Goal: Task Accomplishment & Management: Manage account settings

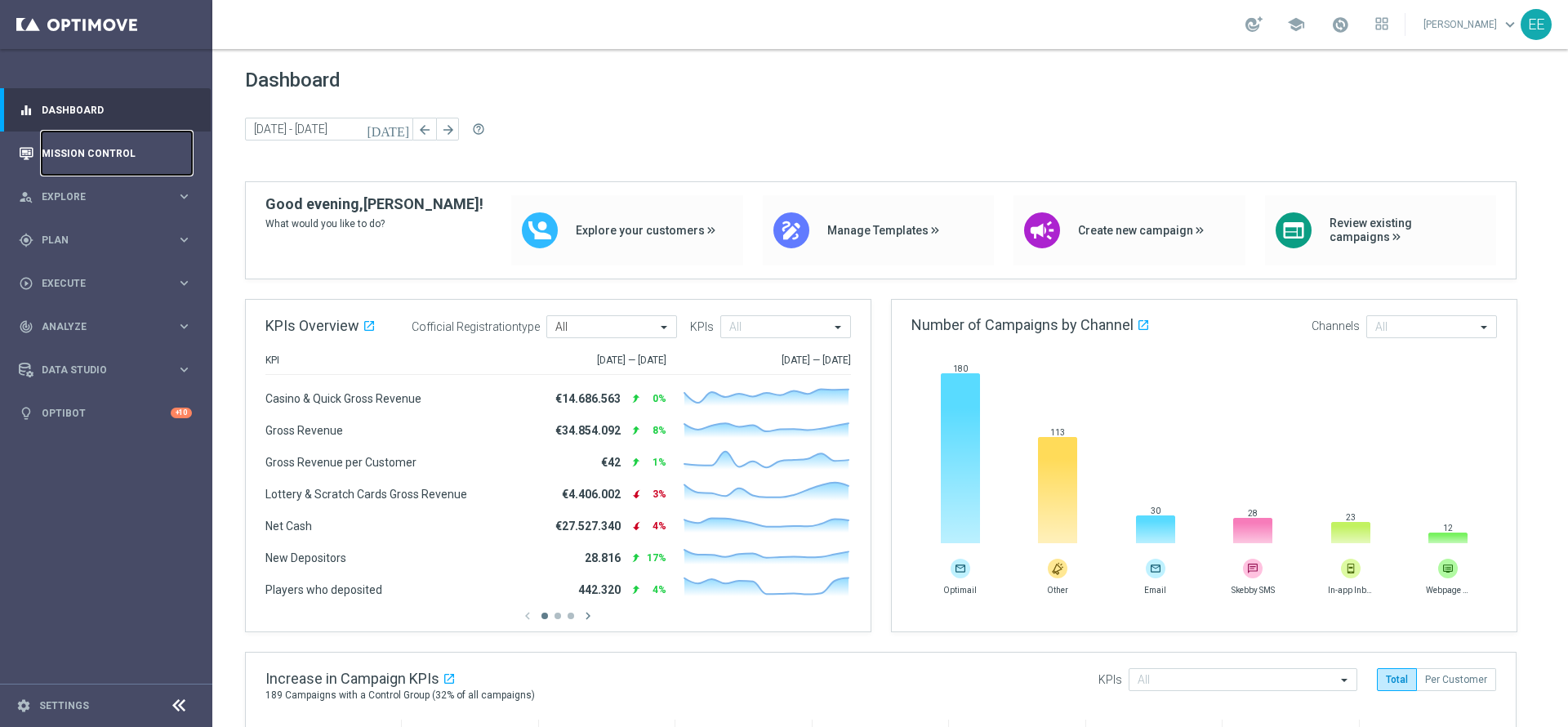
click at [93, 162] on link "Mission Control" at bounding box center [117, 153] width 150 height 43
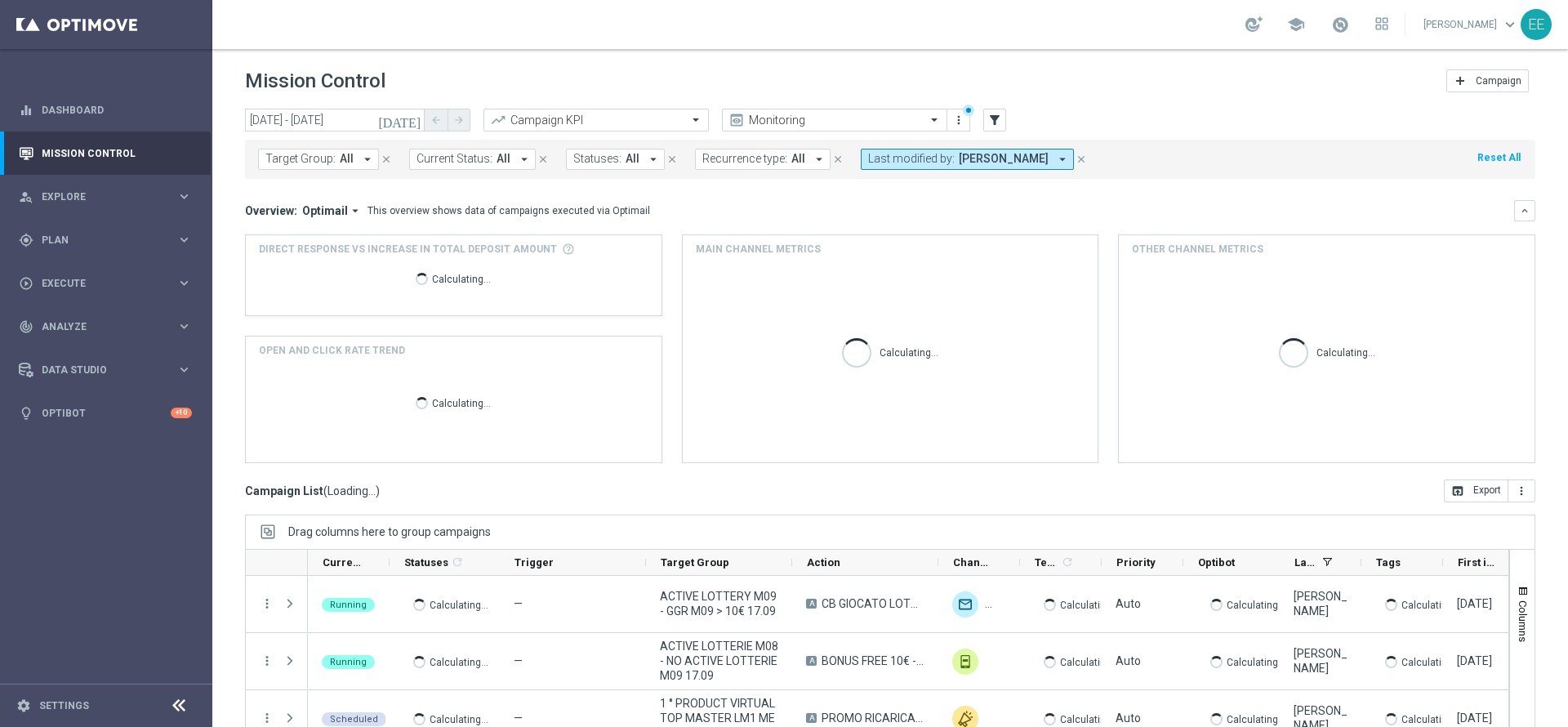
click at [967, 152] on span "[PERSON_NAME]" at bounding box center [1004, 159] width 90 height 14
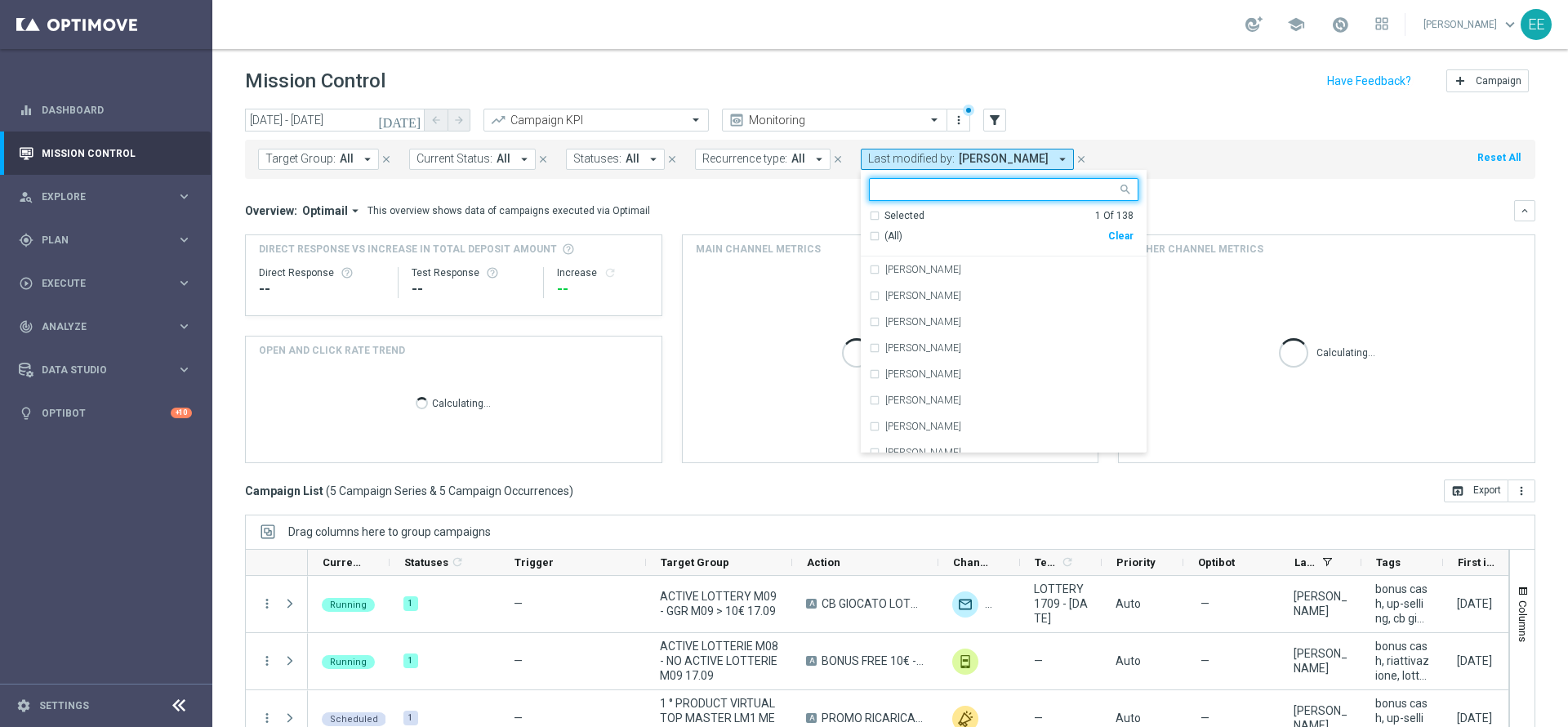
click at [0, 0] on div "Clear" at bounding box center [0, 0] width 0 height 0
click at [1017, 200] on div at bounding box center [1003, 189] width 269 height 23
click at [1021, 194] on input "text" at bounding box center [998, 190] width 239 height 14
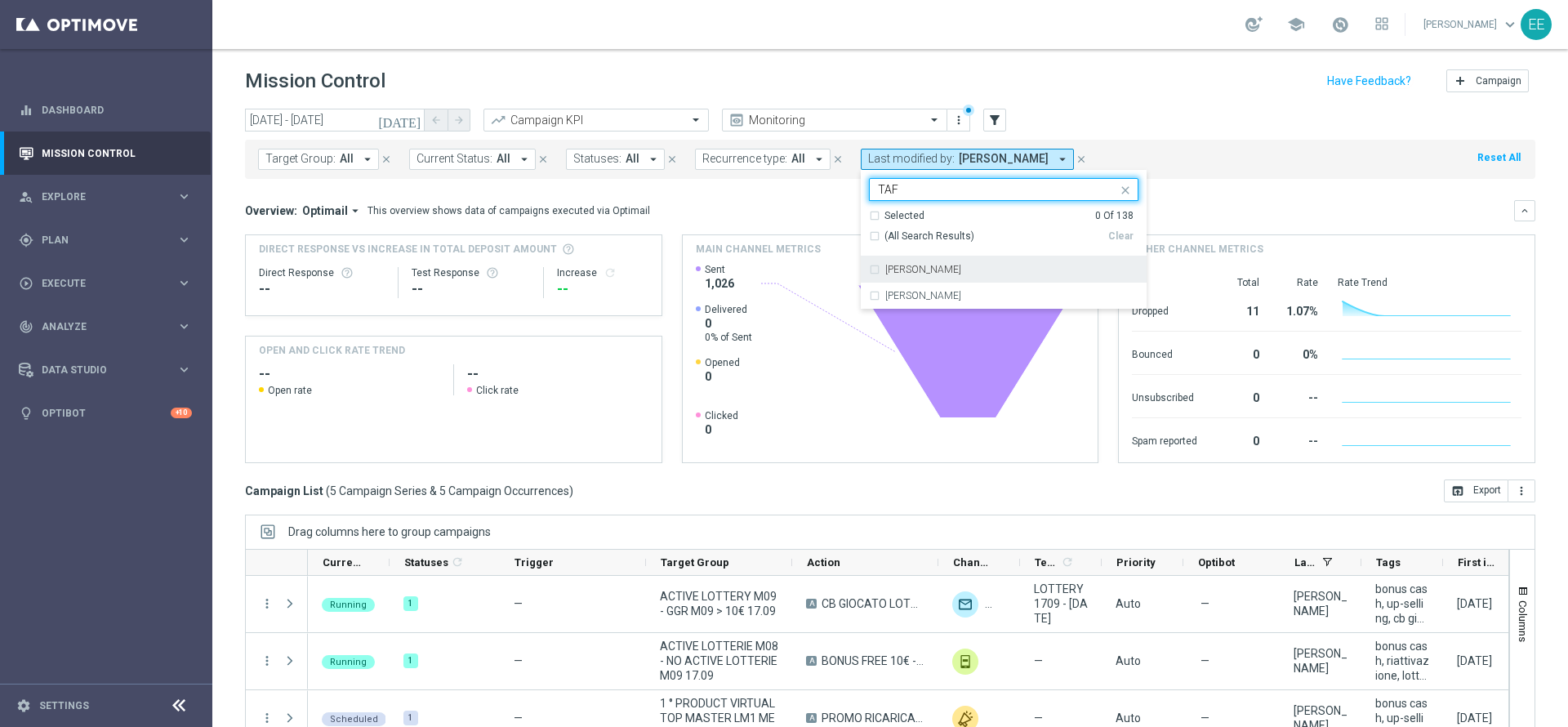
click at [981, 267] on div "Valentina Tafuro" at bounding box center [1012, 269] width 254 height 10
type input "TAF"
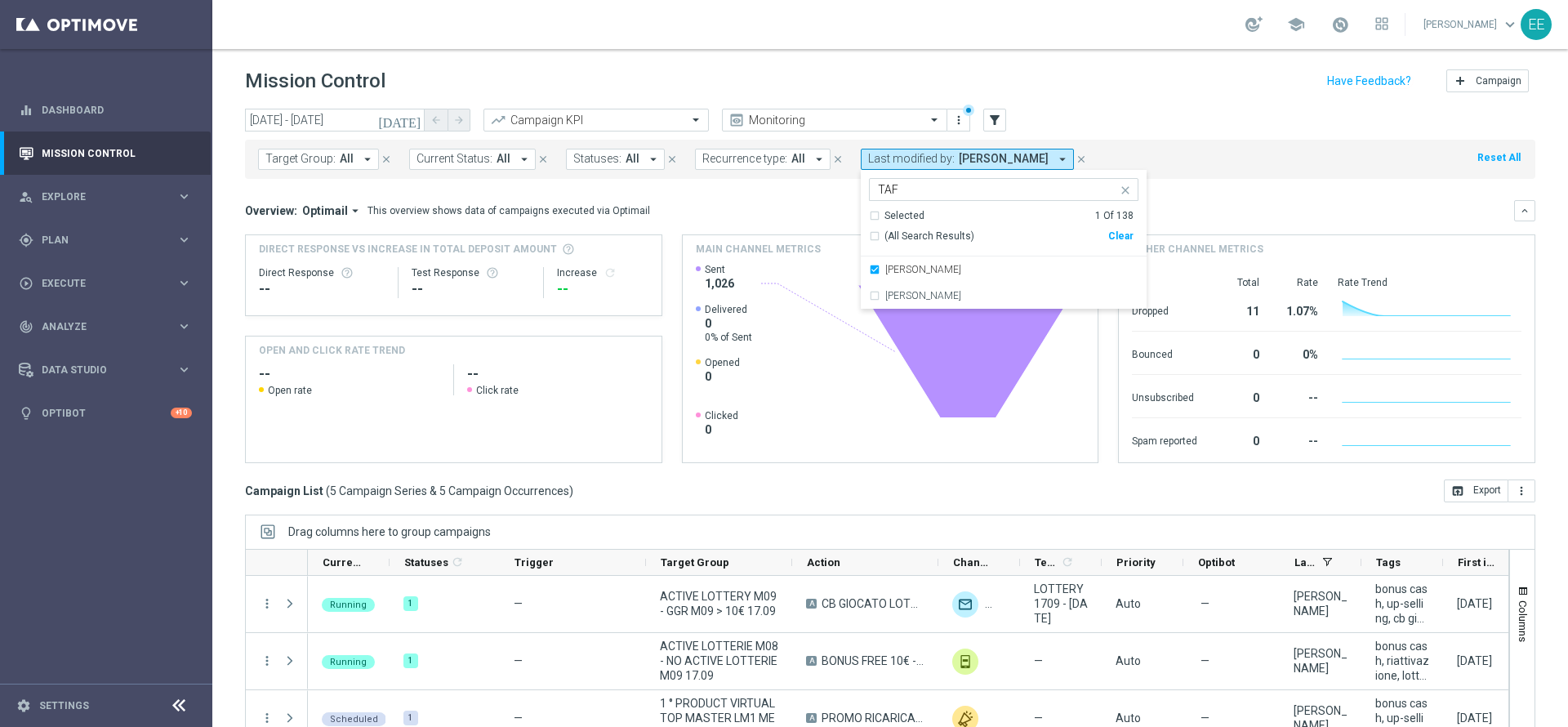
click at [1205, 118] on div "today 17 Sep 2025 - 21 Sep 2025 arrow_back arrow_forward Campaign KPI trending_…" at bounding box center [890, 121] width 1291 height 24
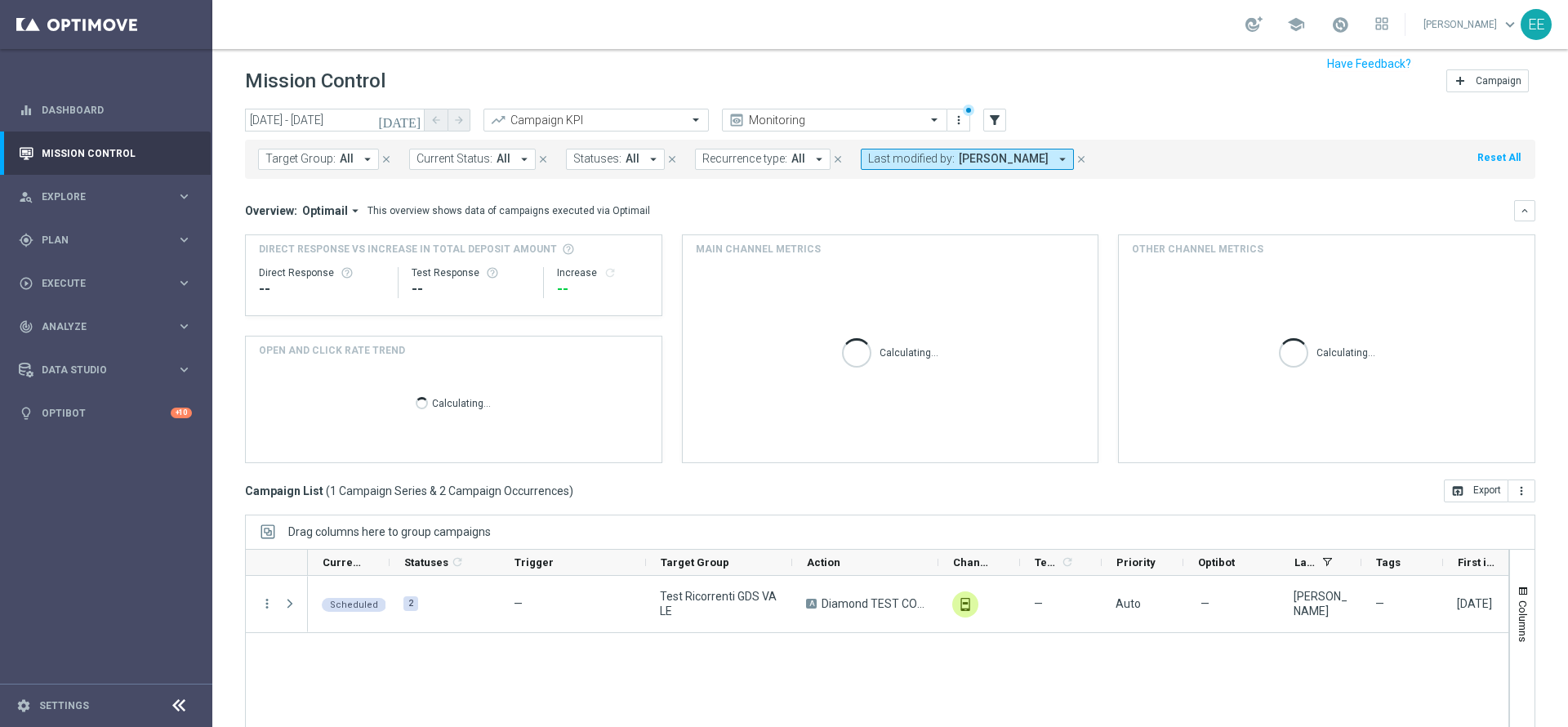
scroll to position [87, 0]
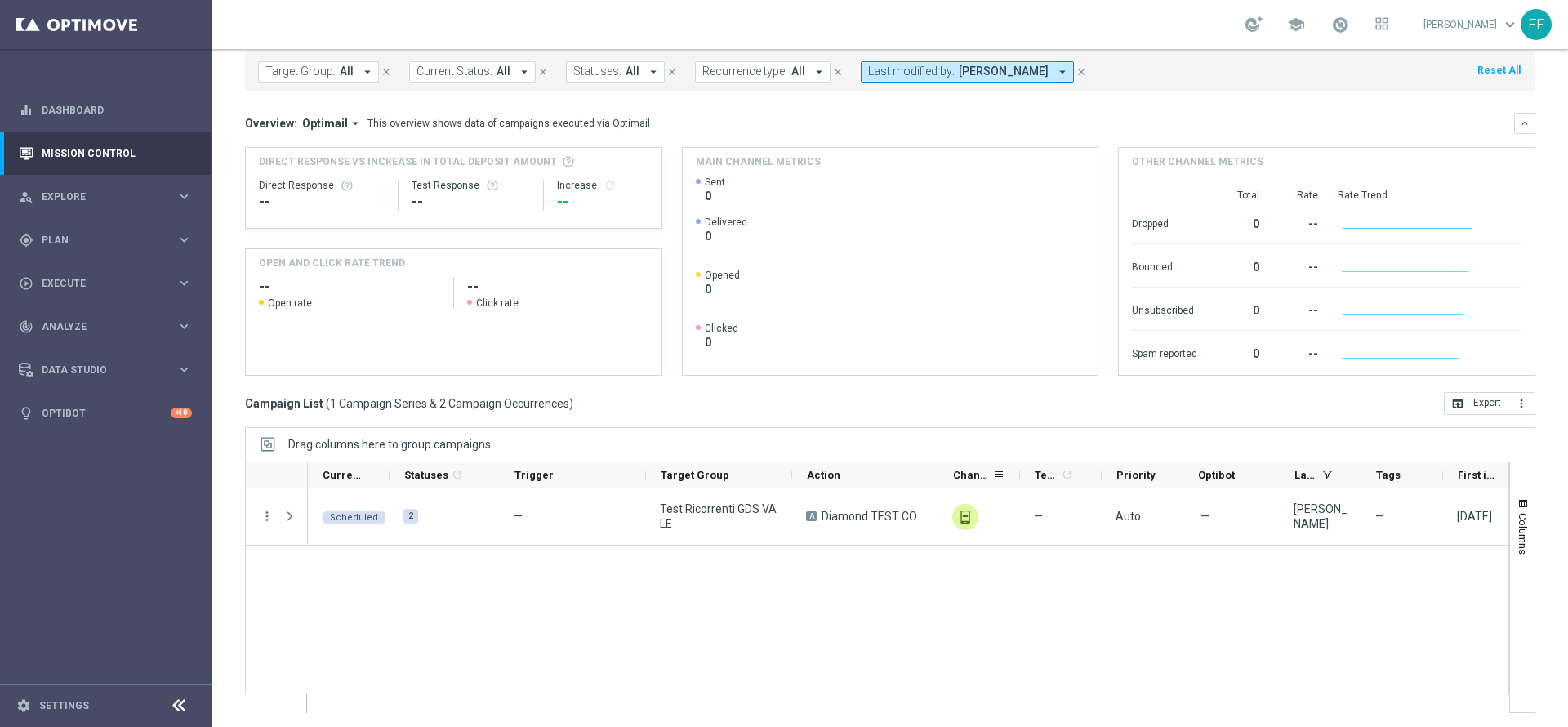
click at [939, 474] on div "Channel" at bounding box center [978, 475] width 81 height 26
drag, startPoint x: 937, startPoint y: 474, endPoint x: 1059, endPoint y: 468, distance: 122.1
click at [1059, 468] on div at bounding box center [1059, 475] width 7 height 25
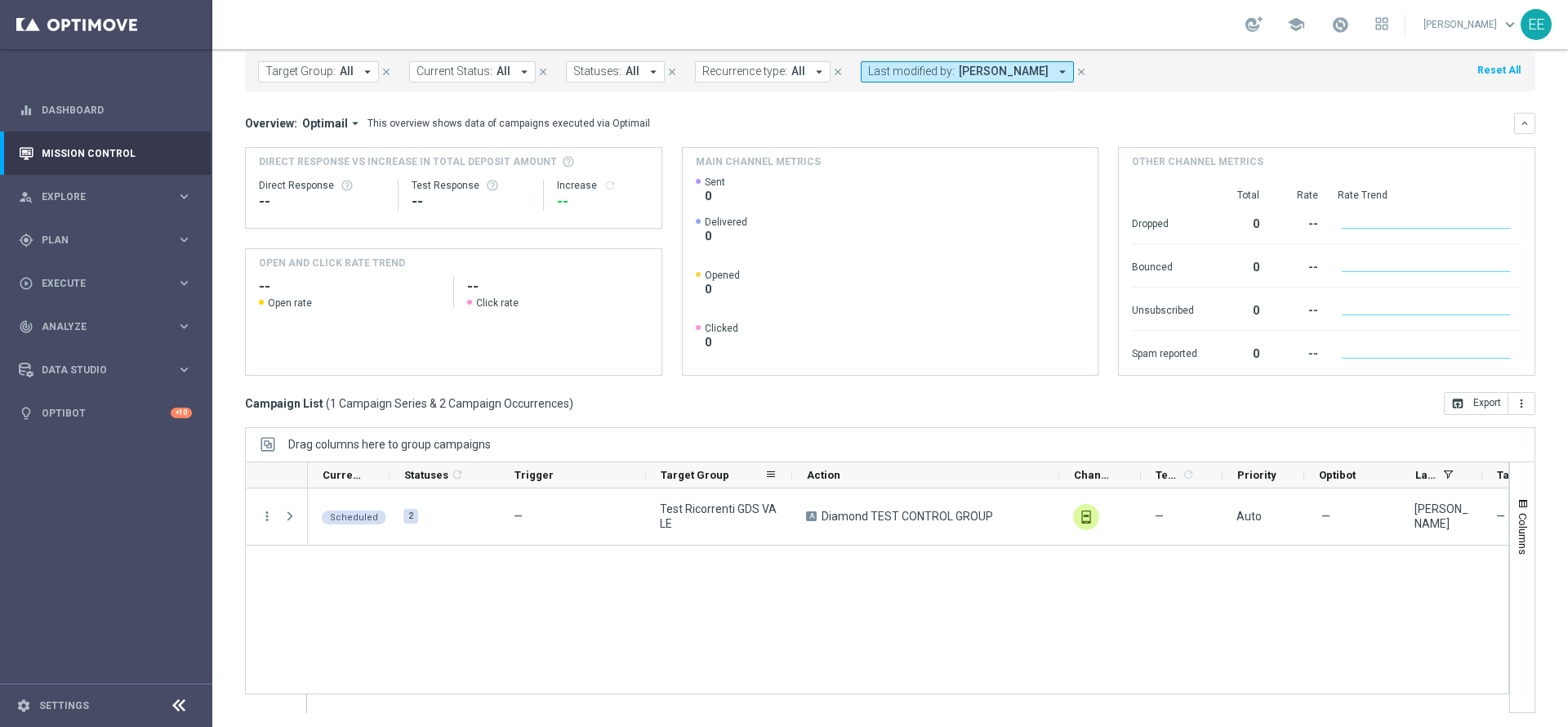
scroll to position [0, 0]
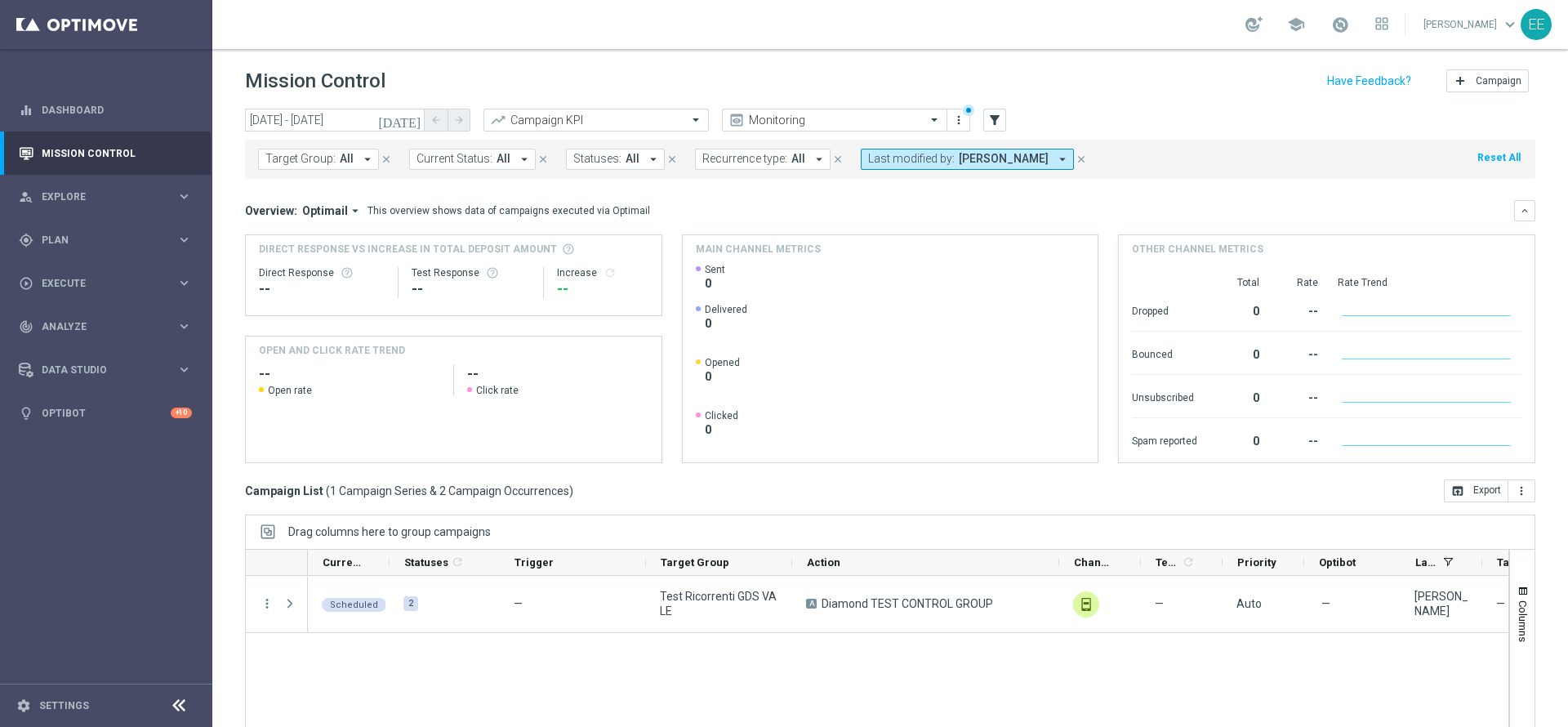
click at [409, 124] on icon "[DATE]" at bounding box center [400, 120] width 44 height 15
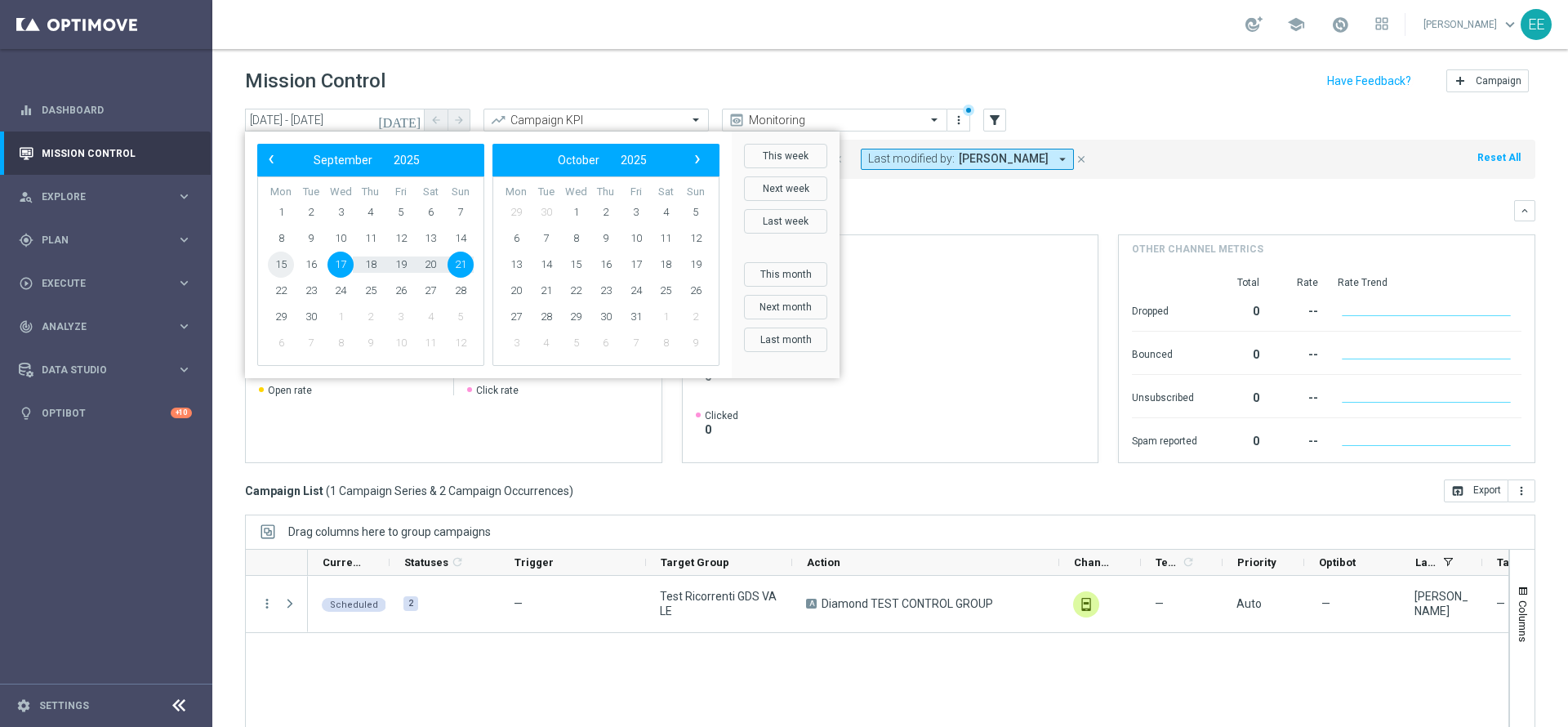
click at [285, 265] on span "15" at bounding box center [281, 265] width 26 height 26
click at [458, 260] on span "21" at bounding box center [460, 265] width 26 height 26
type input "15 Sep 2025 - 21 Sep 2025"
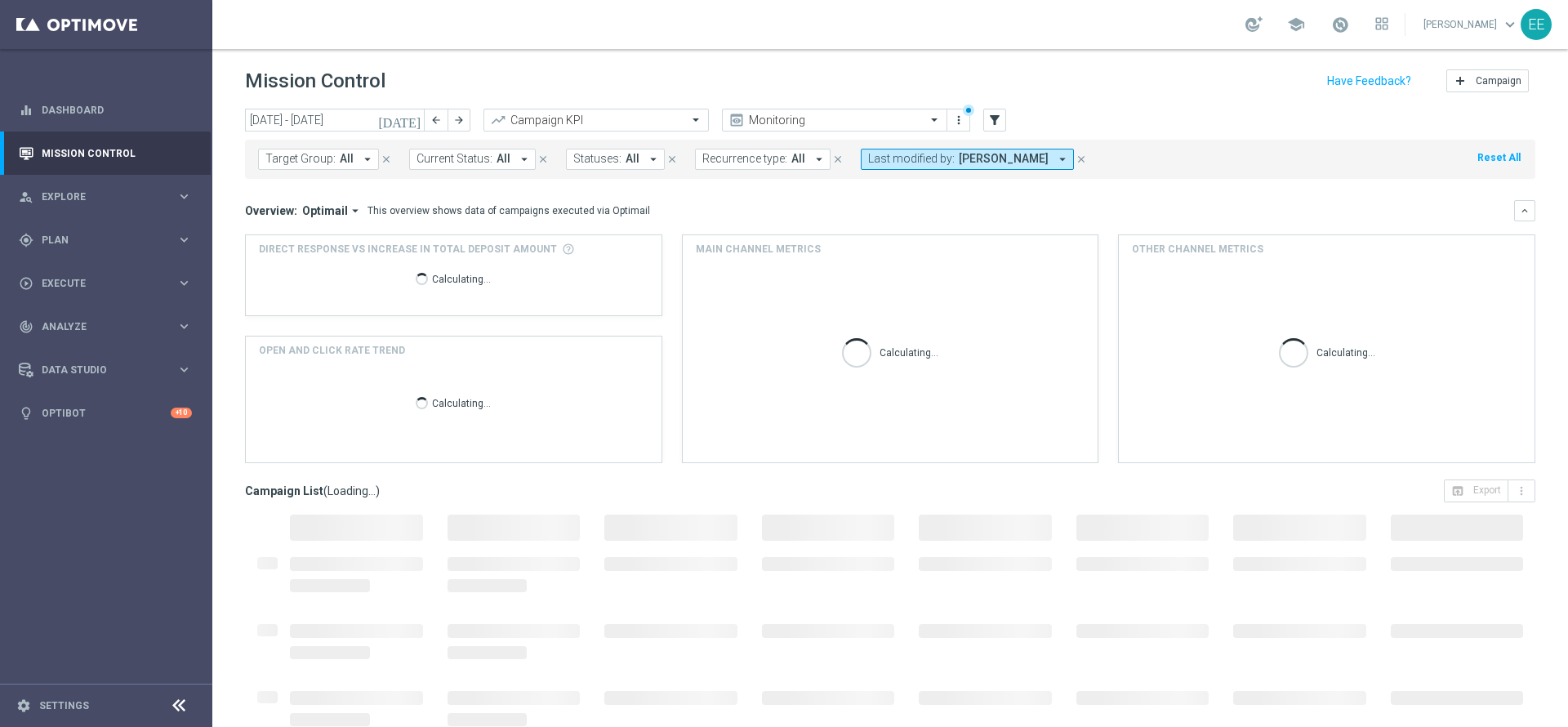
scroll to position [90, 0]
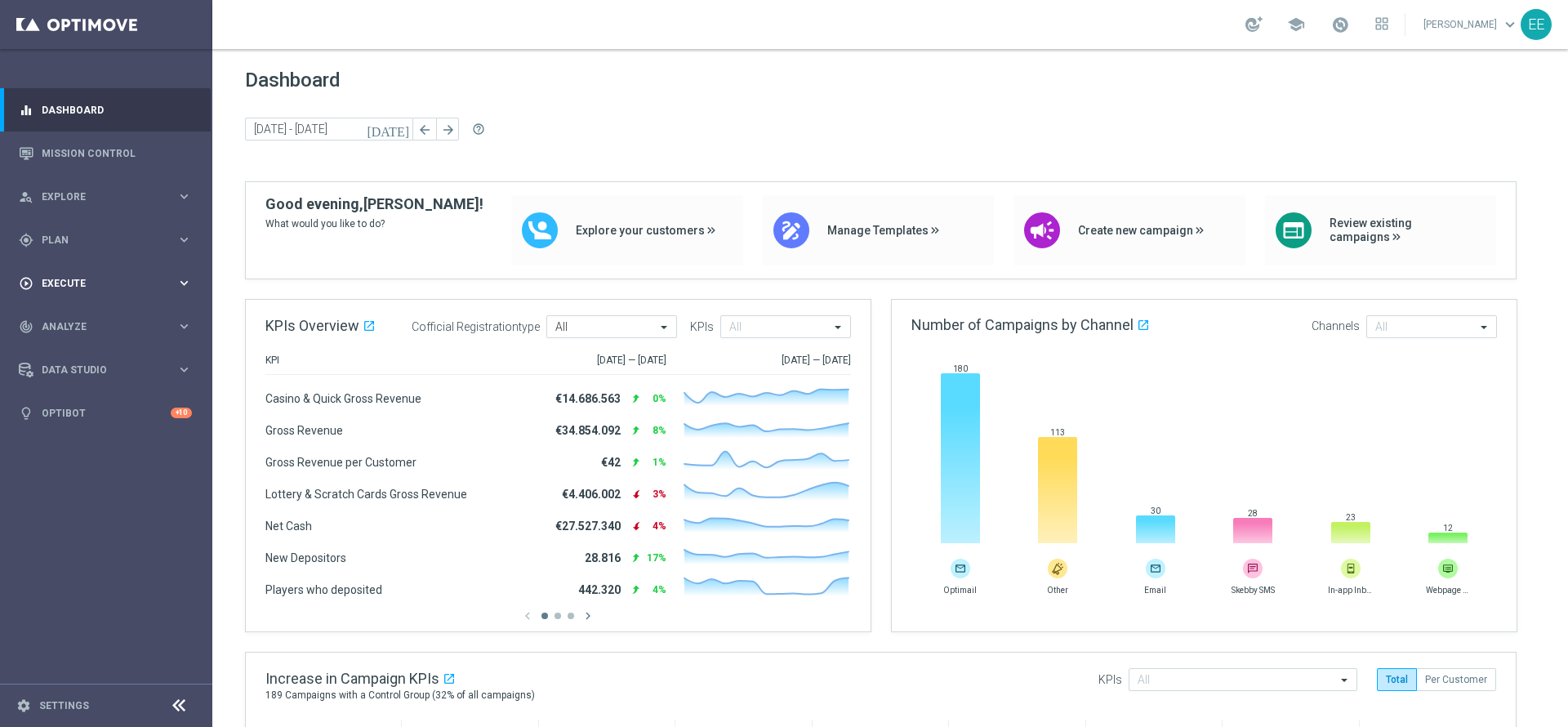
click at [104, 288] on div "play_circle_outline Execute" at bounding box center [97, 283] width 158 height 15
click at [62, 247] on div "gps_fixed Plan keyboard_arrow_right" at bounding box center [105, 240] width 211 height 43
click at [89, 267] on link "Target Groups" at bounding box center [106, 273] width 127 height 13
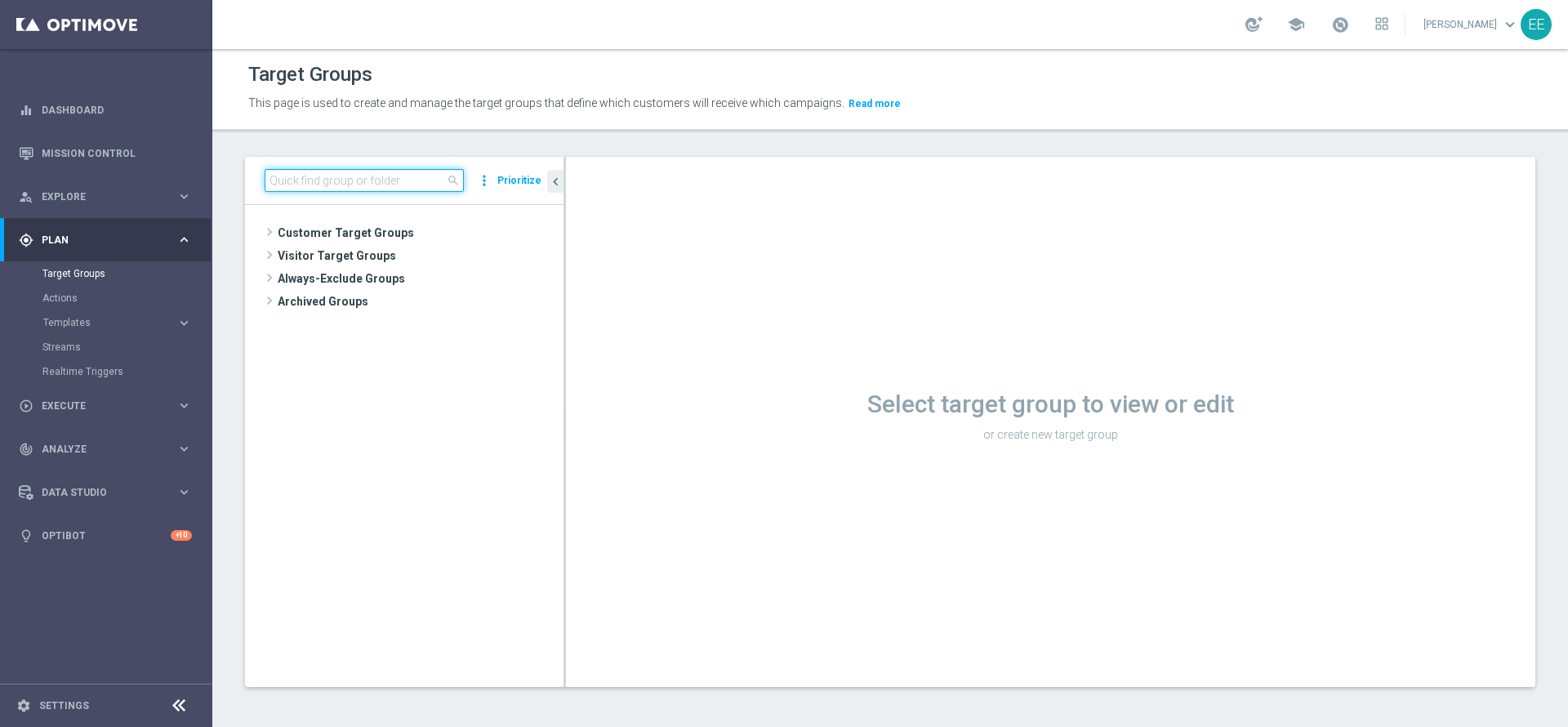
click at [322, 180] on input at bounding box center [363, 180] width 199 height 23
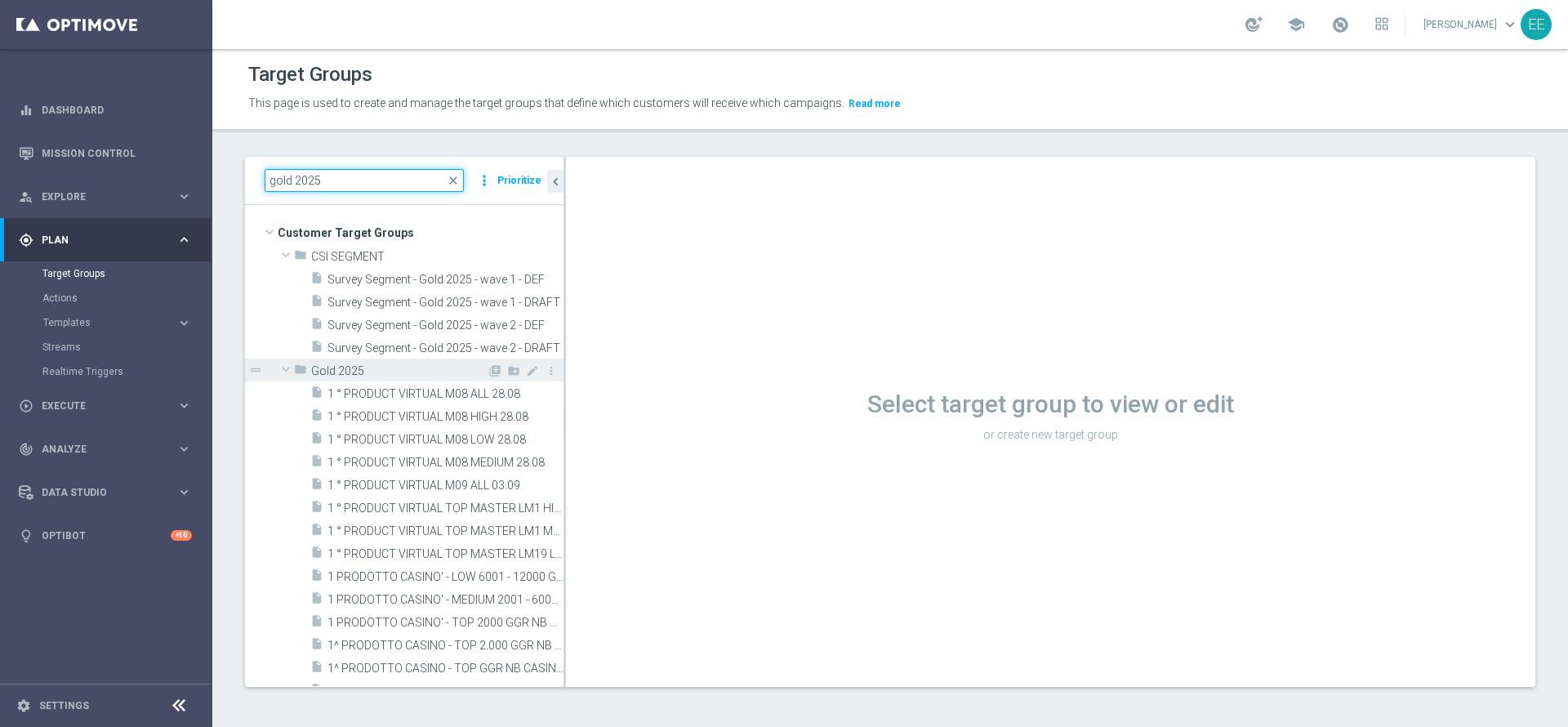
type input "gold 2025"
click at [360, 364] on span "Gold 2025" at bounding box center [399, 371] width 175 height 14
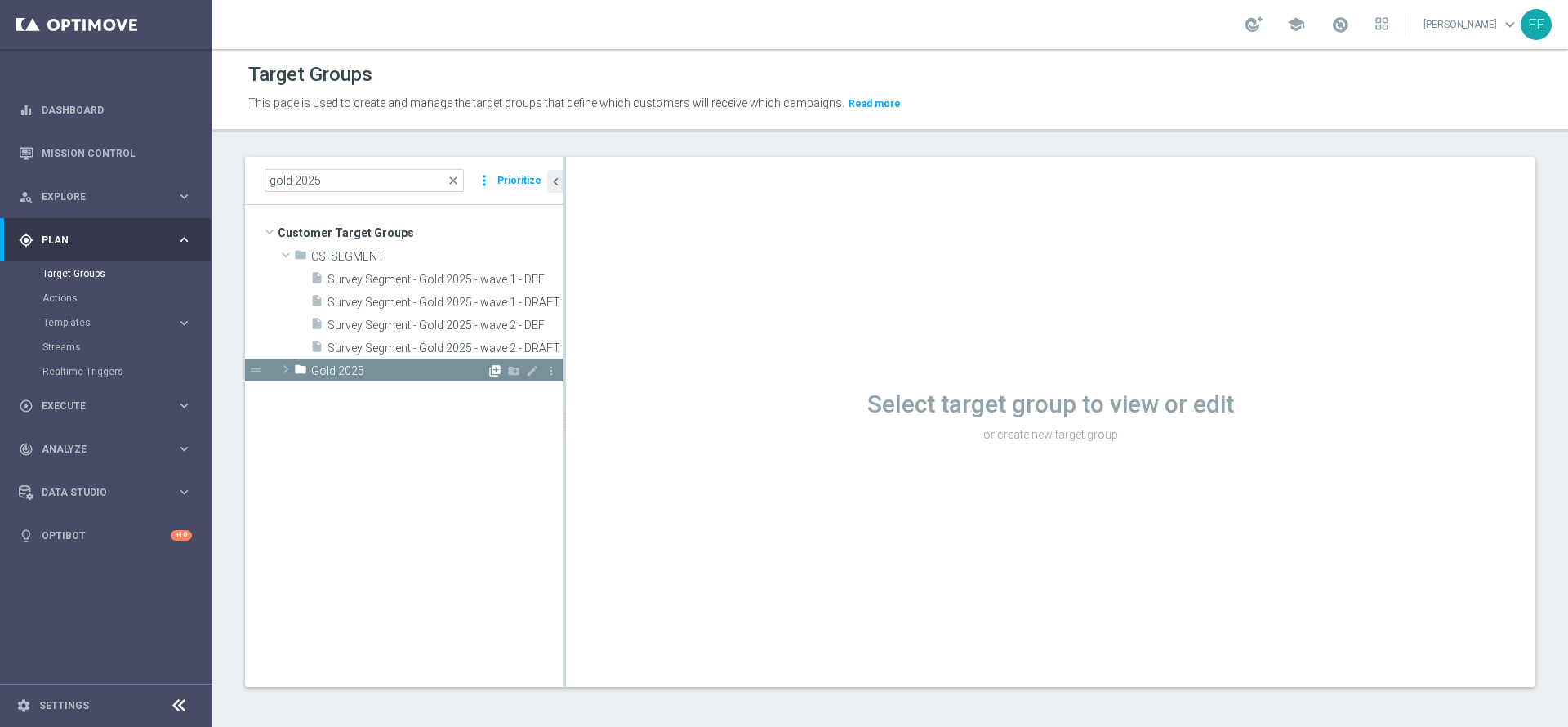
click at [492, 368] on icon "library_add" at bounding box center [495, 370] width 13 height 13
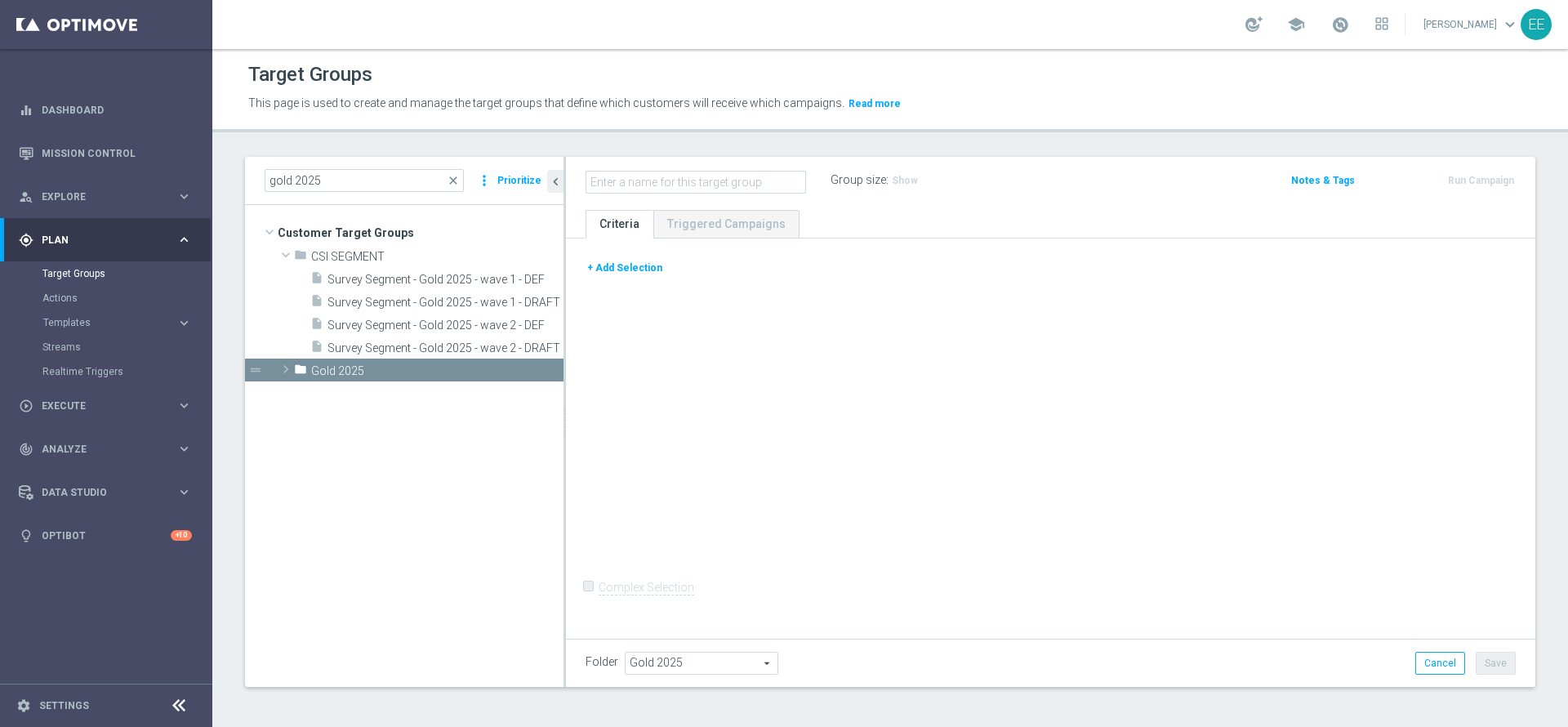
click at [663, 181] on input "text" at bounding box center [695, 181] width 220 height 23
type input "ATTIVI SPORT M09 - GGR CASINO' M09 > 50"
click at [793, 176] on icon "mode_edit" at bounding box center [798, 180] width 15 height 20
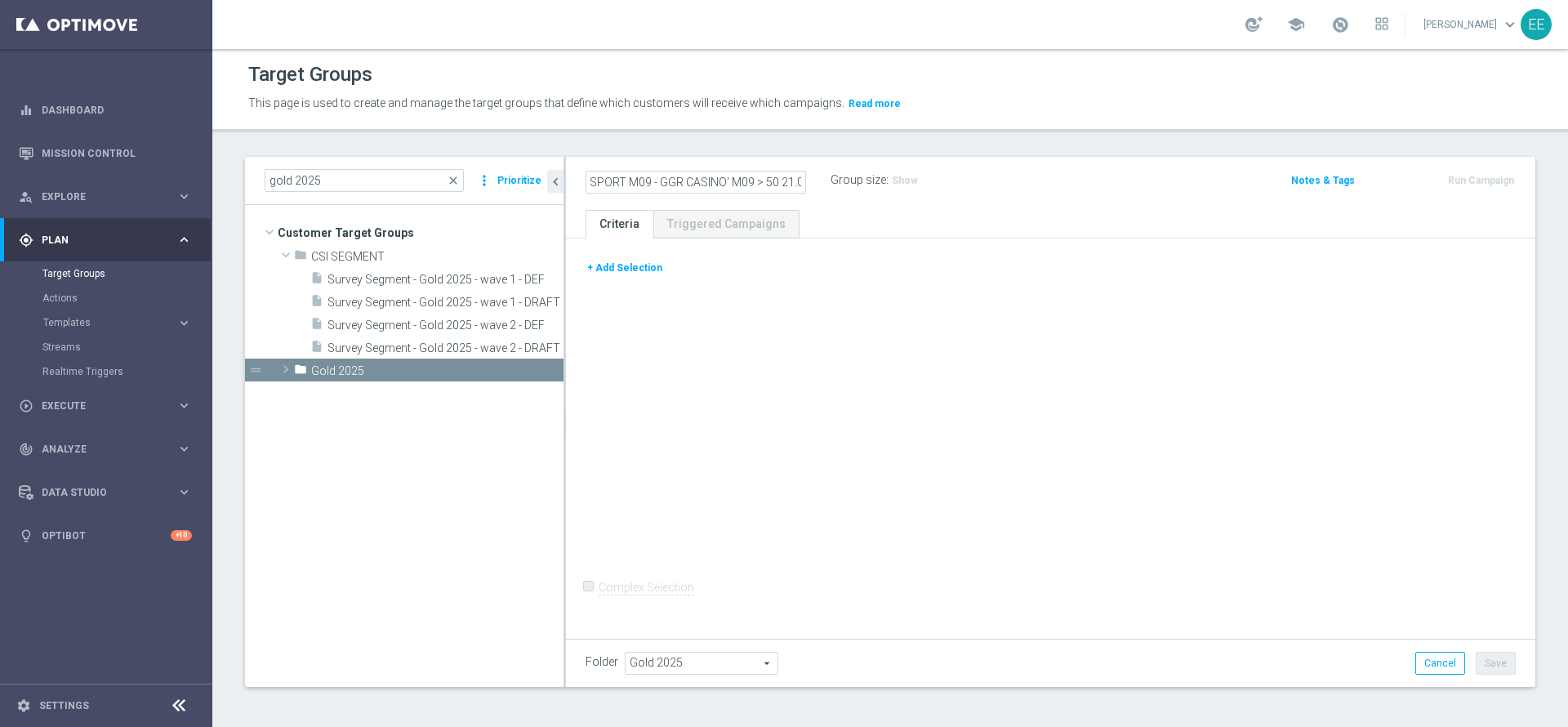
scroll to position [0, 43]
type input "ATTIVI SPORT M09 - GGR CASINO' M09 > 50 21.09"
click at [638, 260] on button "+ Add Selection" at bounding box center [625, 267] width 78 height 18
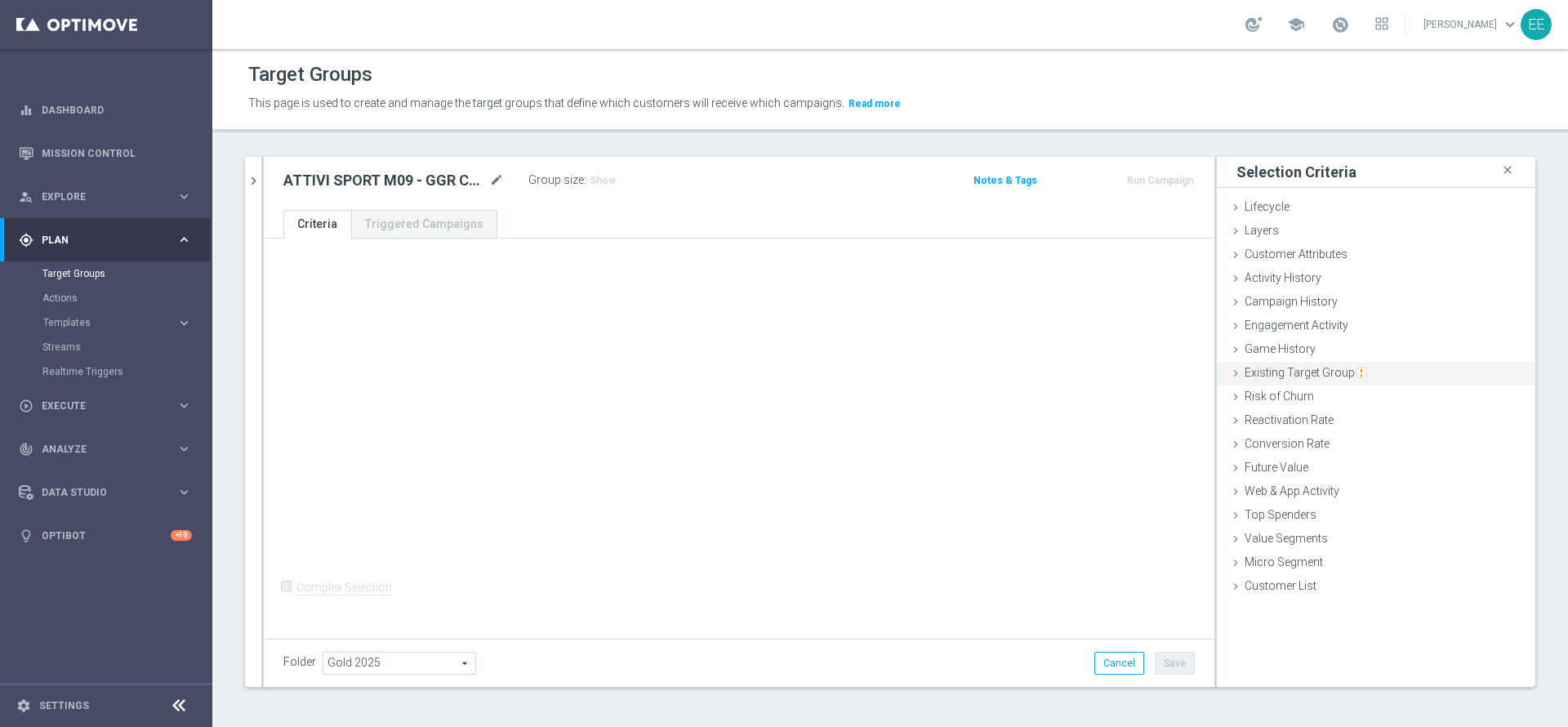
click at [1318, 363] on div "Existing Target Group done" at bounding box center [1376, 373] width 318 height 24
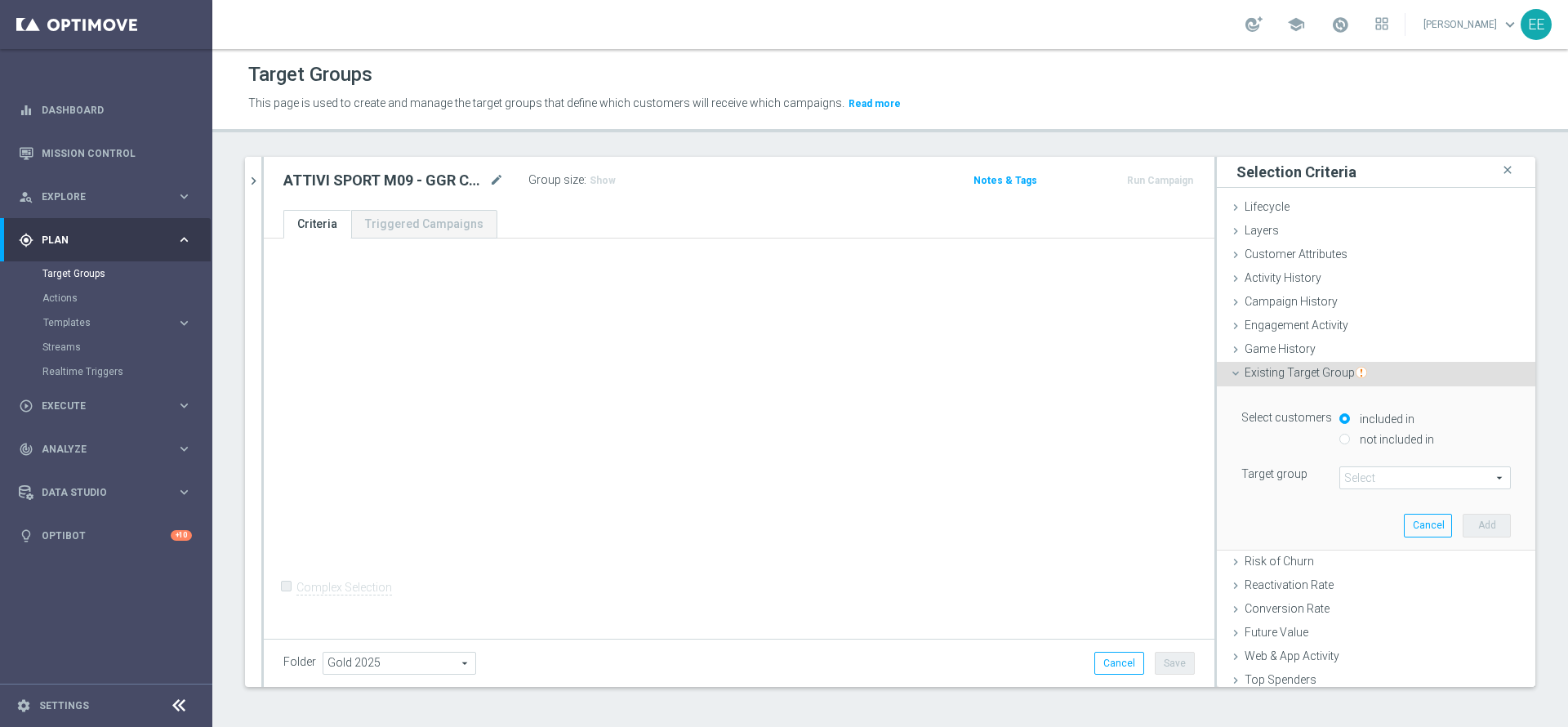
click at [1351, 480] on span at bounding box center [1425, 478] width 169 height 22
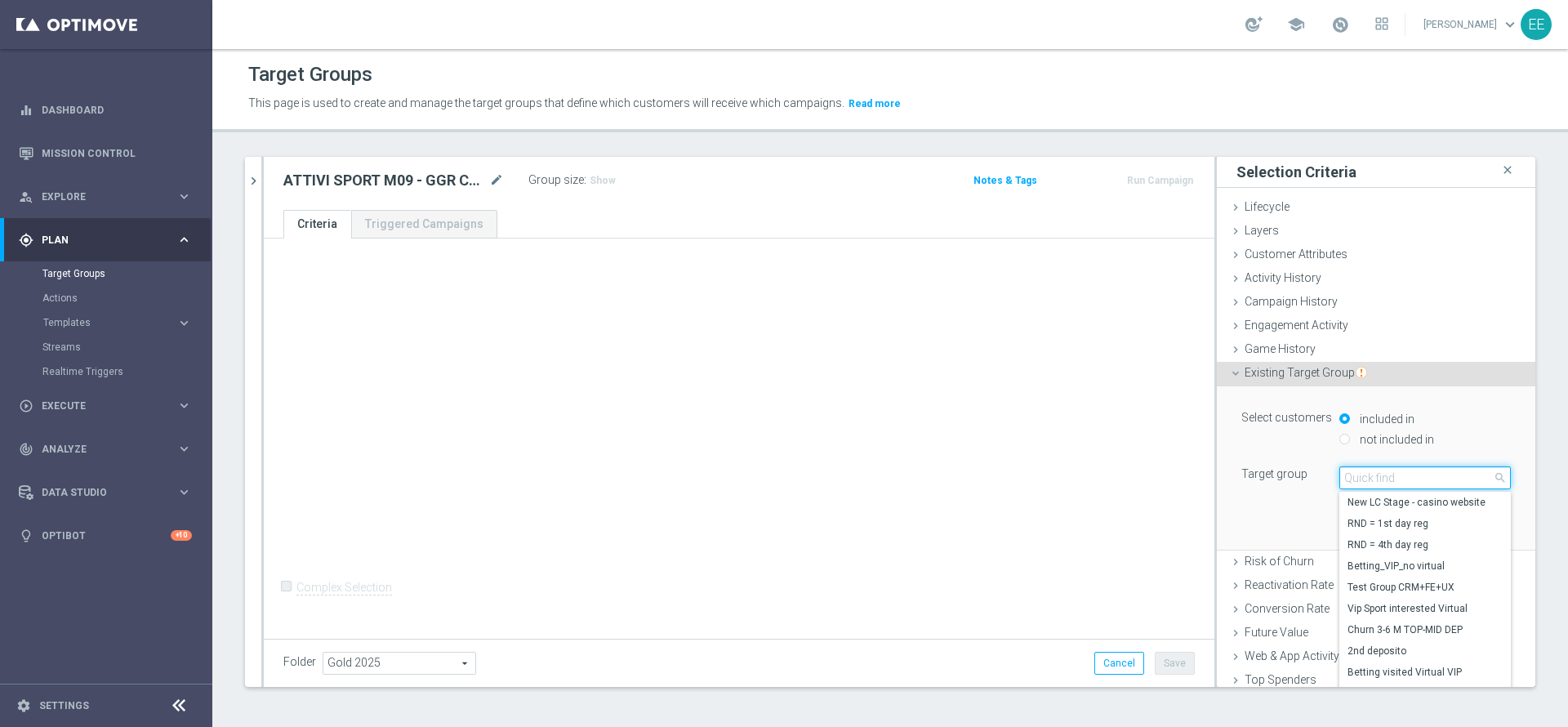
click at [1351, 480] on input "search" at bounding box center [1425, 477] width 171 height 23
type input "top master m09"
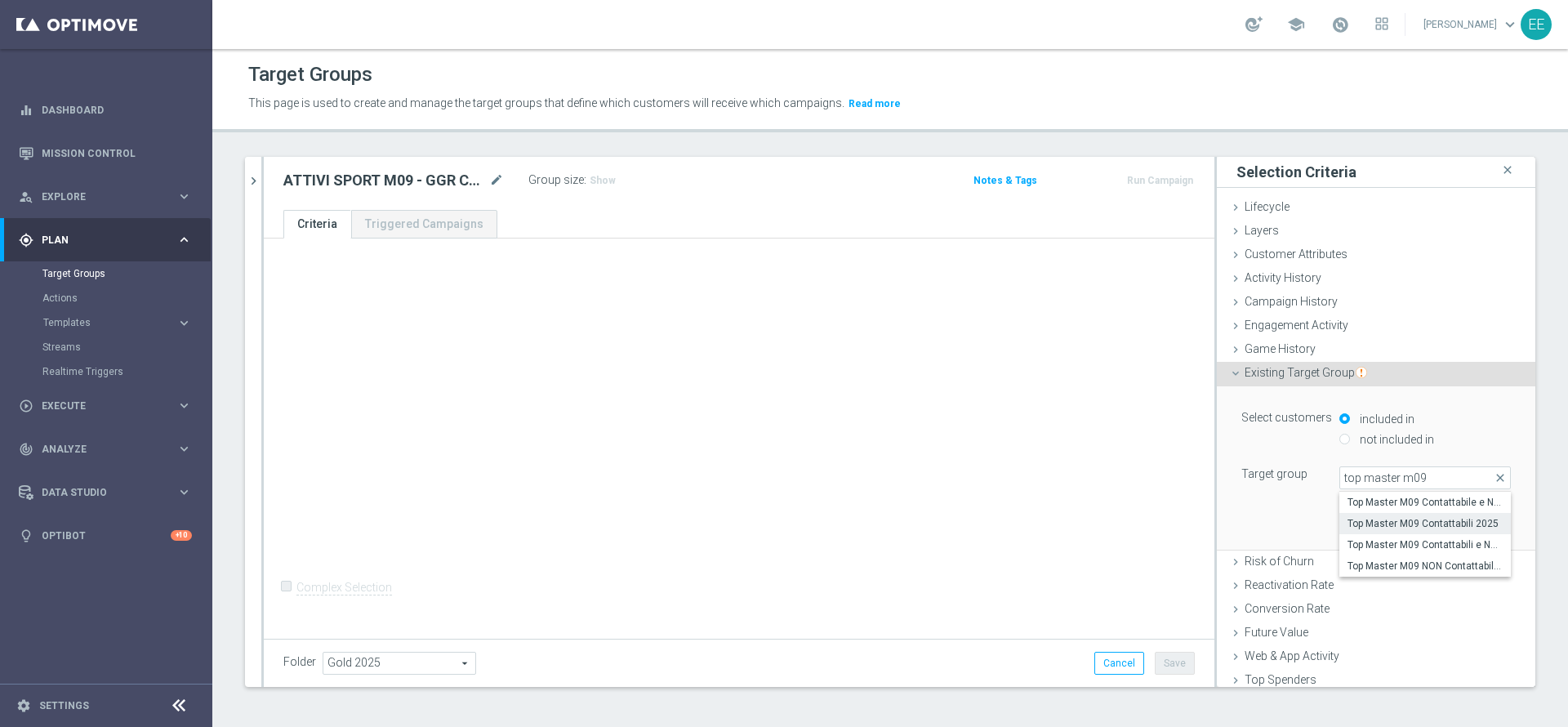
click at [1409, 517] on span "Top Master M09 Contattabili 2025" at bounding box center [1425, 523] width 155 height 13
type input "Top Master M09 Contattabili 2025"
click at [1444, 512] on div "Select customers included in not included in Target group Top Master M09 Contat…" at bounding box center [1376, 467] width 294 height 163
click at [1463, 520] on button "Add" at bounding box center [1487, 525] width 48 height 23
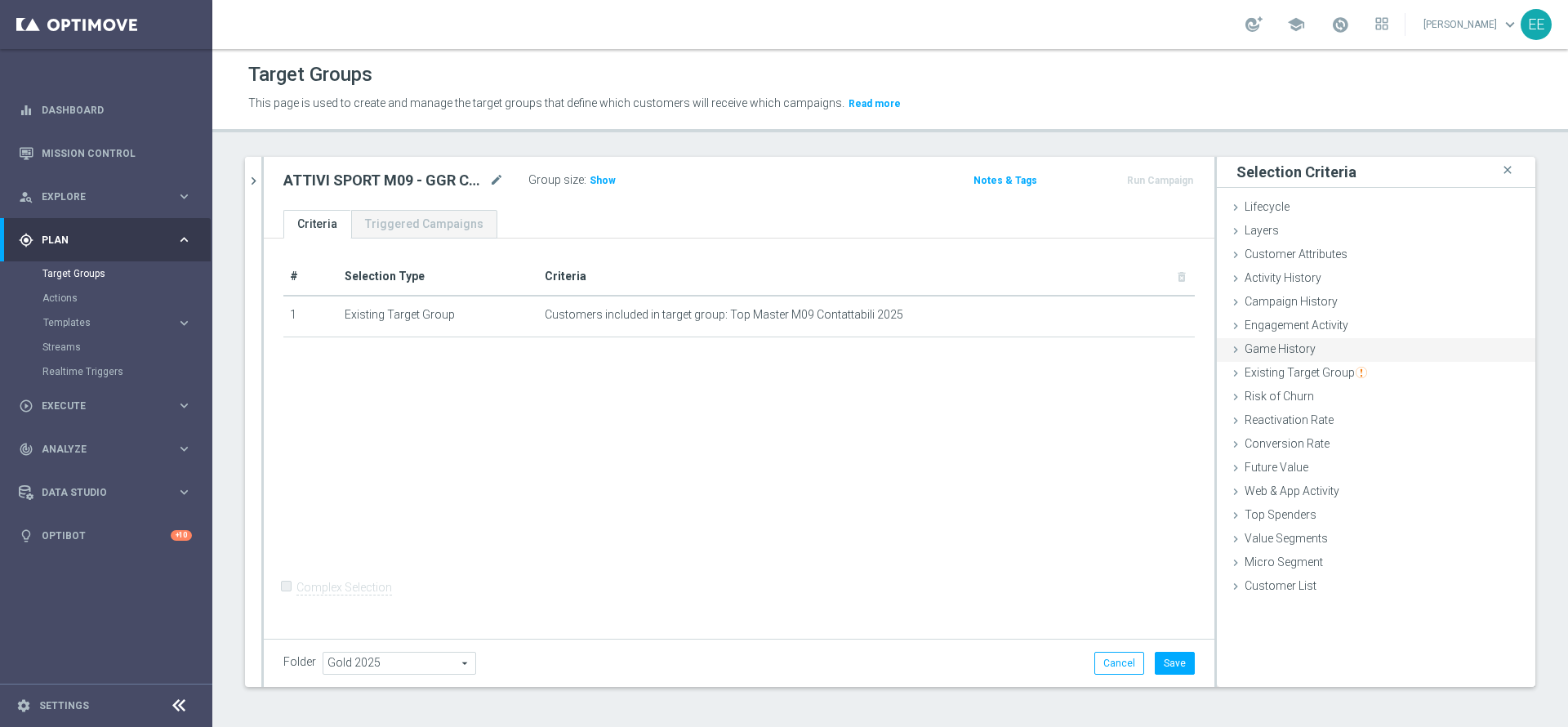
click at [1351, 360] on div "Game History done" at bounding box center [1376, 350] width 318 height 24
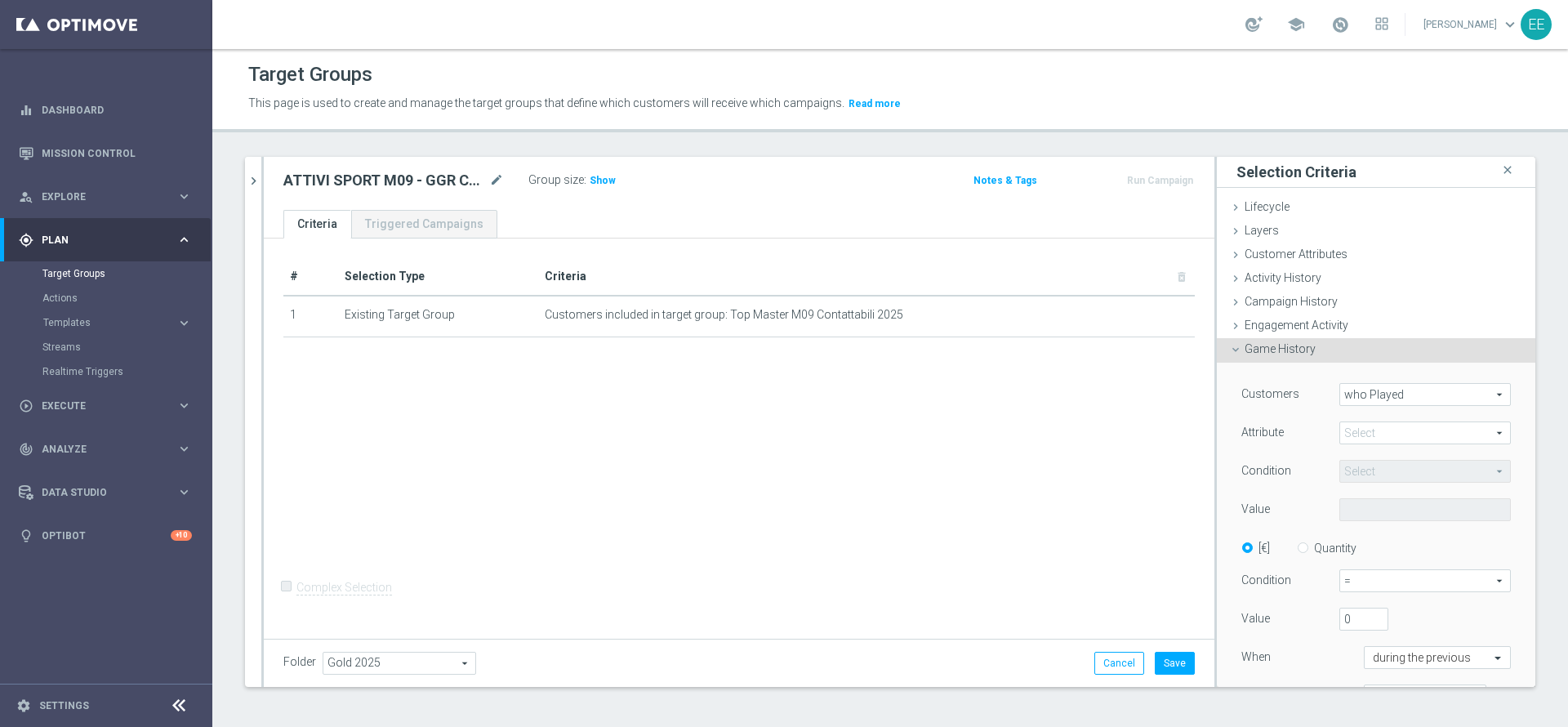
click at [1331, 368] on div "Customers who Played who Played arrow_drop_down search Attribute Select arrow_d…" at bounding box center [1376, 571] width 294 height 417
click at [1326, 329] on span "Engagement Activity" at bounding box center [1297, 324] width 104 height 13
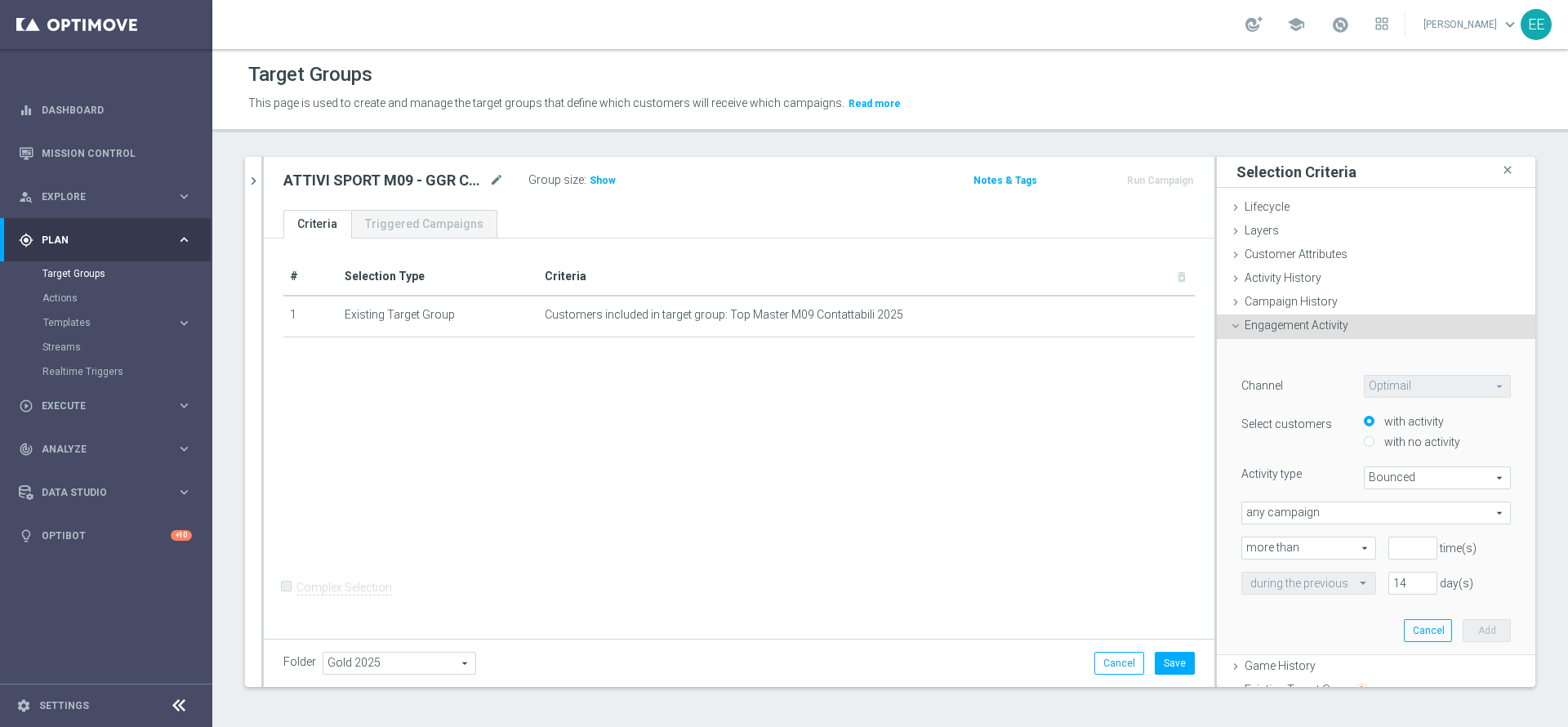
click at [1320, 340] on div "﻿ Channel Optimail Optimail arrow_drop_down search Select customers with activi…" at bounding box center [1376, 497] width 294 height 315
click at [1319, 329] on span "Engagement Activity" at bounding box center [1297, 324] width 104 height 13
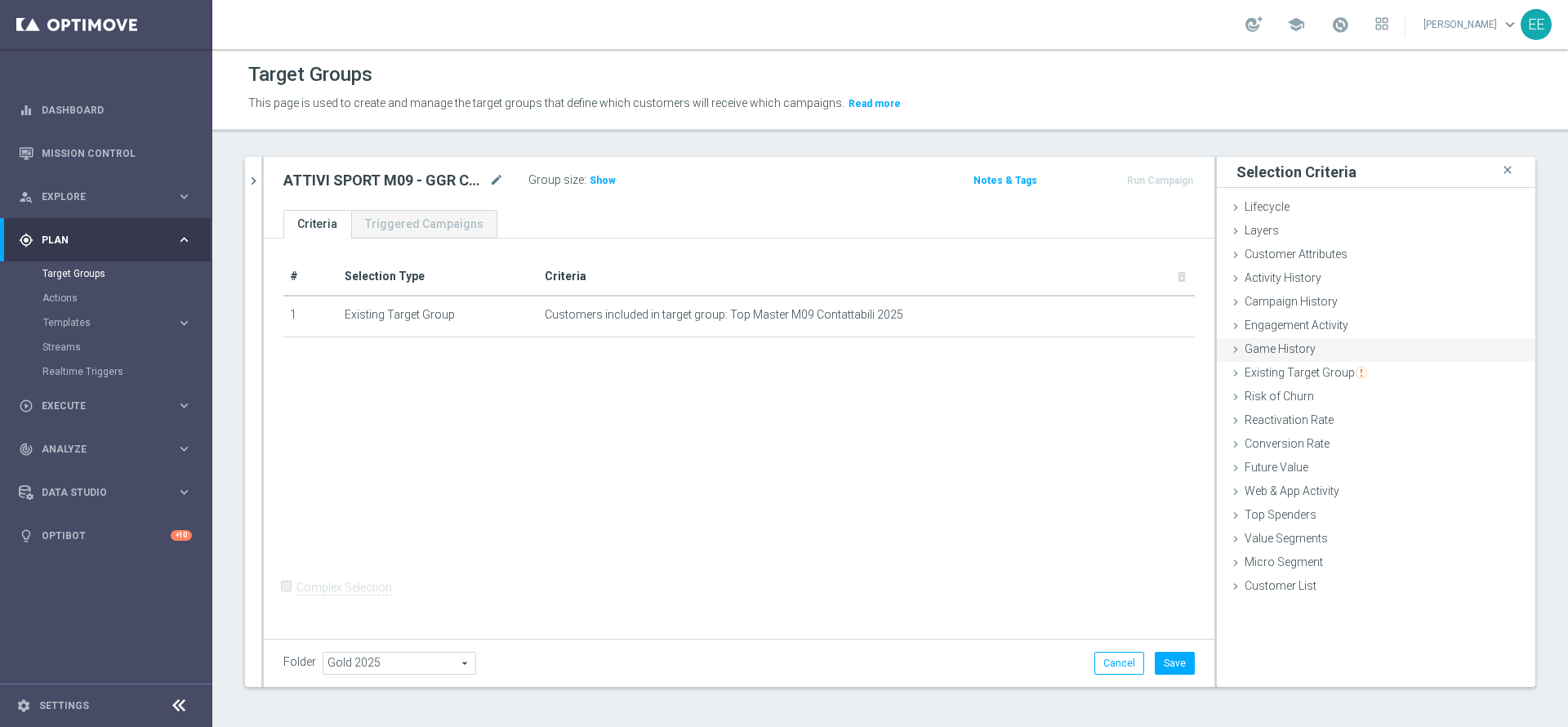
click at [1293, 347] on span "Game History" at bounding box center [1280, 348] width 71 height 13
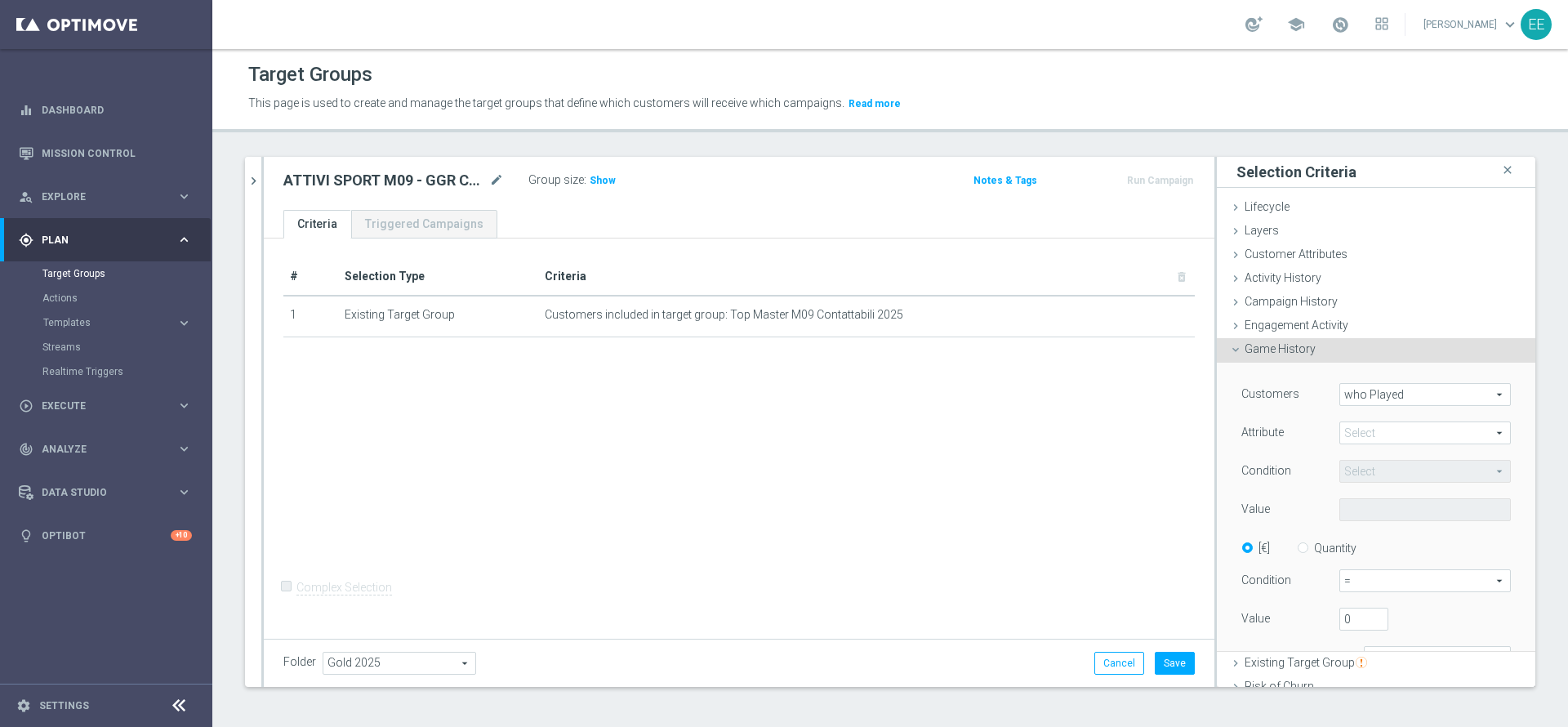
click at [1293, 347] on span "Game History" at bounding box center [1280, 348] width 71 height 13
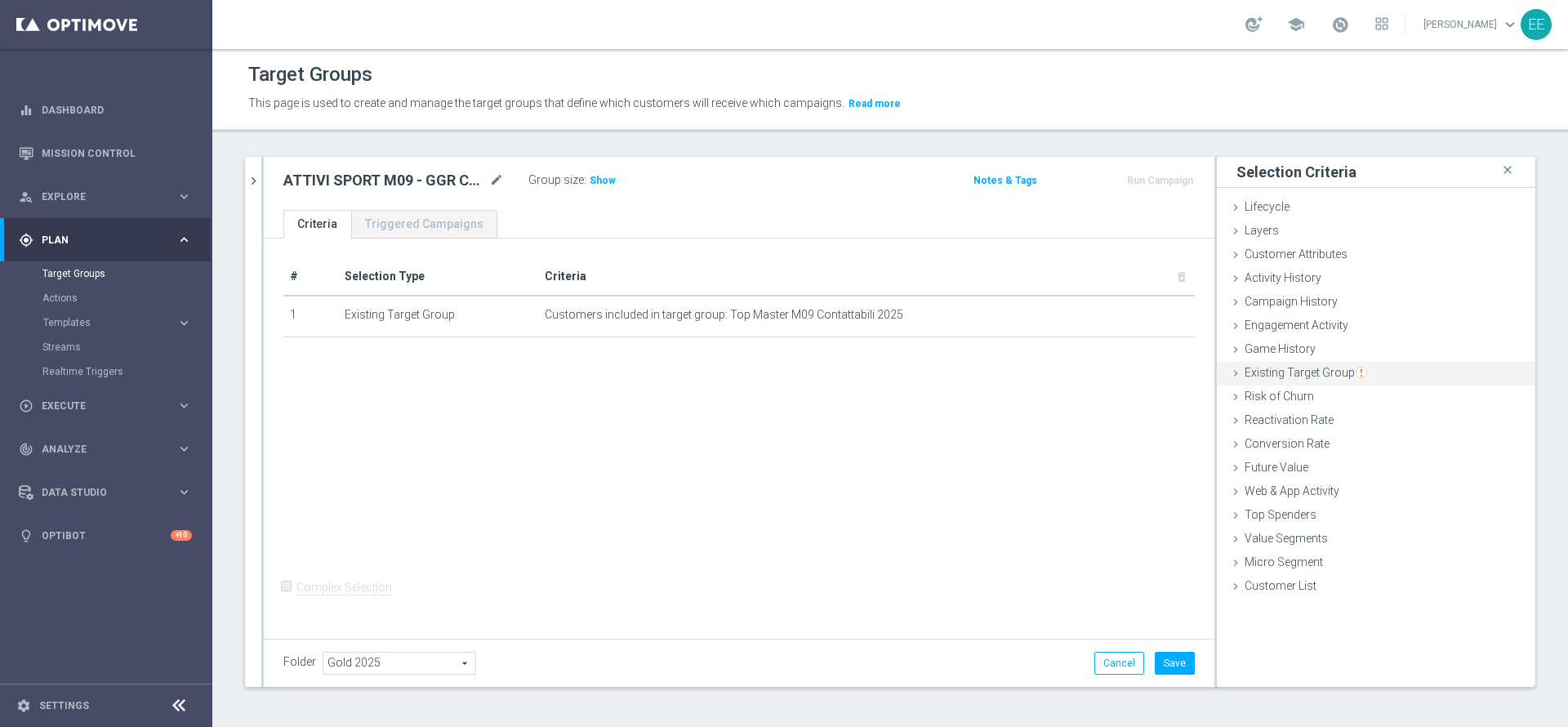
click at [1279, 369] on span "Existing Target Group" at bounding box center [1306, 372] width 122 height 13
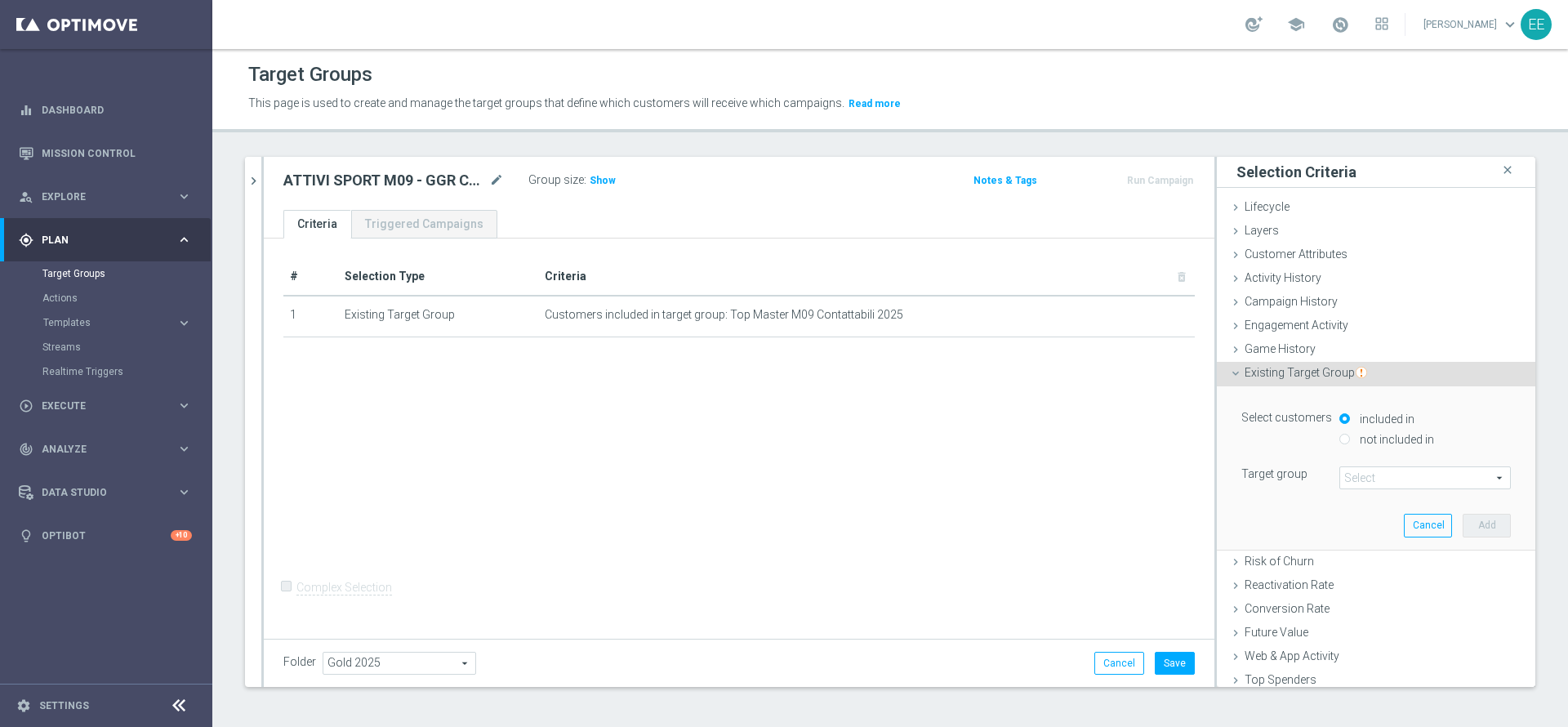
click at [1356, 440] on label "not included in" at bounding box center [1395, 439] width 78 height 15
click at [1351, 440] on input "not included in" at bounding box center [1345, 439] width 11 height 11
radio input "true"
click at [1354, 473] on span at bounding box center [1425, 478] width 169 height 22
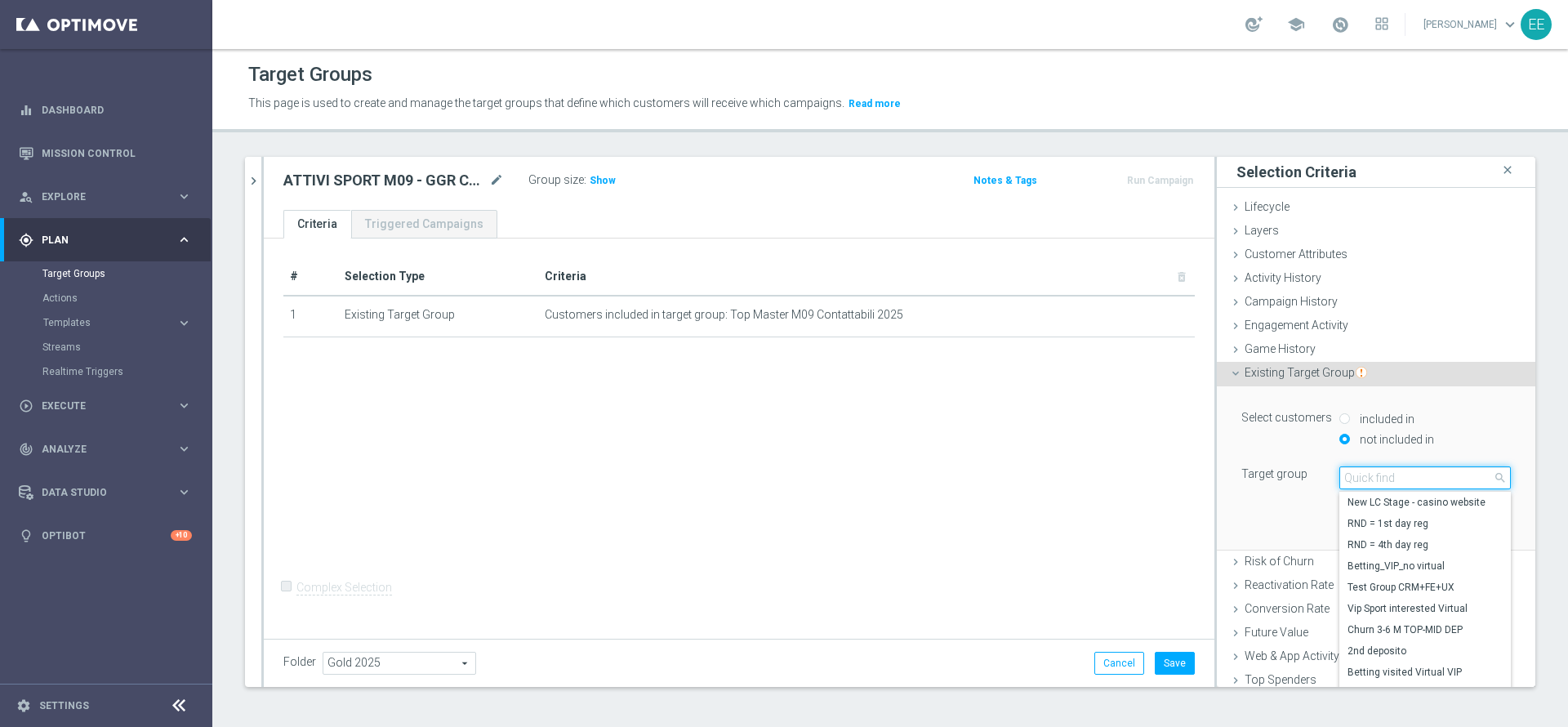
click at [1354, 473] on input "search" at bounding box center [1425, 477] width 171 height 23
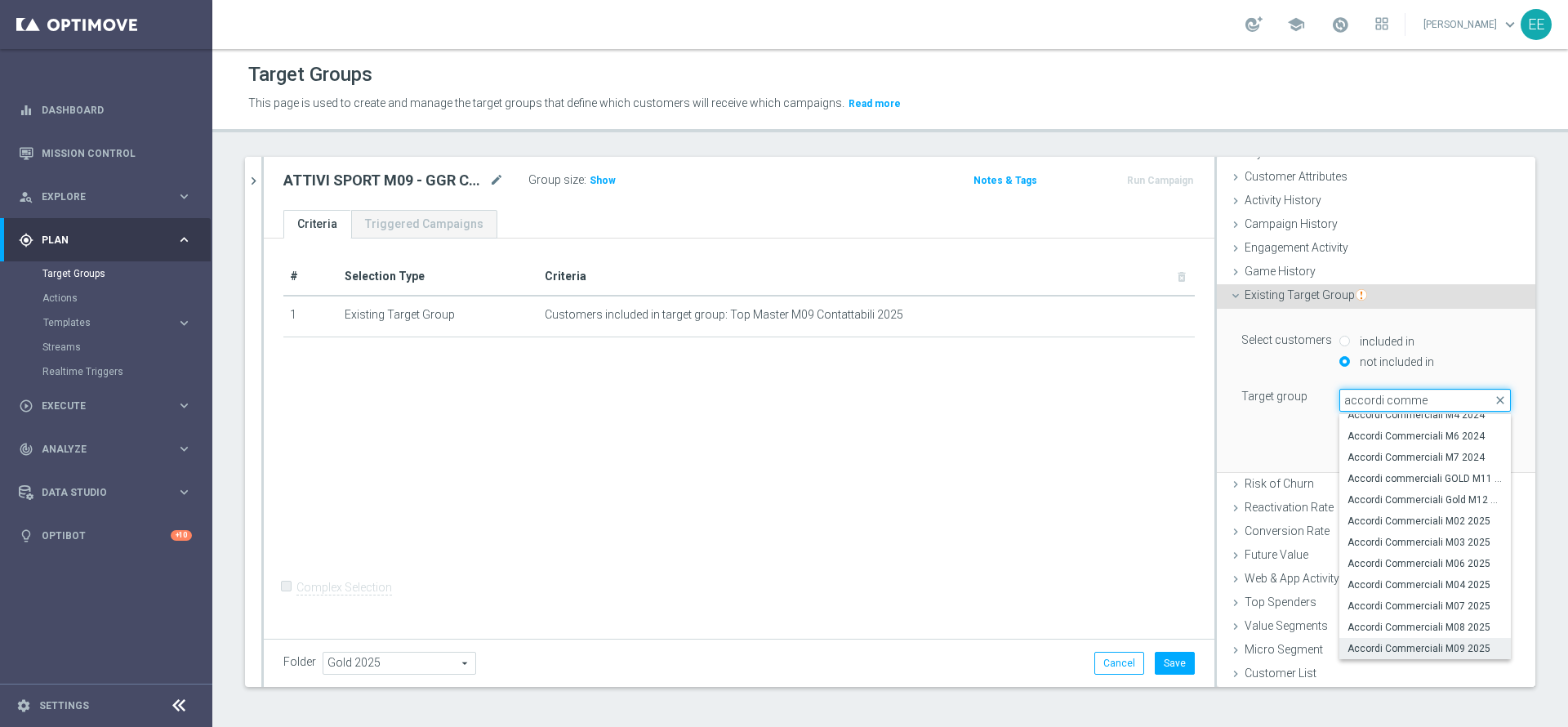
type input "accordi comme"
click at [1409, 646] on span "Accordi Commerciali M09 2025" at bounding box center [1425, 649] width 155 height 13
type input "Accordi Commerciali M09 2025"
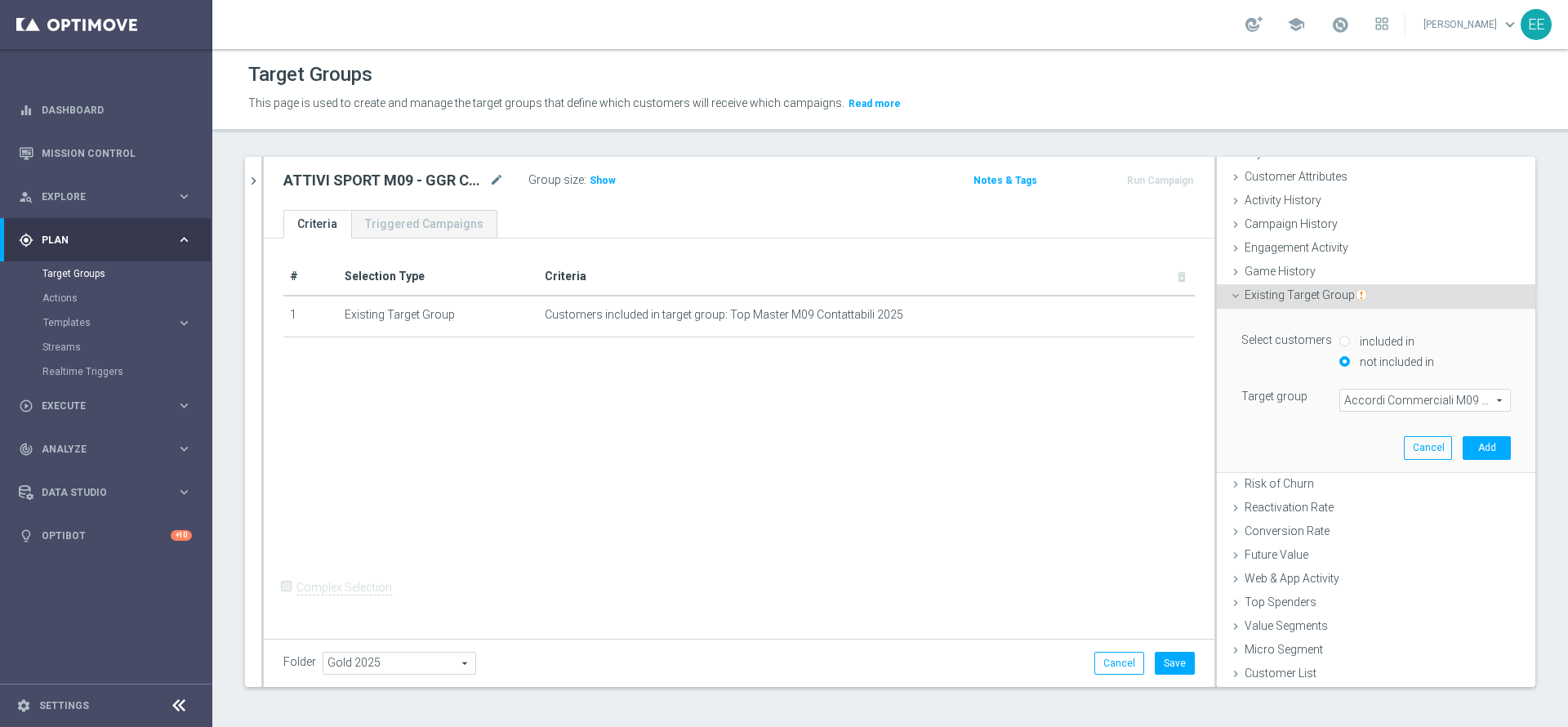
click at [1449, 460] on div "Select customers included in not included in Target group Accordi Commerciali M…" at bounding box center [1376, 390] width 294 height 163
click at [1463, 452] on button "Add" at bounding box center [1487, 447] width 48 height 23
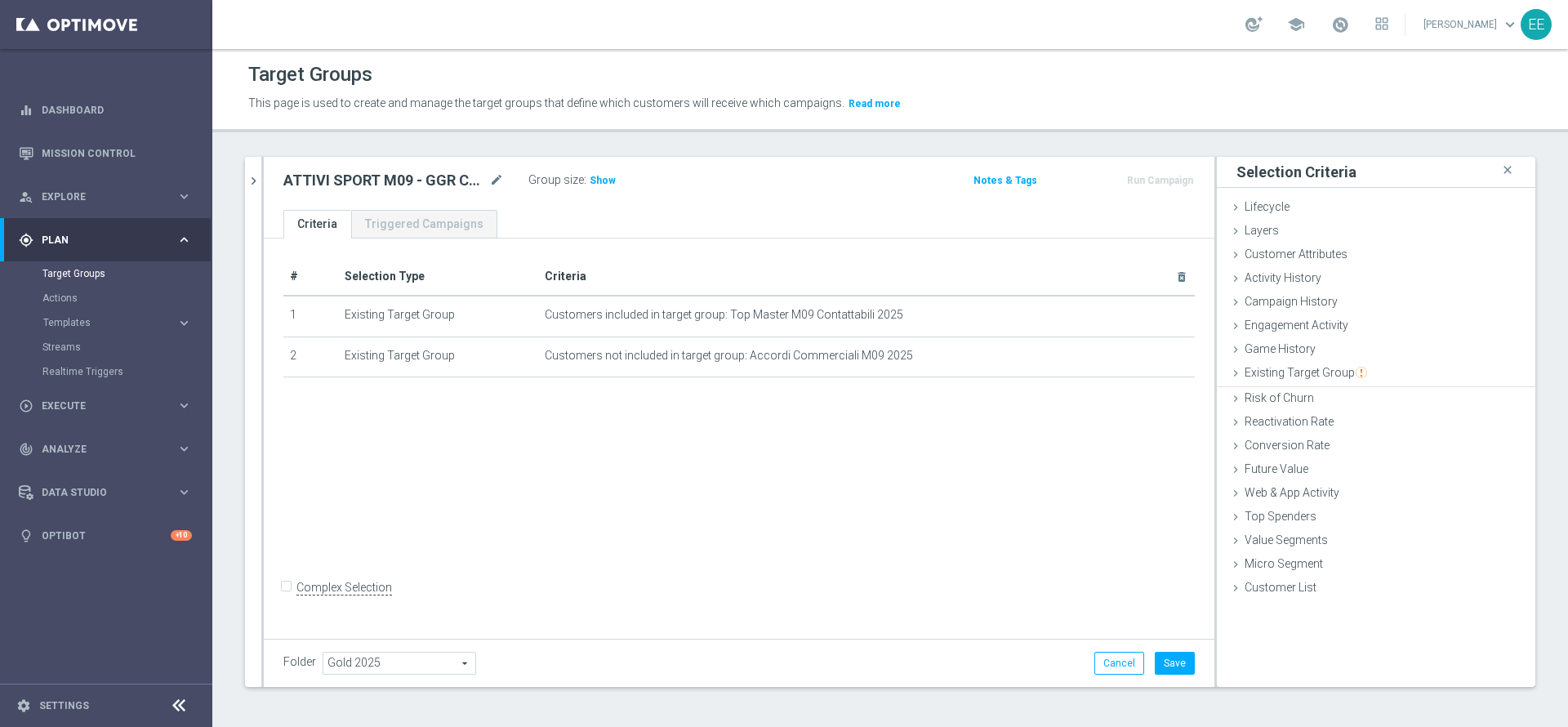
scroll to position [0, 0]
click at [1326, 374] on span "Existing Target Group" at bounding box center [1306, 372] width 122 height 13
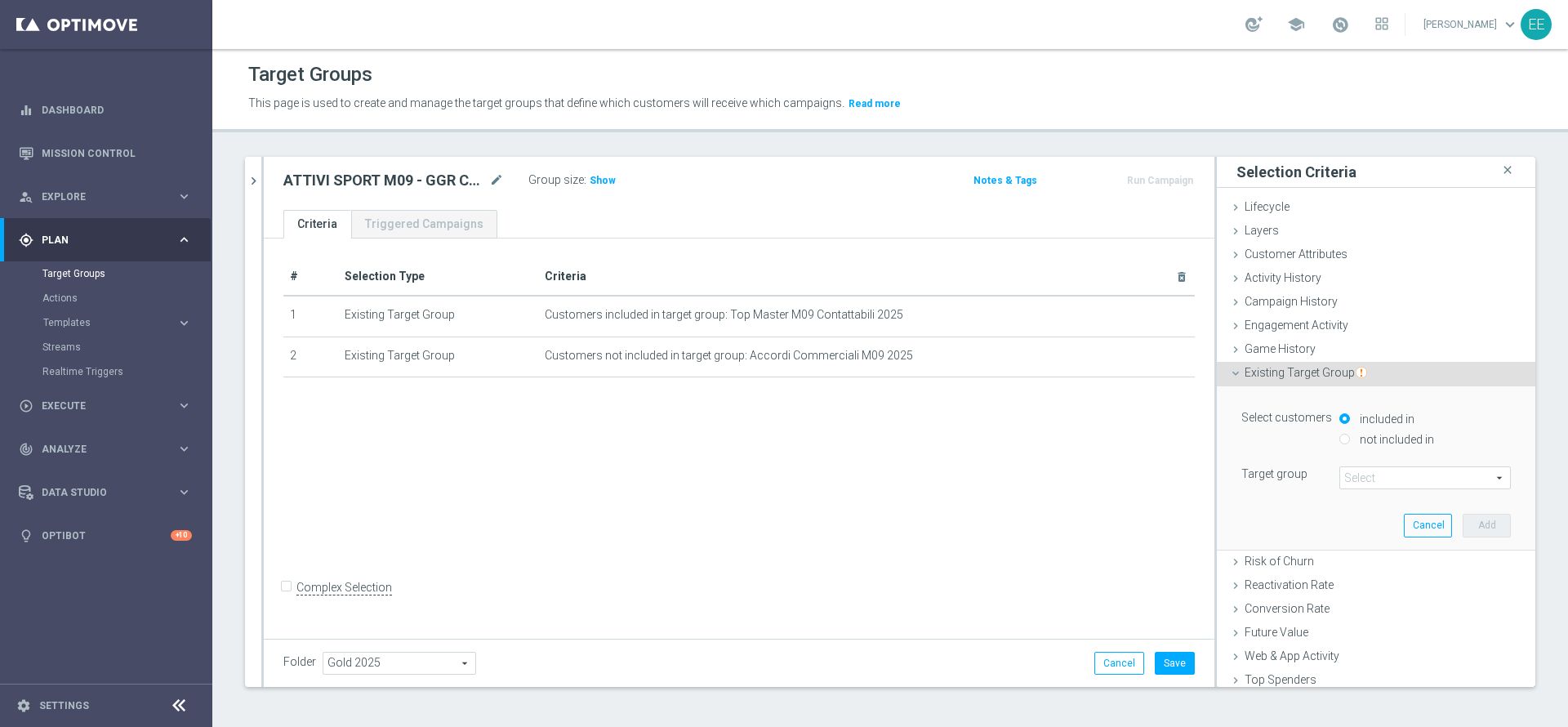
click at [1355, 436] on label "not included in" at bounding box center [1395, 439] width 78 height 15
click at [1351, 436] on input "not included in" at bounding box center [1345, 439] width 11 height 11
radio input "true"
click at [1359, 475] on span at bounding box center [1425, 478] width 169 height 22
click at [0, 0] on input "search" at bounding box center [0, 0] width 0 height 0
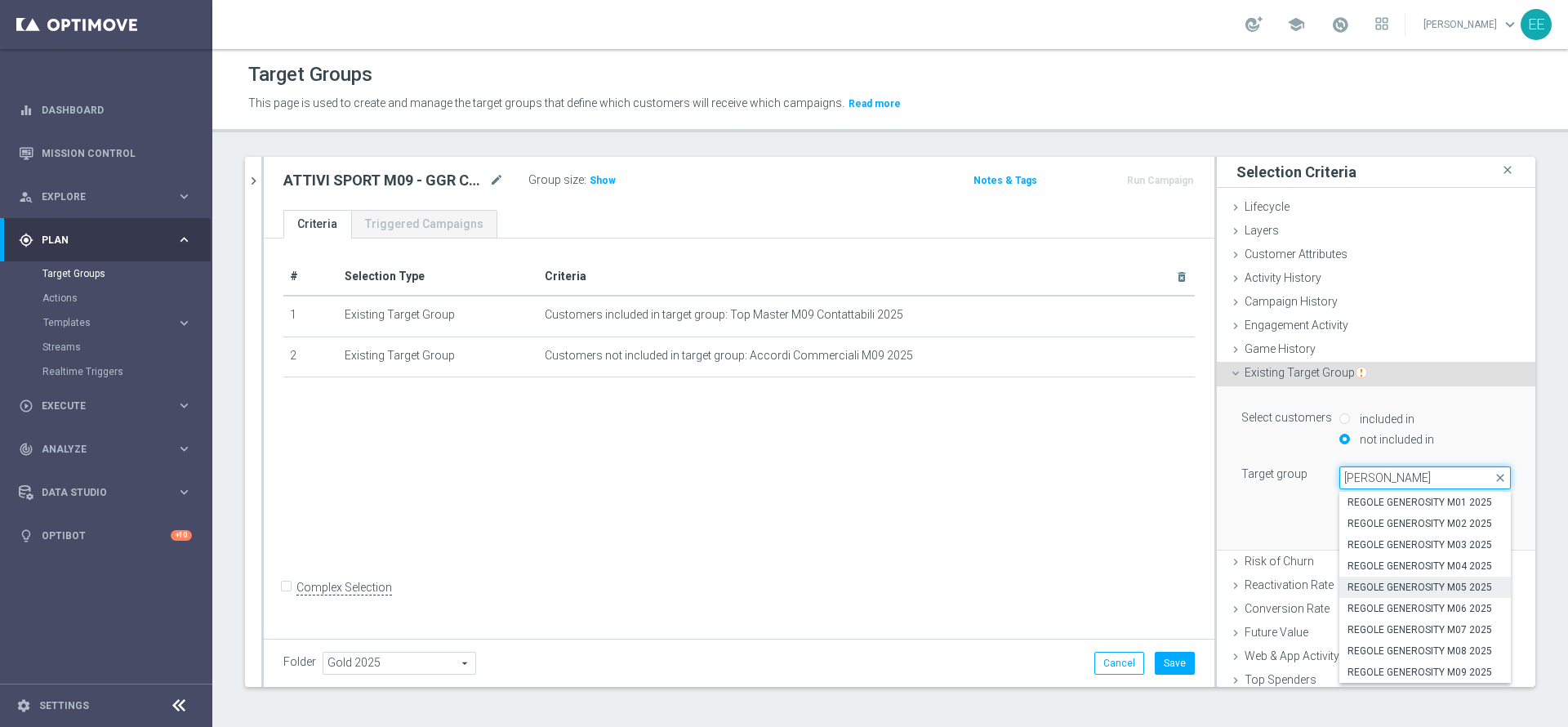
scroll to position [77, 0]
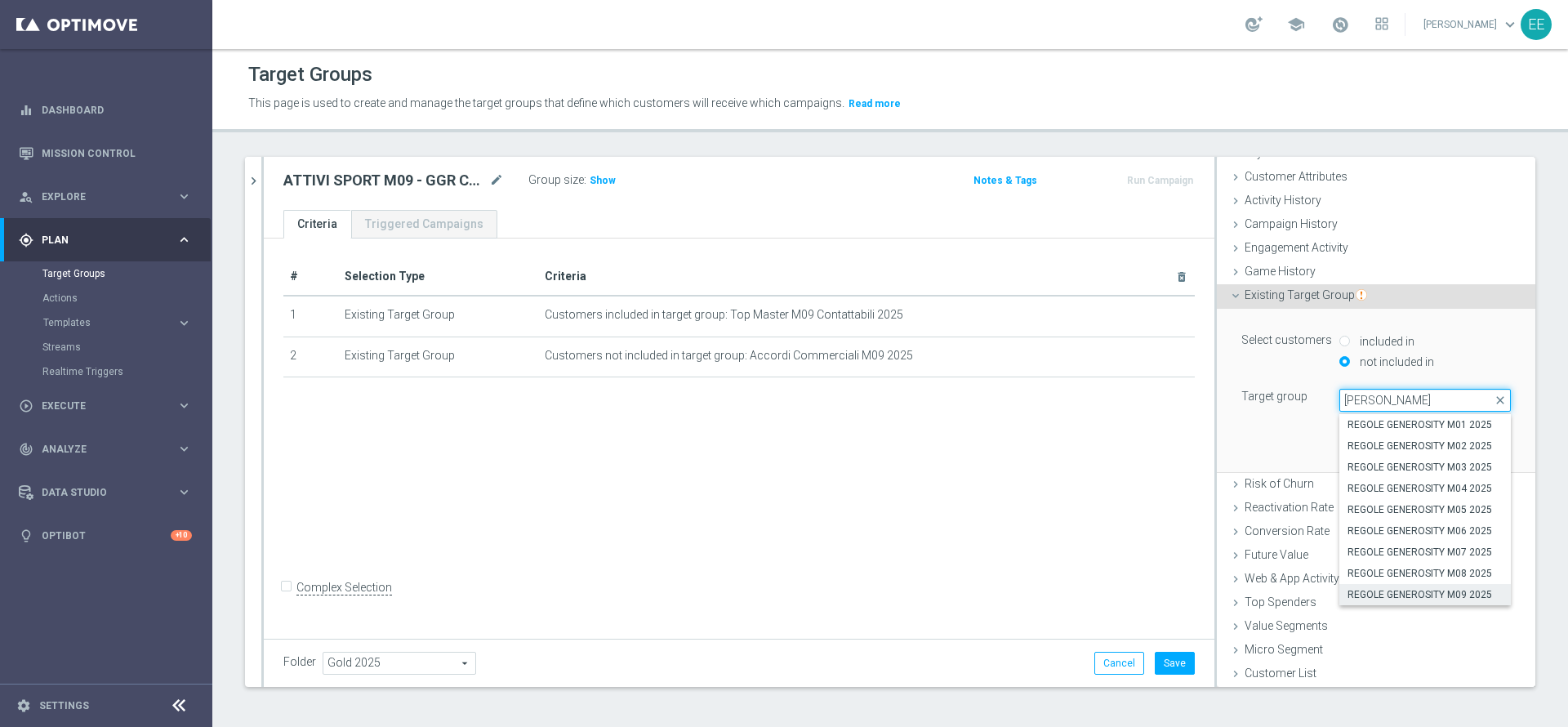
type input "[PERSON_NAME]"
click at [1404, 588] on span "REGOLE GENEROSITY M09 2025" at bounding box center [1425, 594] width 155 height 13
type input "REGOLE GENEROSITY M09 2025"
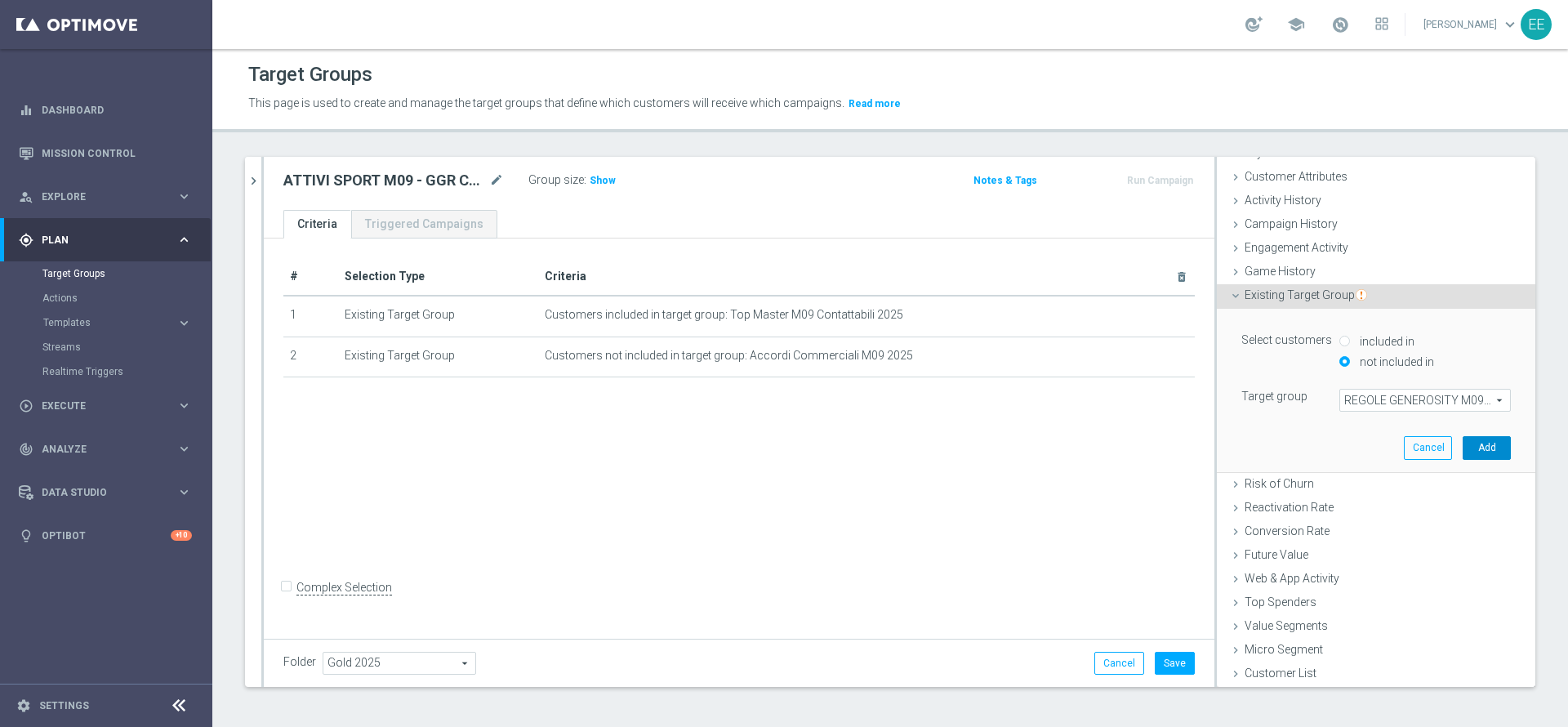
click at [1463, 446] on button "Add" at bounding box center [1487, 447] width 48 height 23
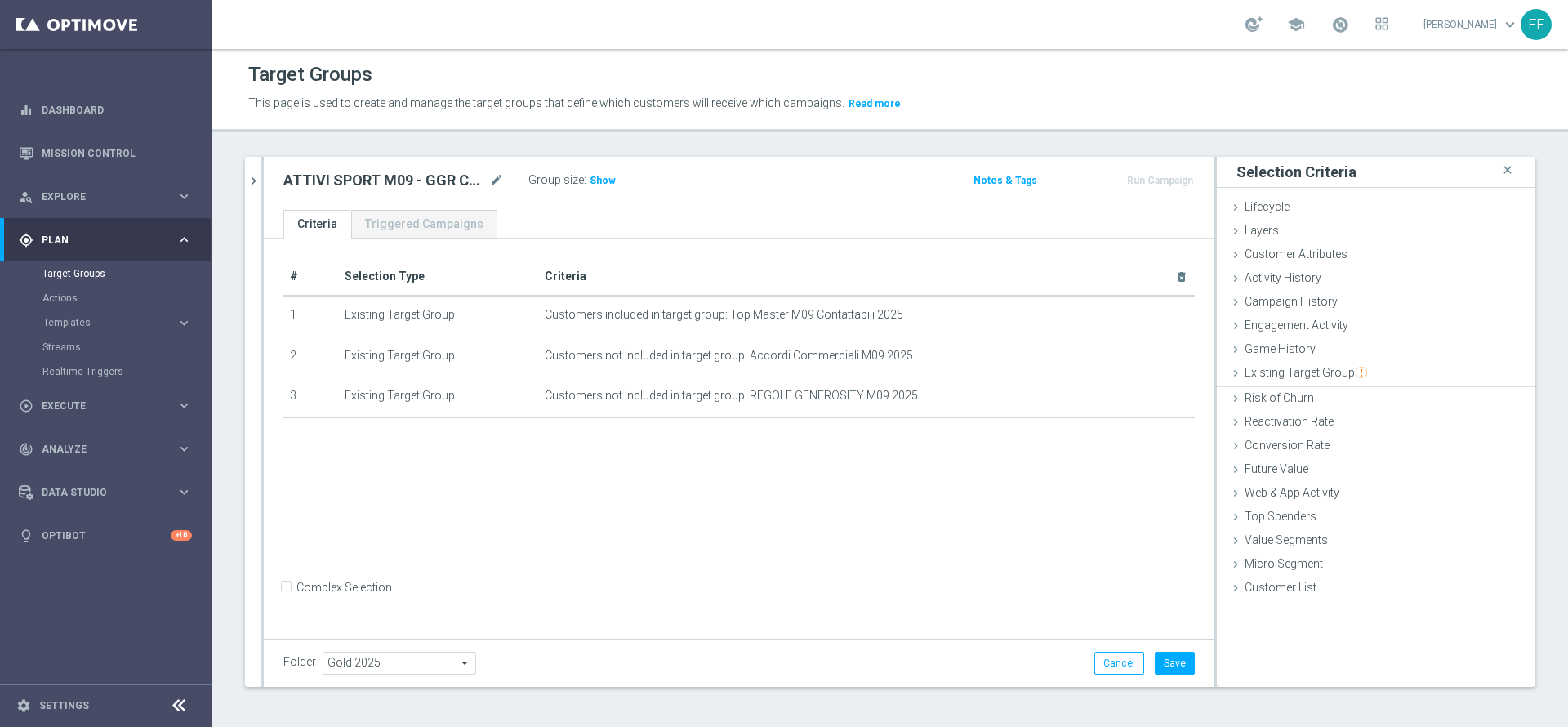
scroll to position [0, 0]
click at [1281, 258] on span "Customer Attributes" at bounding box center [1296, 254] width 103 height 13
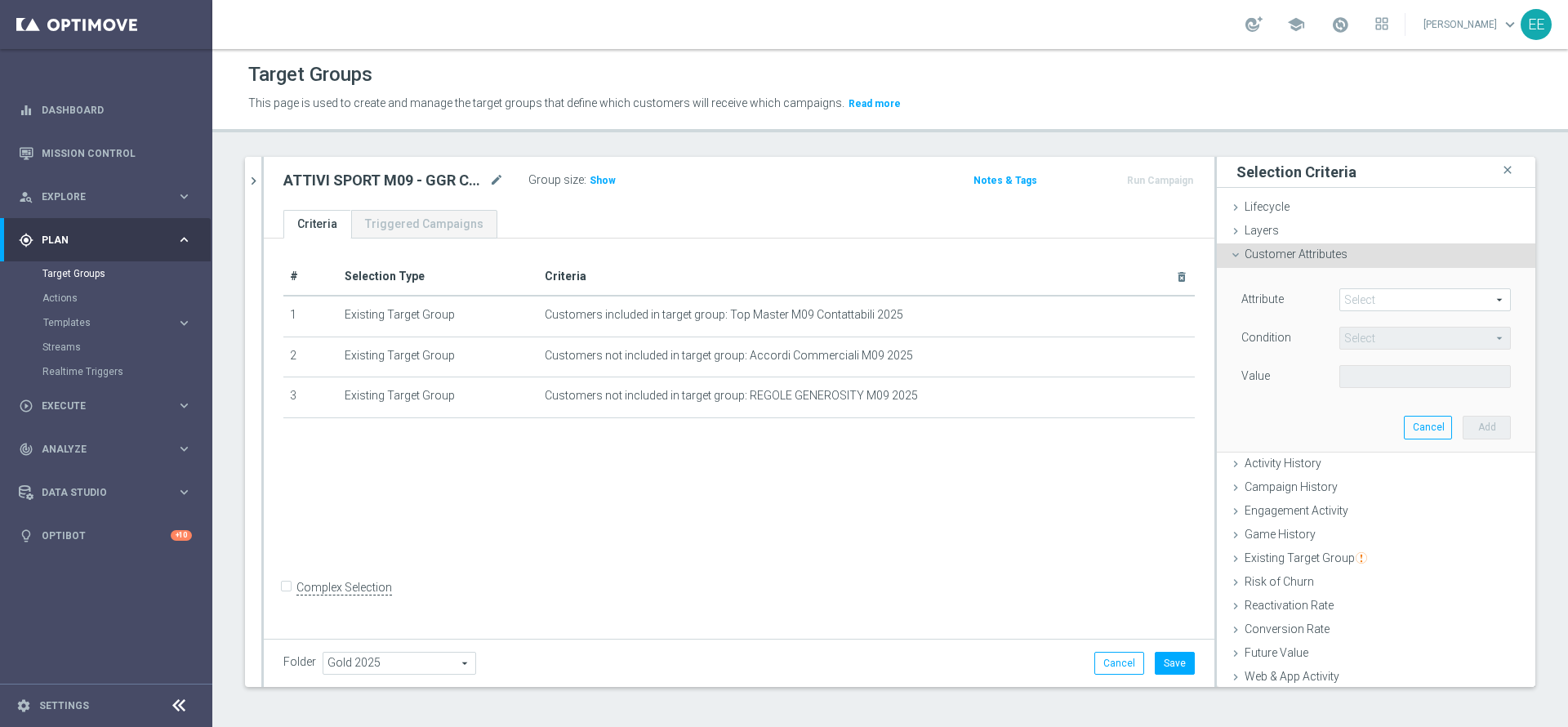
click at [1380, 295] on span at bounding box center [1425, 300] width 169 height 22
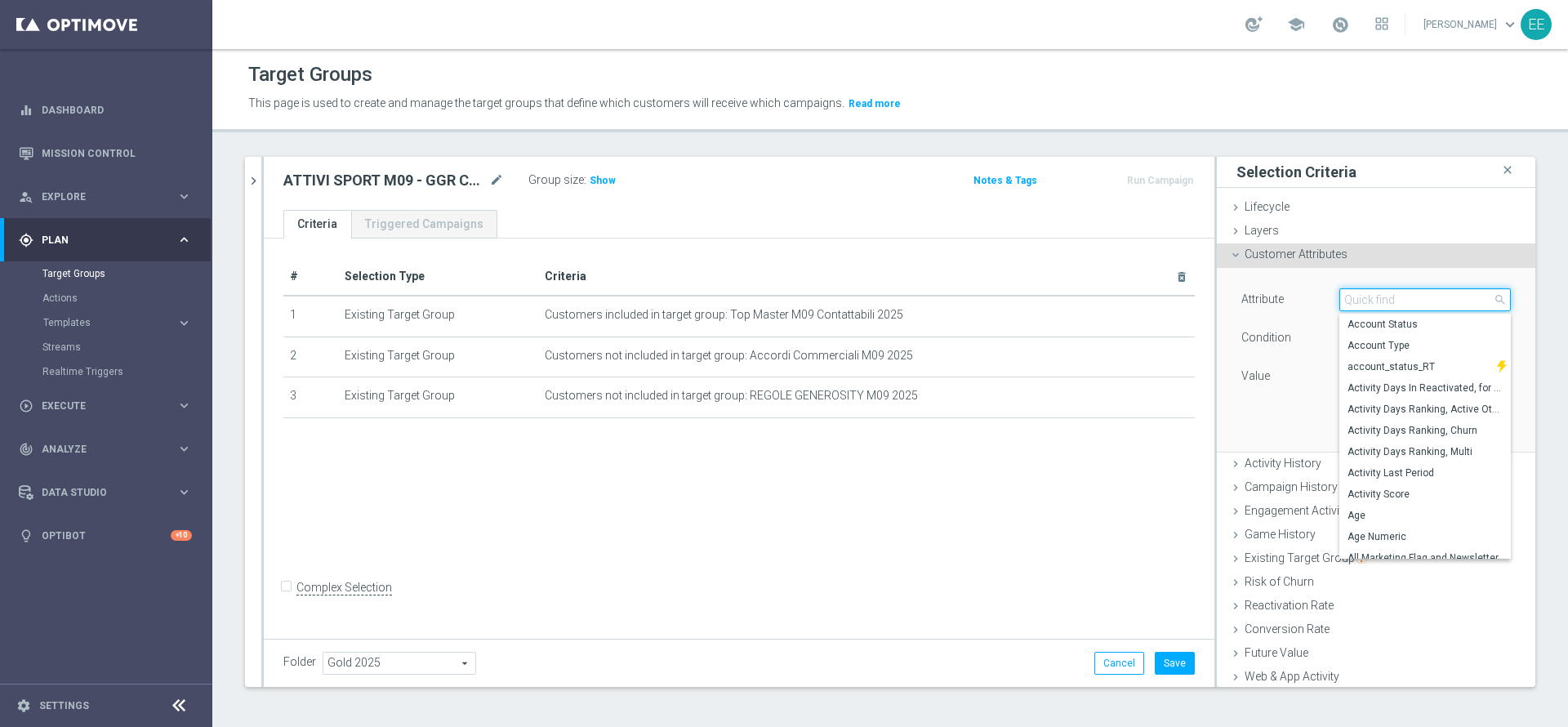
click at [1380, 295] on input "search" at bounding box center [1425, 299] width 171 height 23
type input "pausa att"
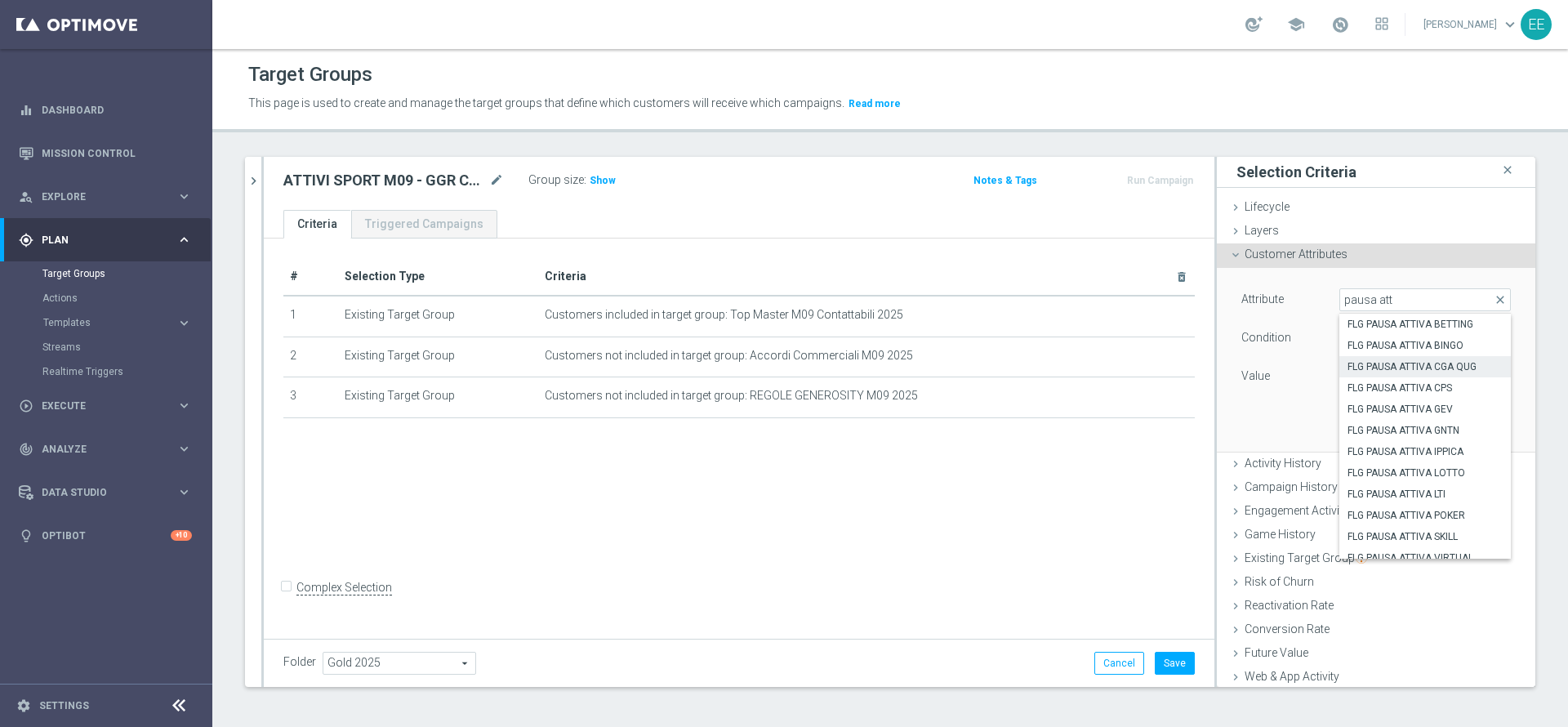
click at [1422, 364] on span "FLG PAUSA ATTIVA CGA QUG" at bounding box center [1425, 366] width 155 height 13
type input "FLG PAUSA ATTIVA CGA QUG"
type input "Equals"
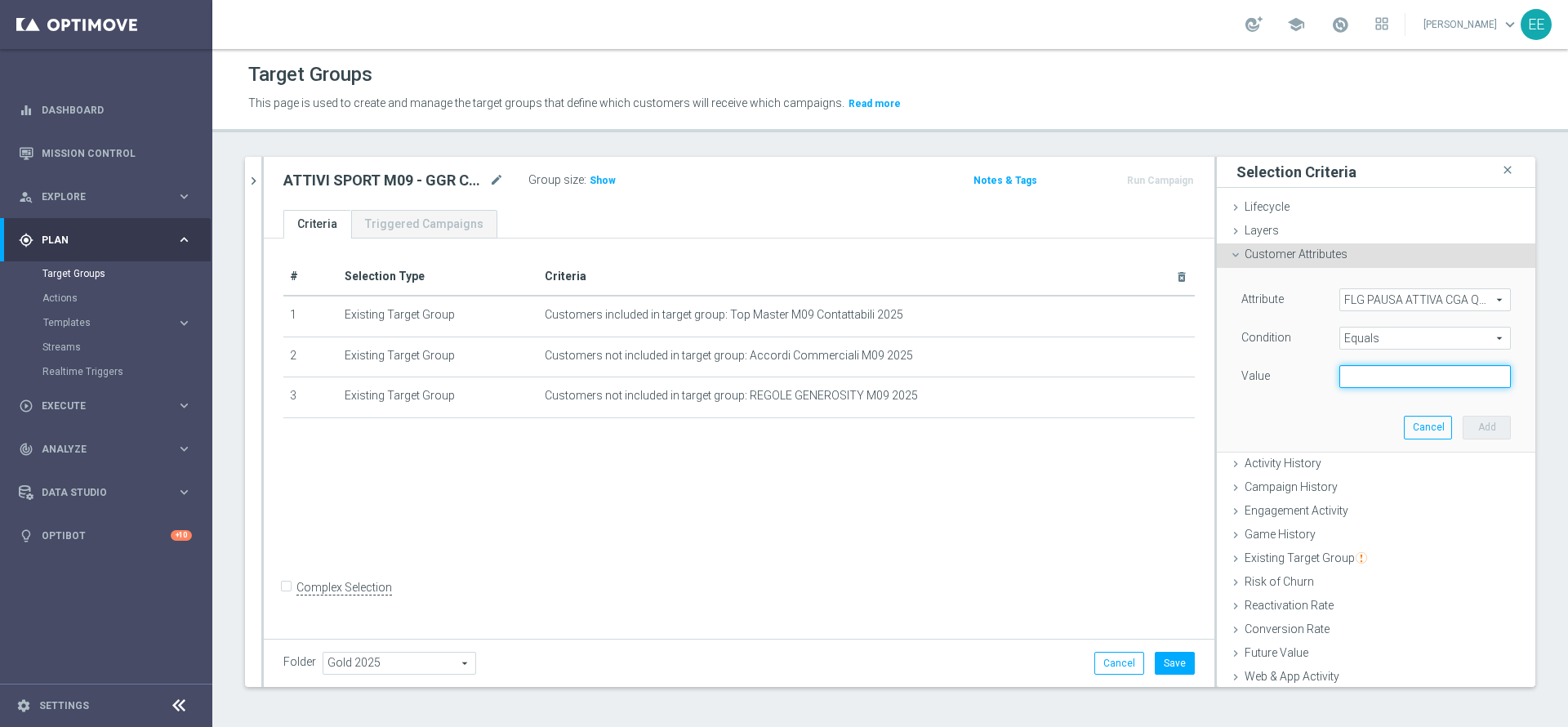
click at [1419, 376] on input "text" at bounding box center [1425, 376] width 171 height 23
type input "N"
click at [1463, 419] on button "Add" at bounding box center [1487, 426] width 48 height 23
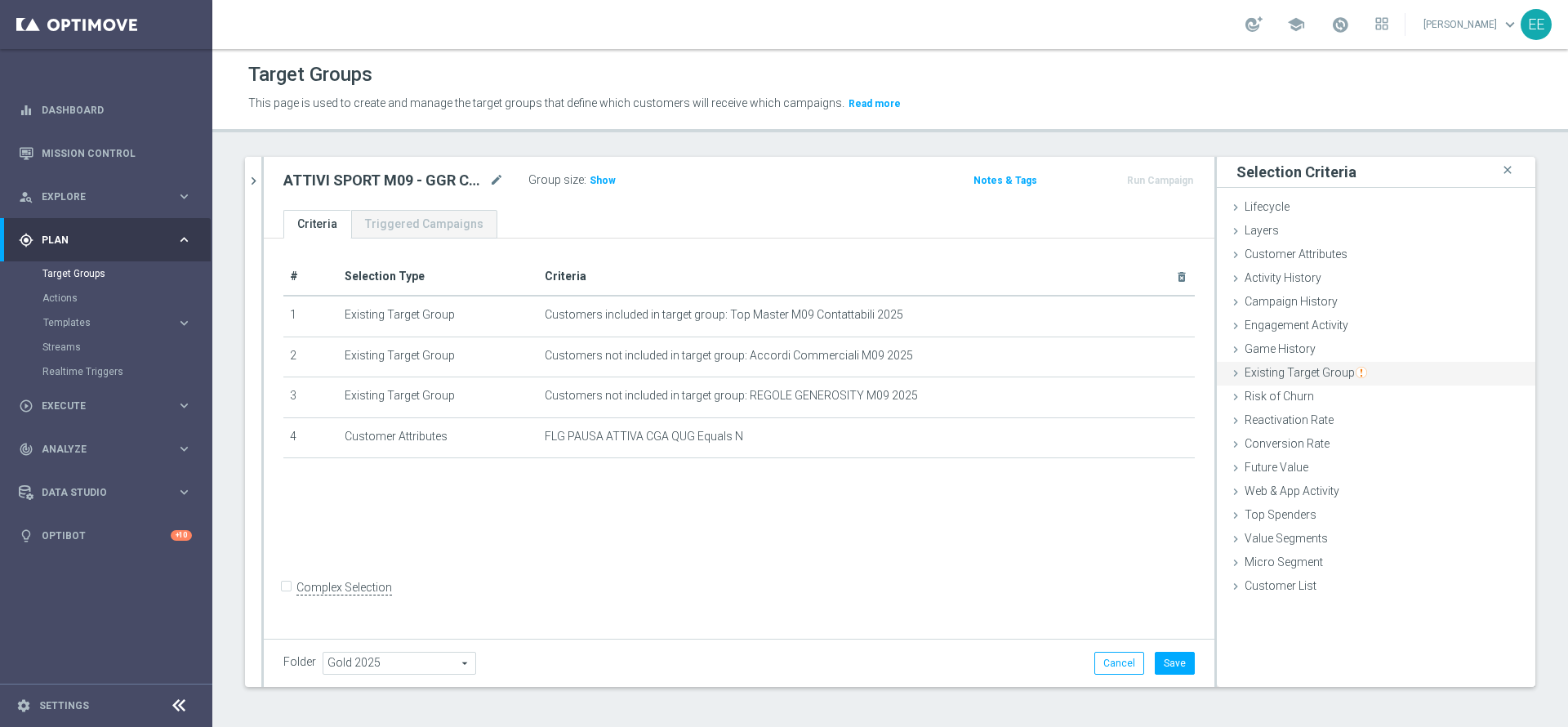
click at [1315, 367] on span "Existing Target Group" at bounding box center [1306, 372] width 122 height 13
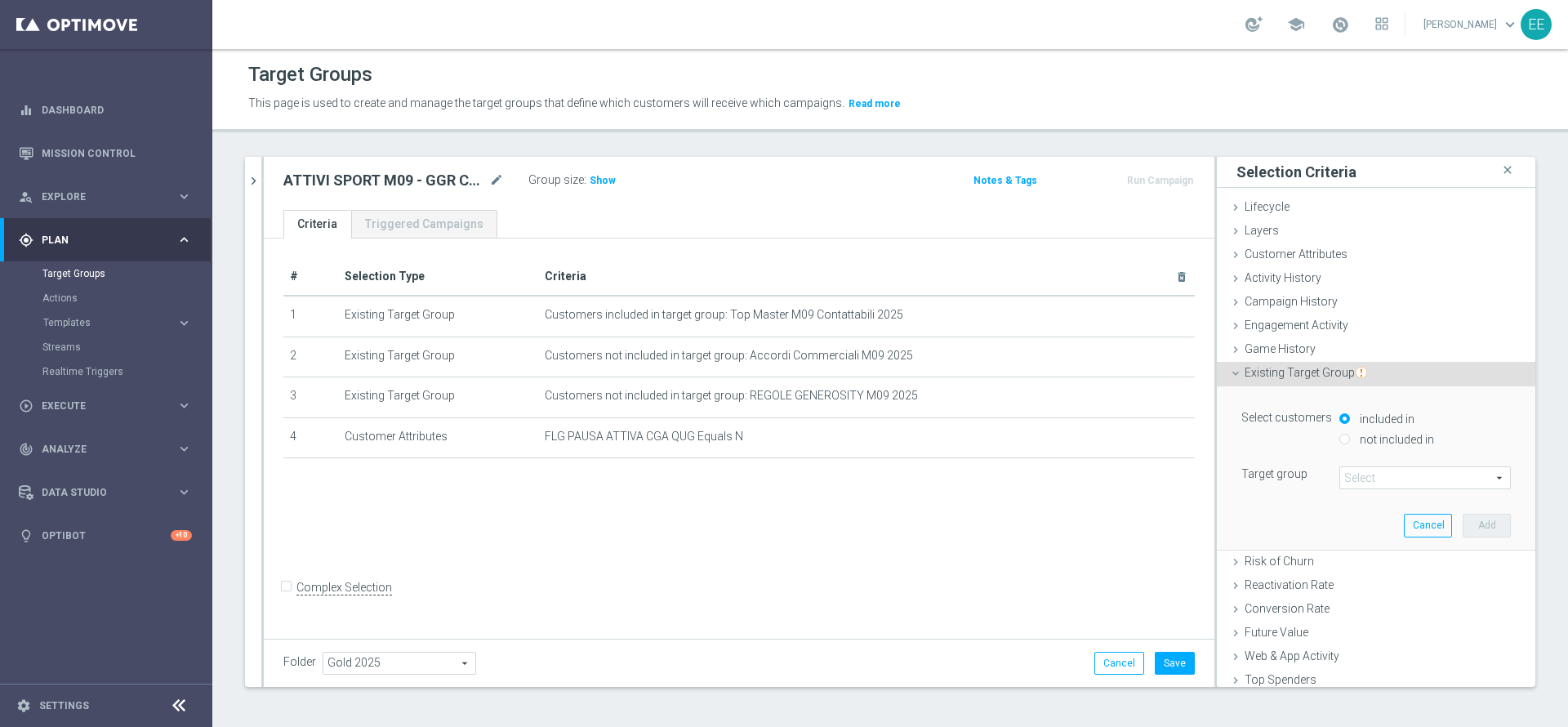
click at [1357, 474] on span at bounding box center [1425, 478] width 169 height 22
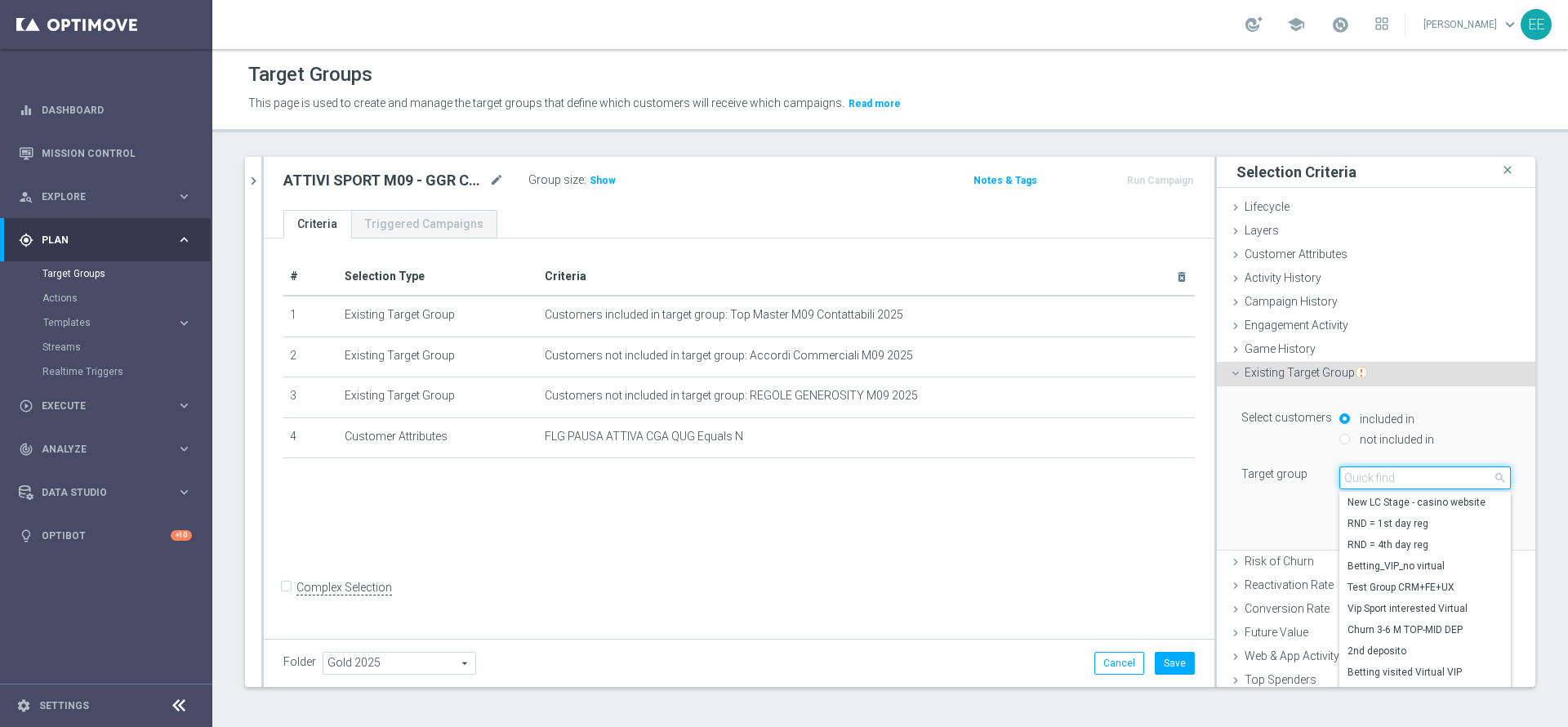
click at [1357, 474] on input "search" at bounding box center [1425, 477] width 171 height 23
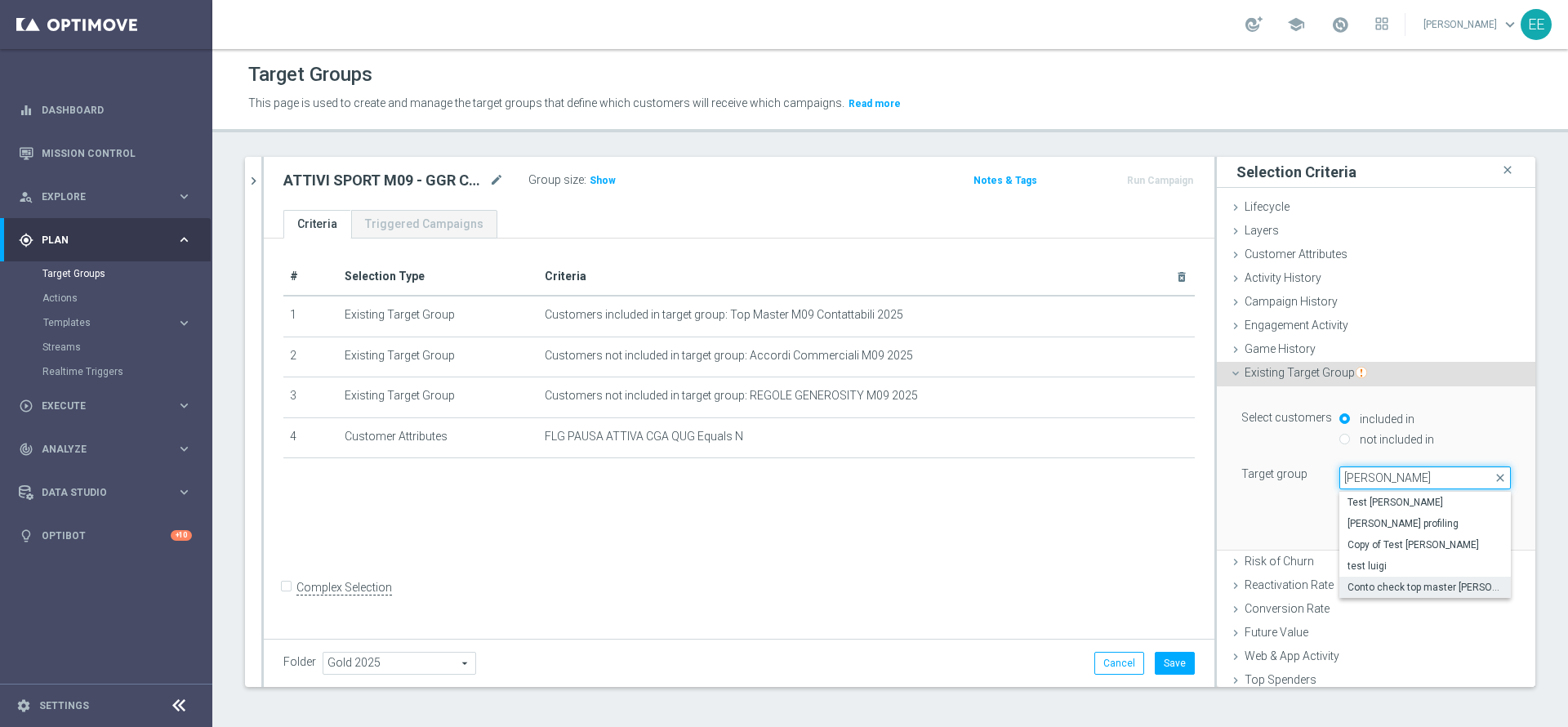
type input "[PERSON_NAME]"
click at [1449, 588] on span "Conto check top master [PERSON_NAME]" at bounding box center [1425, 587] width 155 height 13
type input "Conto check top master [PERSON_NAME]"
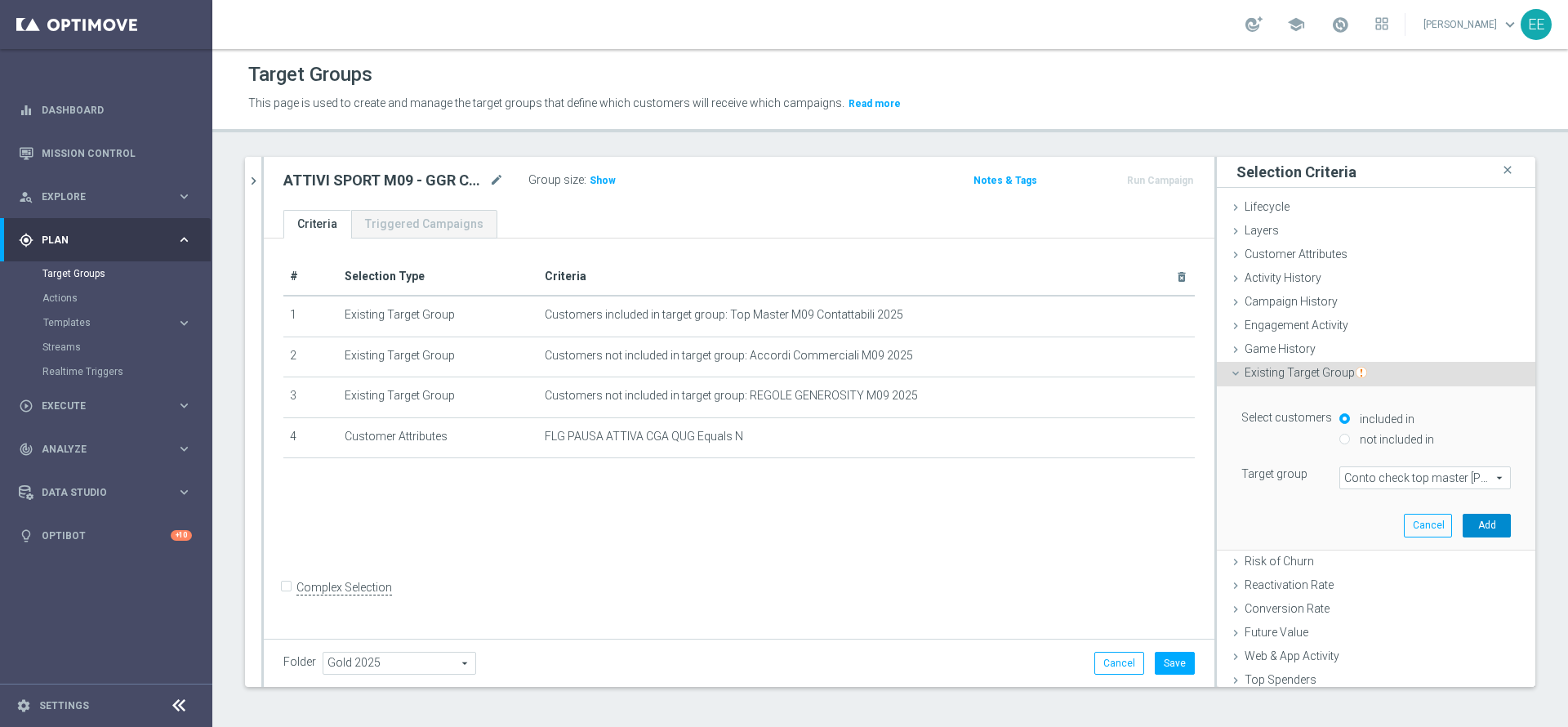
click at [1463, 533] on button "Add" at bounding box center [1487, 525] width 48 height 23
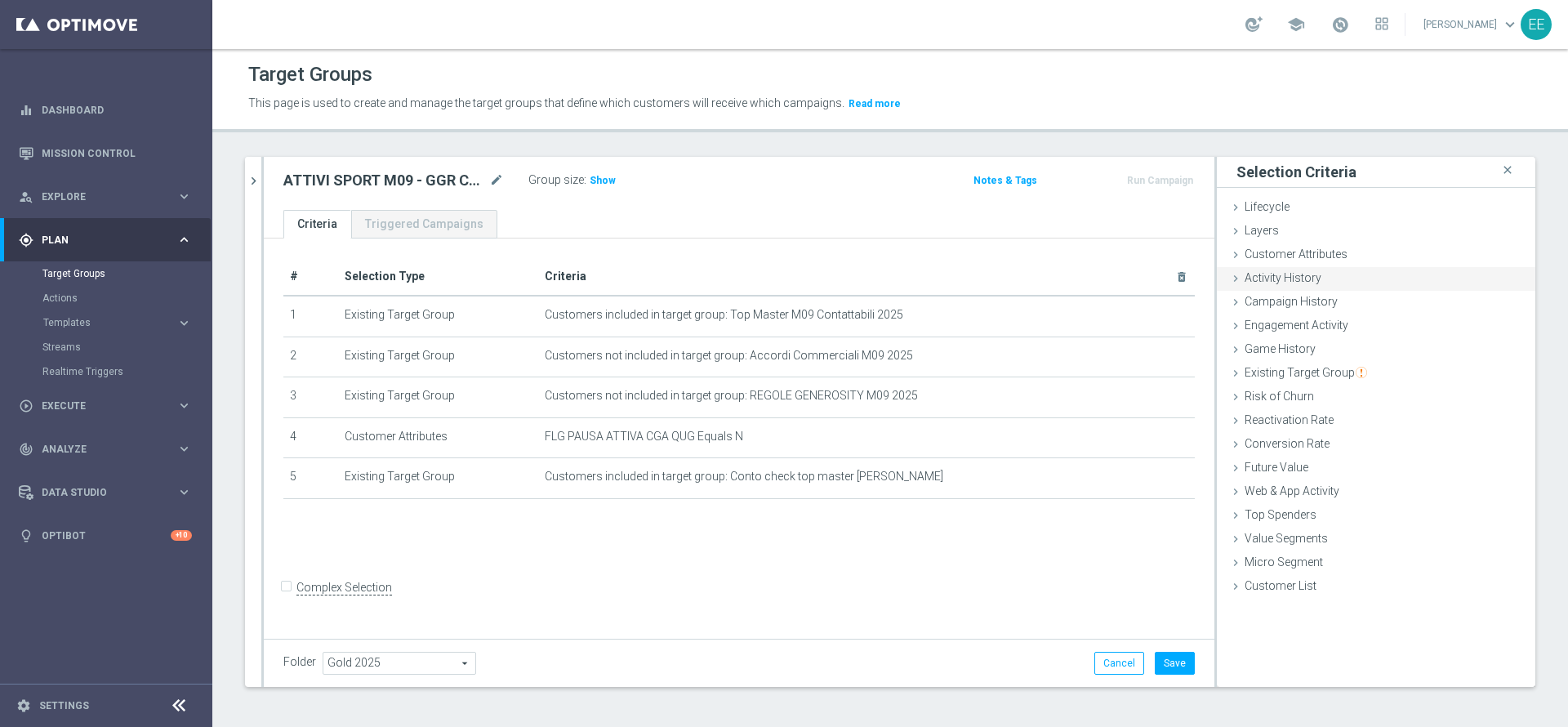
click at [1292, 273] on span "Activity History" at bounding box center [1283, 277] width 76 height 13
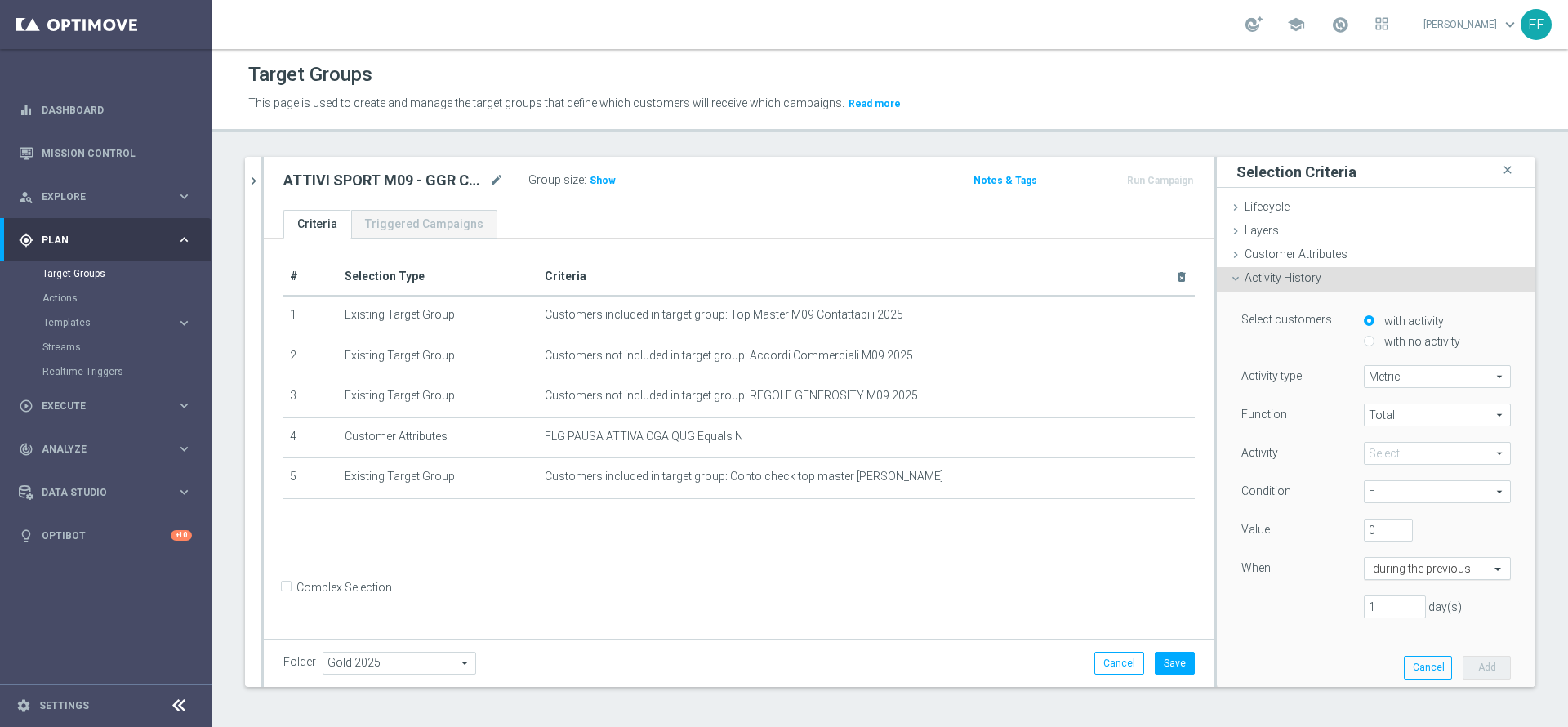
click at [1373, 566] on input "text" at bounding box center [1421, 569] width 96 height 15
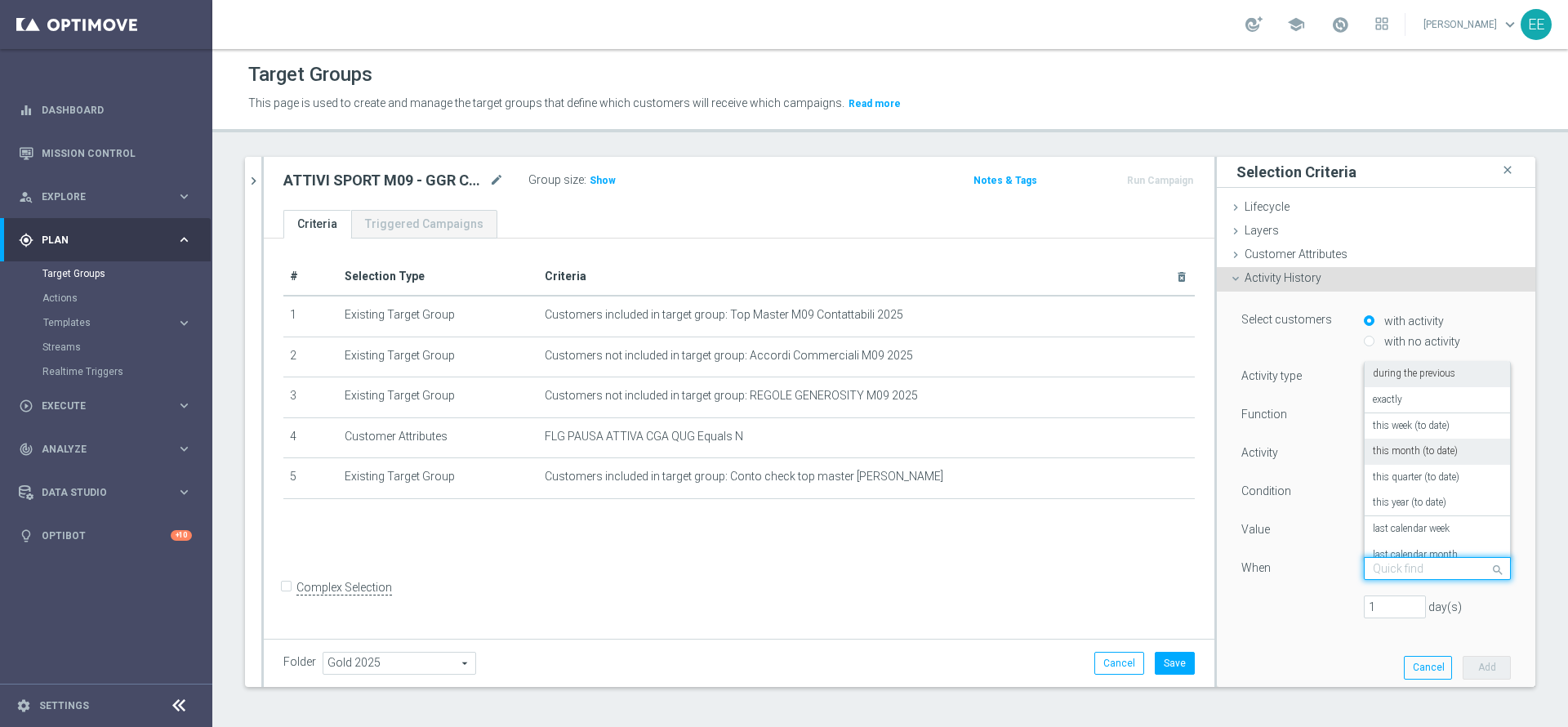
click at [1420, 446] on label "this month (to date)" at bounding box center [1415, 452] width 85 height 13
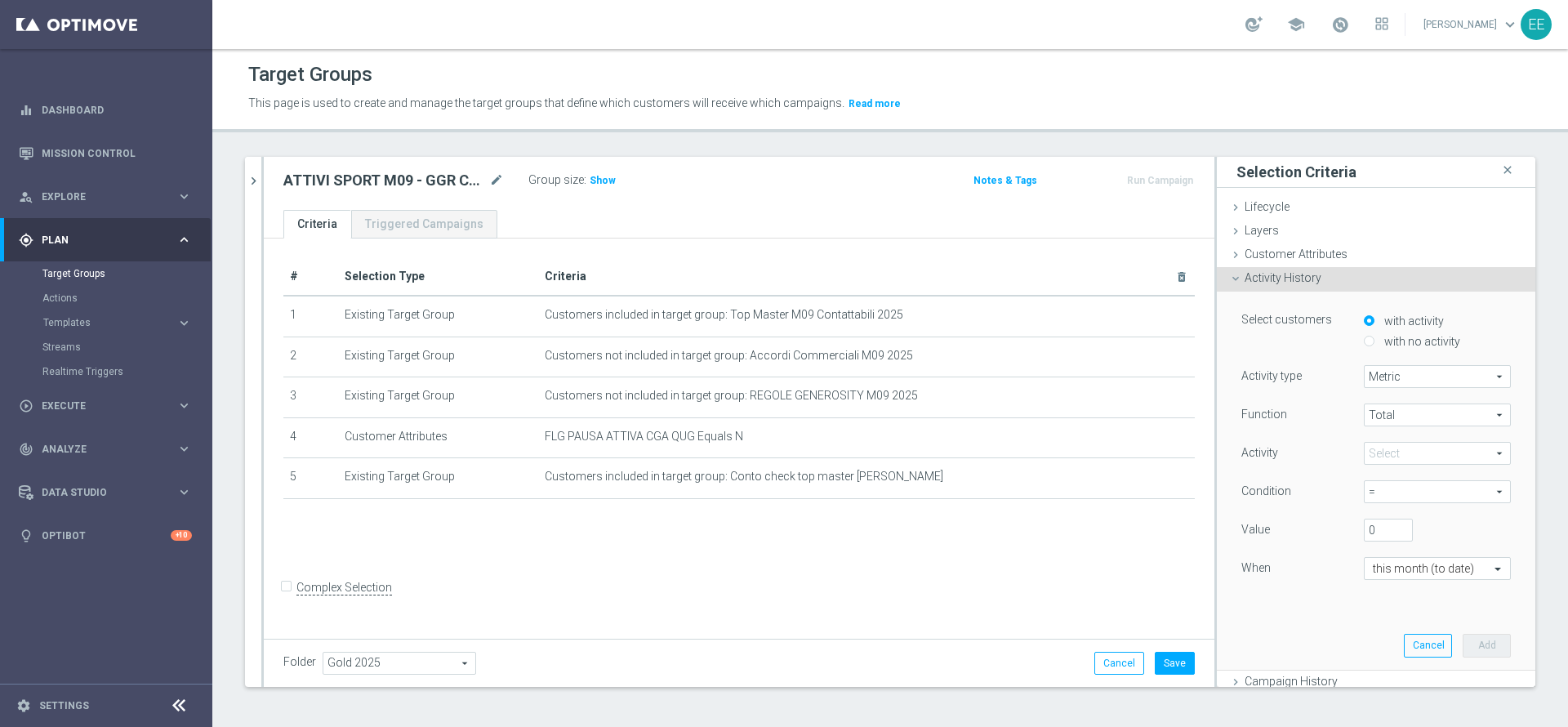
click at [1368, 420] on span "Total" at bounding box center [1438, 415] width 145 height 22
click at [1378, 452] on span at bounding box center [1438, 454] width 145 height 22
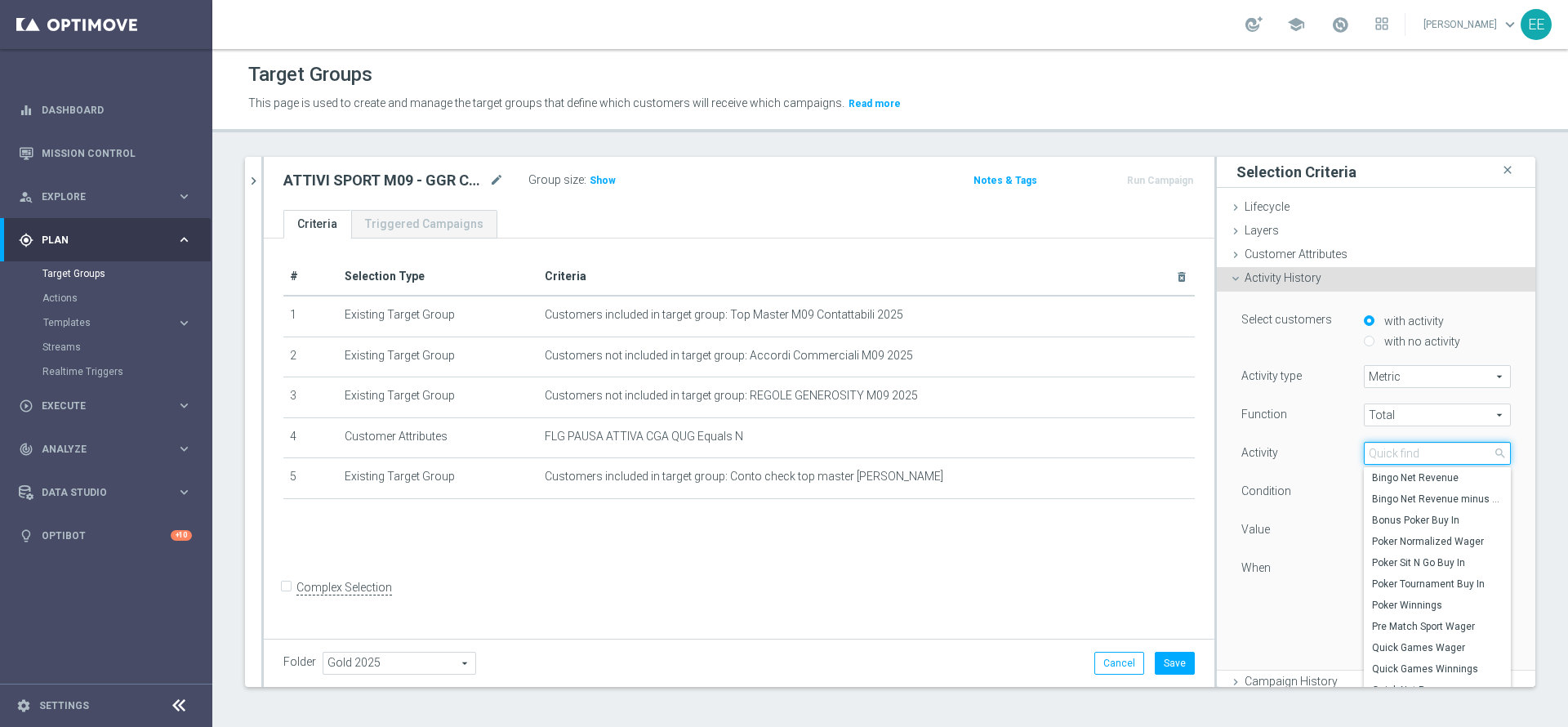
click at [1378, 452] on input "search" at bounding box center [1438, 453] width 147 height 23
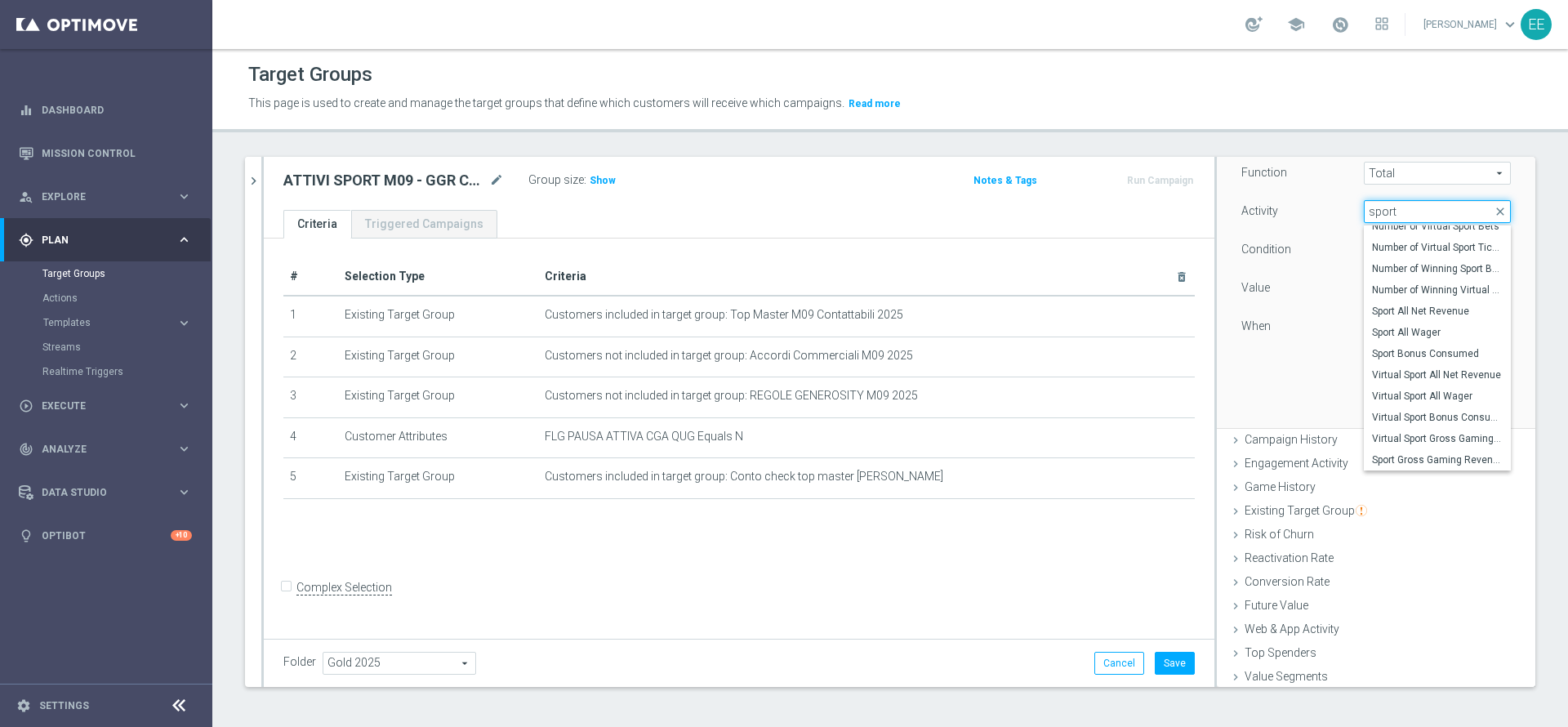
scroll to position [245, 0]
type input "sport"
click at [1420, 460] on span "Sport Gross Gaming Revenue" at bounding box center [1437, 457] width 130 height 13
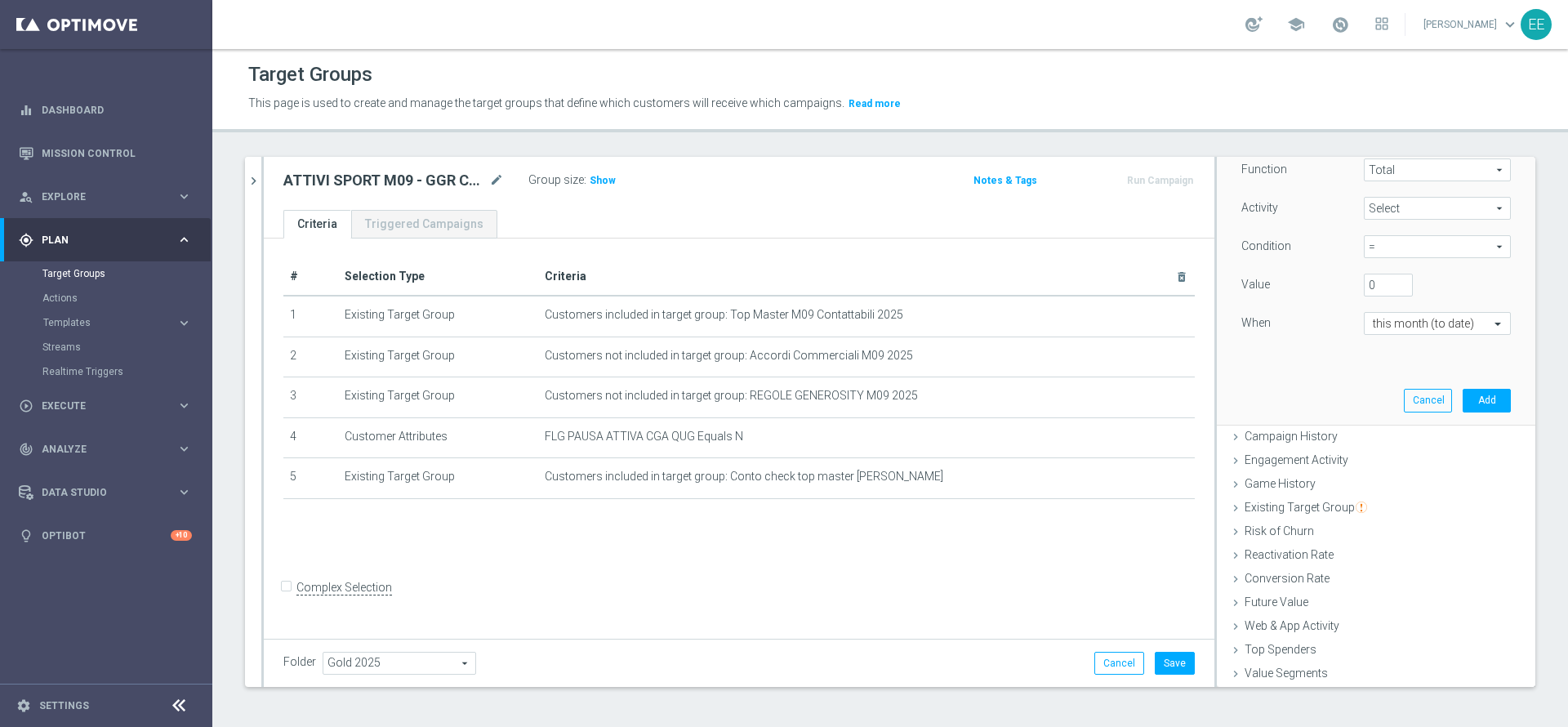
type input "Sport Gross Gaming Revenue"
click at [1404, 217] on span "Sport Gross Gaming Revenue" at bounding box center [1438, 209] width 145 height 22
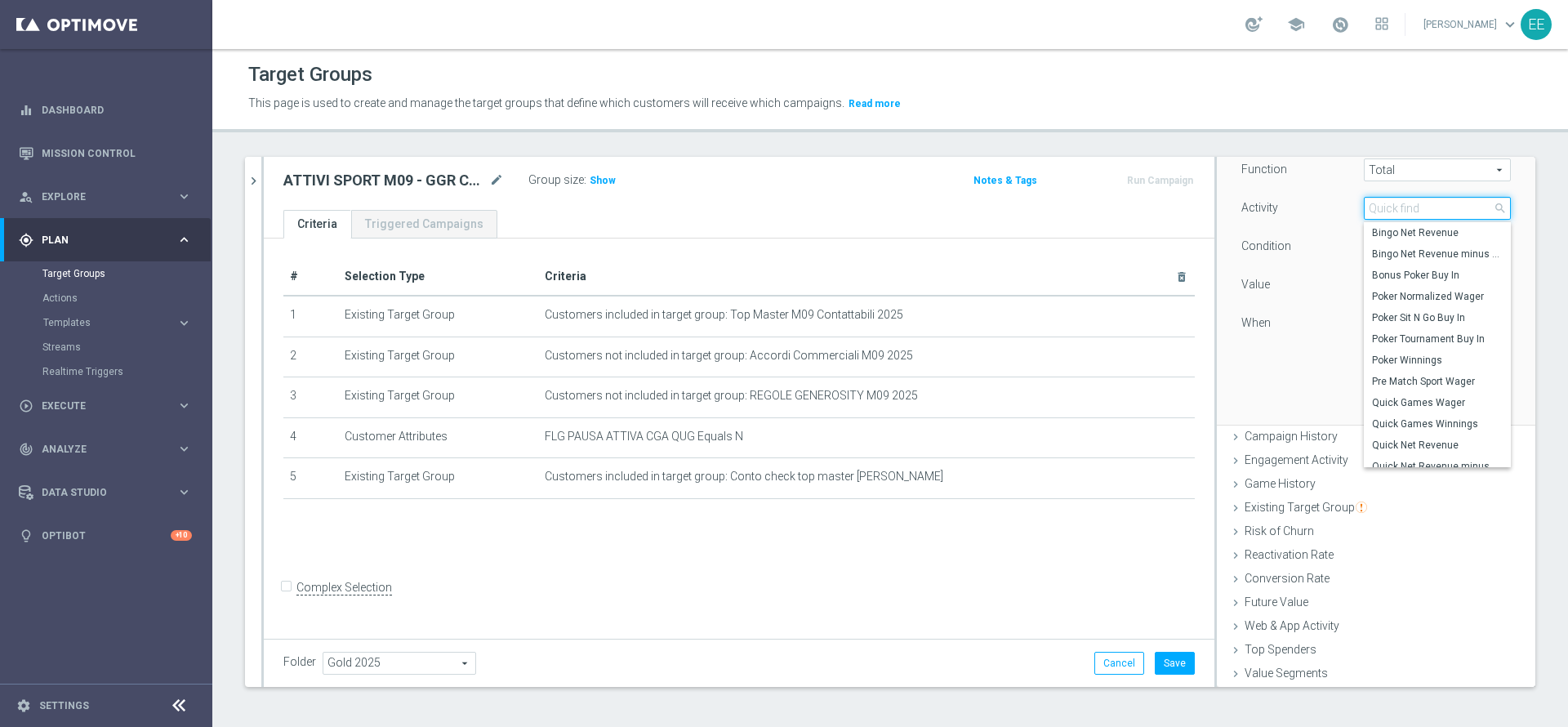
click at [1394, 201] on input "search" at bounding box center [1438, 208] width 147 height 23
type input "sport"
click at [1403, 377] on span "Sport Wager" at bounding box center [1437, 381] width 130 height 13
type input "Sport Wager"
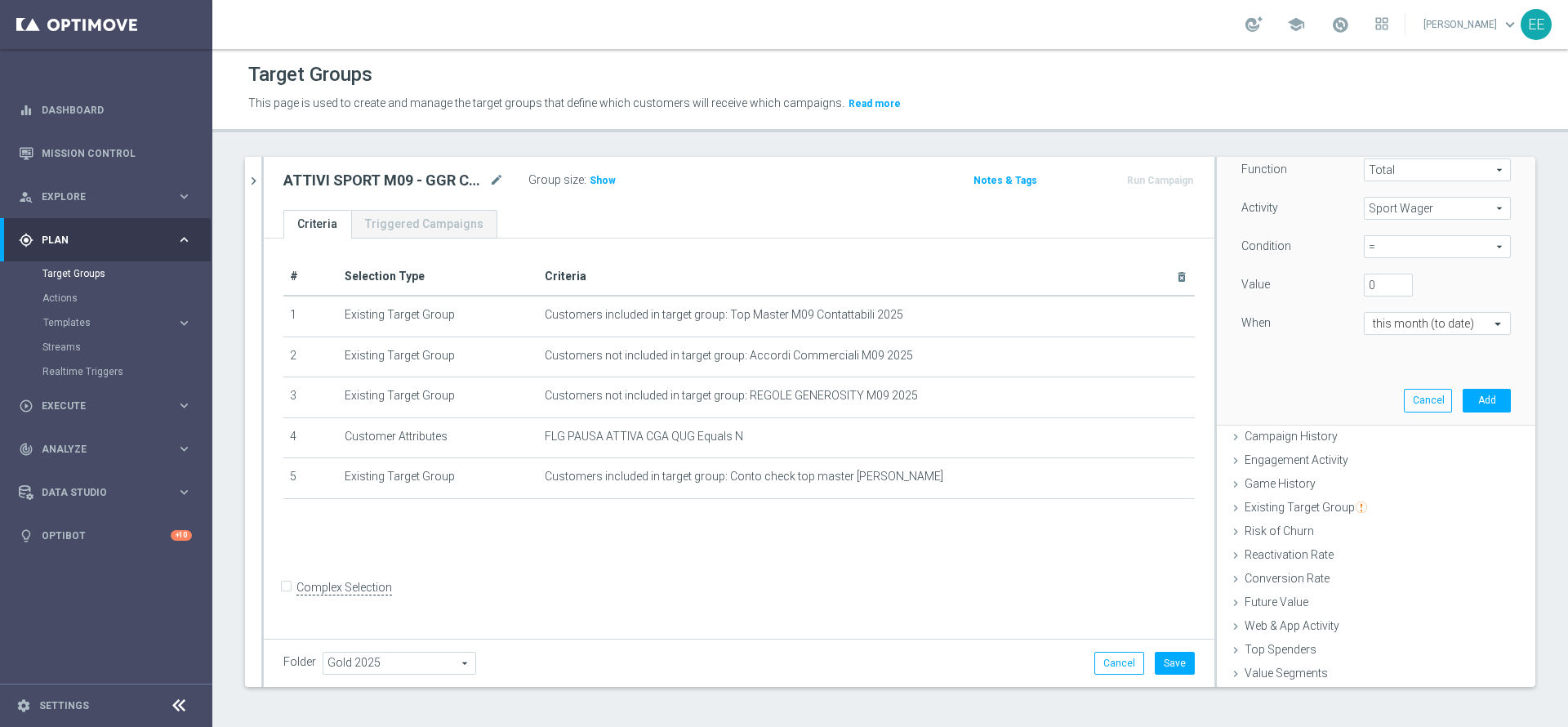
click at [1365, 244] on span "=" at bounding box center [1438, 247] width 145 height 22
click at [1365, 303] on label ">" at bounding box center [1438, 314] width 147 height 22
type input ">"
click at [1463, 398] on button "Add" at bounding box center [1487, 400] width 48 height 23
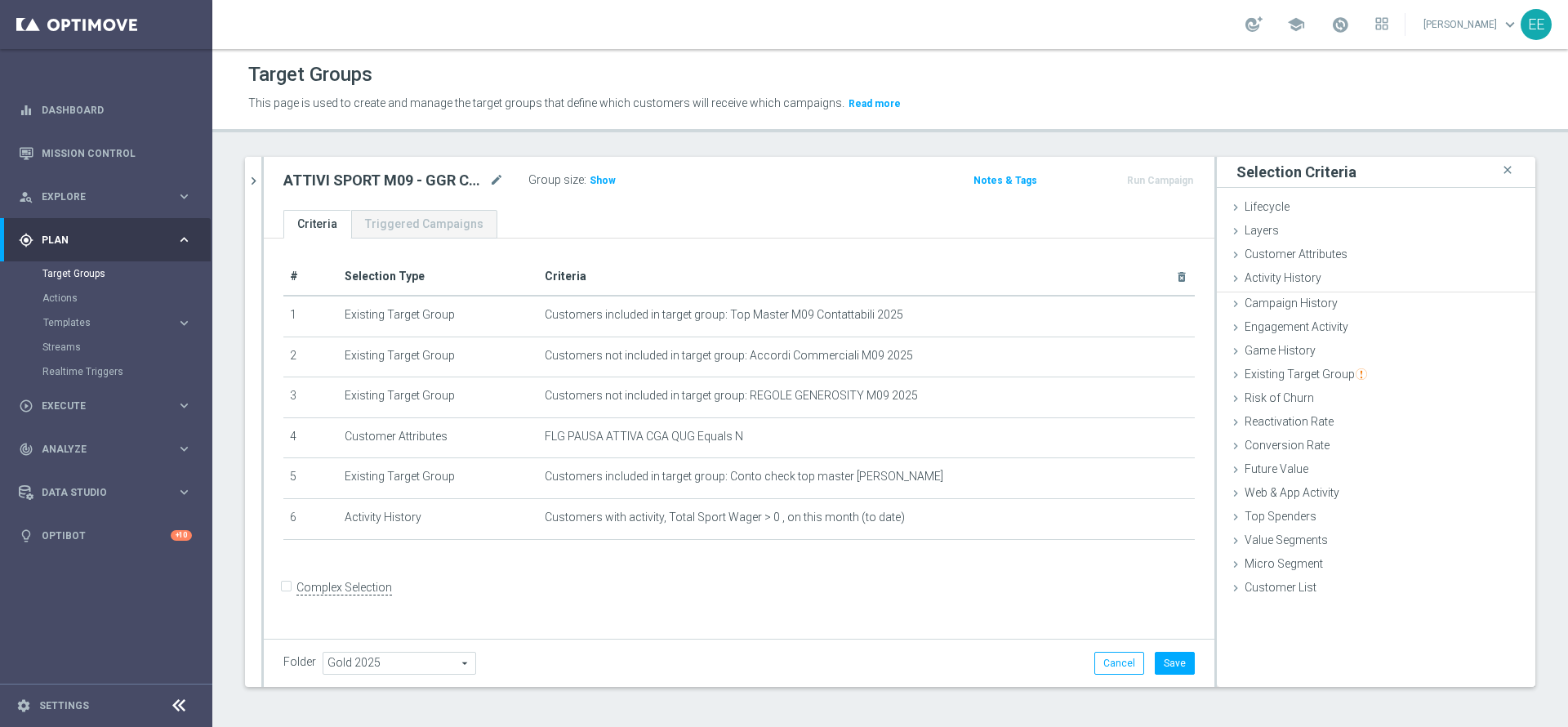
scroll to position [0, 0]
click at [1284, 283] on span "Activity History" at bounding box center [1283, 277] width 76 height 13
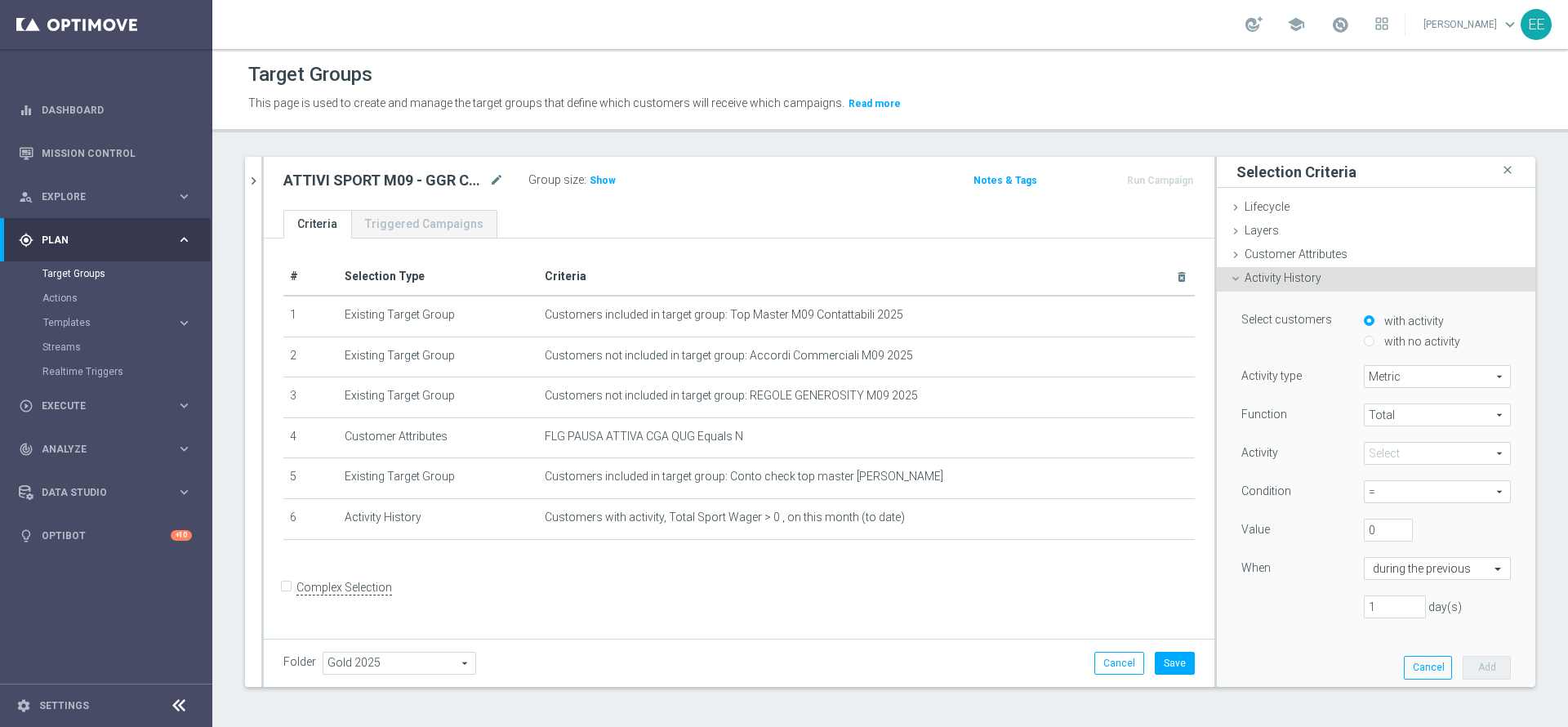
click at [1394, 343] on label "with no activity" at bounding box center [1420, 341] width 80 height 15
click at [1375, 343] on input "with no activity" at bounding box center [1369, 341] width 11 height 11
radio input "true"
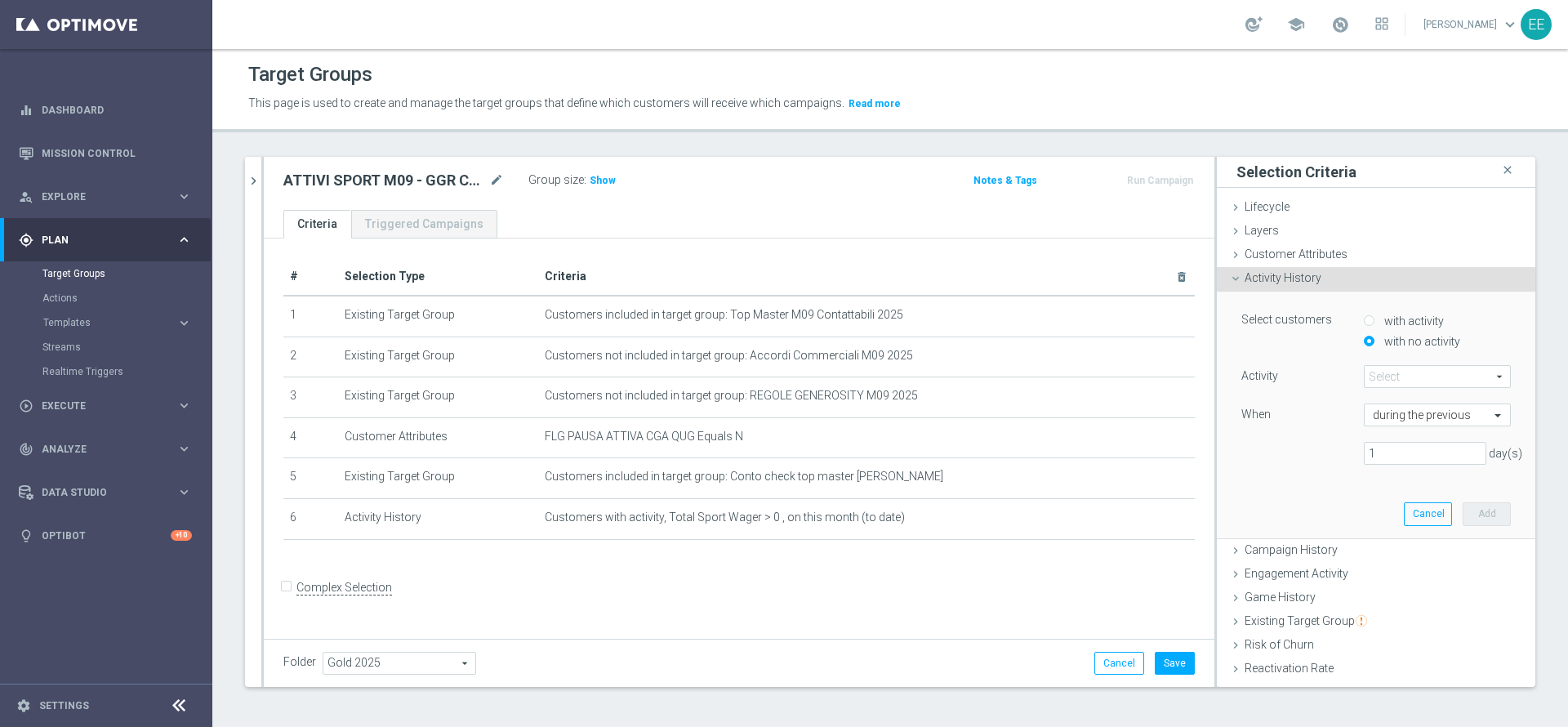
click at [1364, 324] on input "with activity" at bounding box center [1369, 320] width 11 height 11
radio input "true"
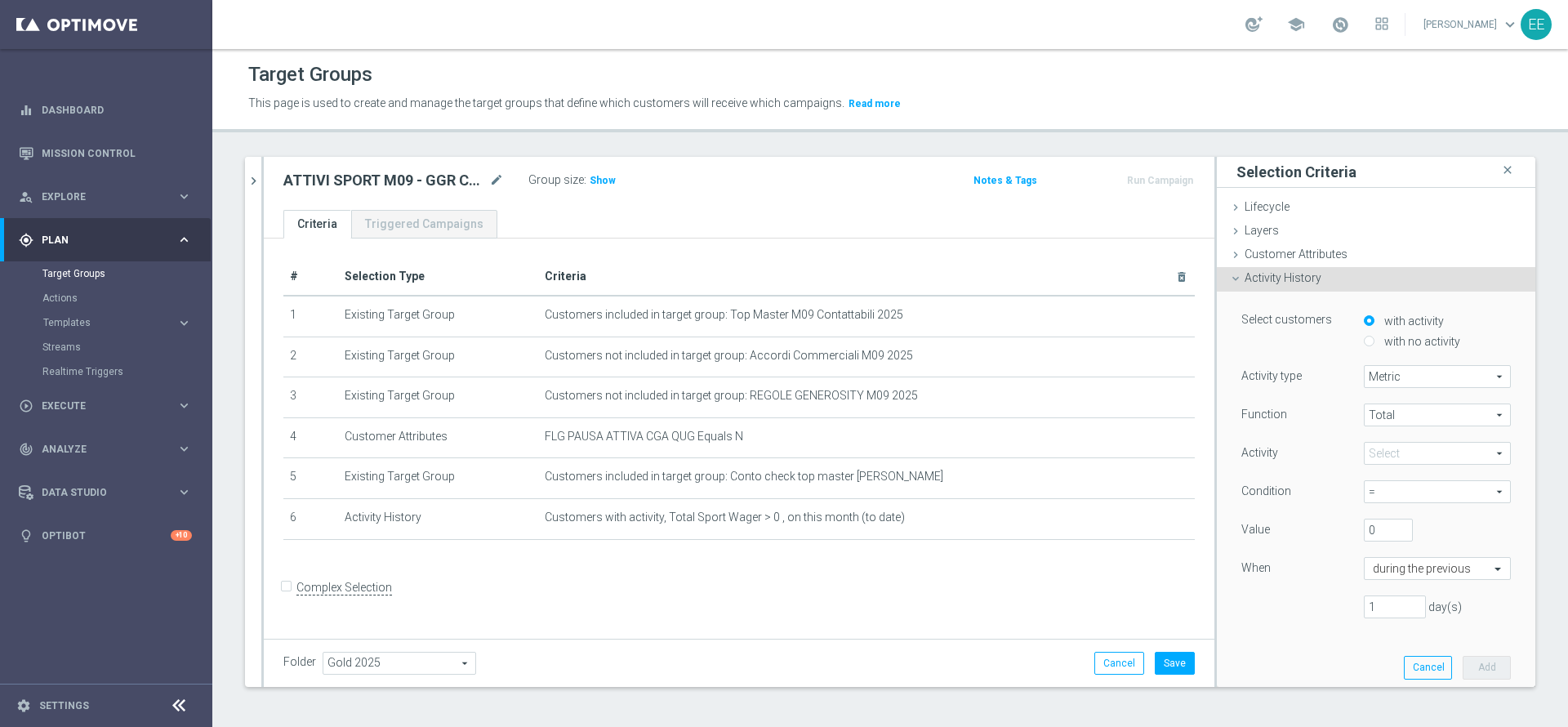
click at [1365, 454] on span at bounding box center [1438, 454] width 145 height 22
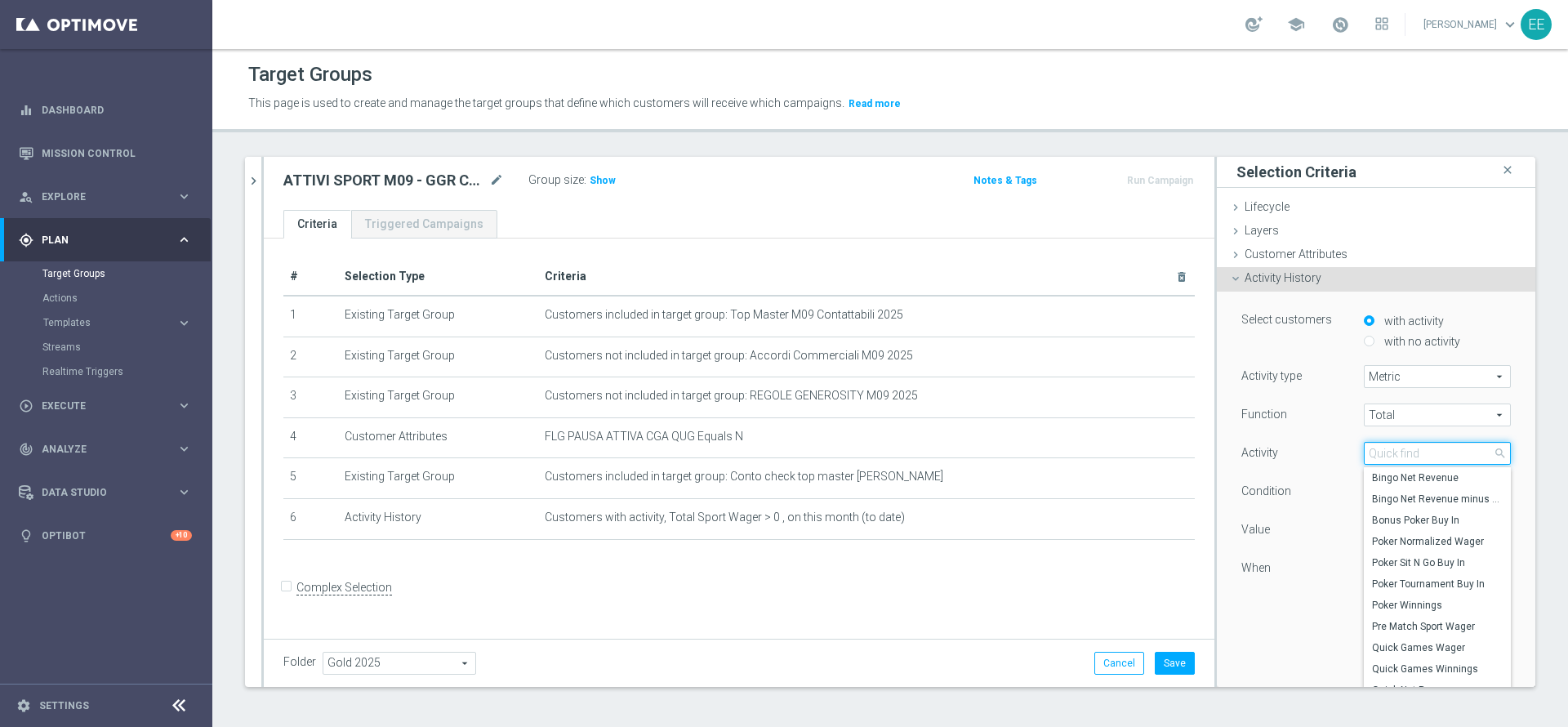
click at [1364, 454] on input "search" at bounding box center [1438, 453] width 147 height 23
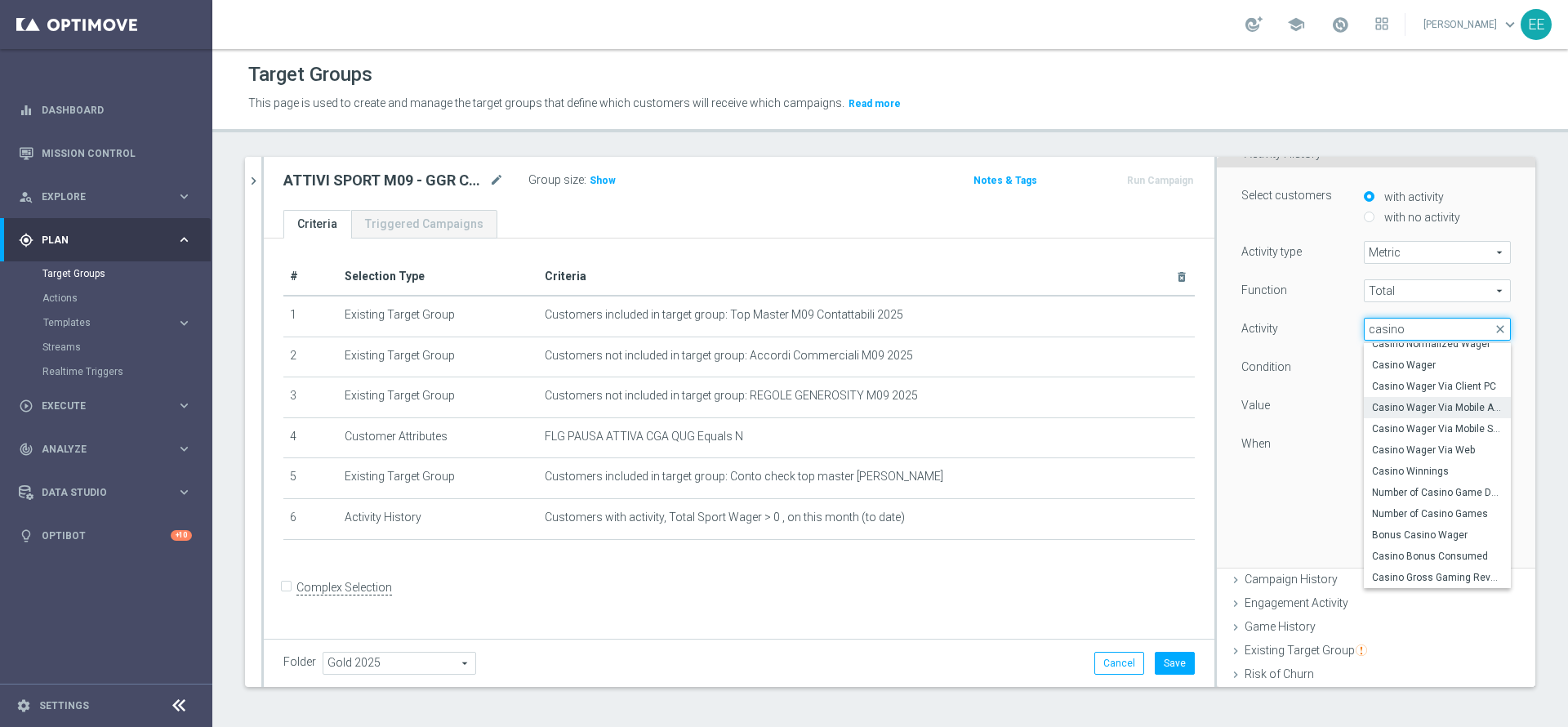
scroll to position [125, 0]
type input "casino"
click at [1418, 578] on span "Casino Gross Gaming Revenue" at bounding box center [1437, 576] width 130 height 13
type input "Casino Gross Gaming Revenue"
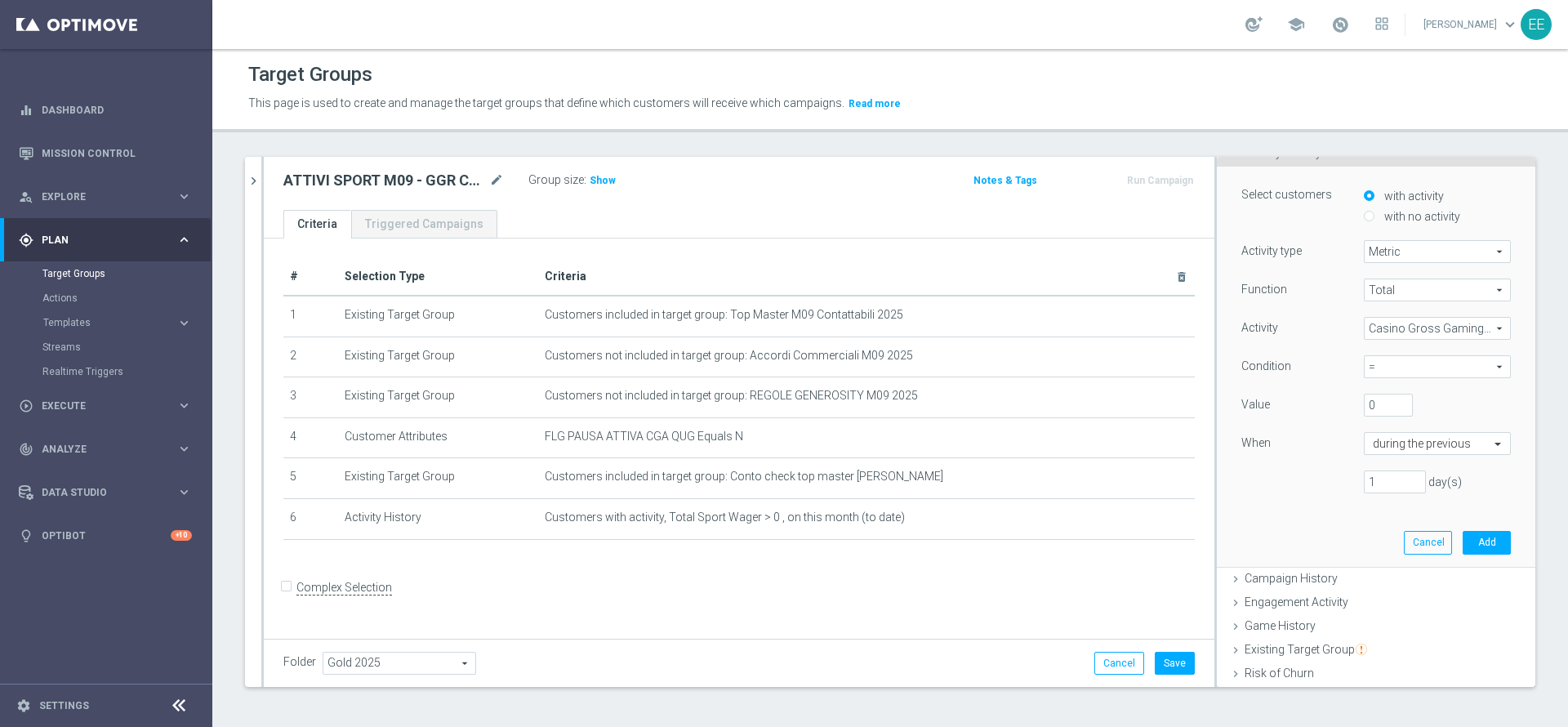
click at [1371, 373] on span "=" at bounding box center [1438, 367] width 145 height 22
click at [1372, 437] on span ">" at bounding box center [1437, 433] width 130 height 13
type input ">"
click at [1364, 410] on input "0" at bounding box center [1389, 405] width 49 height 23
type input "50"
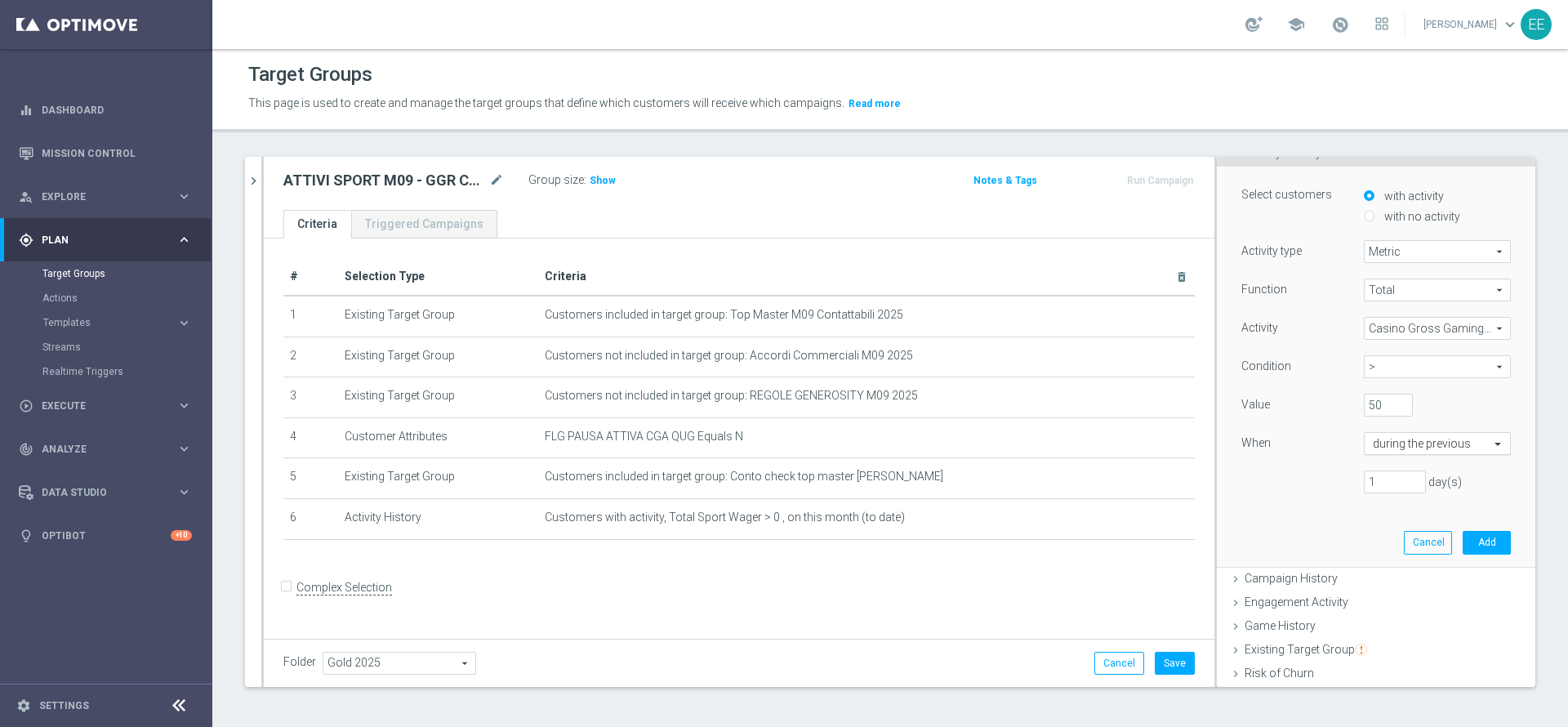
click at [1385, 438] on input "text" at bounding box center [1421, 444] width 96 height 15
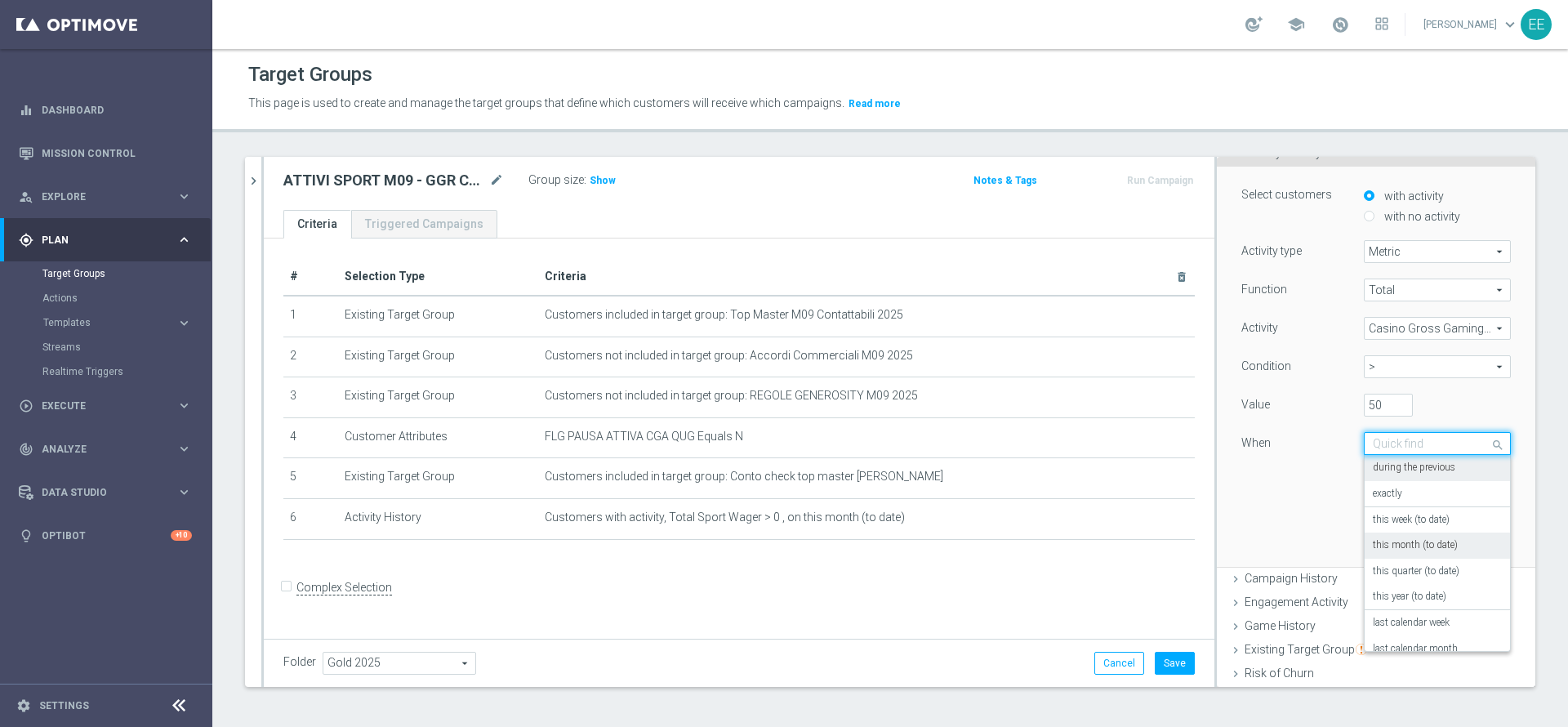
click at [1414, 543] on label "this month (to date)" at bounding box center [1415, 545] width 85 height 13
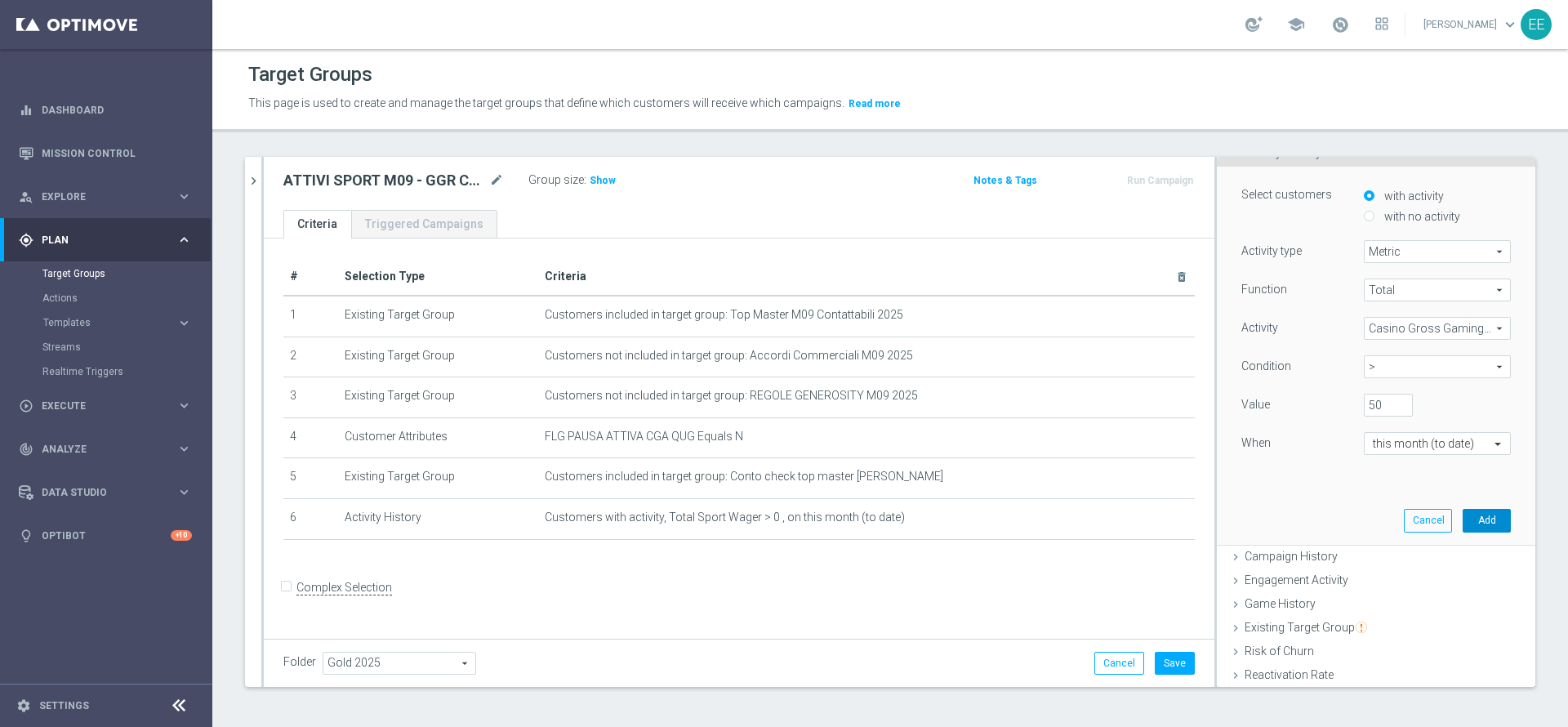
click at [1463, 514] on button "Add" at bounding box center [1487, 520] width 48 height 23
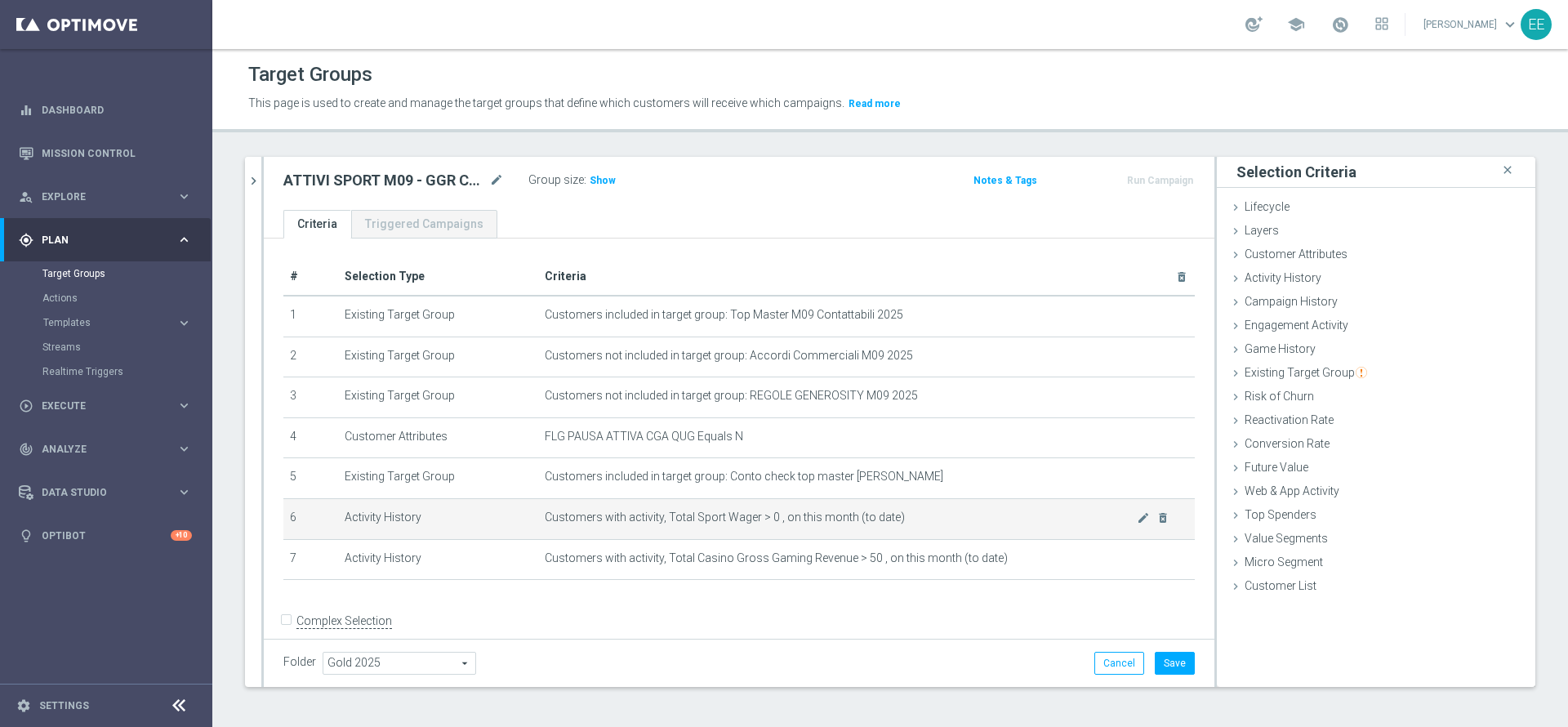
scroll to position [22, 0]
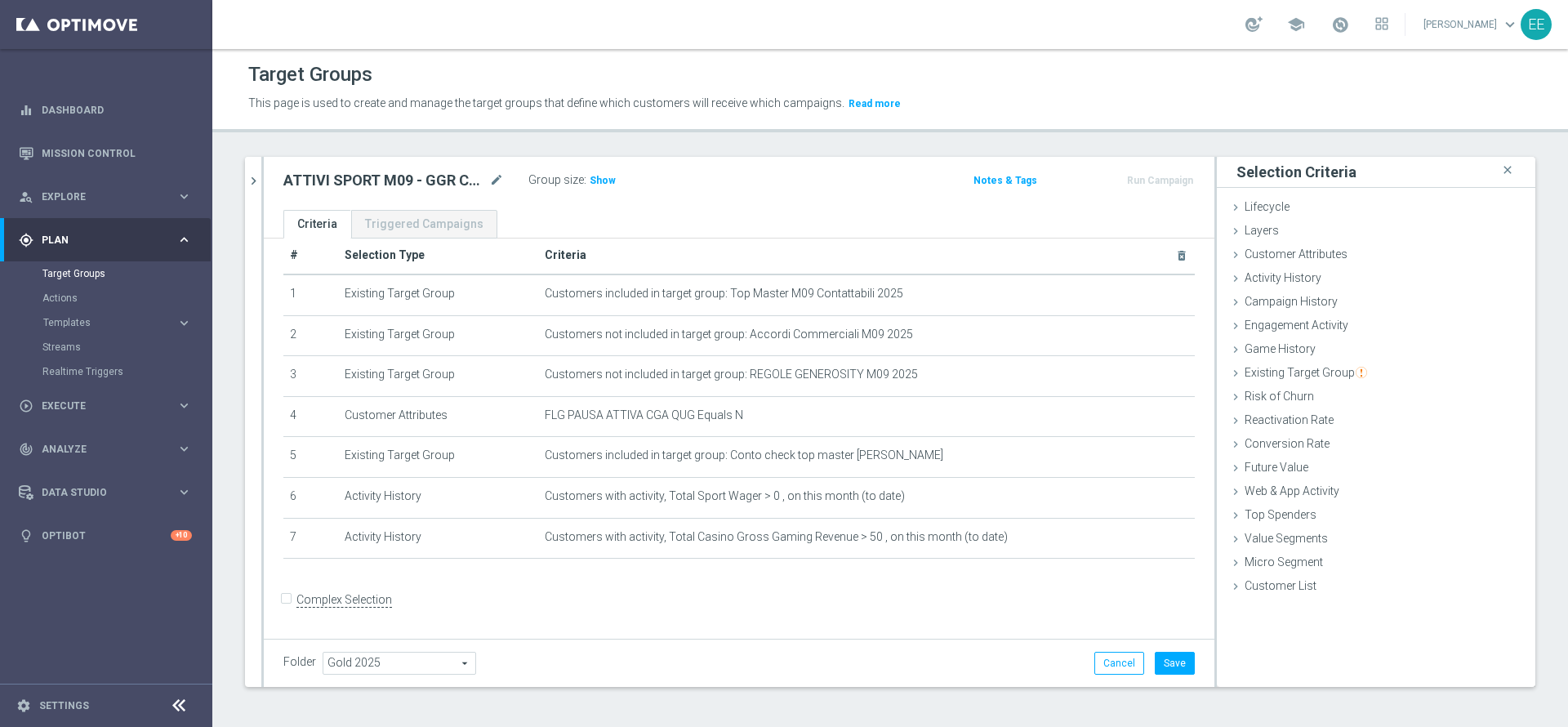
click at [290, 607] on input "Complex Selection" at bounding box center [288, 601] width 11 height 23
checkbox input "true"
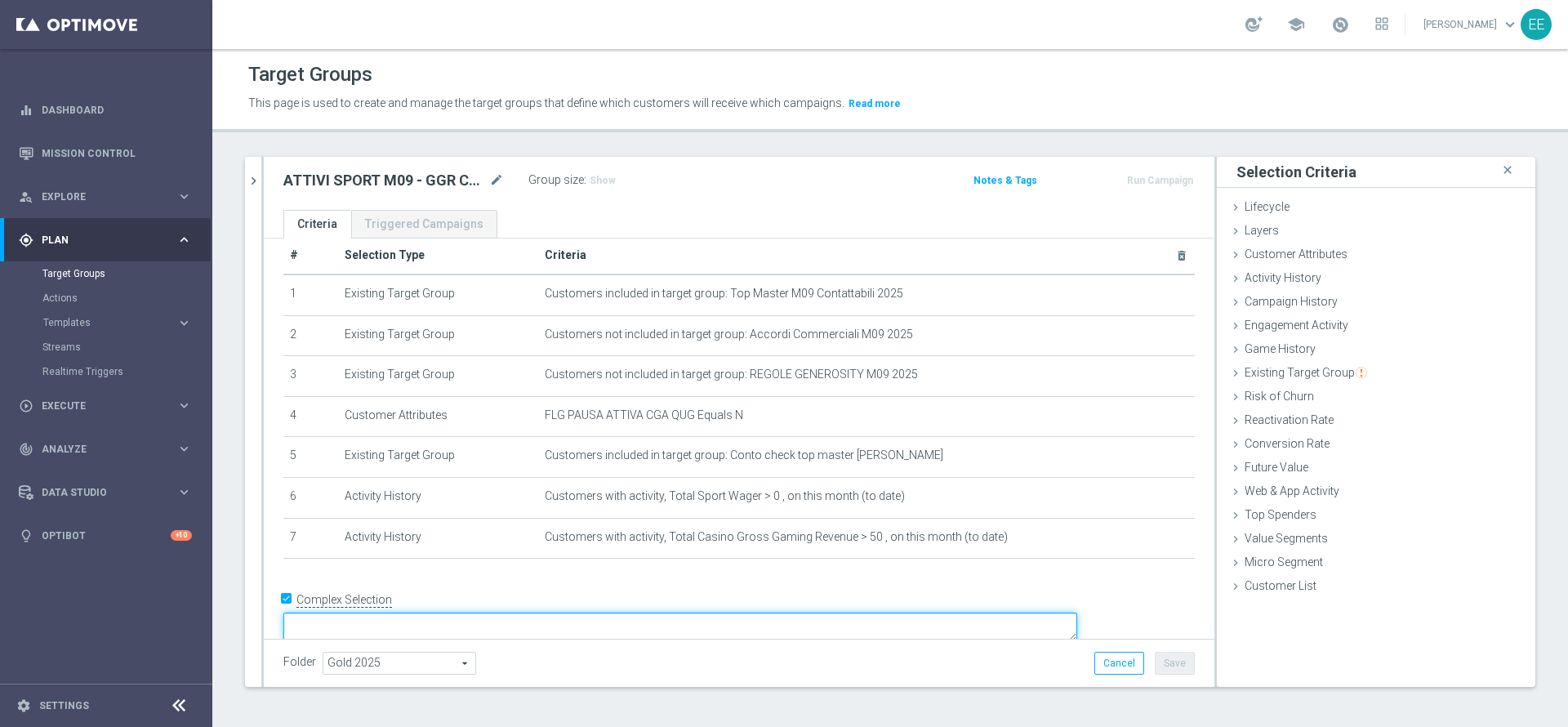
click at [469, 612] on textarea at bounding box center [680, 626] width 794 height 28
click at [541, 614] on textarea "(1 and 2 and 3 and 4 and 5 and 6 and 7)" at bounding box center [680, 628] width 794 height 28
click at [582, 612] on textarea "(1 and 2 and 3 and 4 and 6 and 7)" at bounding box center [680, 626] width 794 height 28
type textarea "(1 and 2 and 3 and 4 and 6 and 7) or 5"
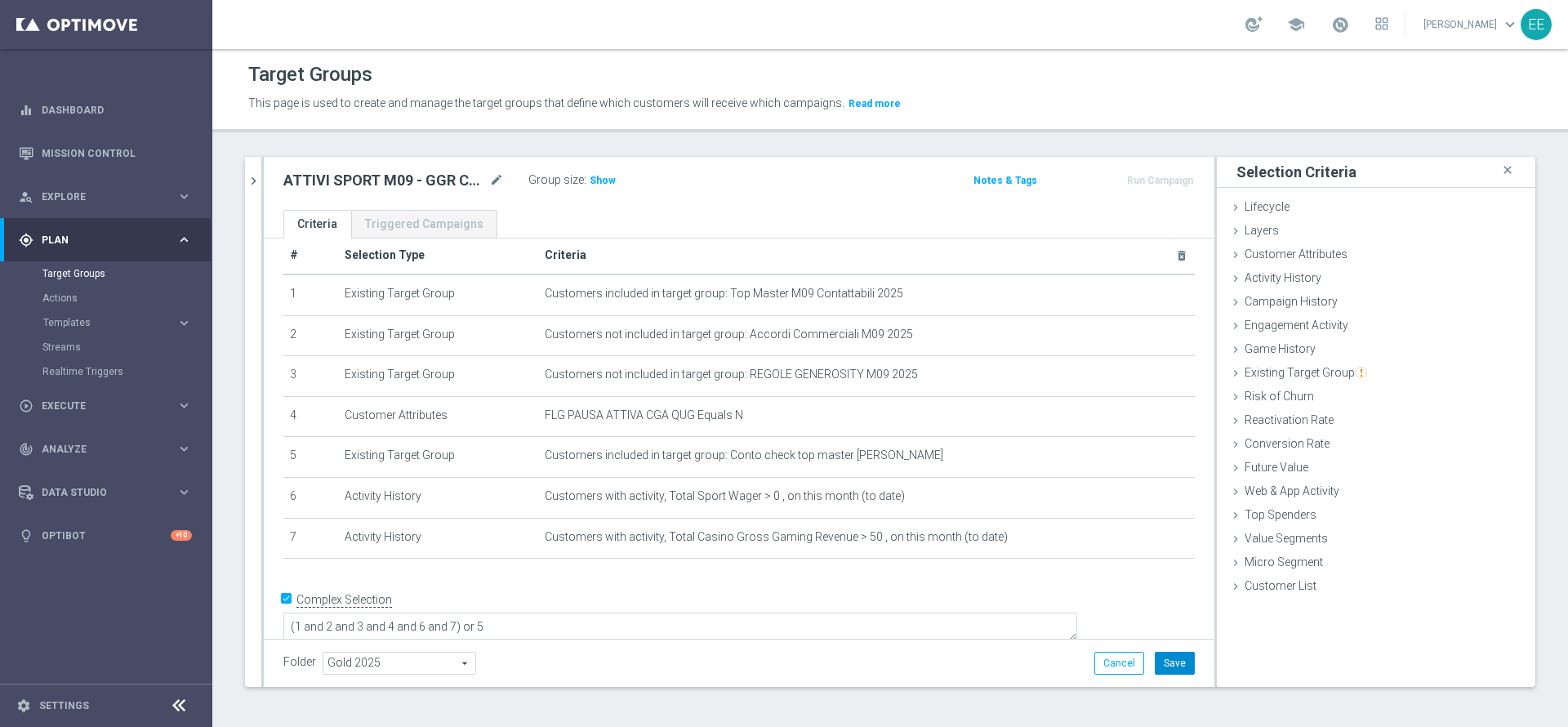
click at [1173, 667] on button "Save" at bounding box center [1174, 663] width 40 height 23
click at [593, 174] on span "Show" at bounding box center [602, 180] width 26 height 12
click at [740, 252] on th "Criteria delete_forever" at bounding box center [867, 256] width 657 height 37
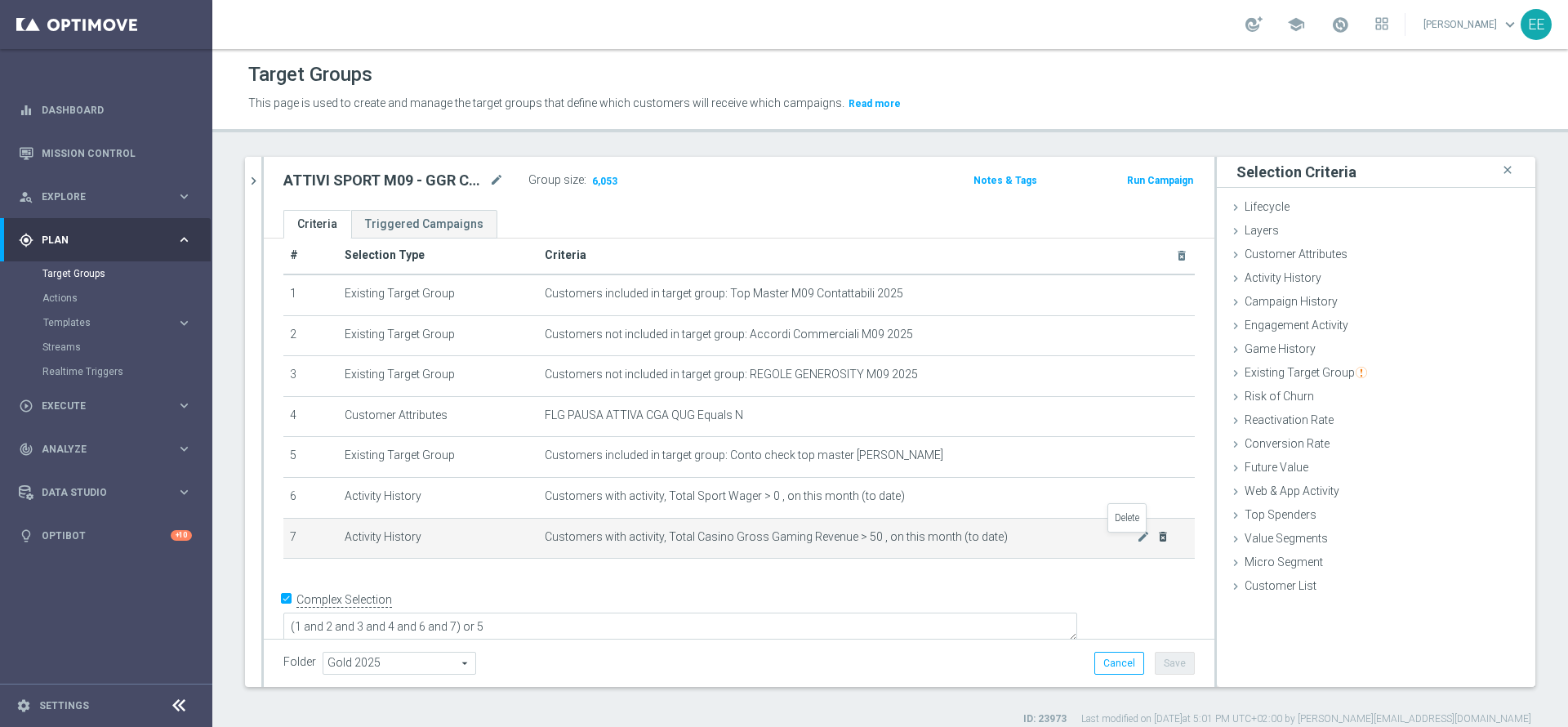
click at [1157, 544] on icon "delete_forever" at bounding box center [1163, 536] width 13 height 13
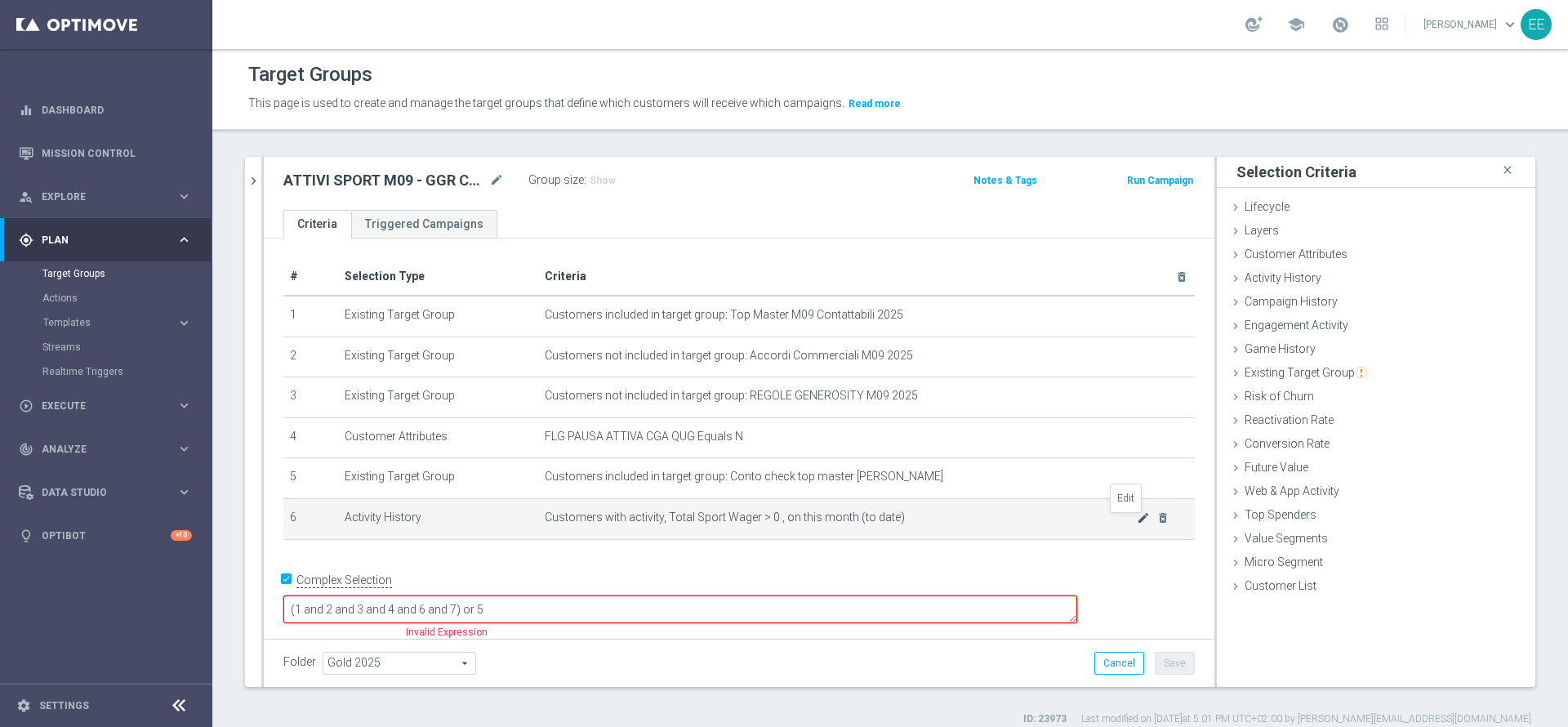
click at [1137, 522] on icon "mode_edit" at bounding box center [1143, 517] width 13 height 13
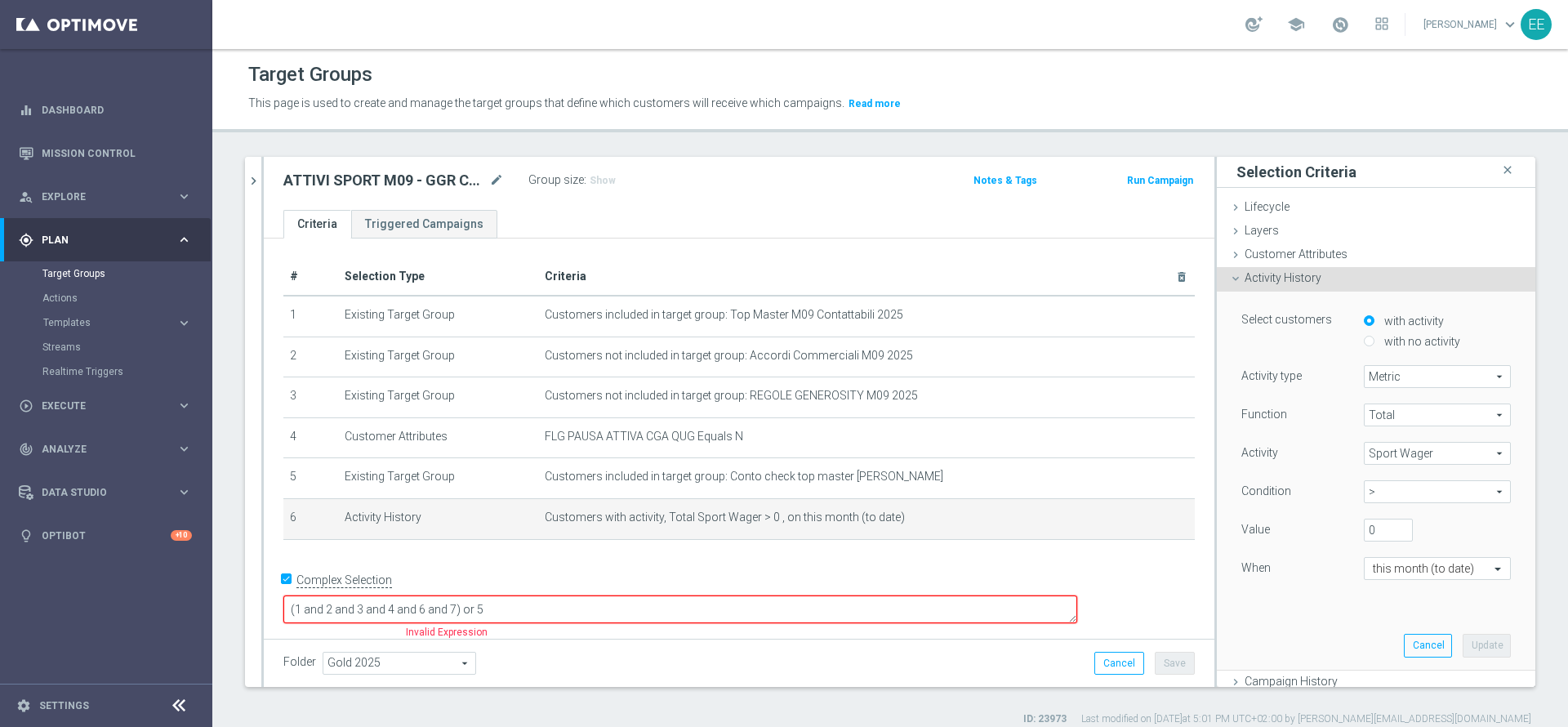
click at [1380, 339] on label "with no activity" at bounding box center [1420, 341] width 80 height 15
click at [1375, 339] on input "with no activity" at bounding box center [1369, 341] width 11 height 11
radio input "true"
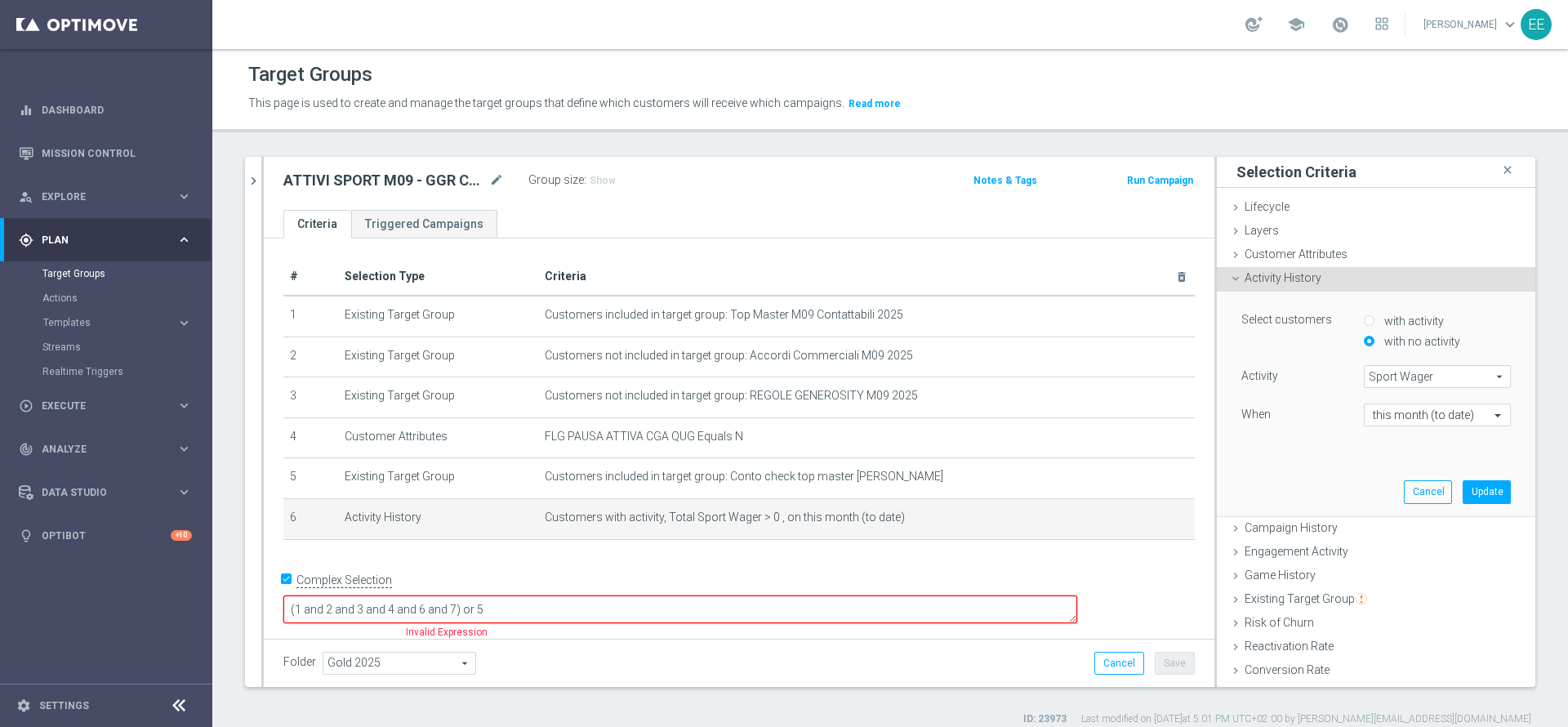
click at [1401, 378] on span "Sport Wager" at bounding box center [1438, 377] width 145 height 22
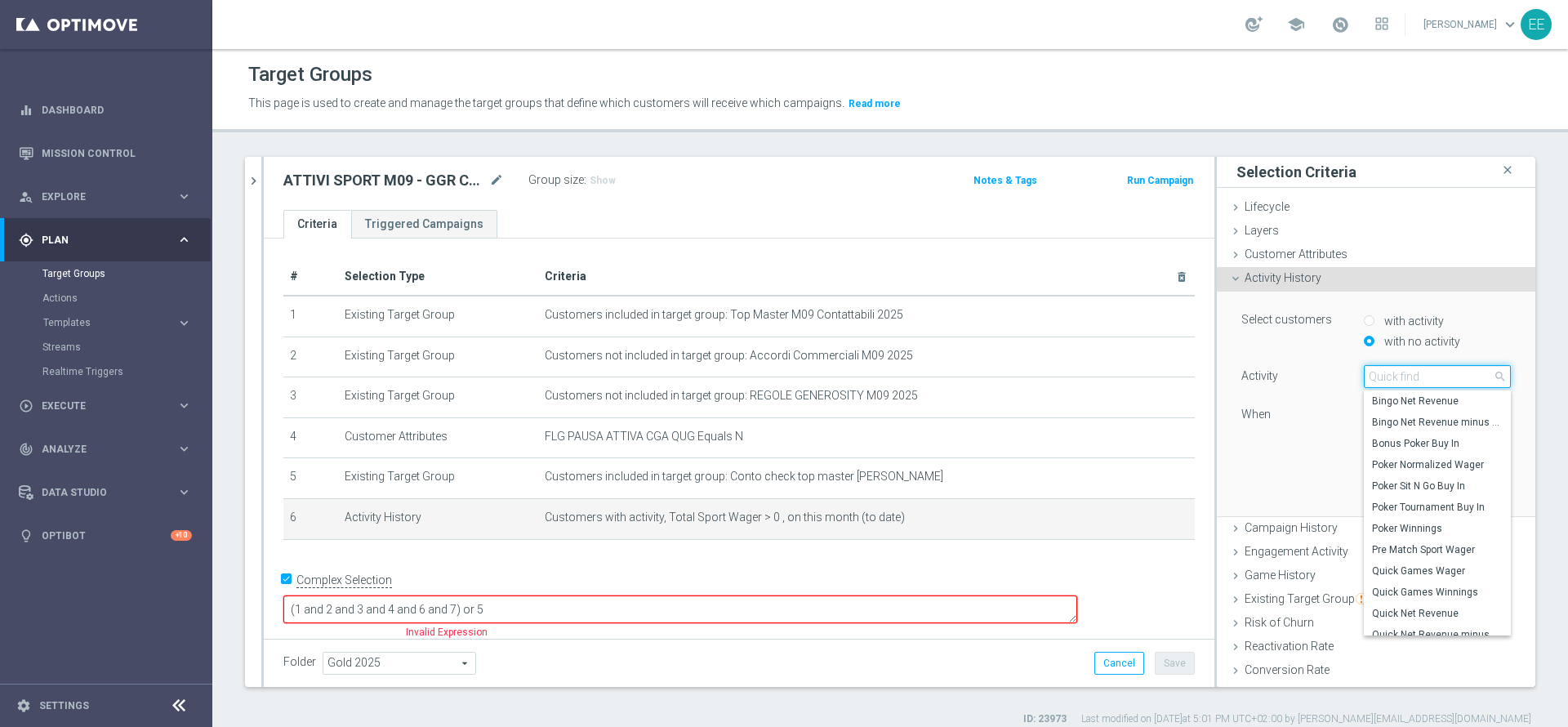
click at [1401, 378] on input "search" at bounding box center [1438, 376] width 147 height 23
type input "casin"
click at [1402, 624] on span "Casino Gross Gaming Revenue" at bounding box center [1437, 624] width 130 height 13
type input "Casino Gross Gaming Revenue"
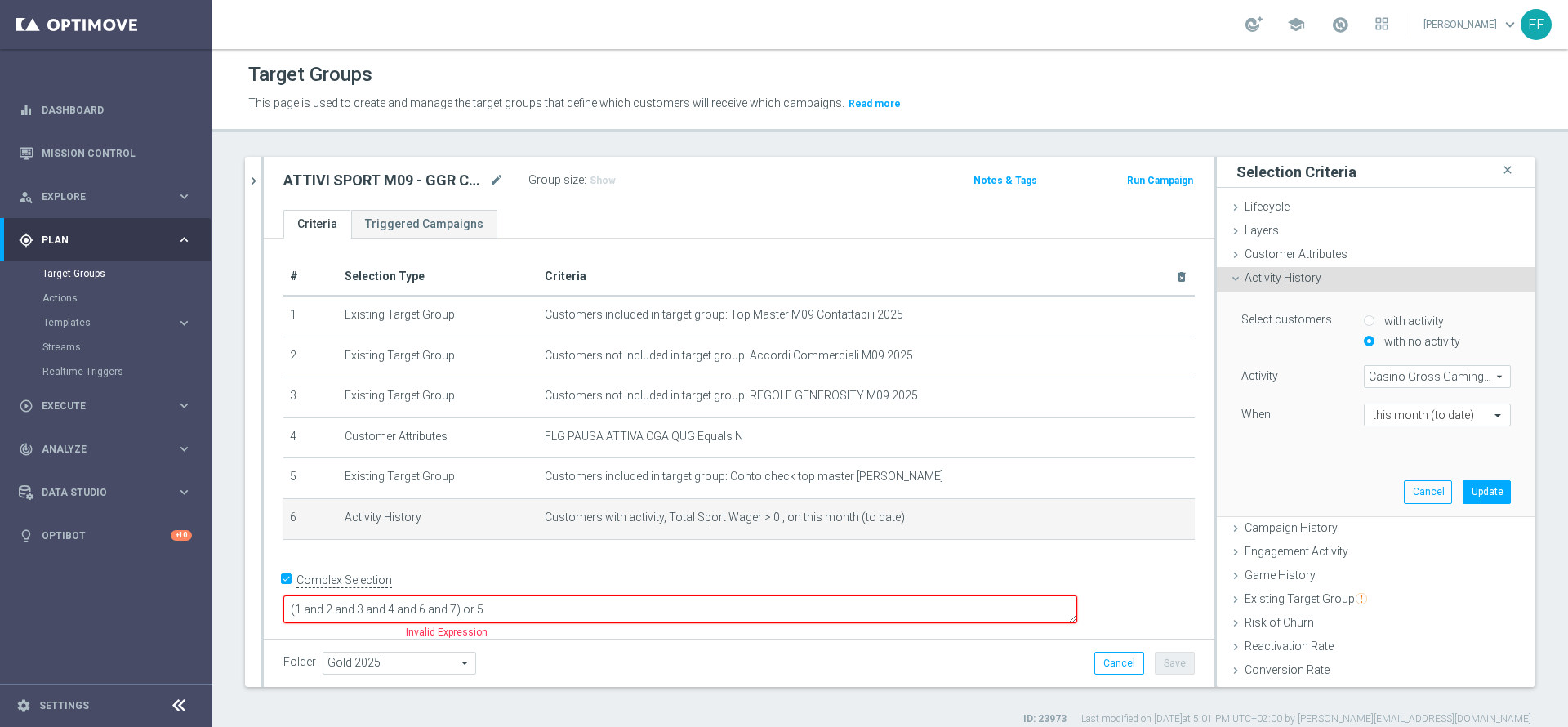
click at [1365, 371] on span "Casino Gross Gaming Revenue" at bounding box center [1438, 377] width 145 height 22
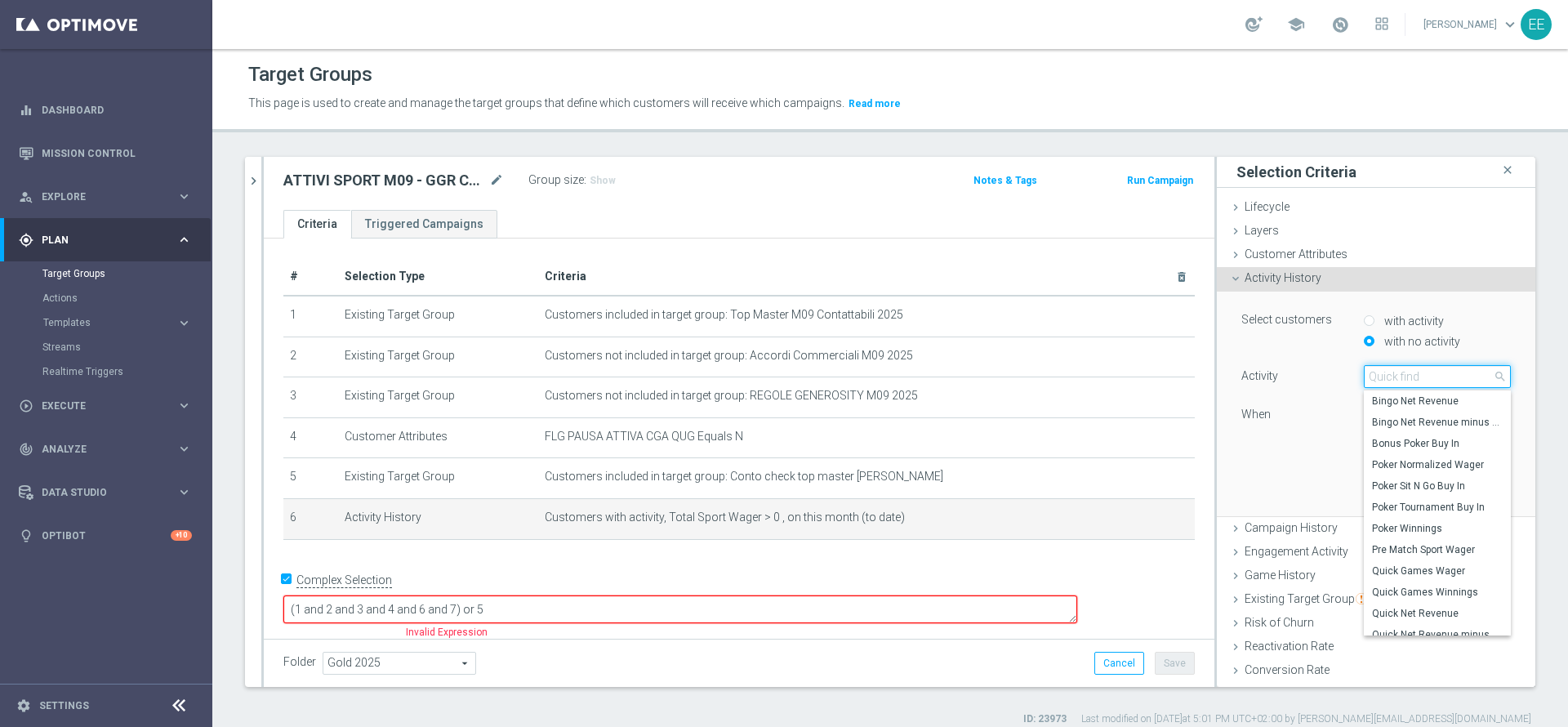
click at [1375, 376] on input "search" at bounding box center [1438, 376] width 147 height 23
type input "casin"
click at [1407, 456] on label "Casino Wager" at bounding box center [1438, 465] width 147 height 22
type input "Casino Wager"
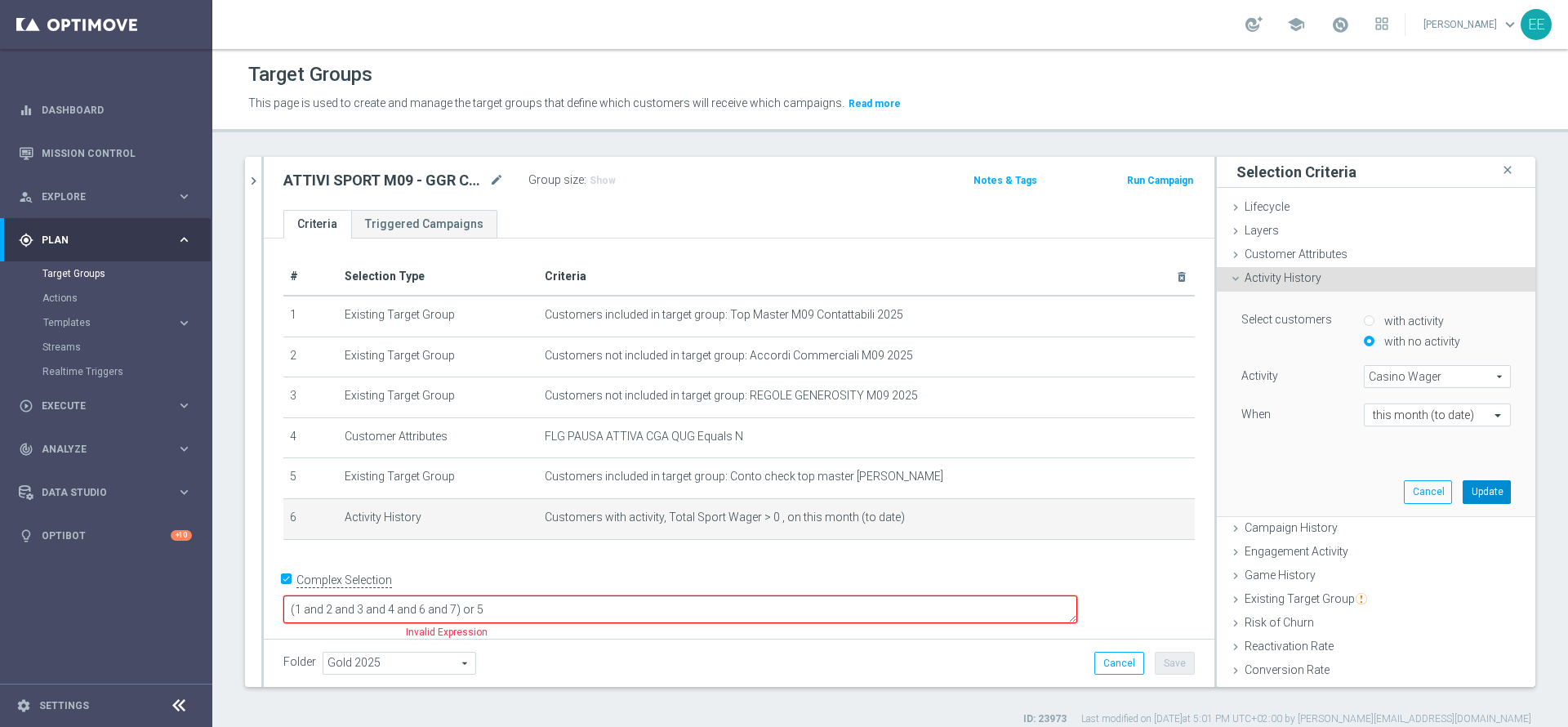
click at [1463, 495] on button "Update" at bounding box center [1487, 491] width 48 height 23
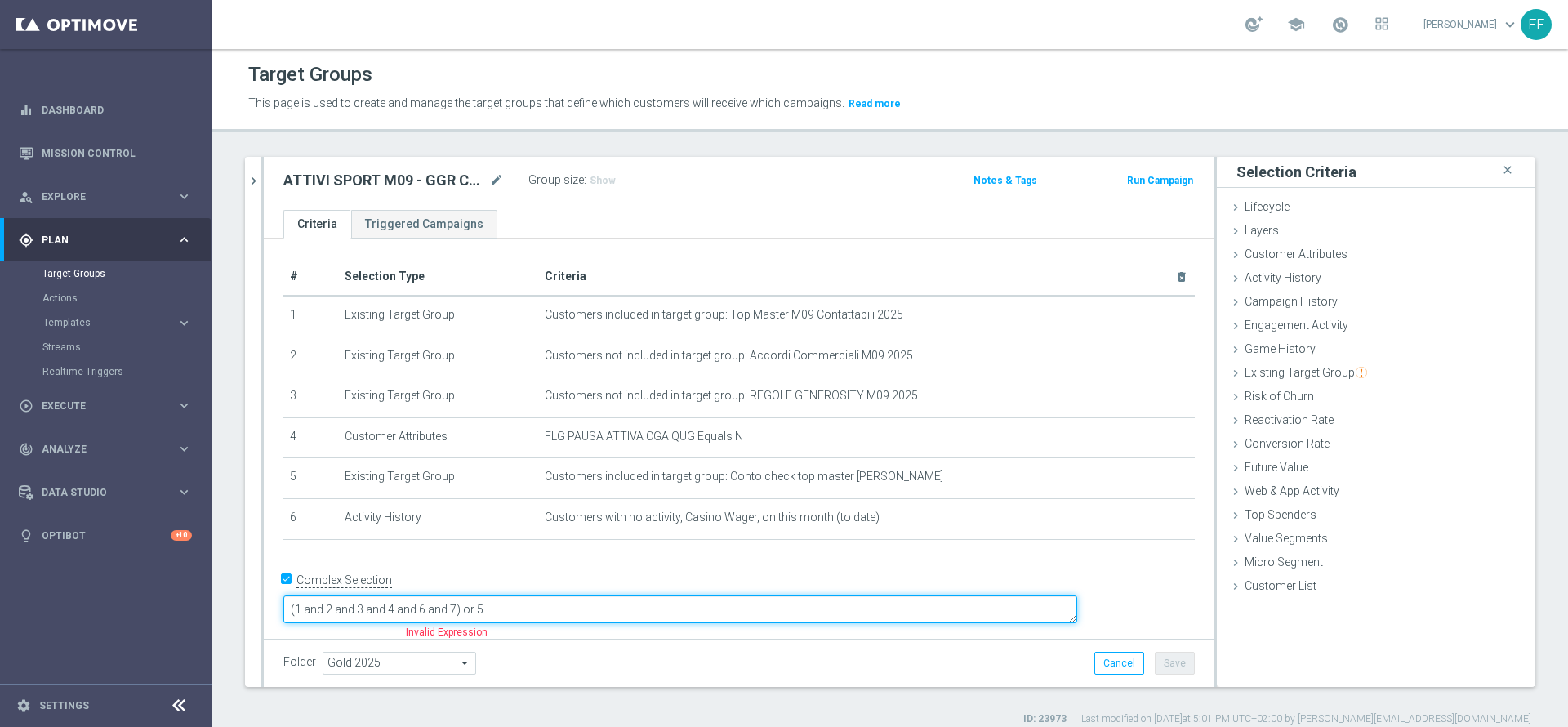
click at [563, 598] on textarea "(1 and 2 and 3 and 4 and 6 and 7) or 5" at bounding box center [680, 609] width 794 height 28
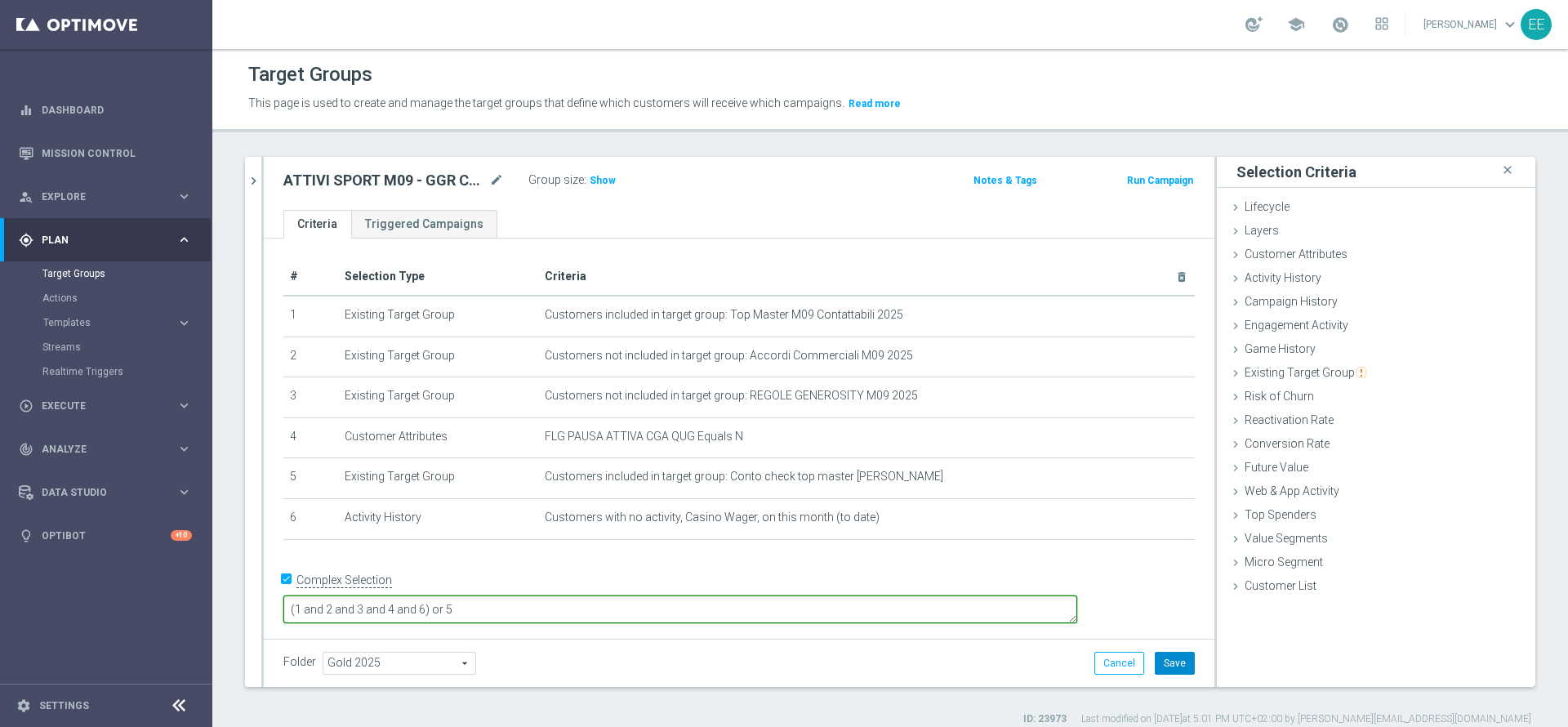
type textarea "(1 and 2 and 3 and 4 and 6) or 5"
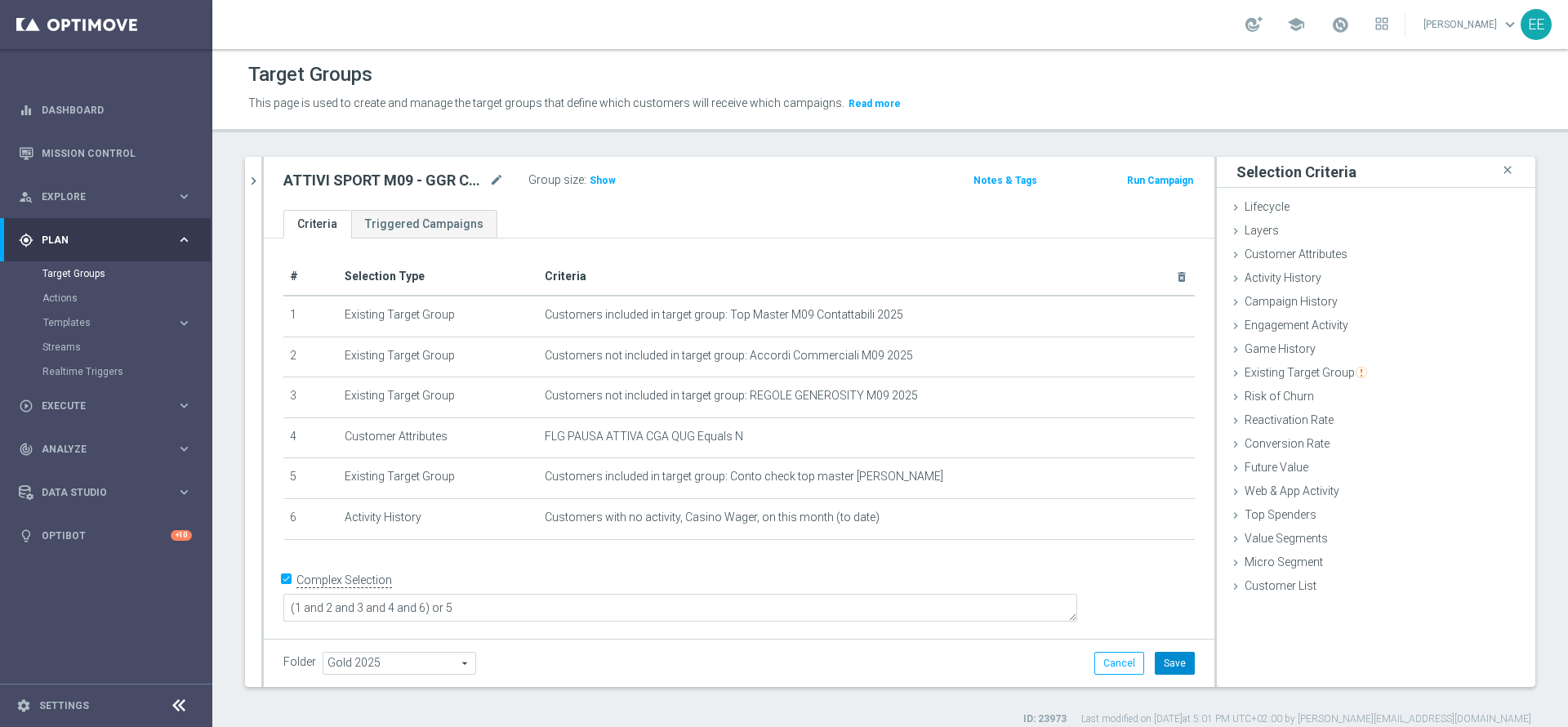
click at [1157, 656] on button "Save" at bounding box center [1174, 663] width 40 height 23
click at [594, 184] on span "Show" at bounding box center [602, 180] width 26 height 12
click at [491, 185] on icon "mode_edit" at bounding box center [497, 180] width 15 height 20
type input "NON GIOCANTI CASINO' M09"
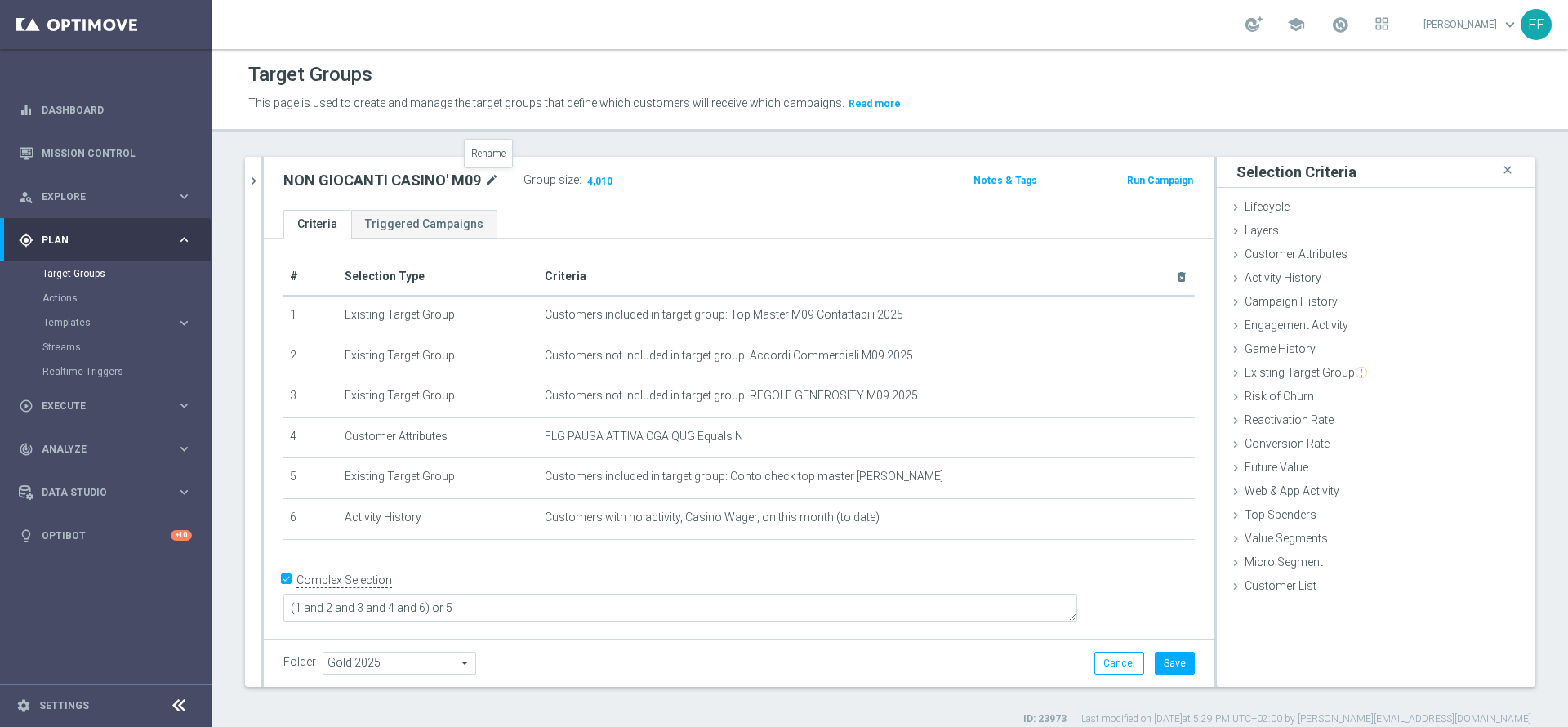
click at [491, 174] on icon "mode_edit" at bounding box center [492, 180] width 15 height 20
click at [493, 179] on input "NON GIOCANTI CASINO' M09" at bounding box center [393, 181] width 220 height 23
type input "NON GIOCANTI CASINO' M09 19.07"
click at [820, 672] on div "Folder Gold 2025 Gold 2025 arrow_drop_down search Cancel Save Saving..." at bounding box center [738, 663] width 912 height 23
click at [1155, 659] on button "Save" at bounding box center [1174, 663] width 40 height 23
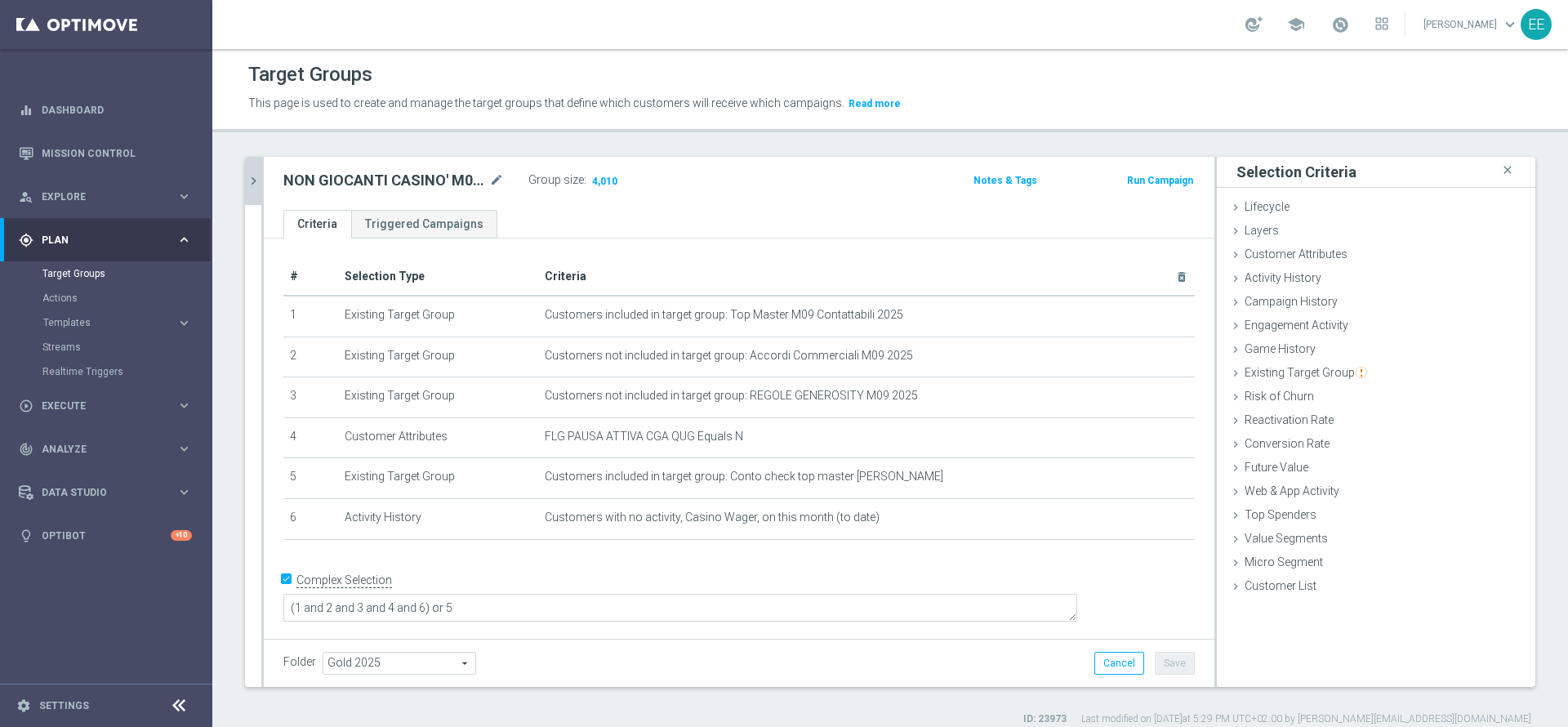
click at [249, 184] on icon "chevron_right" at bounding box center [254, 181] width 16 height 16
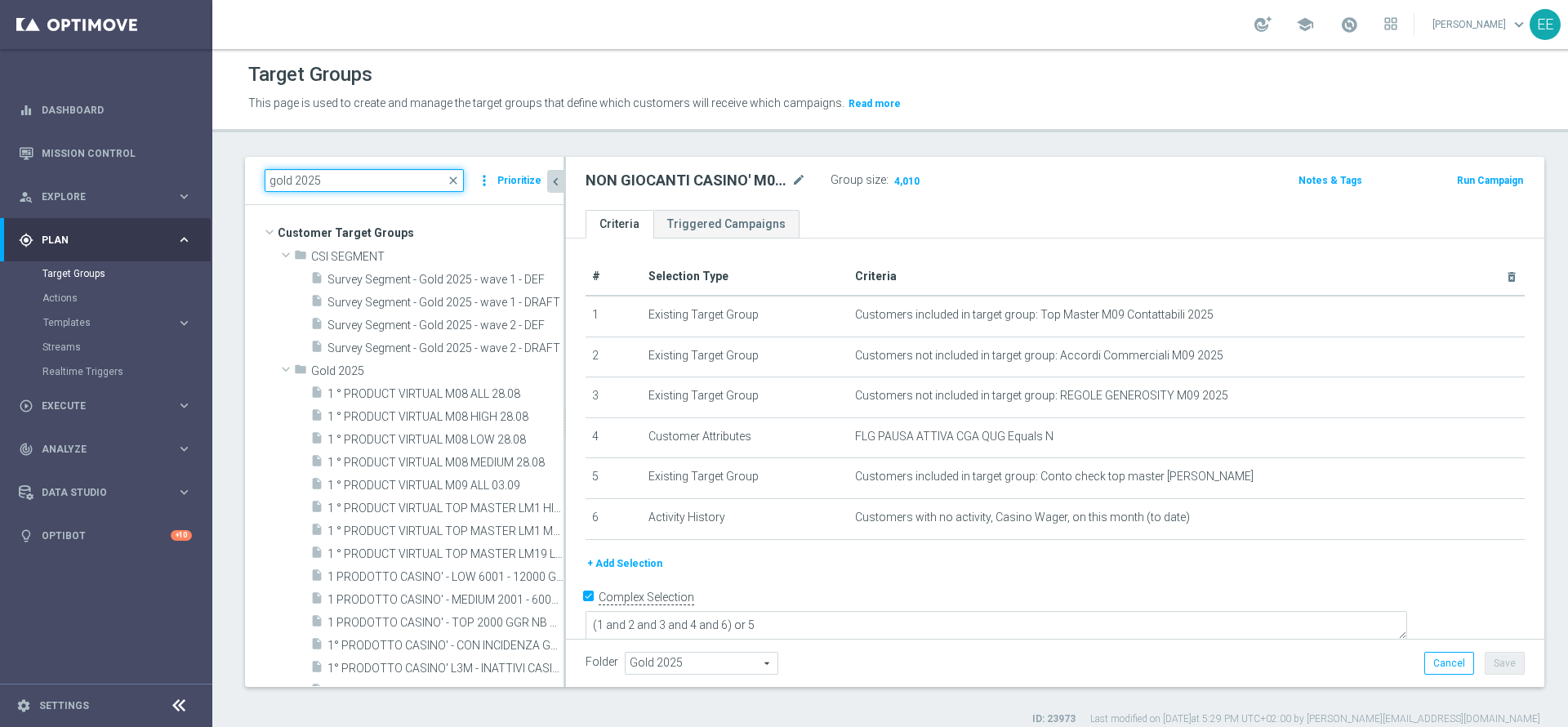
click at [345, 186] on input "gold 2025" at bounding box center [363, 180] width 199 height 23
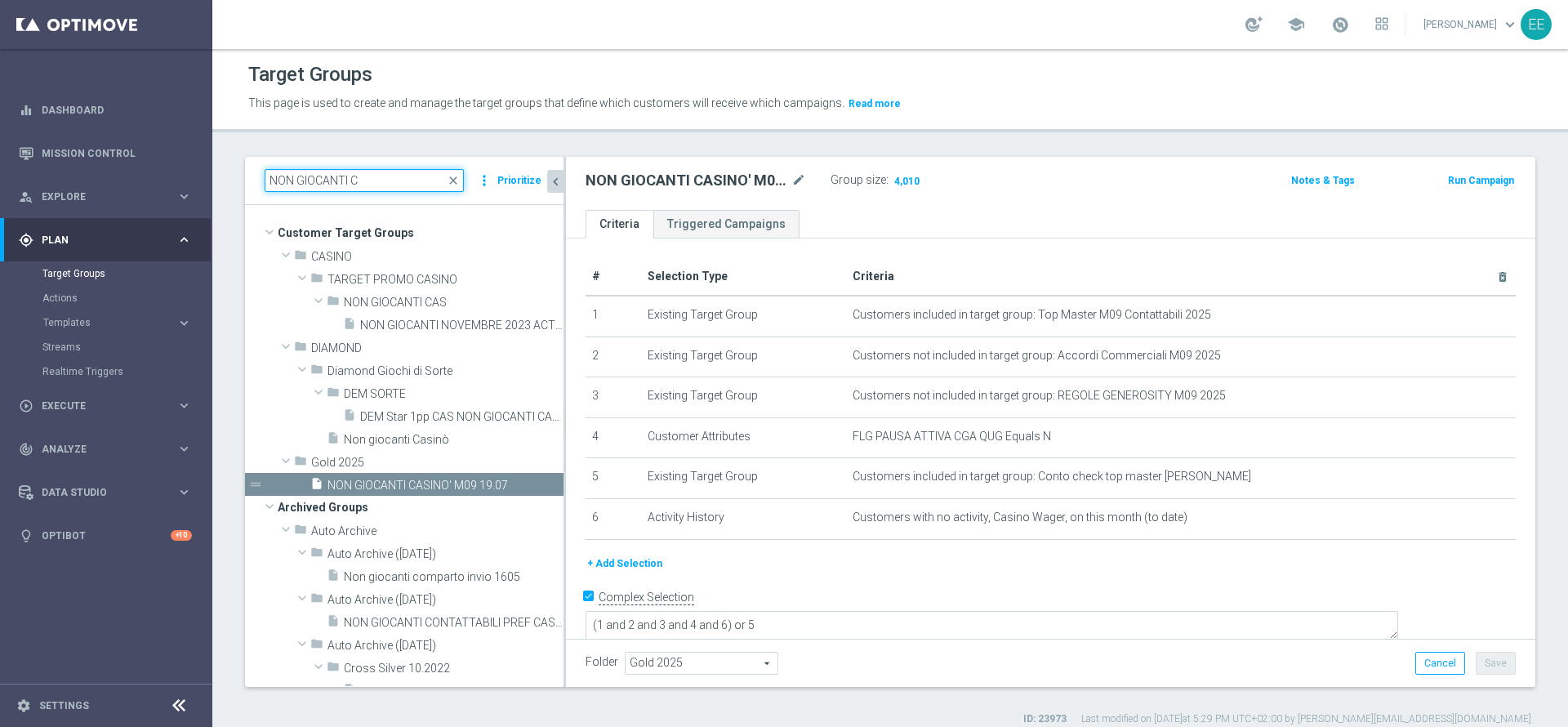
click at [297, 176] on input "NON GIOCANTI C" at bounding box center [363, 180] width 199 height 23
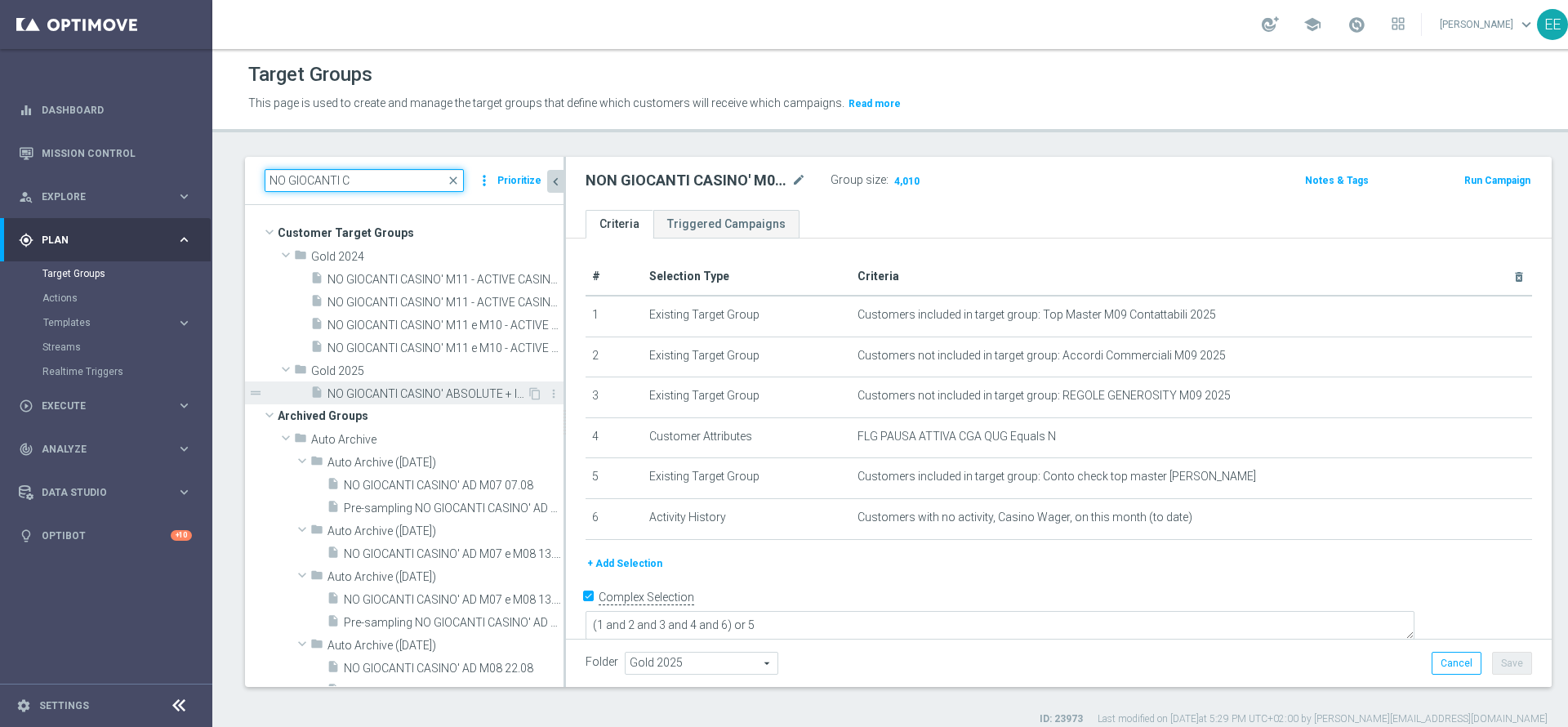
type input "NO GIOCANTI C"
click at [431, 398] on span "NO GIOCANTI CASINO' ABSOLUTE + INATTIVI CASINO' LAST2M (M03-M04) MA ACTIVE CASI…" at bounding box center [426, 394] width 199 height 14
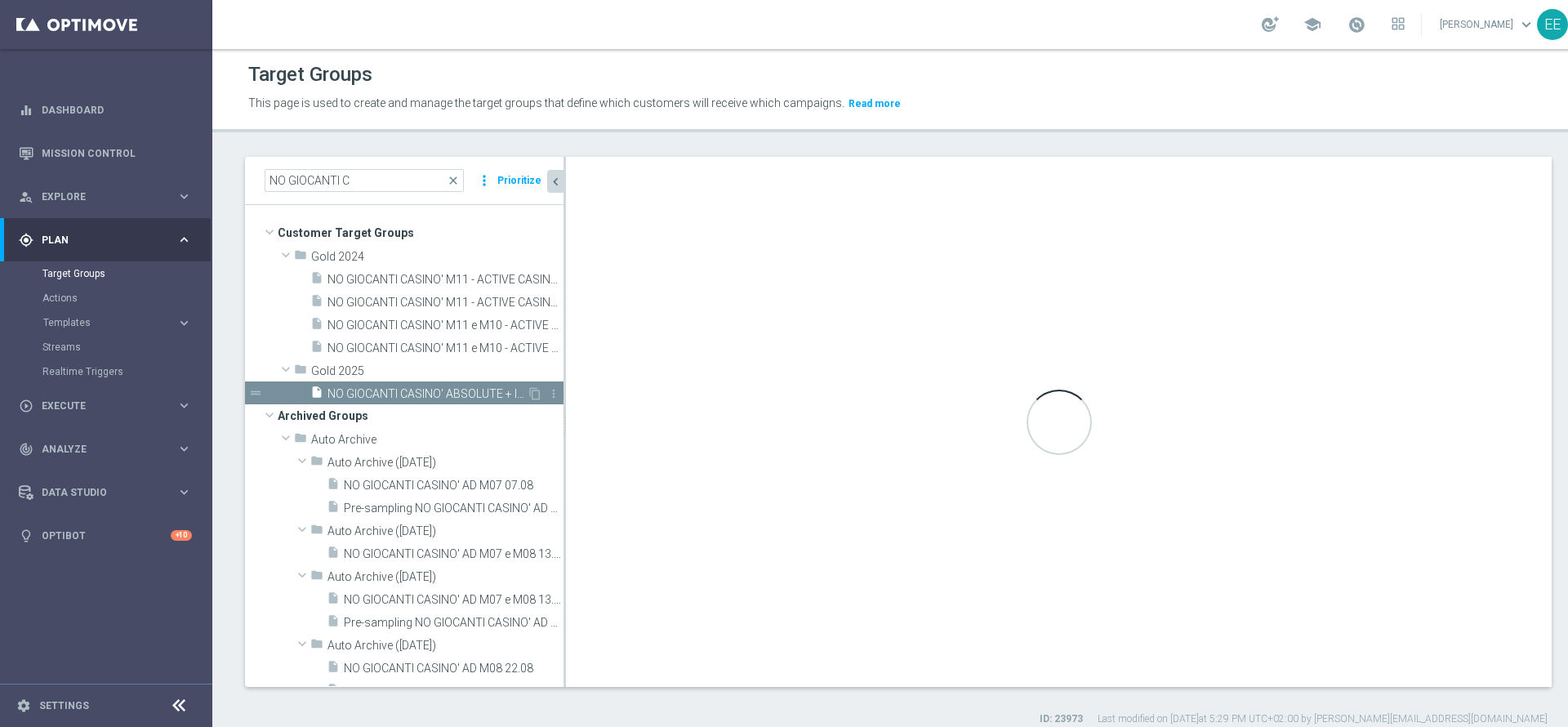
type textarea "(1 and 3 and 4 and 5 and 6 AND 7) OR 2"
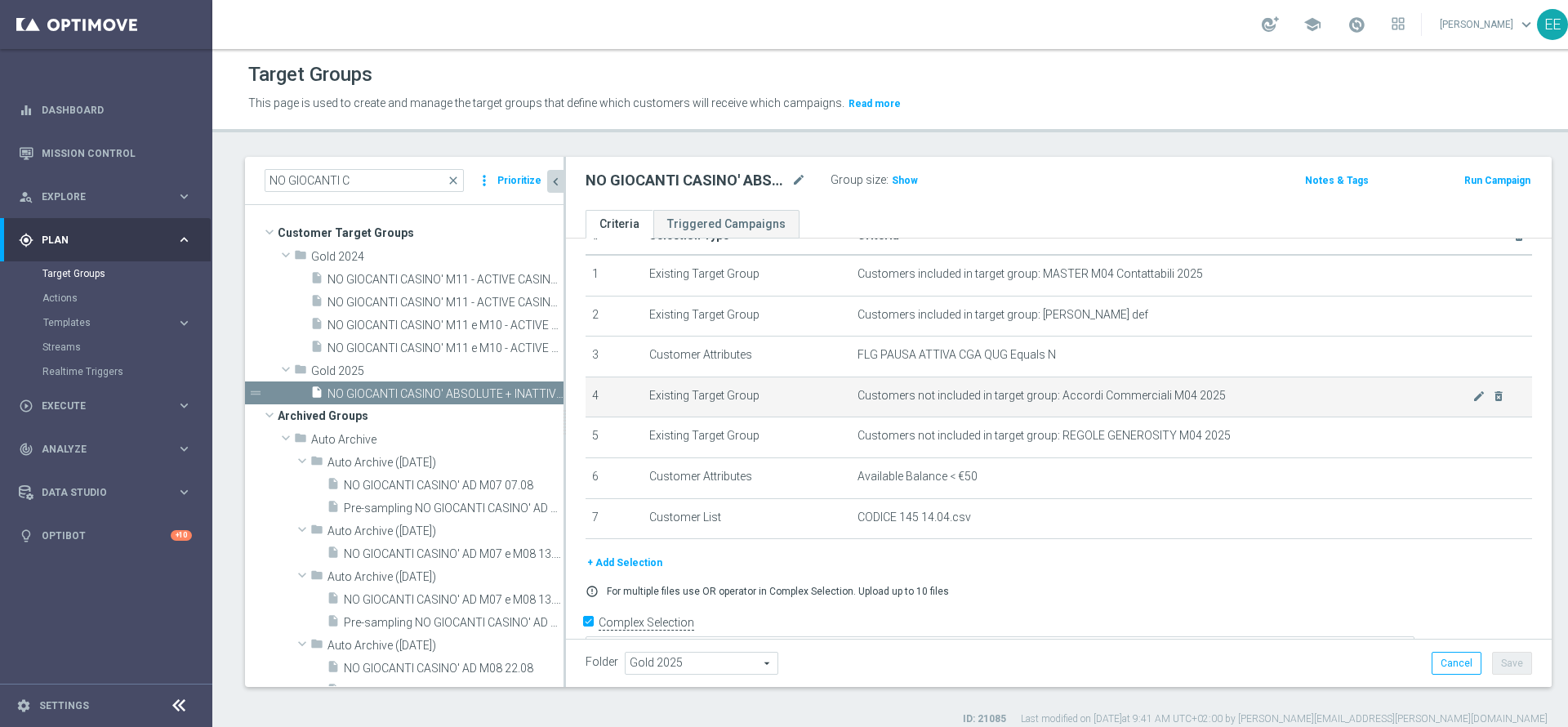
scroll to position [44, 0]
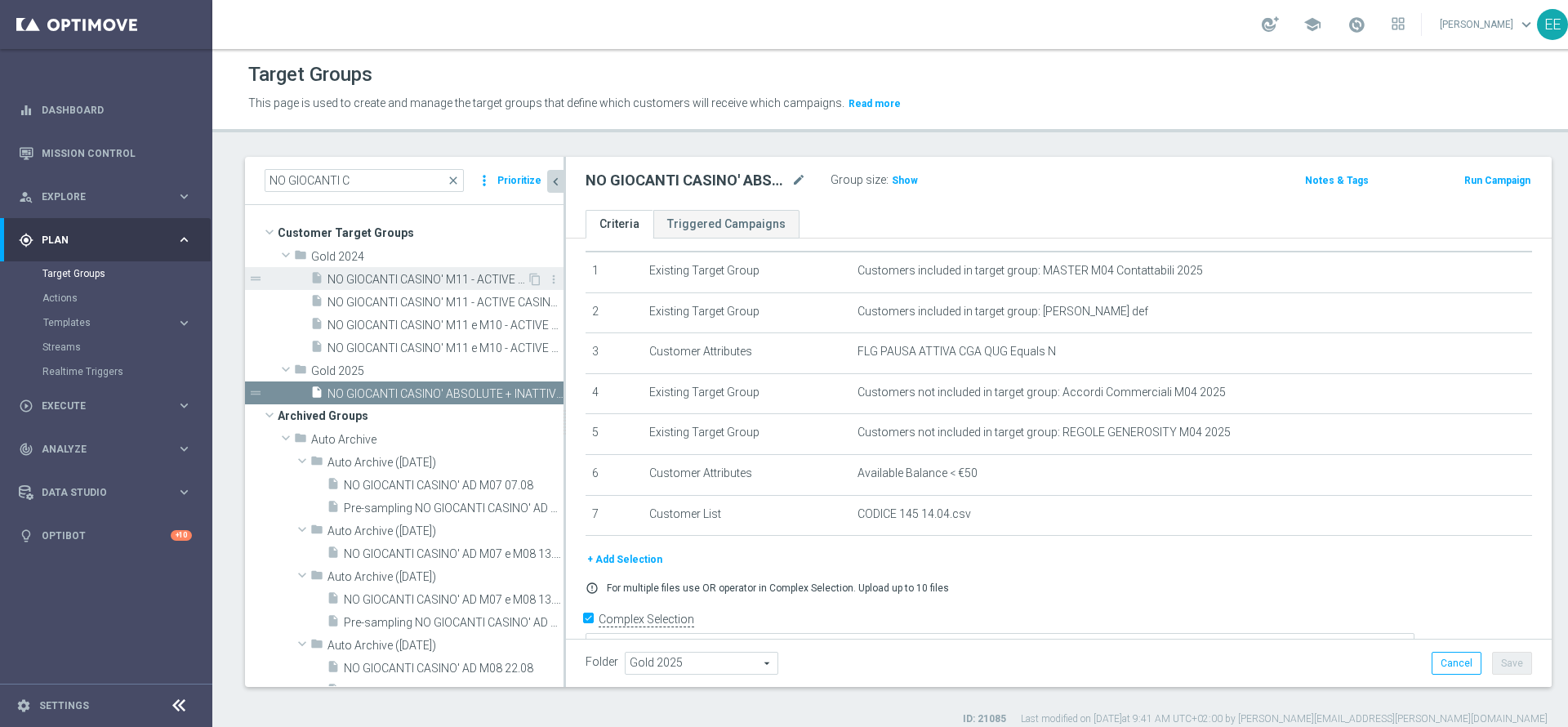
click at [382, 278] on span "NO GIOCANTI CASINO' M11 - ACTIVE CASINO' M10 - GGR 2024>2k€ -GGR CASINO' 2024 <…" at bounding box center [426, 280] width 199 height 14
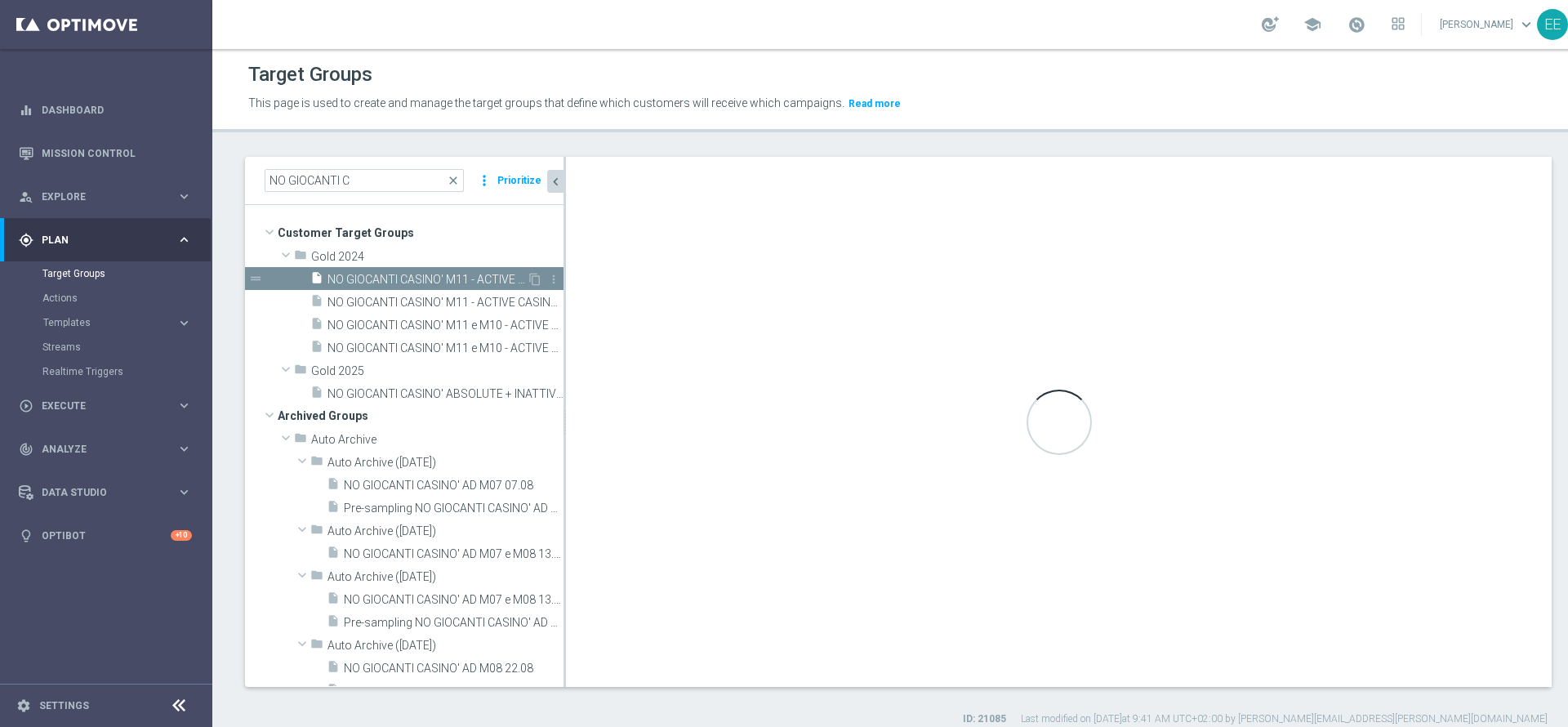
type input "Gold 2024"
type textarea "(1 and 3 and 4 and 5 AND 6 AND 7) OR 2"
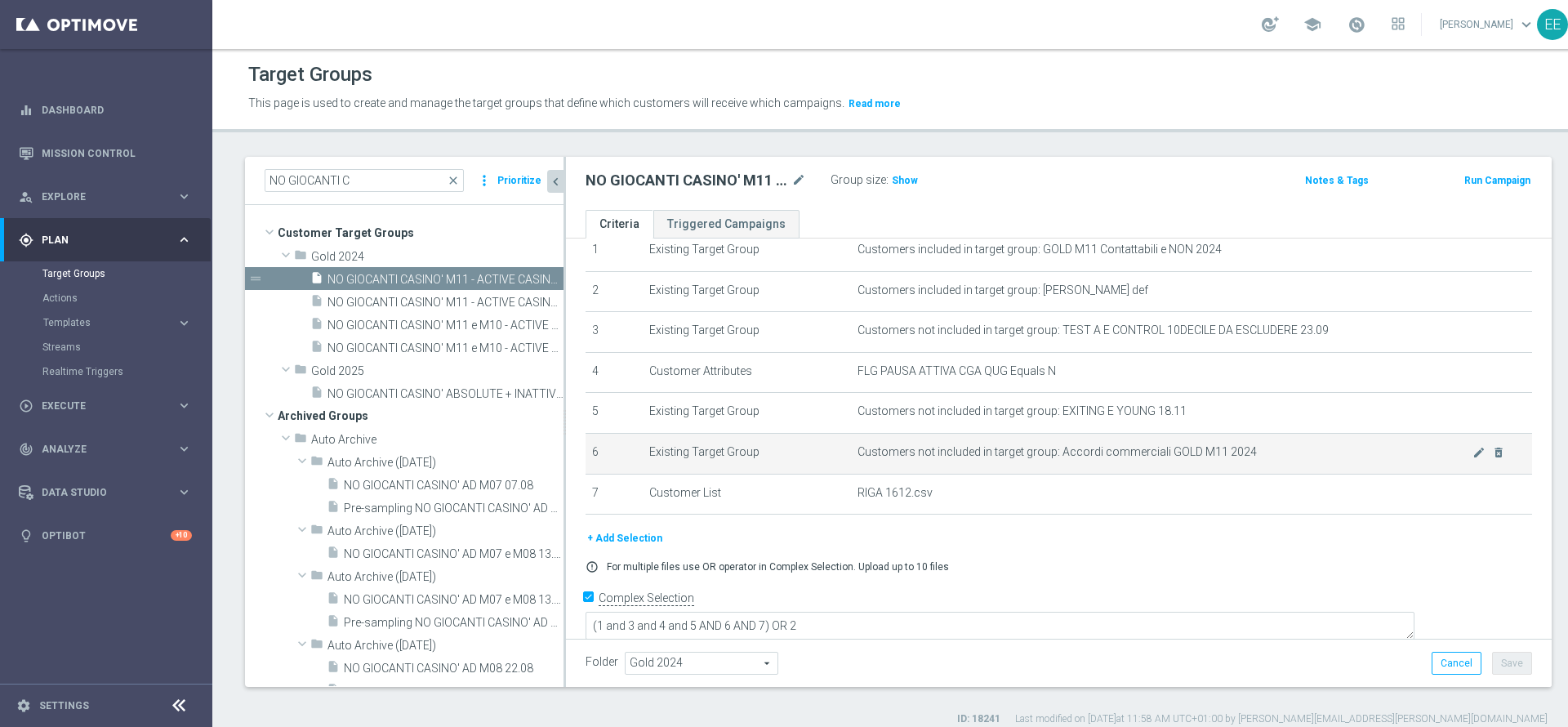
scroll to position [7, 0]
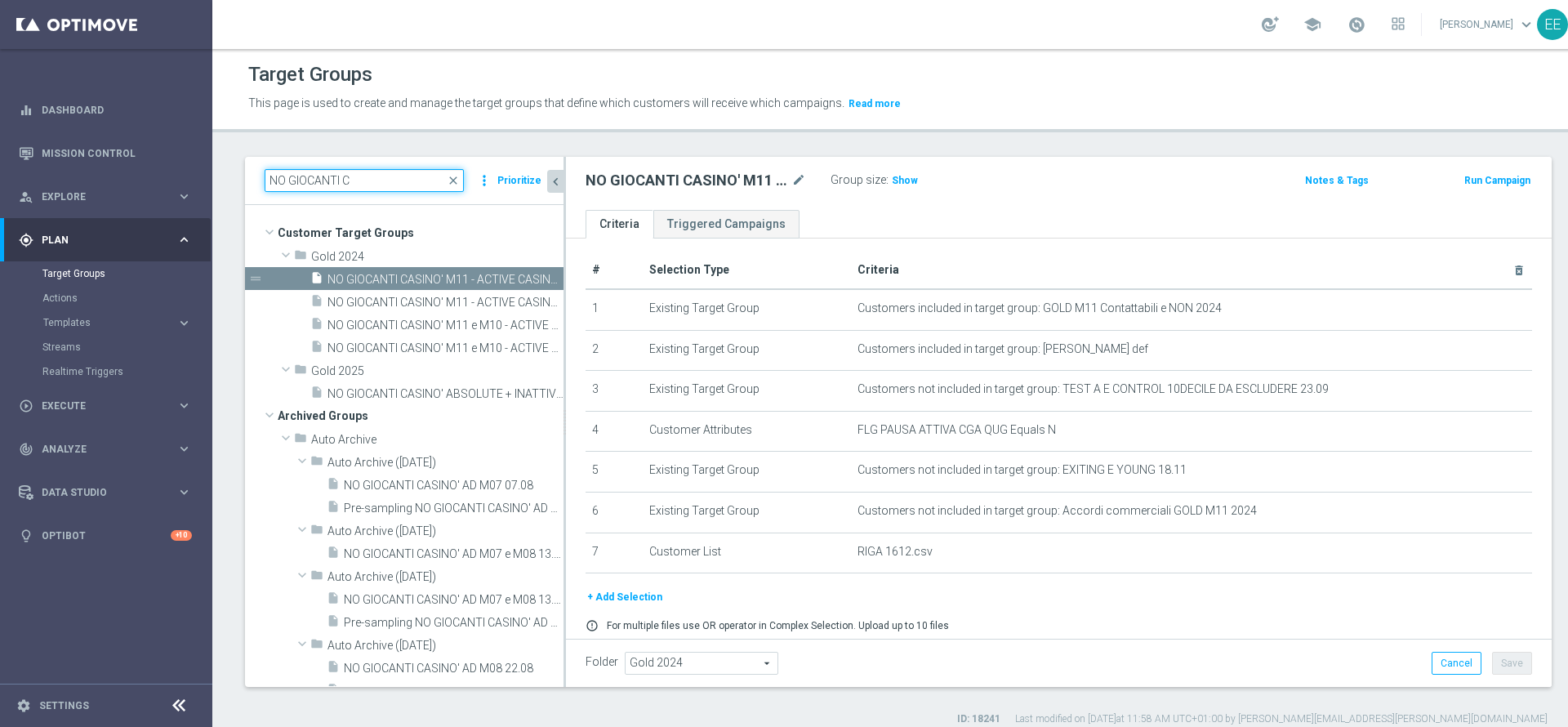
click at [366, 180] on input "NO GIOCANTI C" at bounding box center [363, 180] width 199 height 23
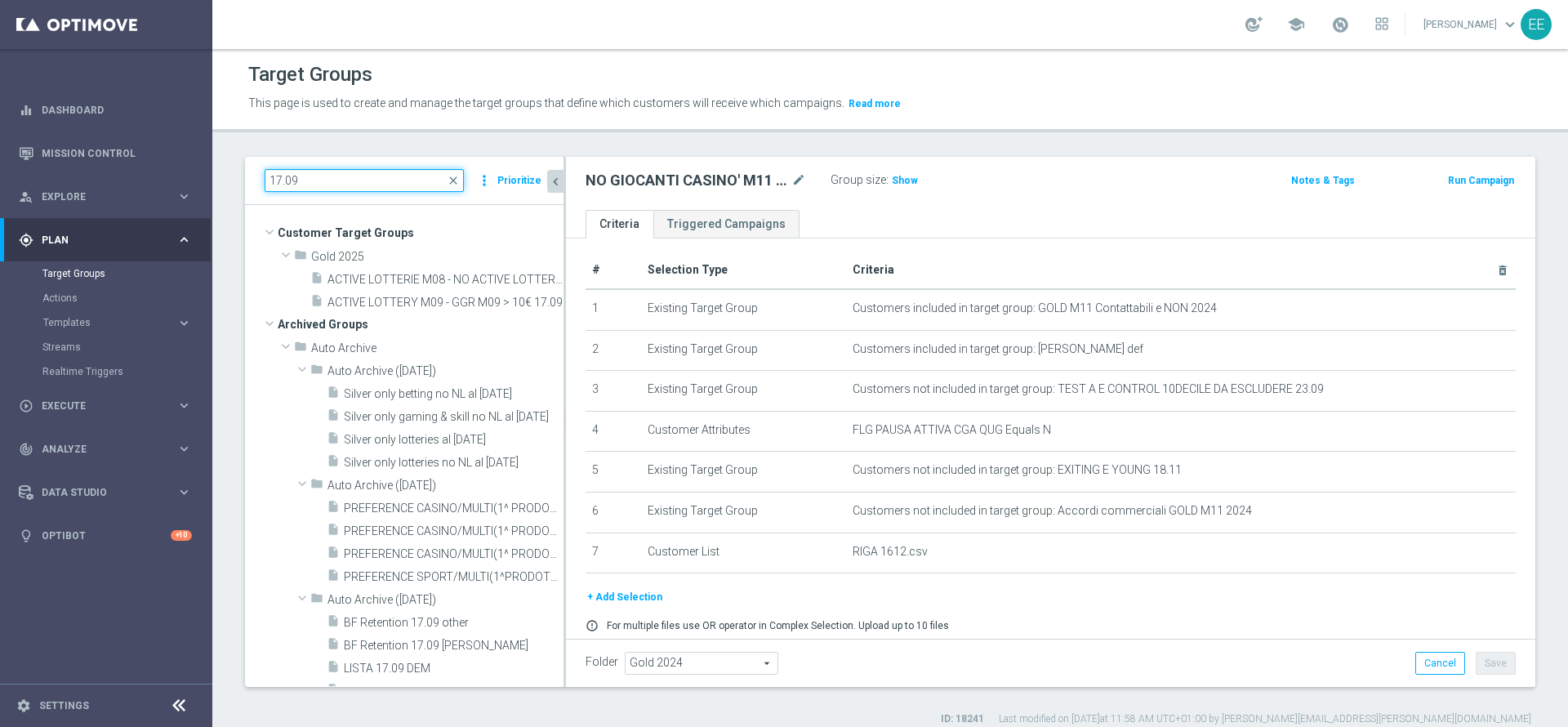
click at [278, 177] on input "17.09" at bounding box center [363, 180] width 199 height 23
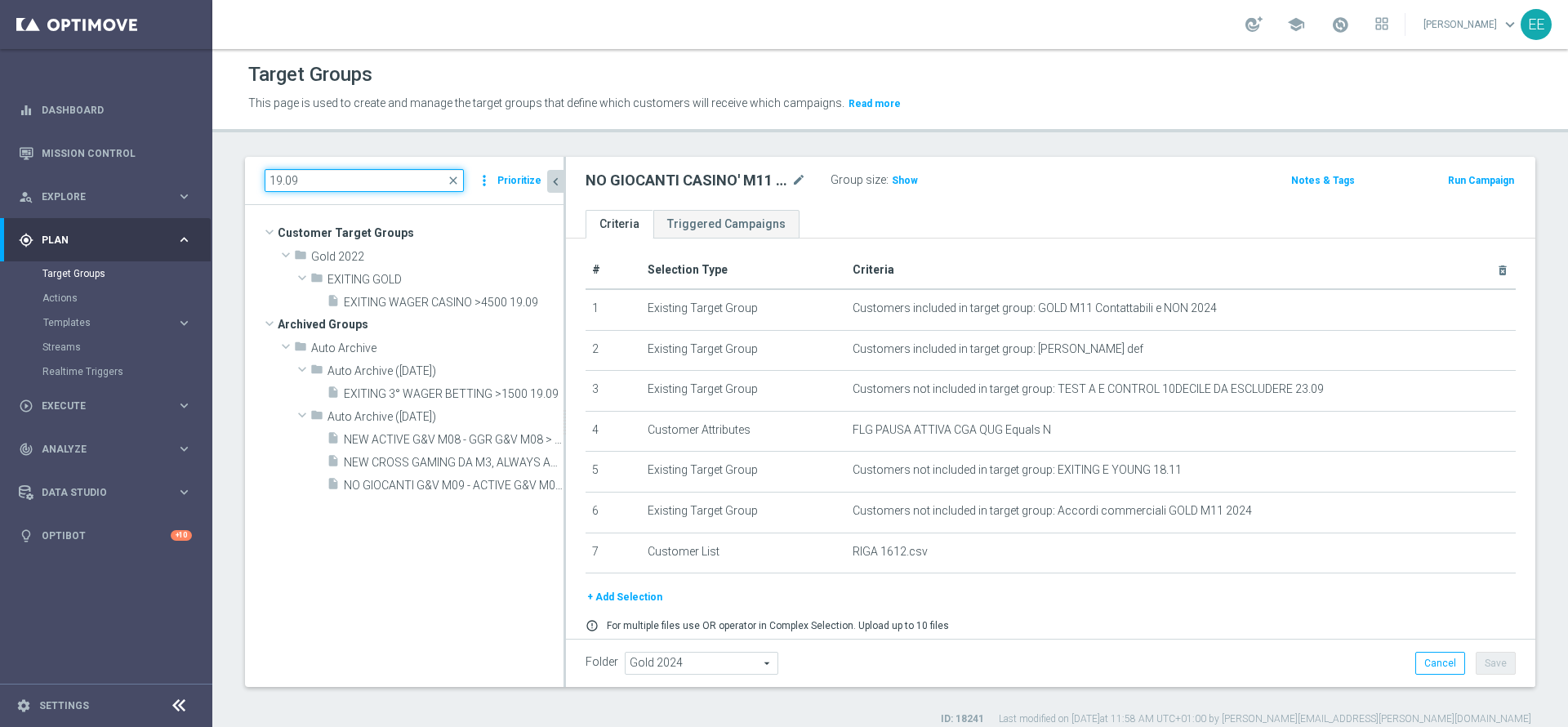
click at [401, 177] on input "19.09" at bounding box center [363, 180] width 199 height 23
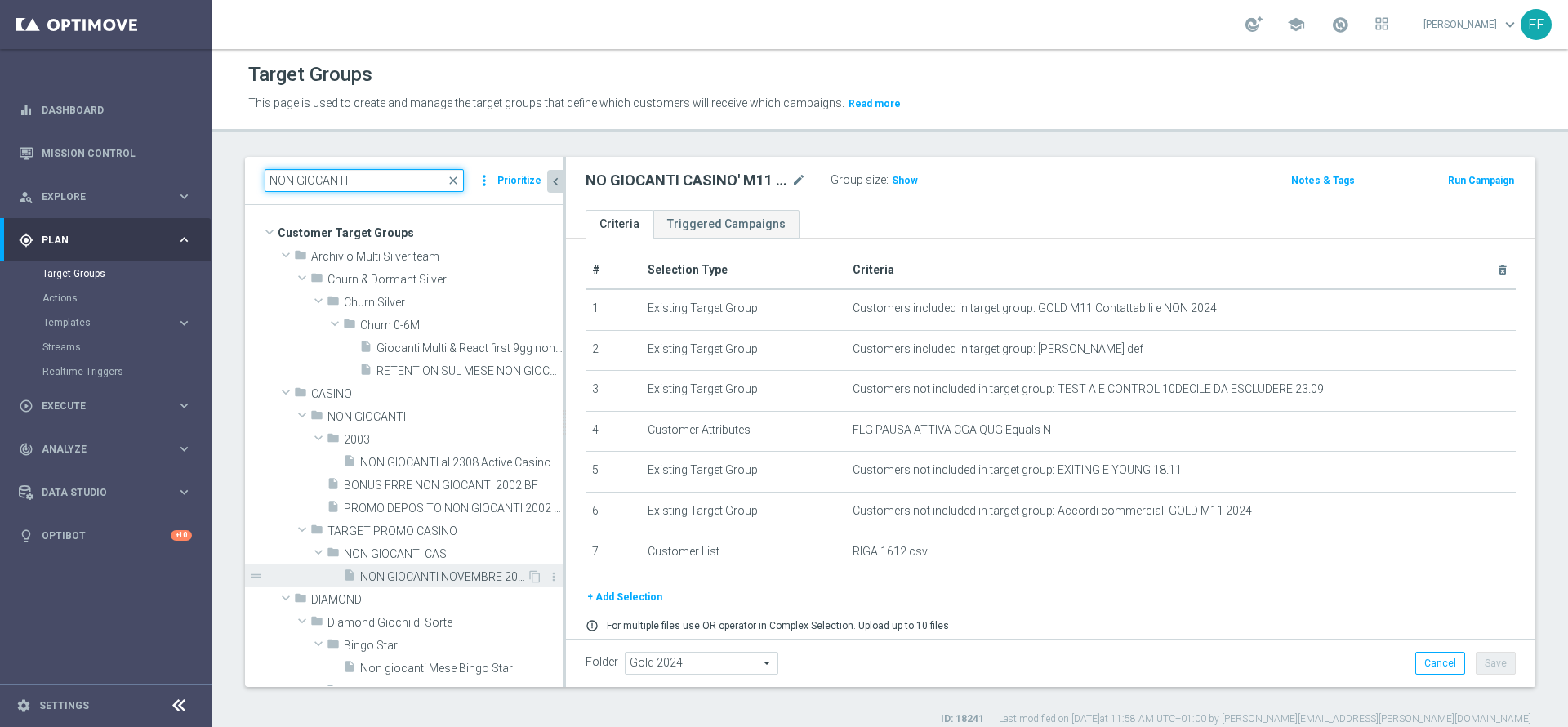
type input "NON GIOCANTI"
click at [450, 582] on span "NON GIOCANTI NOVEMBRE 2023 ACT CASINO SILVER" at bounding box center [444, 577] width 166 height 14
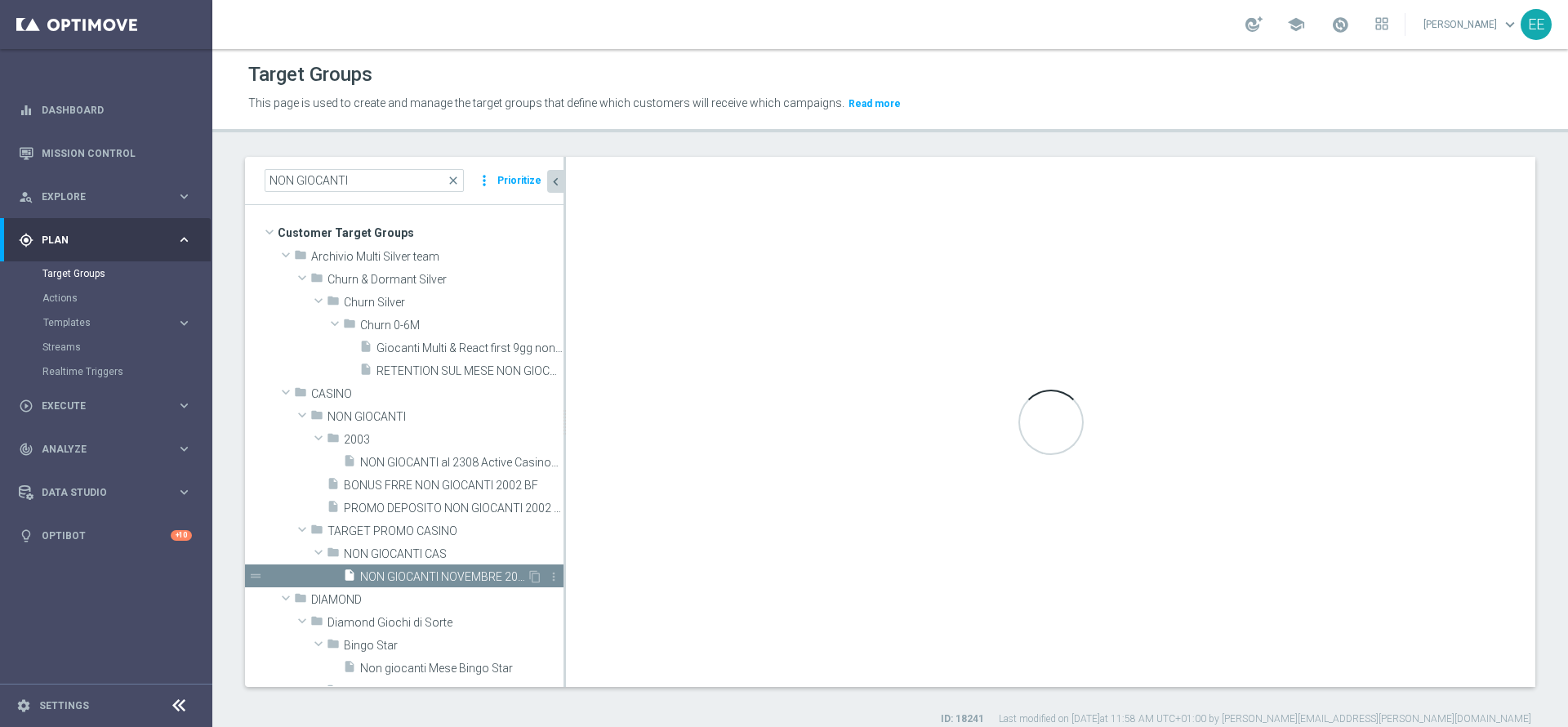
checkbox input "false"
type input "NON GIOCANTI CAS"
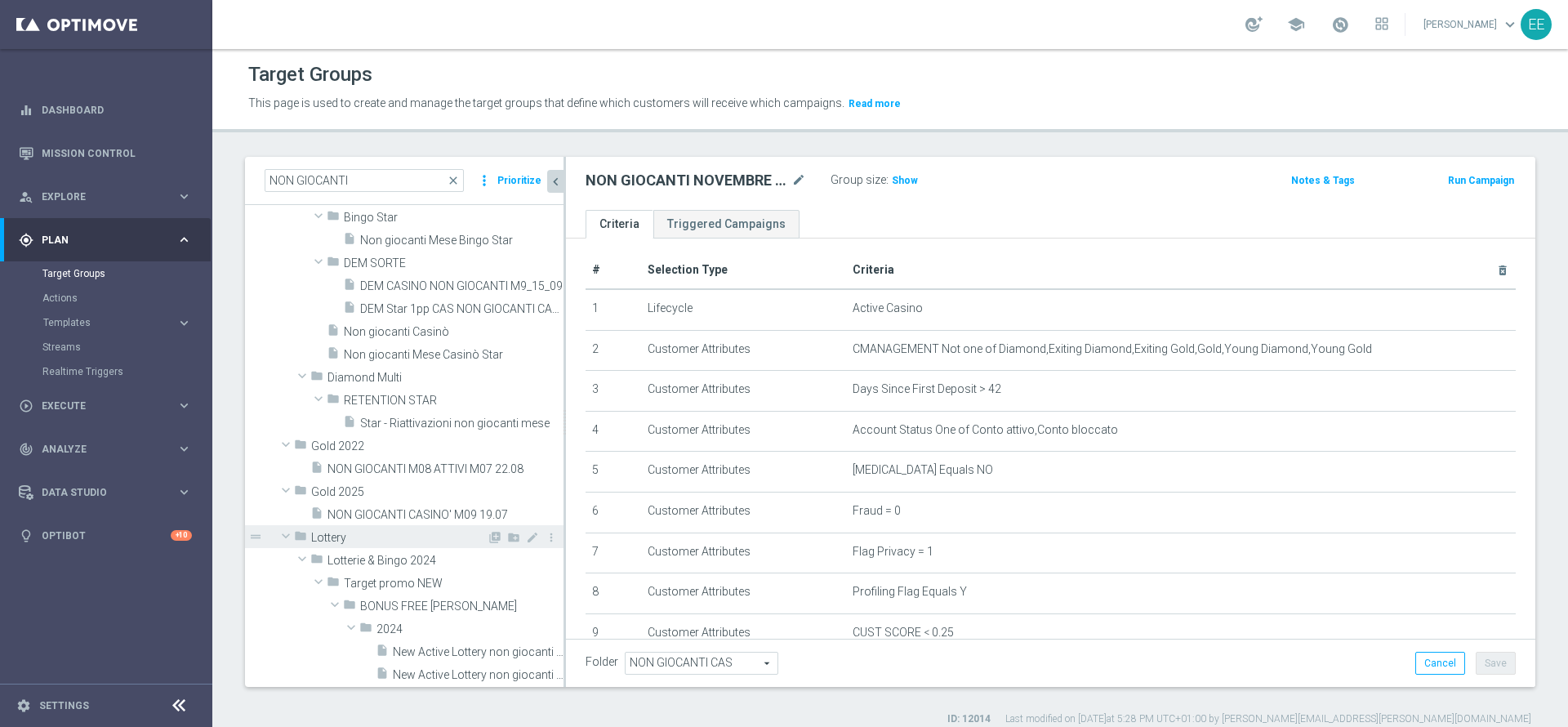
scroll to position [431, 0]
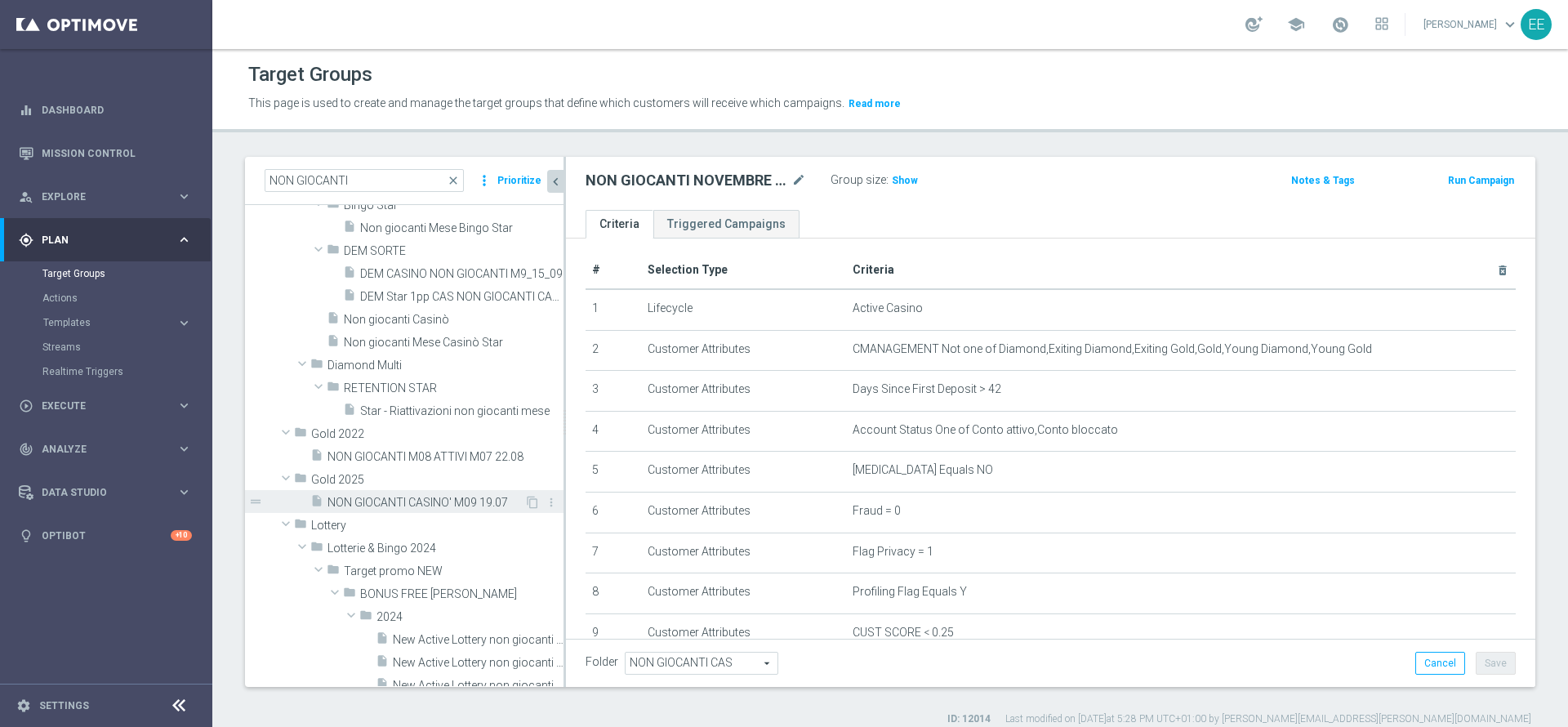
click at [366, 504] on span "NON GIOCANTI CASINO' M09 19.07" at bounding box center [425, 503] width 197 height 14
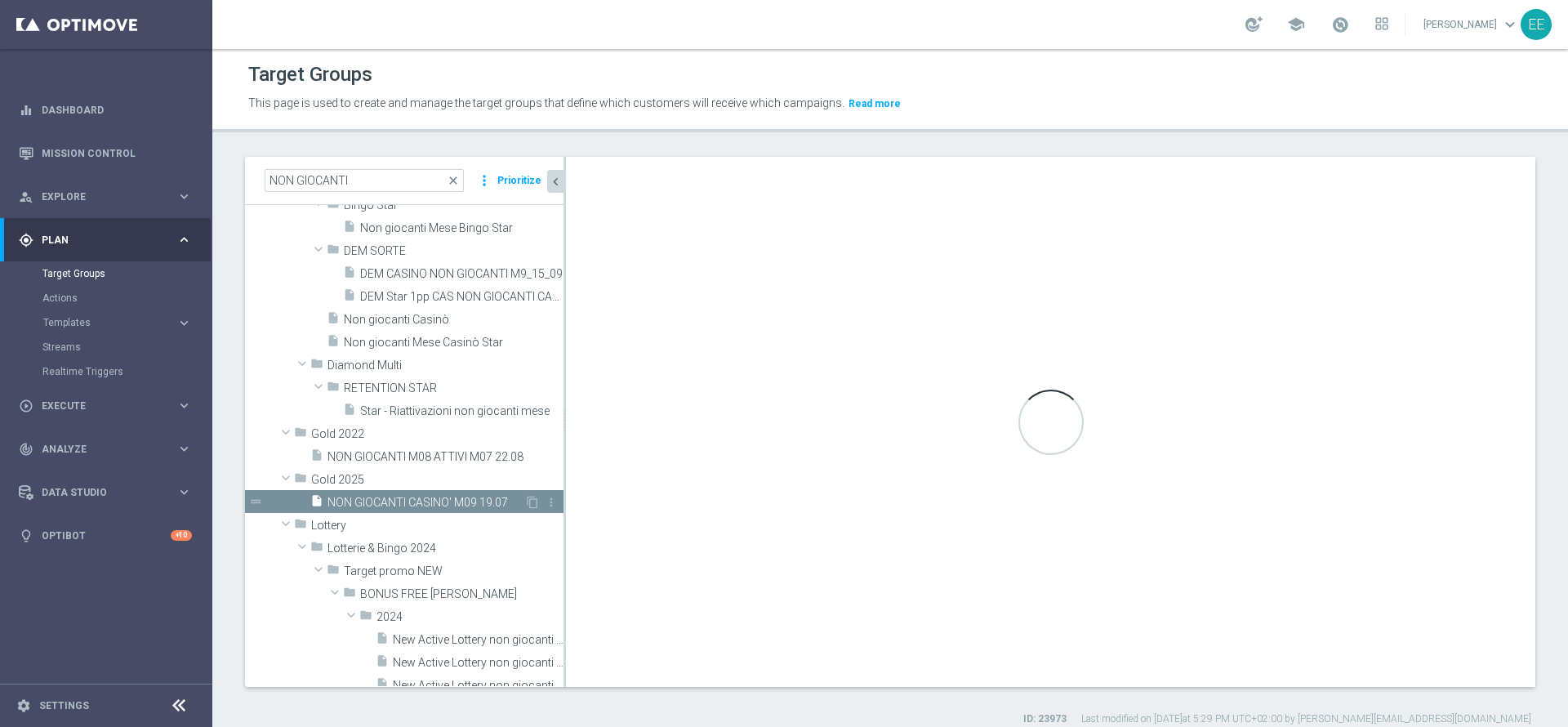
checkbox input "true"
type input "Gold 2025"
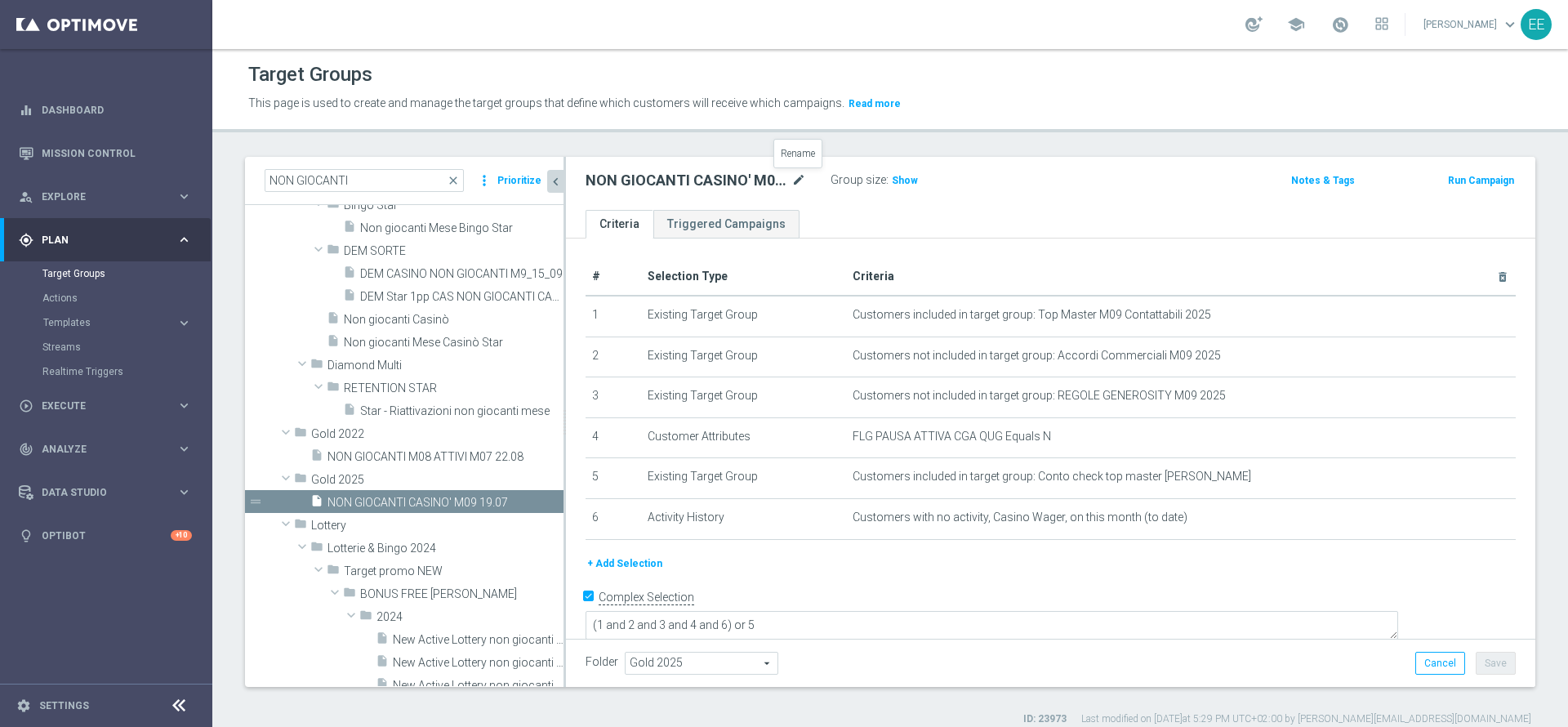
click at [791, 180] on icon "mode_edit" at bounding box center [798, 180] width 15 height 20
type input "NON GIOCANTI CASINO' M09 19.09"
click at [1242, 673] on div "Folder Gold 2025 Gold 2025 arrow_drop_down search Cancel Save Saving..." at bounding box center [1051, 663] width 930 height 23
click at [1481, 657] on button "Save" at bounding box center [1496, 663] width 40 height 23
click at [689, 174] on h2 "NON GIOCANTI CASINO' M09 19.09" at bounding box center [687, 180] width 203 height 20
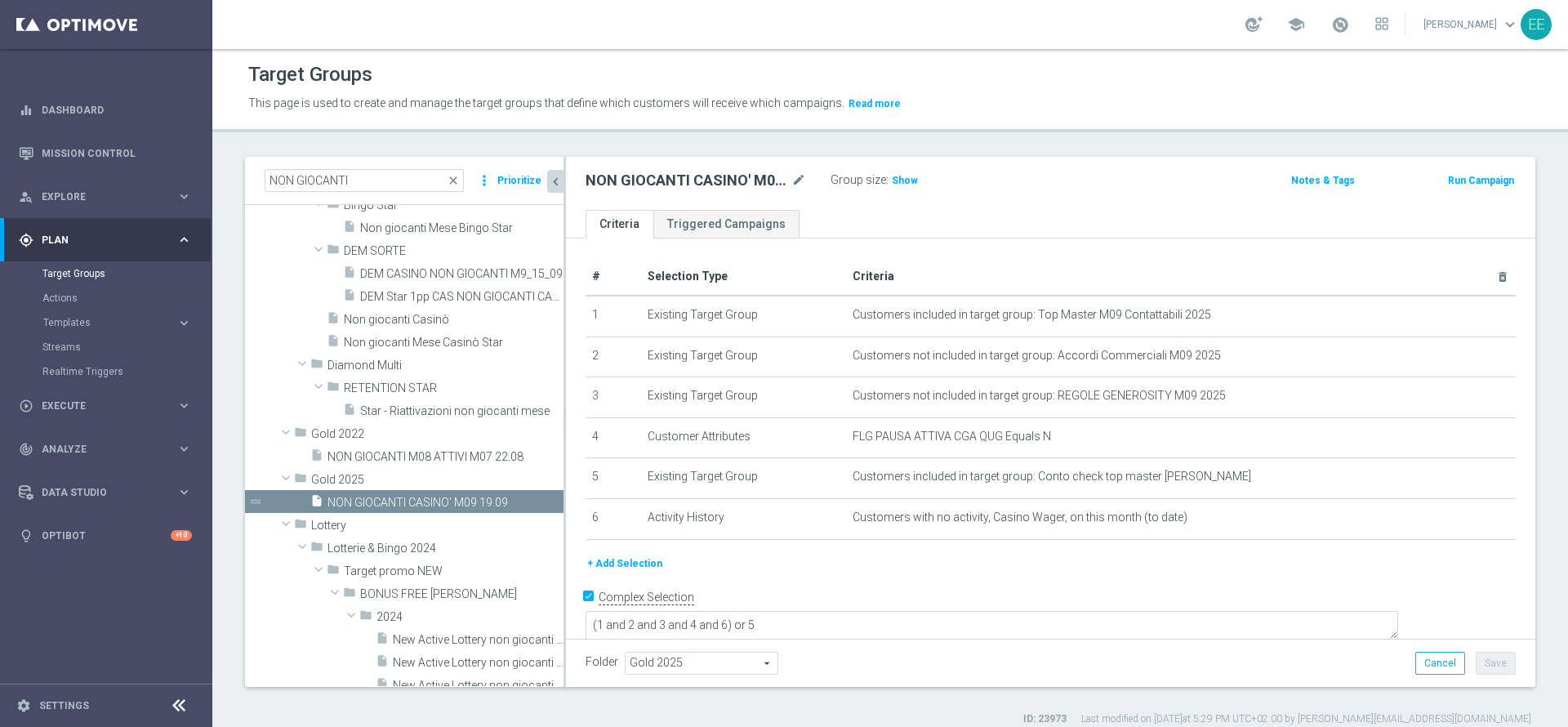
click at [695, 179] on h2 "NON GIOCANTI CASINO' M09 19.09" at bounding box center [687, 180] width 203 height 20
click at [907, 180] on span "Show" at bounding box center [905, 180] width 26 height 12
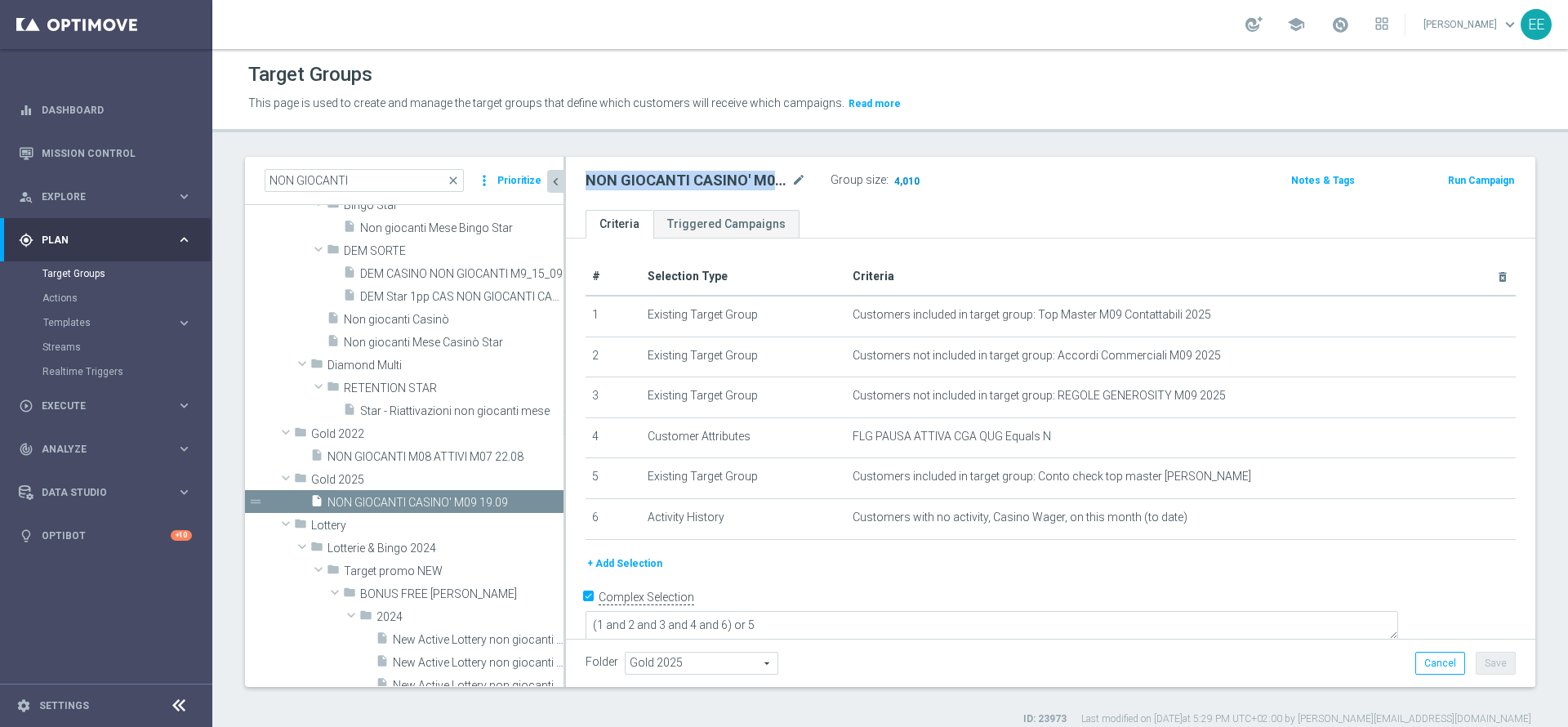
click at [914, 182] on span "4,010" at bounding box center [907, 182] width 28 height 16
click at [980, 170] on div "Group size : 4,010" at bounding box center [912, 179] width 164 height 20
click at [911, 174] on span "4,010" at bounding box center [907, 182] width 28 height 16
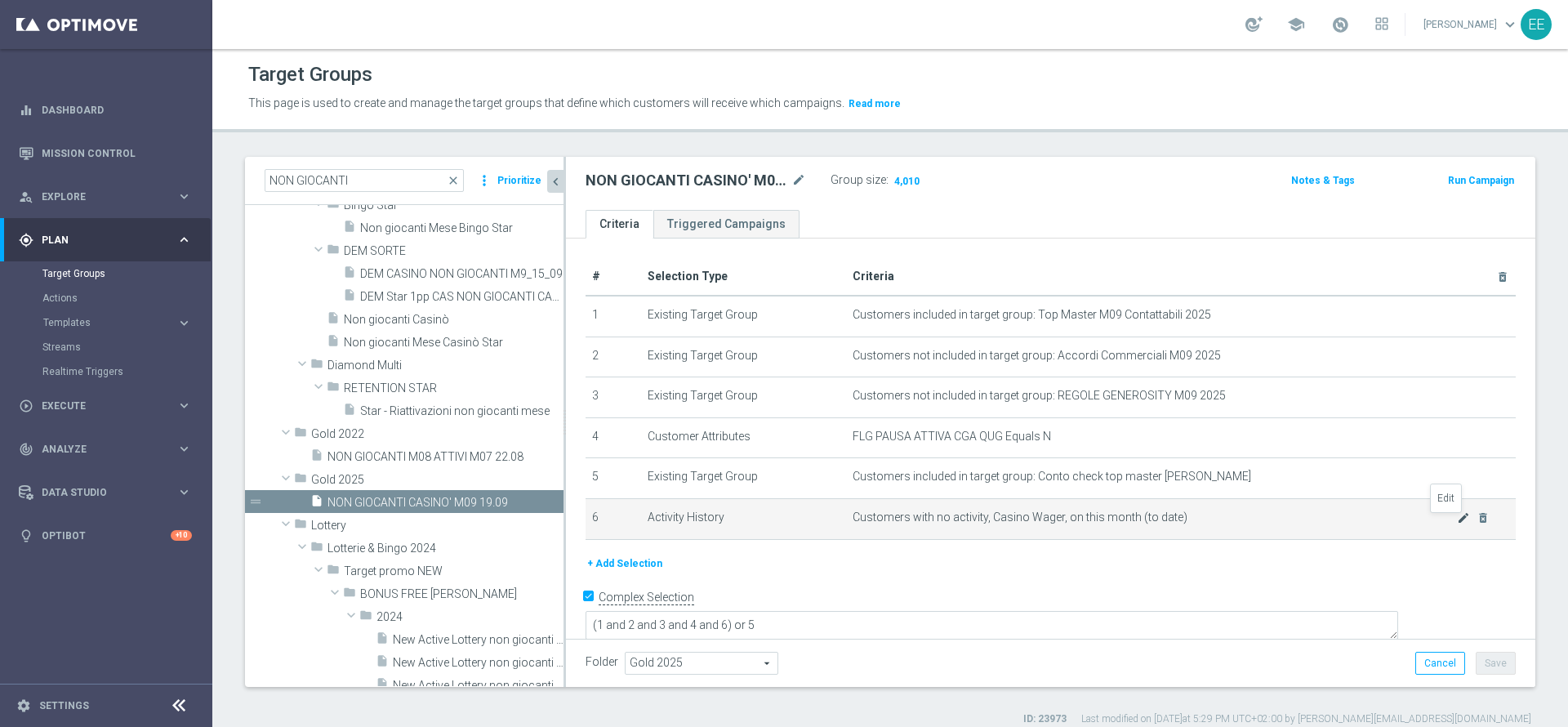
click at [1457, 524] on icon "mode_edit" at bounding box center [1463, 517] width 13 height 13
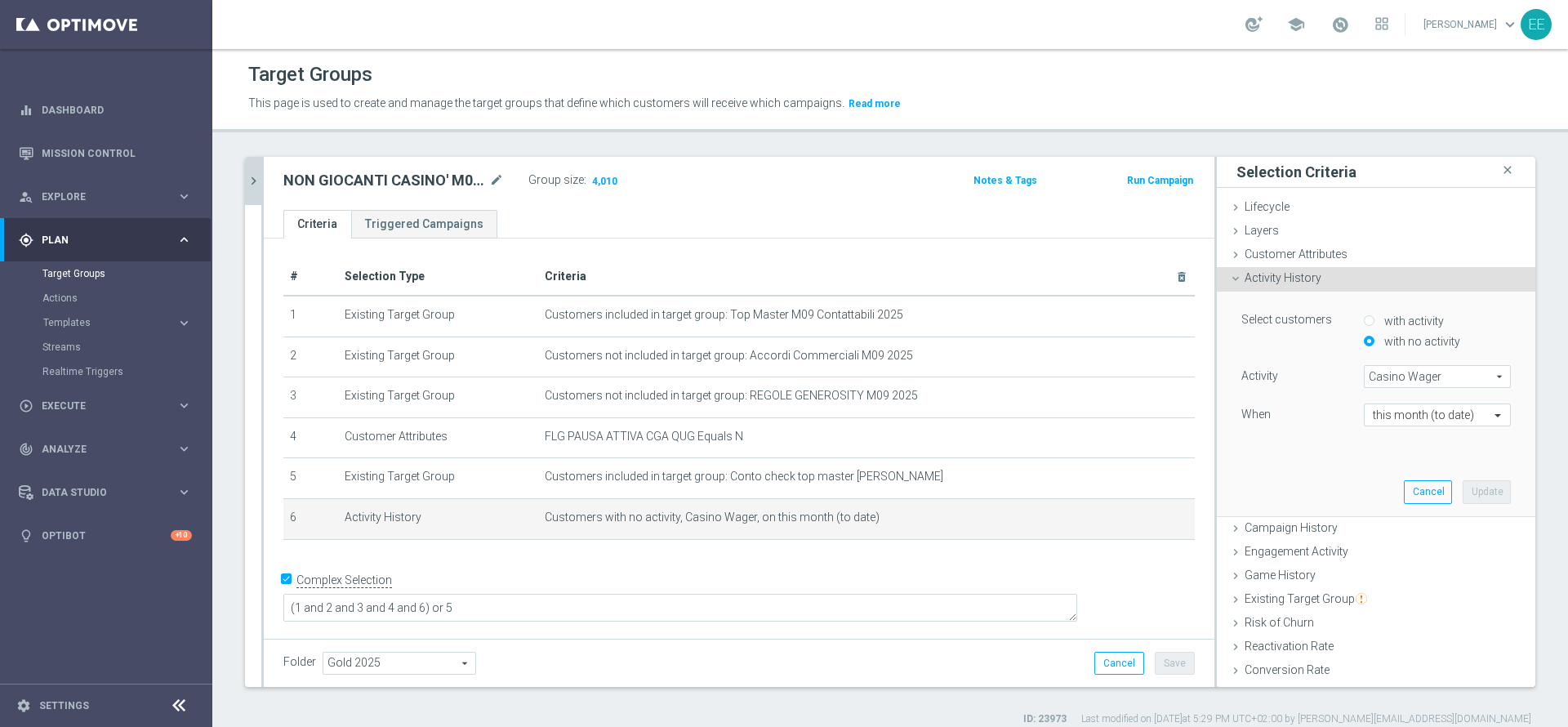
click at [1409, 385] on span "Casino Wager" at bounding box center [1438, 377] width 145 height 22
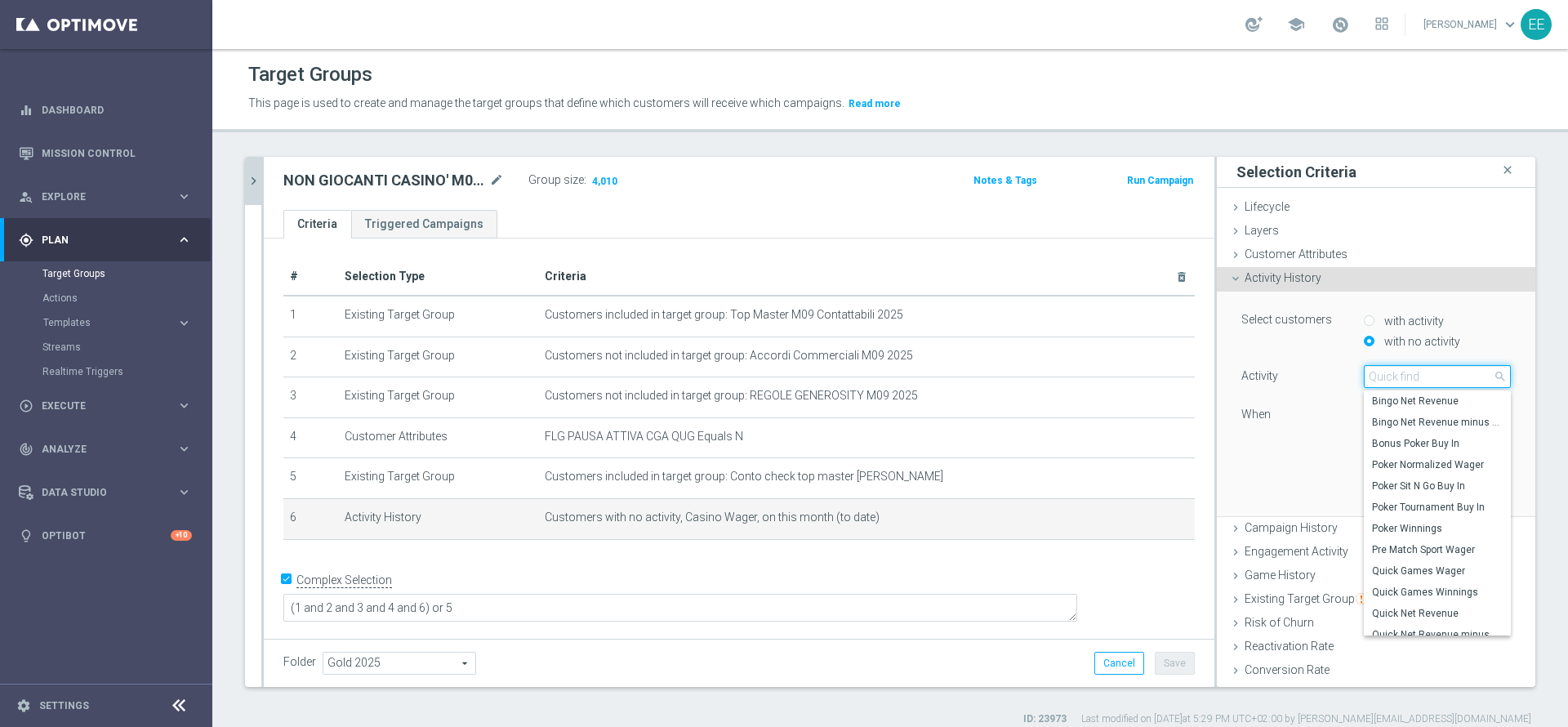
click at [1409, 385] on input "search" at bounding box center [1438, 376] width 147 height 23
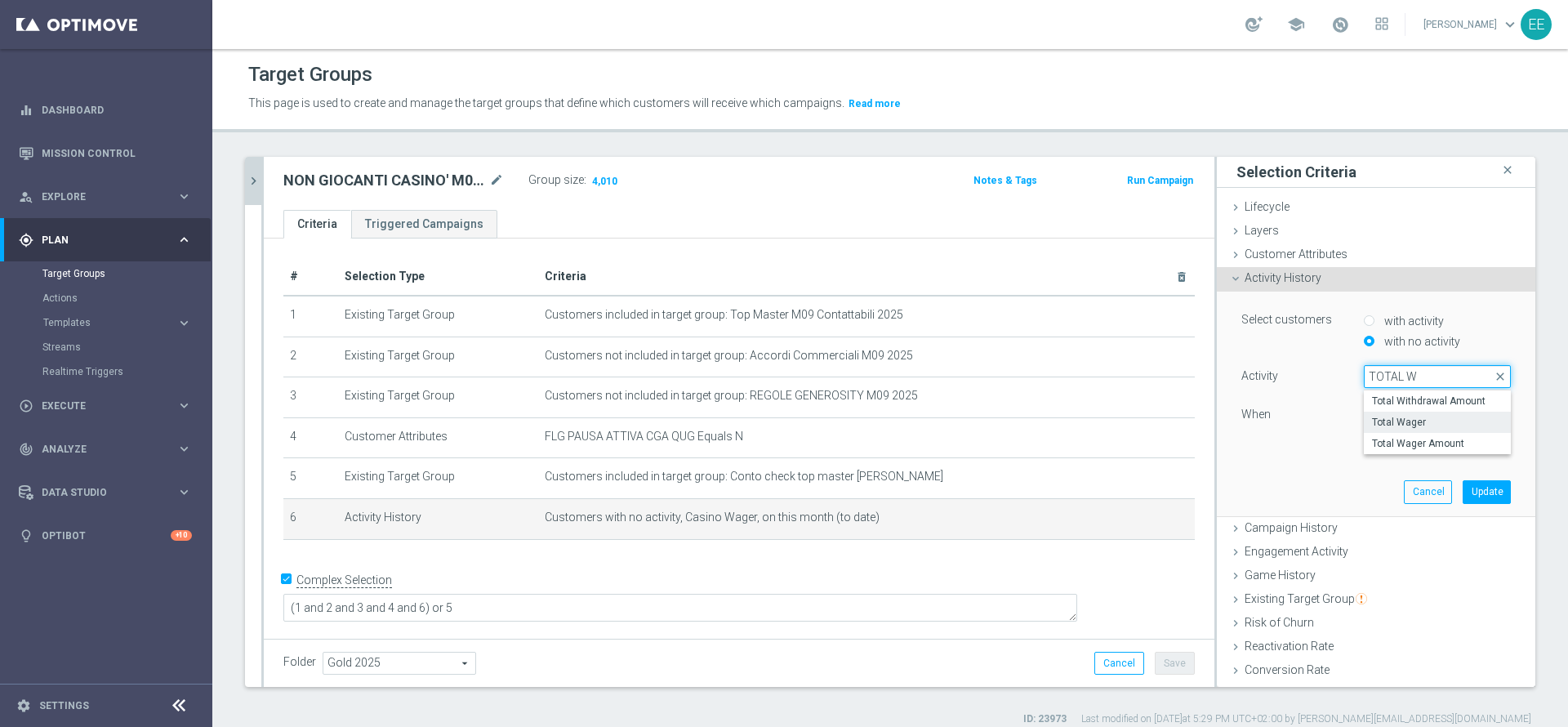
type input "TOTAL W"
click at [1418, 423] on span "Total Wager" at bounding box center [1437, 421] width 130 height 13
type input "Total Wager"
click at [1463, 480] on button "Update" at bounding box center [1487, 491] width 48 height 23
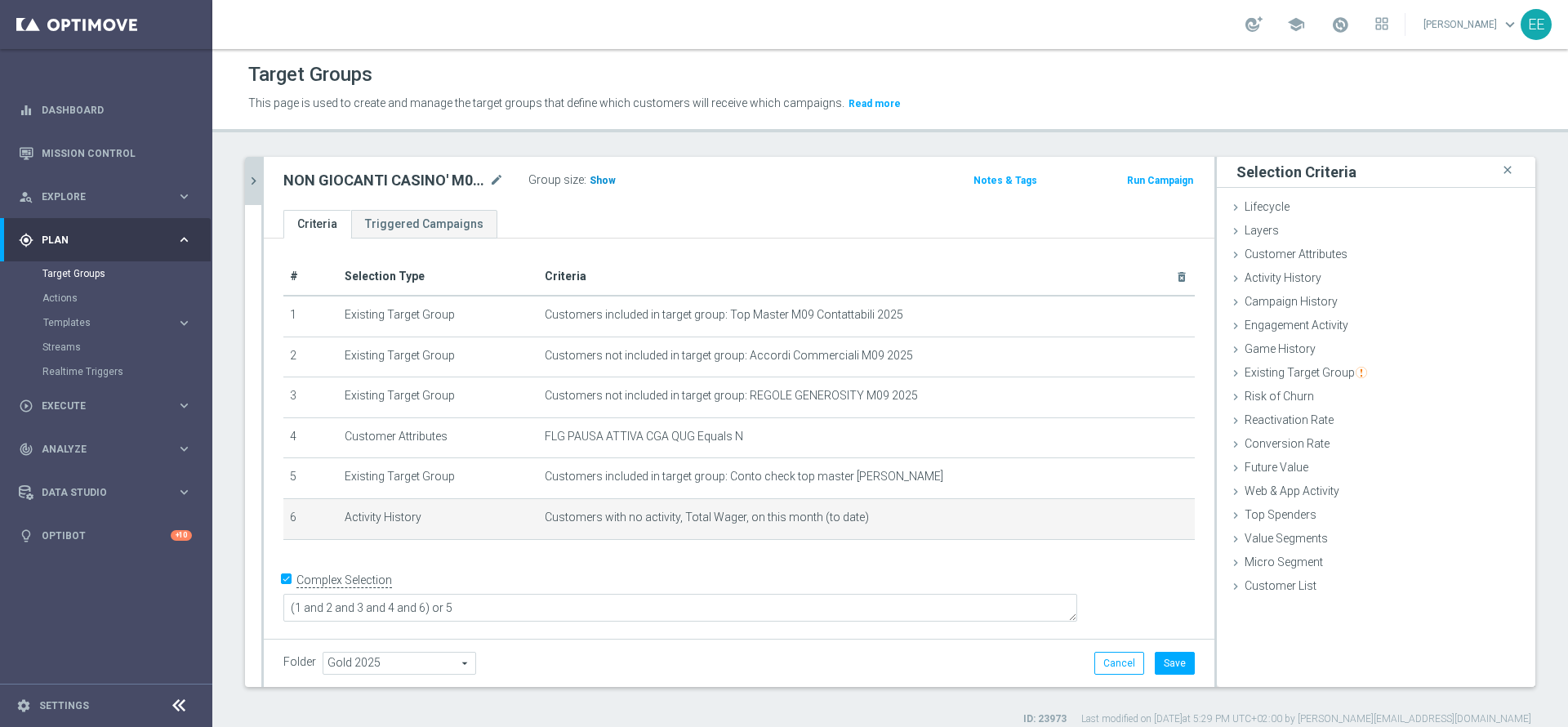
click at [607, 184] on span "Show" at bounding box center [602, 180] width 26 height 12
click at [1137, 520] on icon "mode_edit" at bounding box center [1143, 517] width 13 height 13
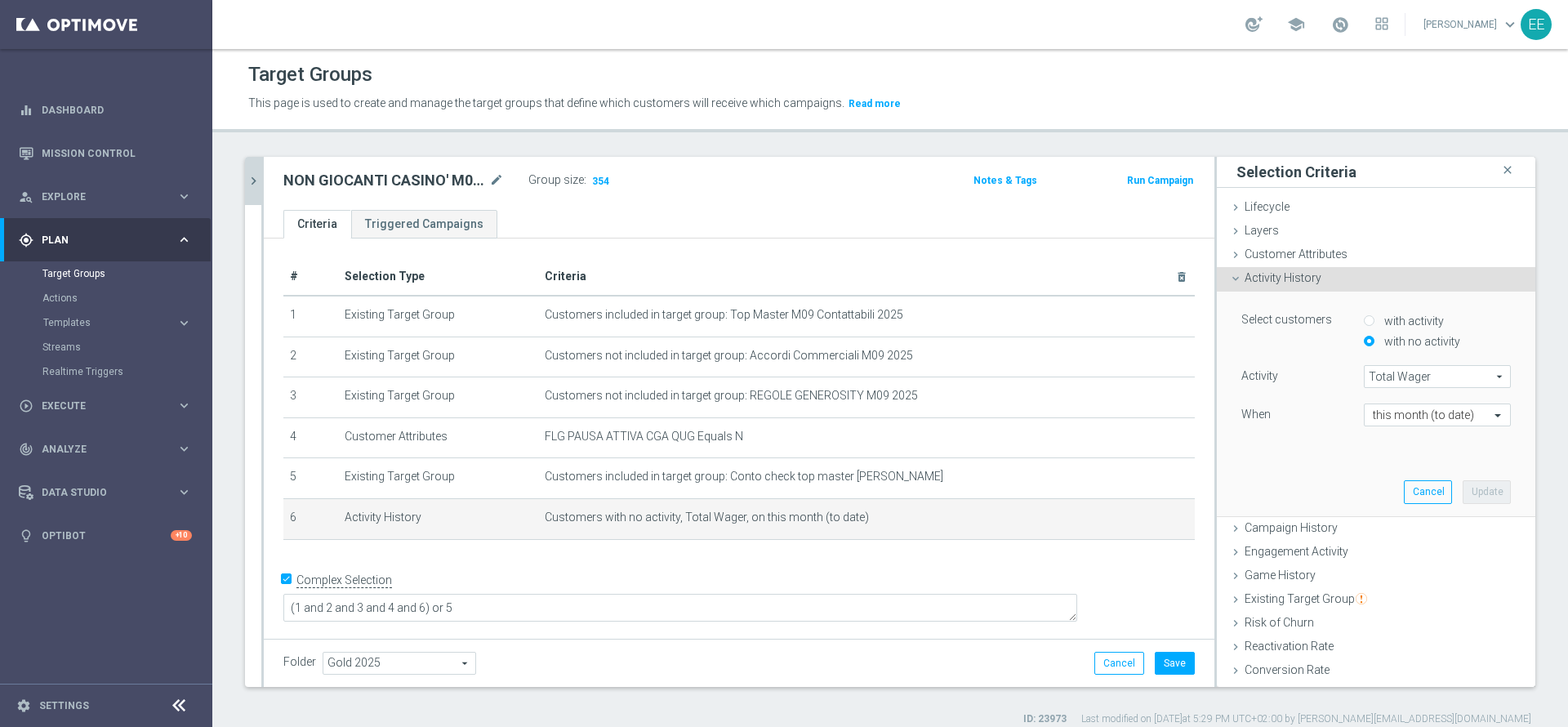
click at [1412, 372] on span "Total Wager" at bounding box center [1438, 377] width 145 height 22
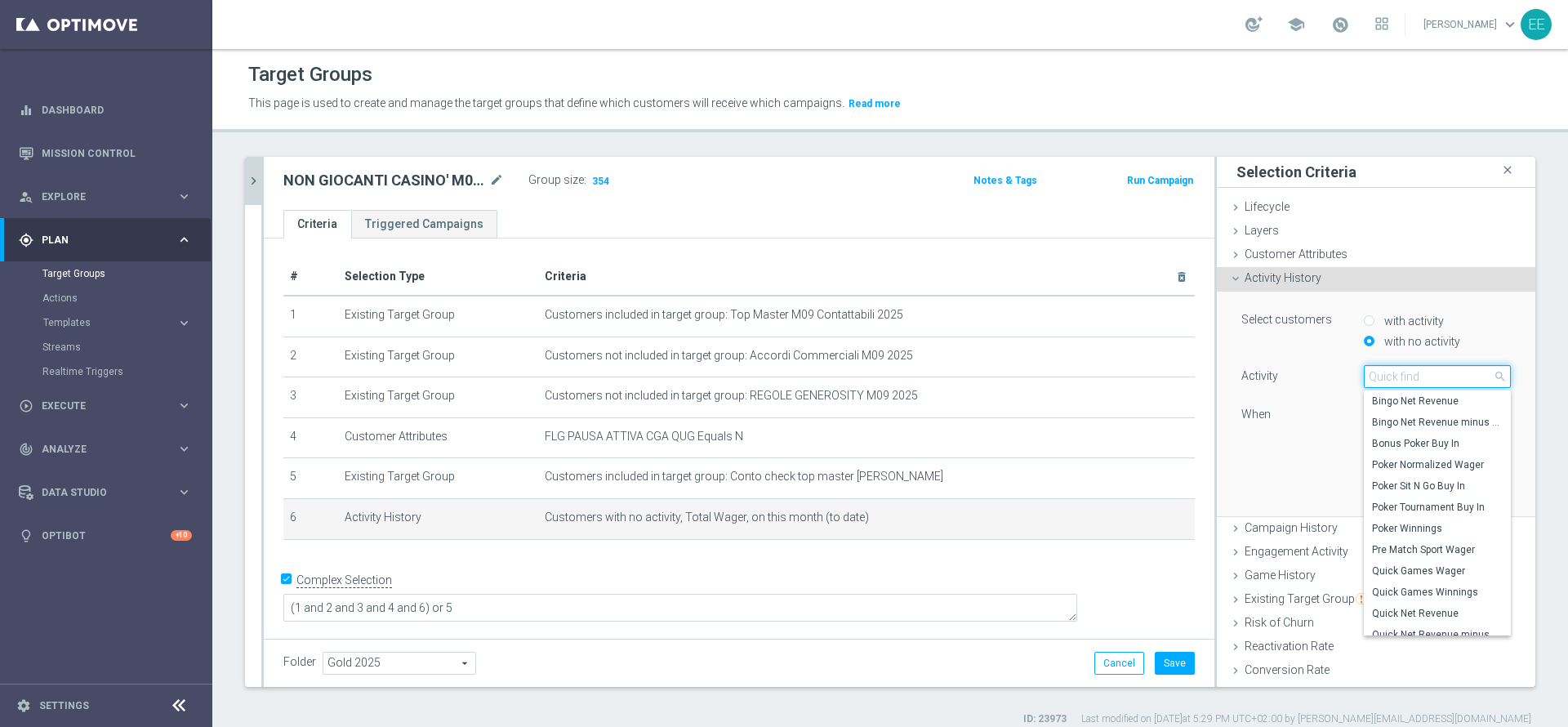
click at [1412, 372] on input "search" at bounding box center [1438, 376] width 147 height 23
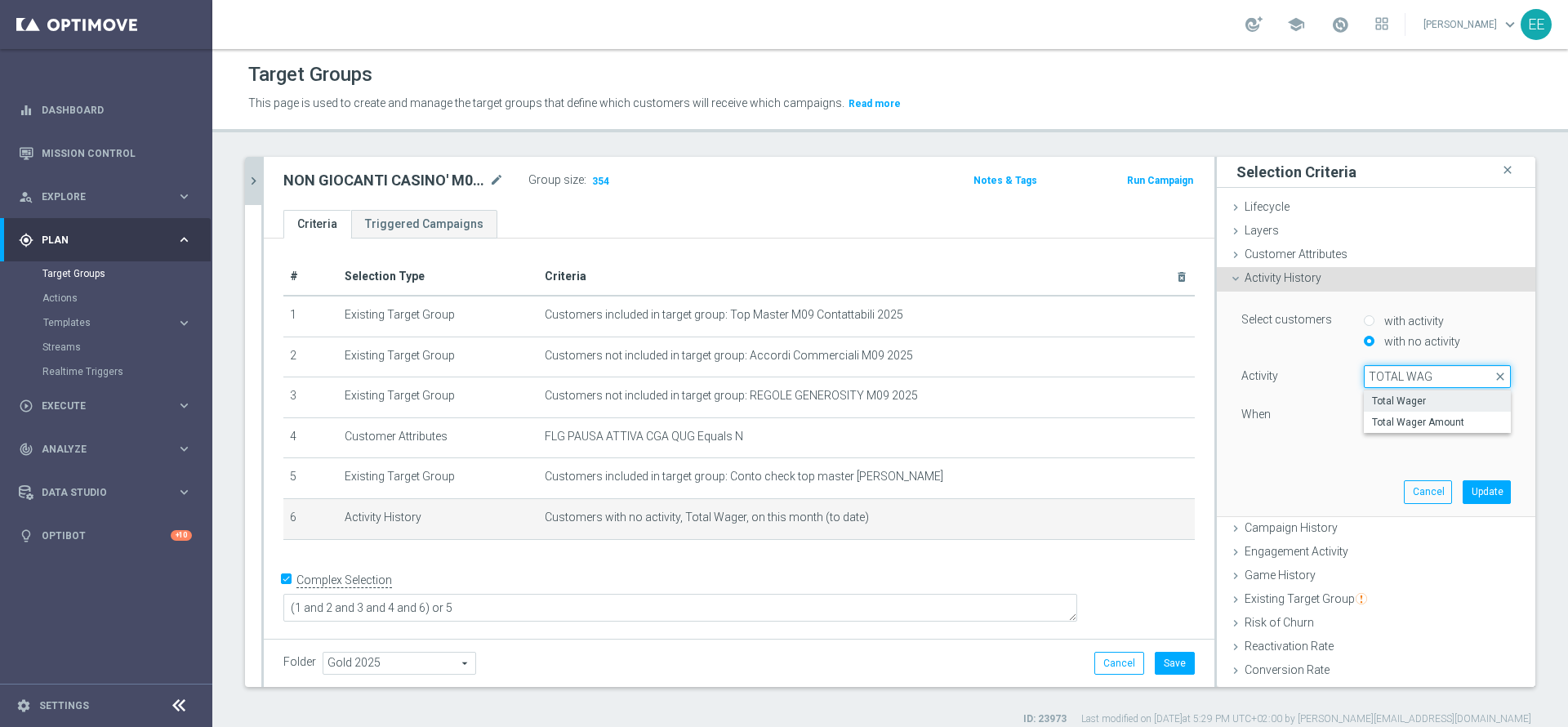
type input "TOTAL WAGE"
click at [1429, 412] on label "Total Wager Amount" at bounding box center [1438, 422] width 147 height 22
type input "Total Wager Amount"
click at [1463, 488] on button "Update" at bounding box center [1487, 491] width 48 height 23
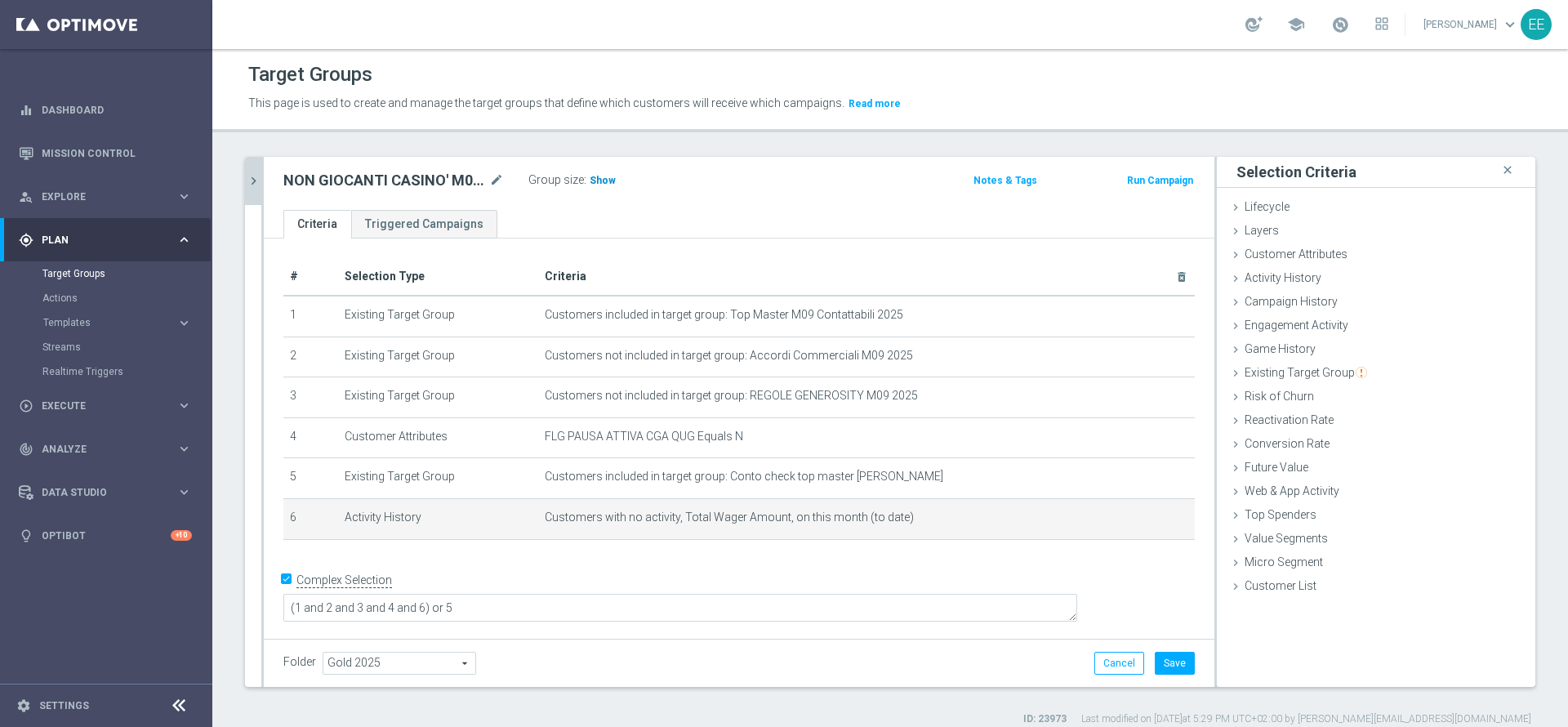
click at [602, 174] on span "Show" at bounding box center [602, 180] width 26 height 12
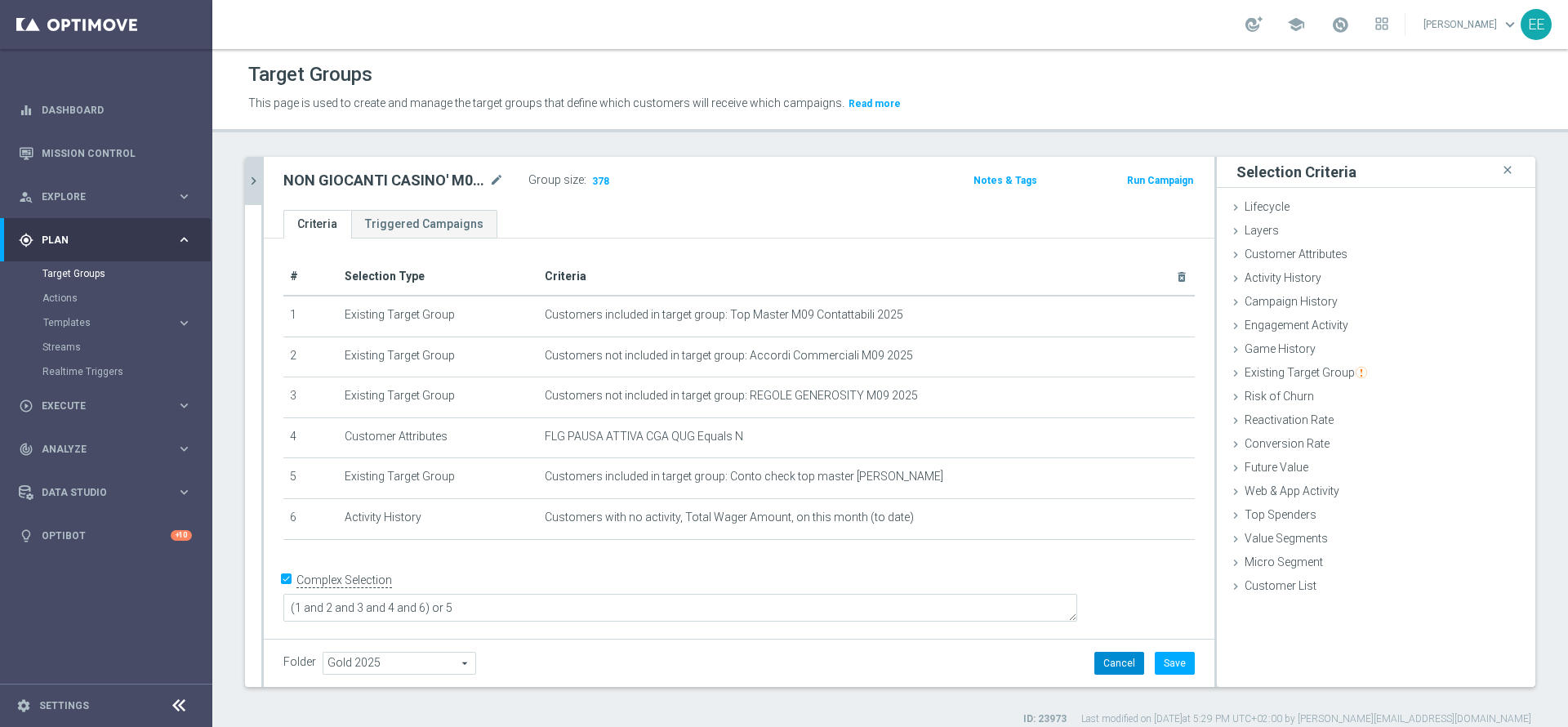
click at [1101, 662] on button "Cancel" at bounding box center [1119, 663] width 50 height 23
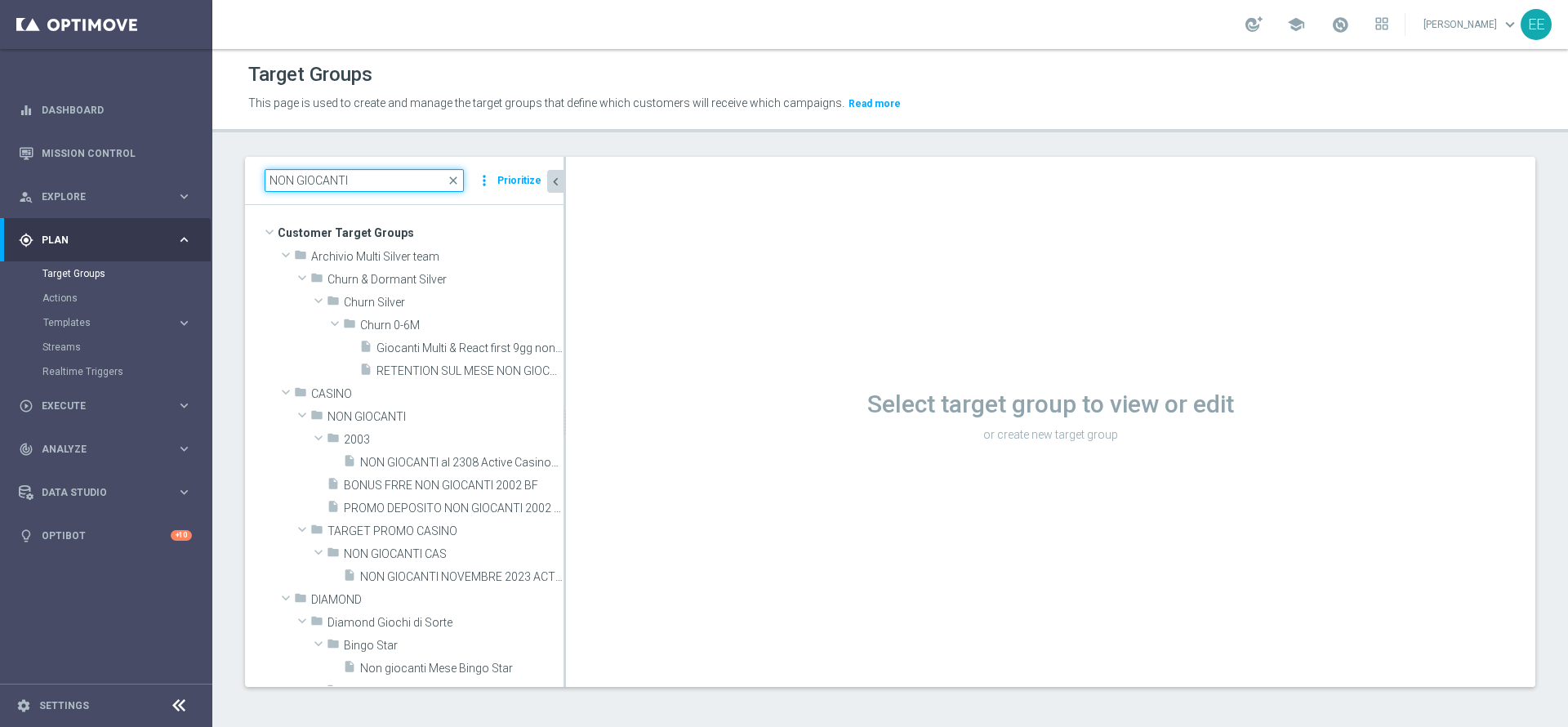
click at [426, 190] on input "NON GIOCANTI" at bounding box center [363, 180] width 199 height 23
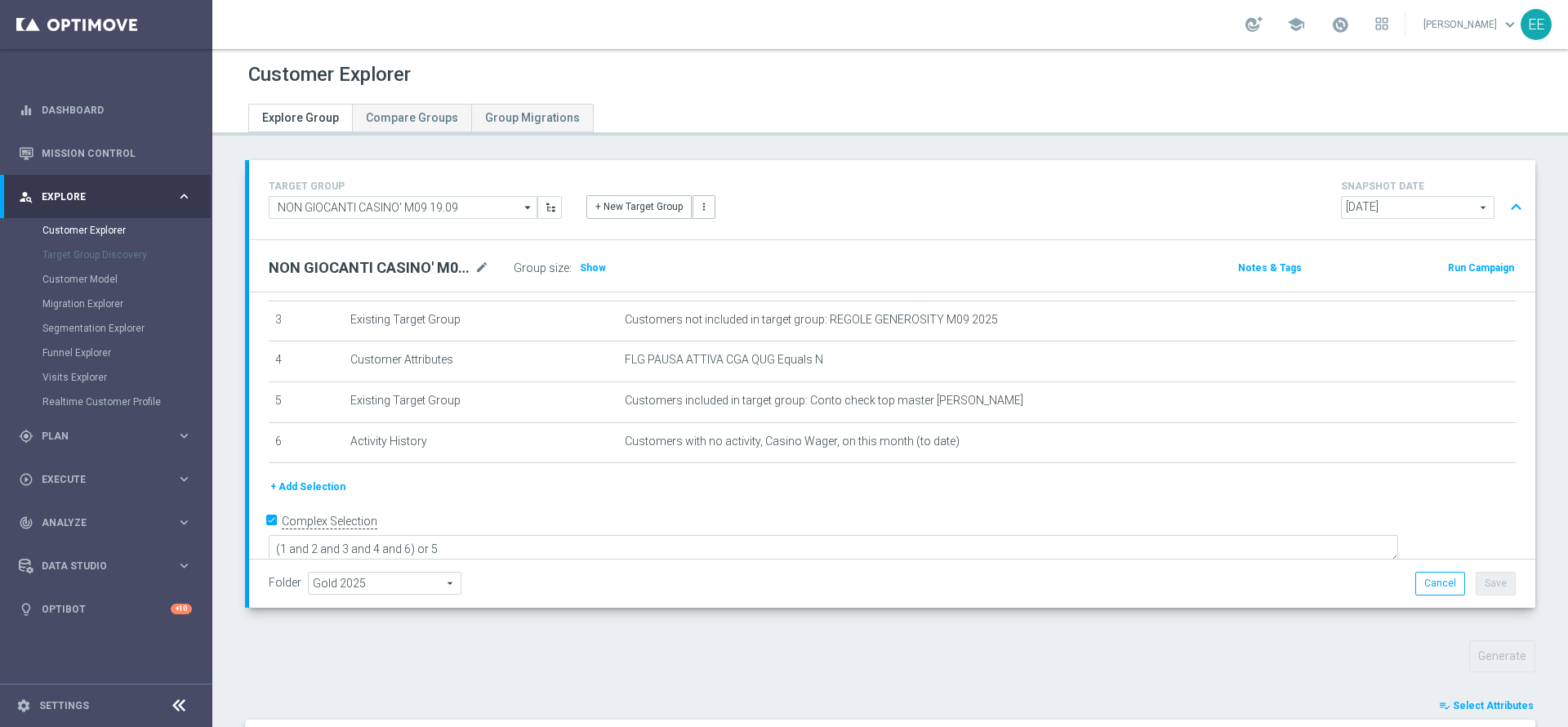
scroll to position [460, 0]
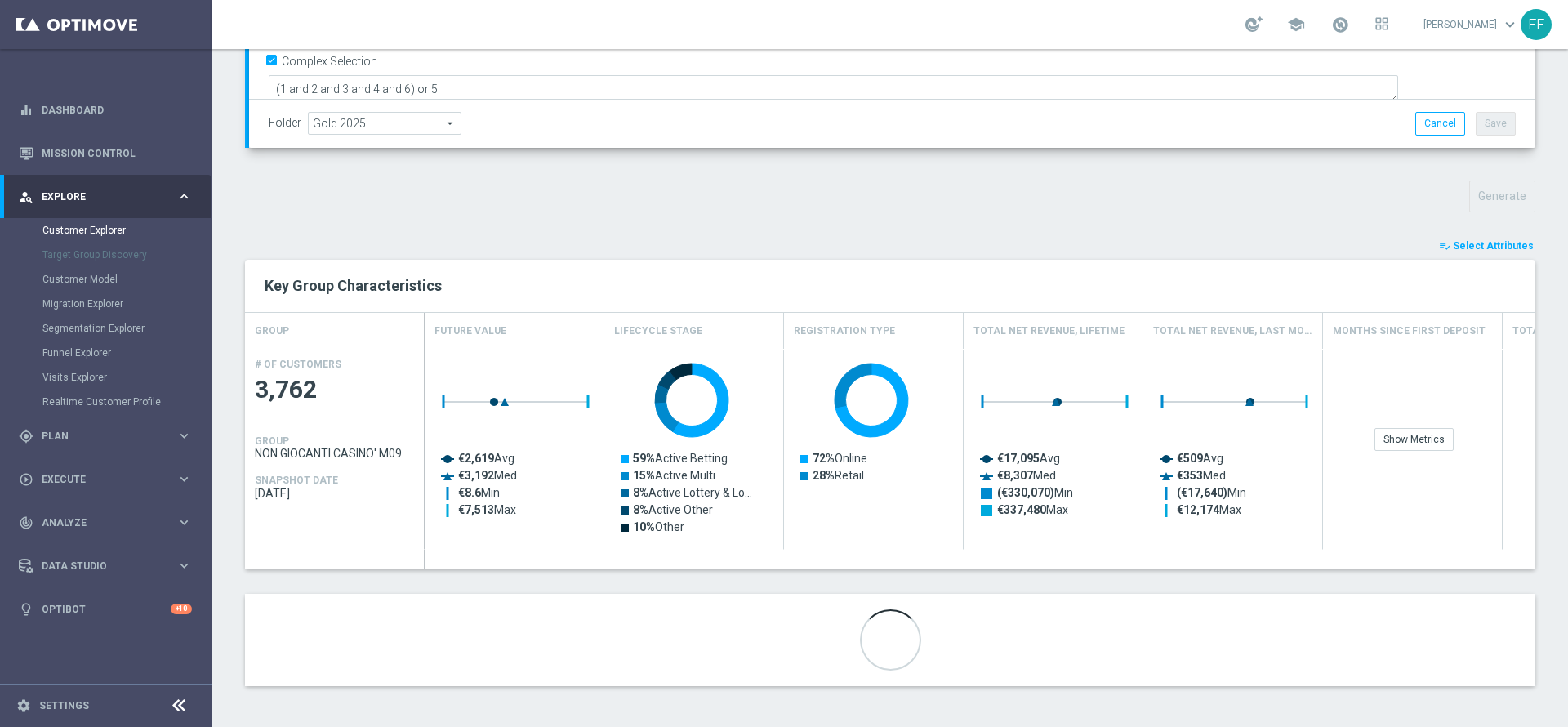
click at [1476, 249] on span "Select Attributes" at bounding box center [1494, 246] width 81 height 12
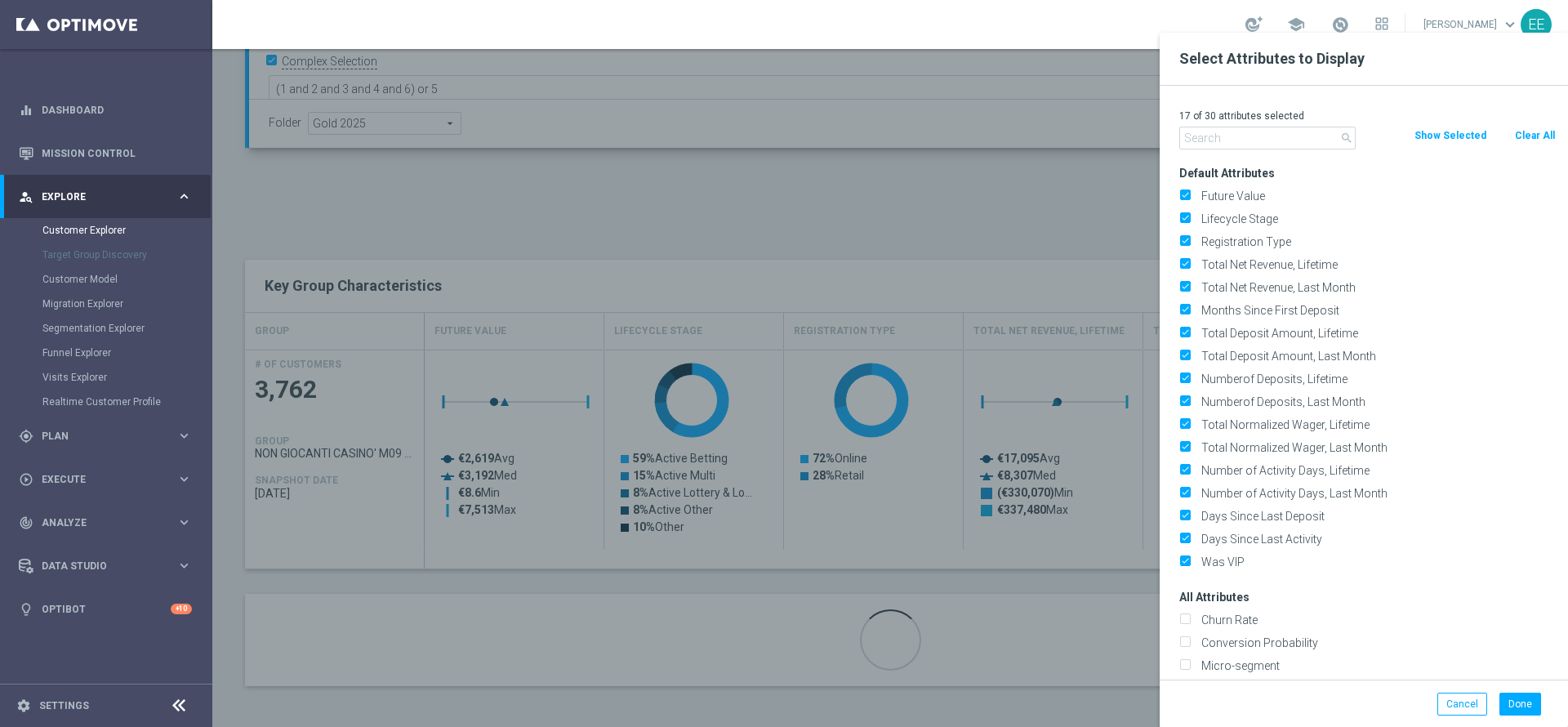
click at [1539, 125] on div "17 of 30 attributes selected" at bounding box center [1367, 117] width 401 height 22
click at [1292, 129] on input "text" at bounding box center [1267, 137] width 176 height 23
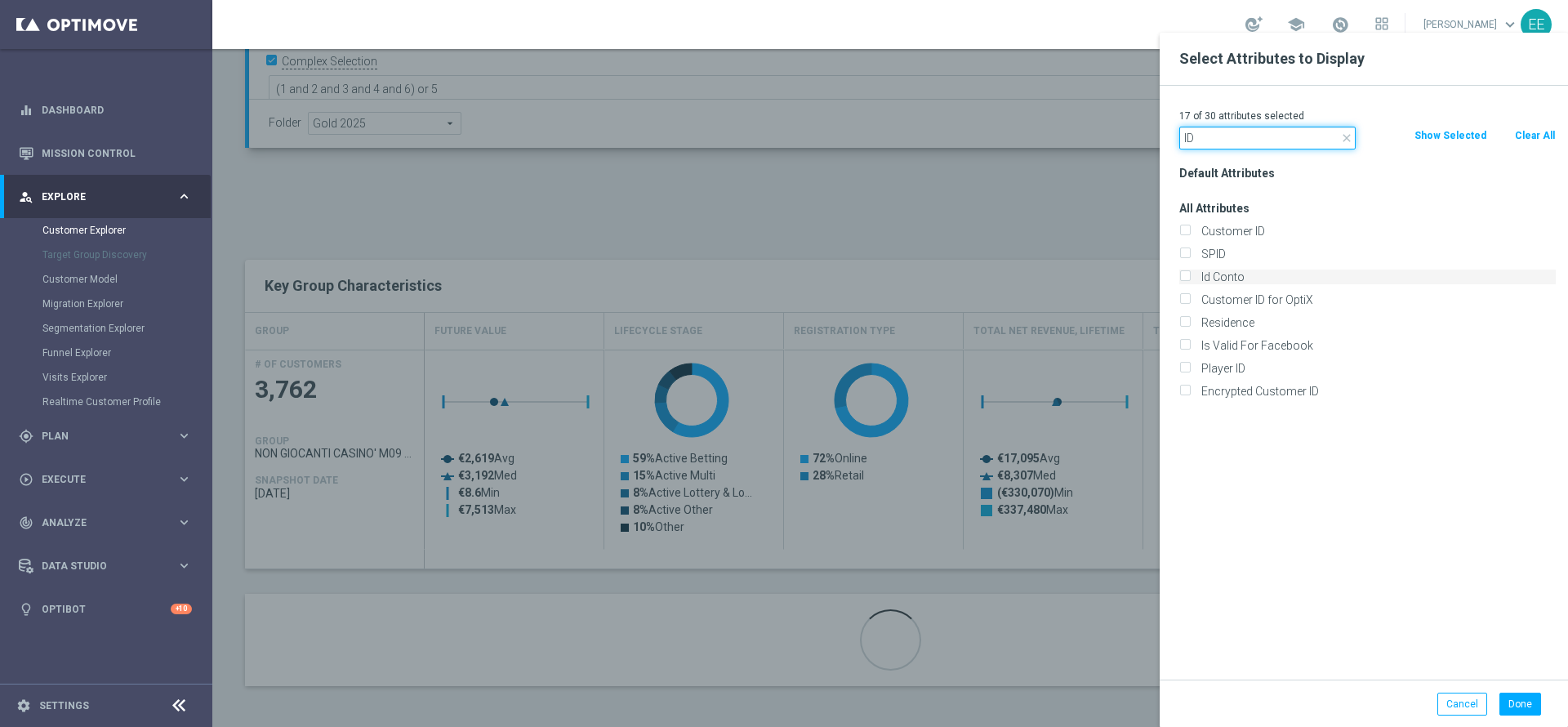
type input "ID"
click at [1240, 278] on label "Id Conto" at bounding box center [1376, 276] width 360 height 15
click at [1190, 278] on input "Id Conto" at bounding box center [1184, 278] width 11 height 11
checkbox input "true"
click at [1526, 680] on div "Done Cancel" at bounding box center [1363, 703] width 408 height 48
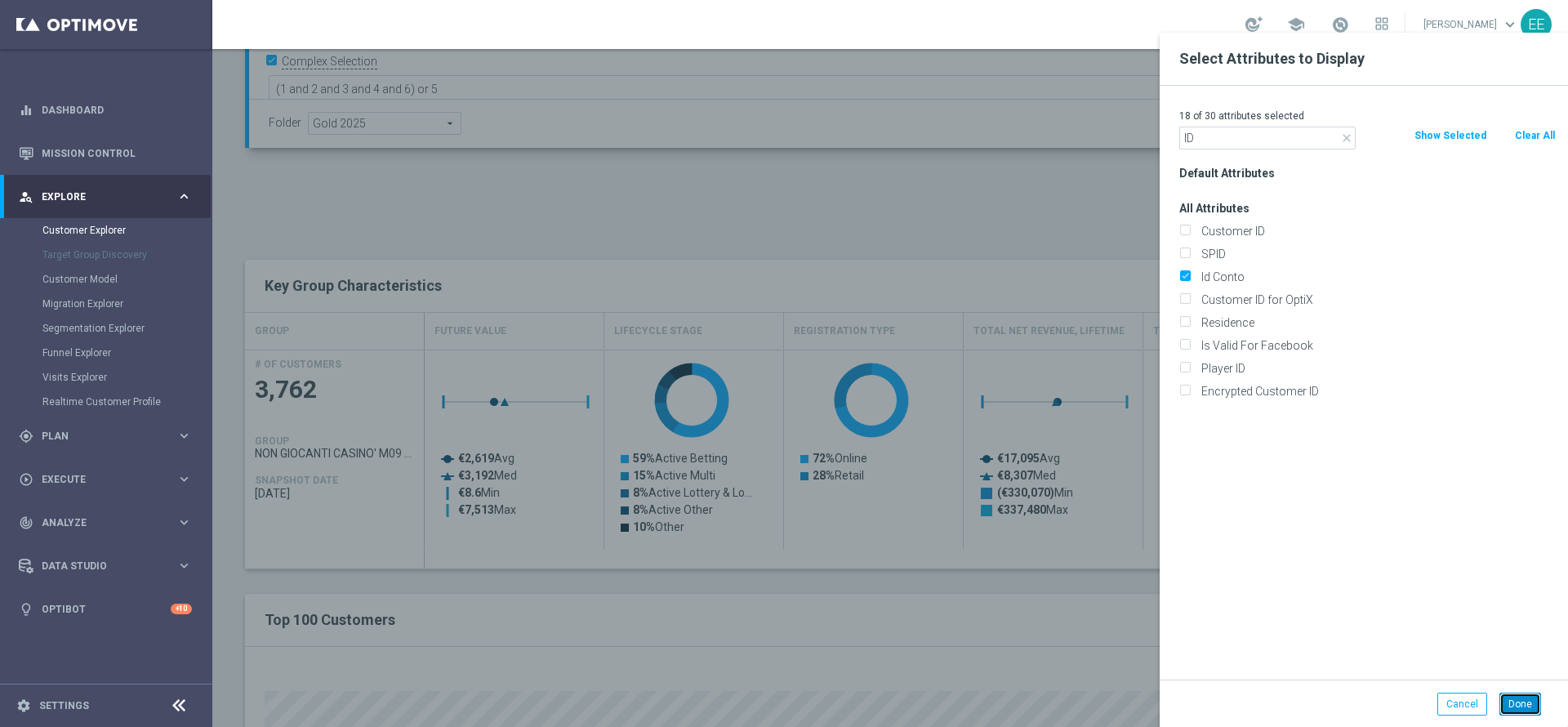
click at [1515, 702] on button "Done" at bounding box center [1520, 703] width 42 height 23
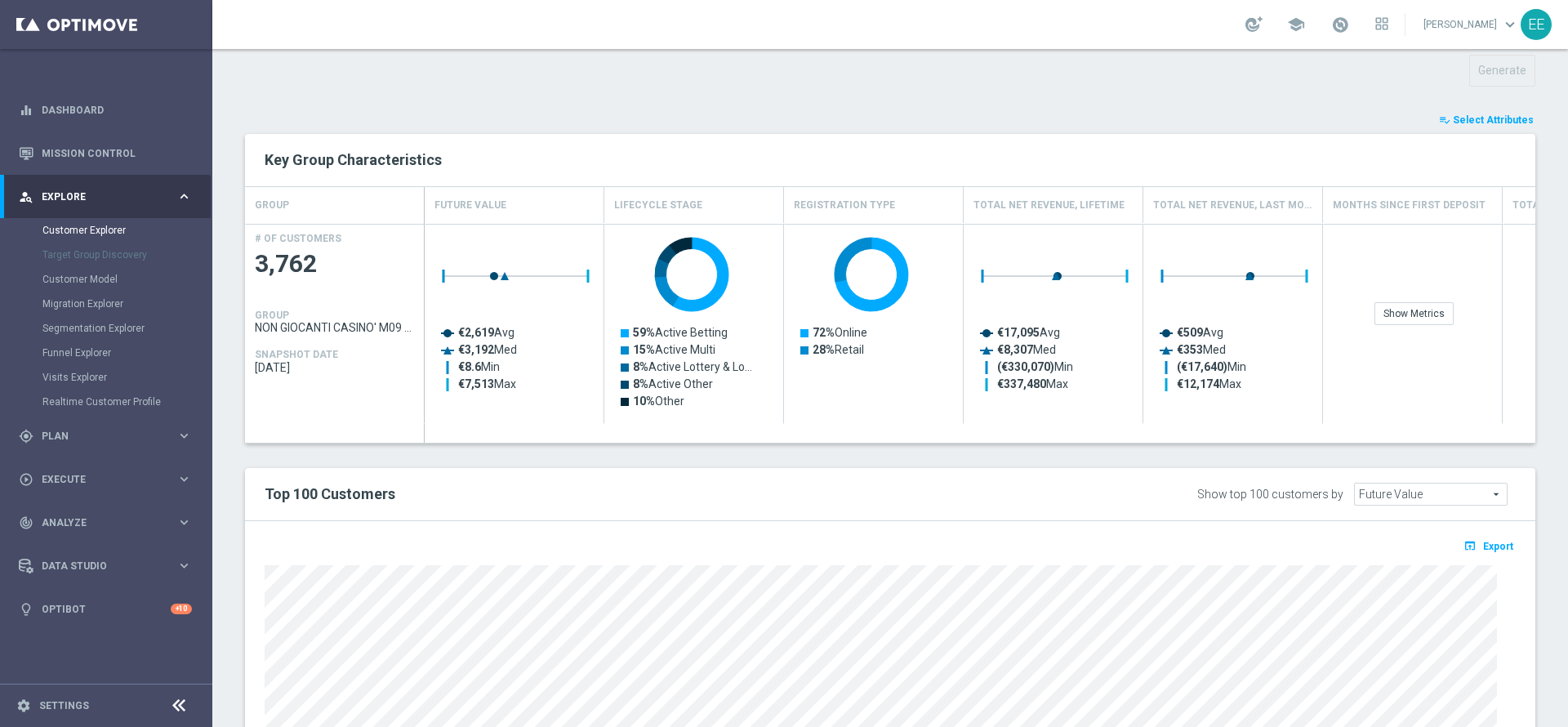
scroll to position [589, 0]
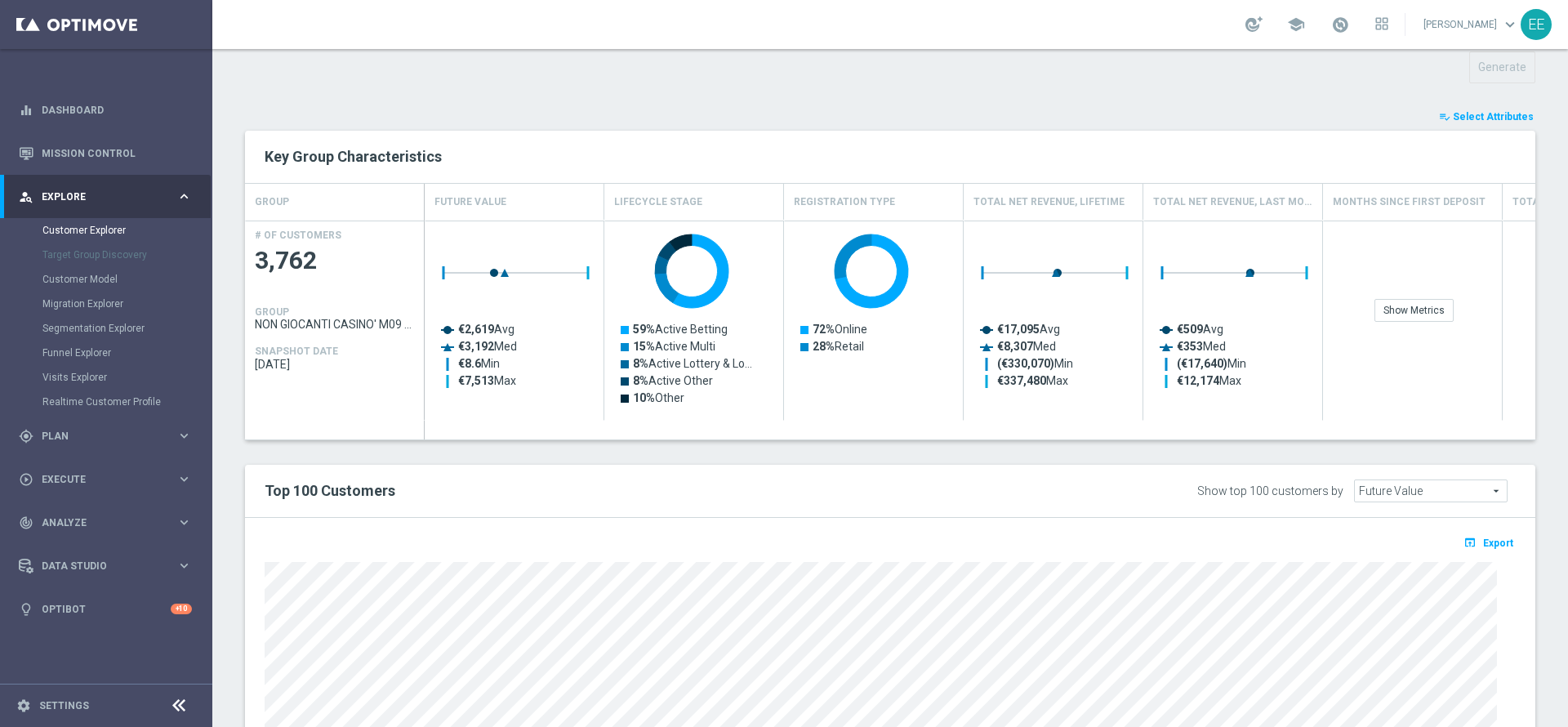
click at [1485, 121] on span "Select Attributes" at bounding box center [1494, 117] width 81 height 12
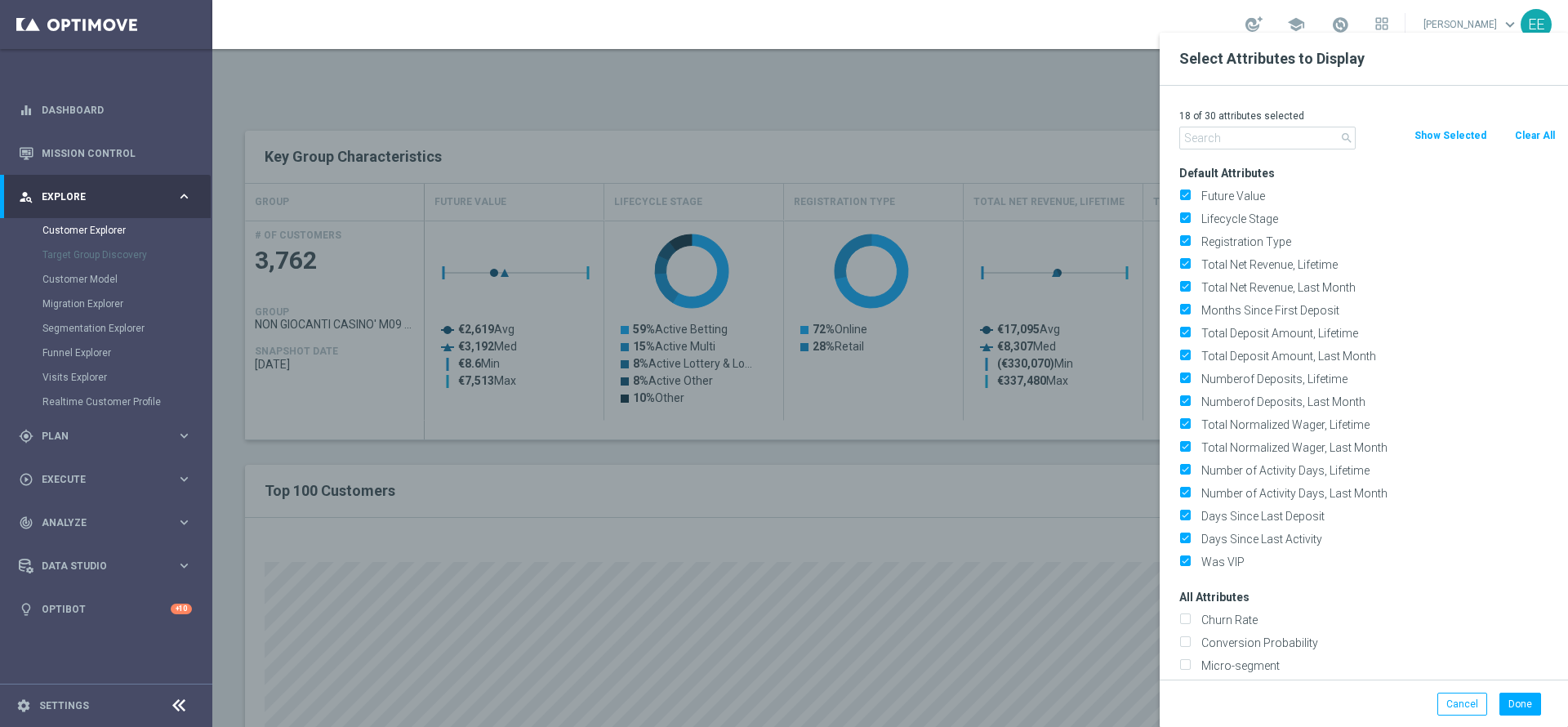
click at [1527, 135] on button "Clear All" at bounding box center [1535, 135] width 43 height 18
checkbox input "false"
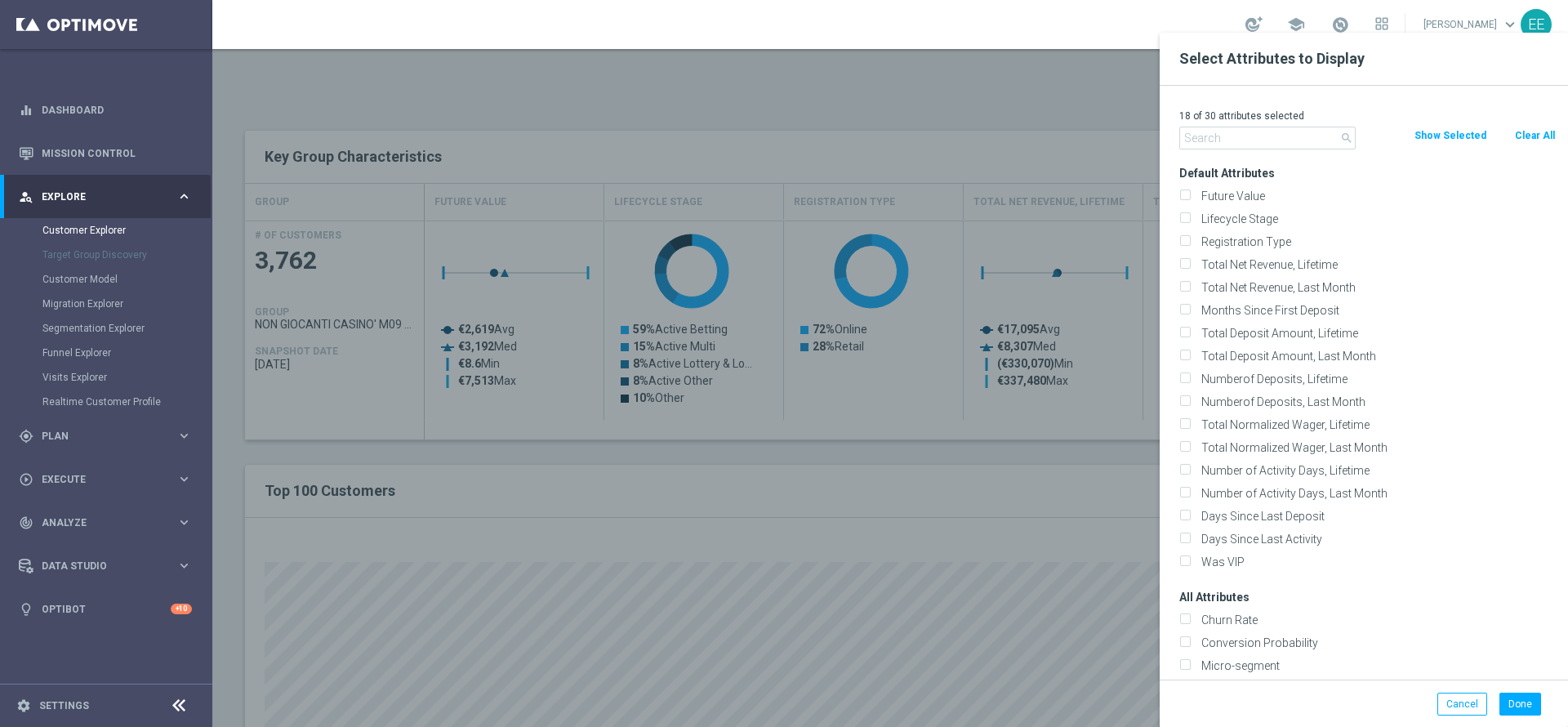
checkbox input "false"
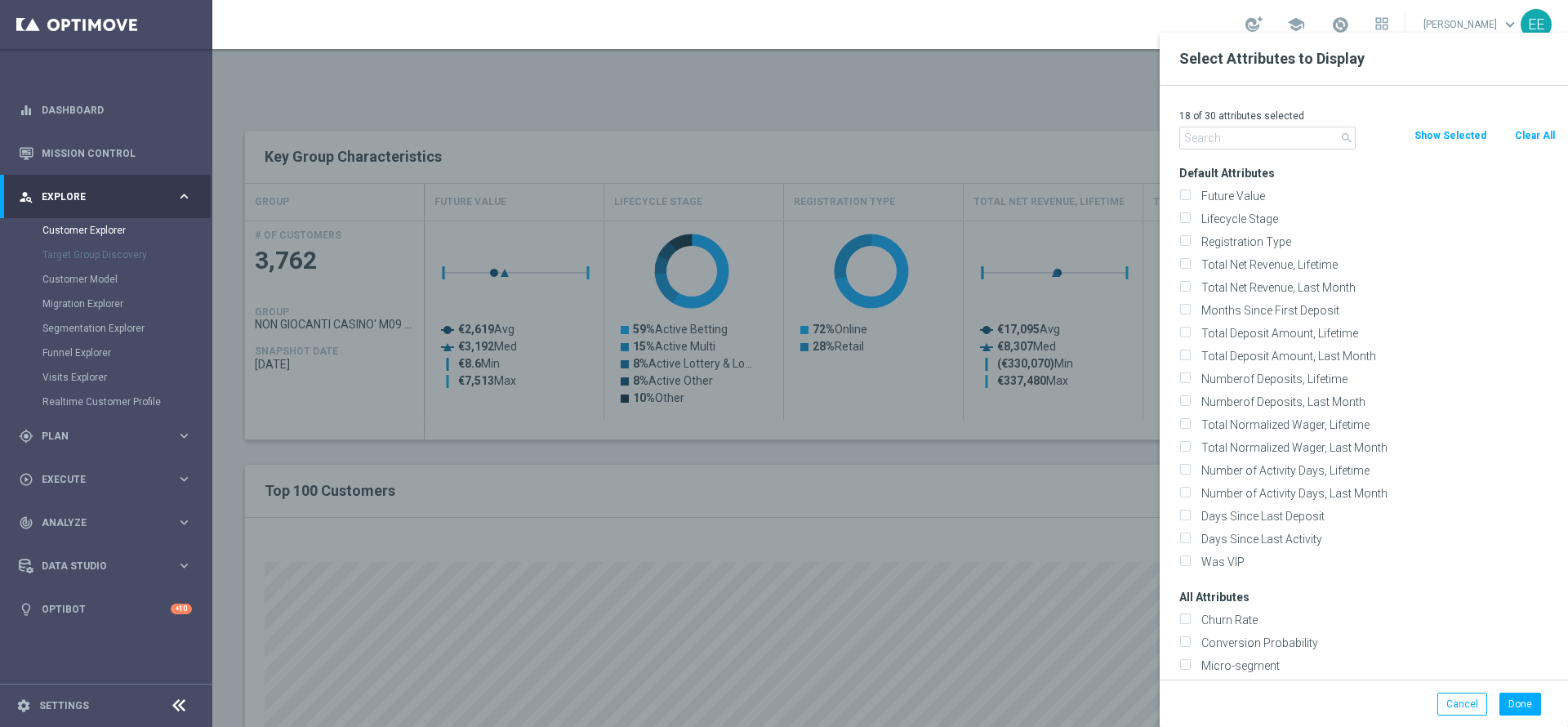
checkbox input "false"
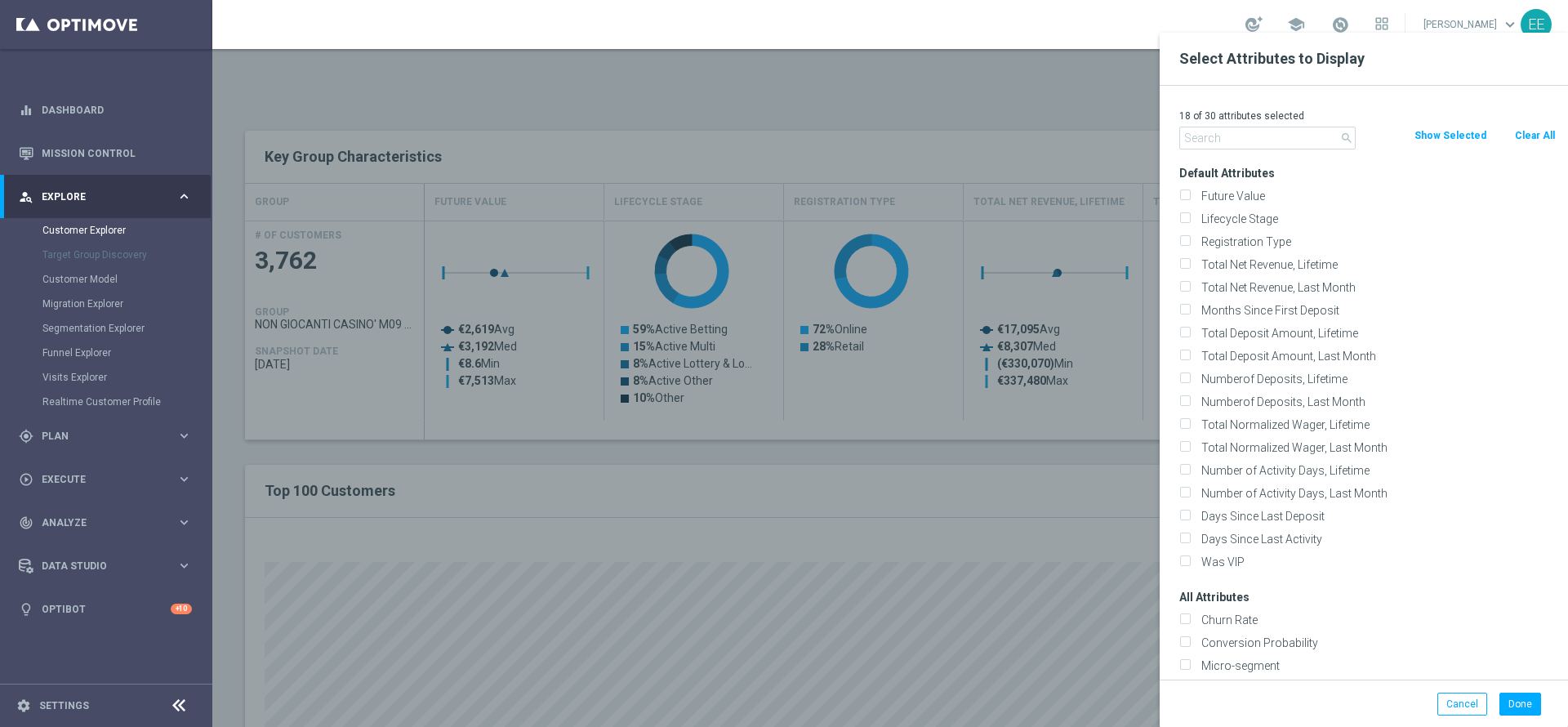
checkbox input "false"
click at [1298, 123] on div "0 of 30 attributes selected" at bounding box center [1367, 117] width 401 height 22
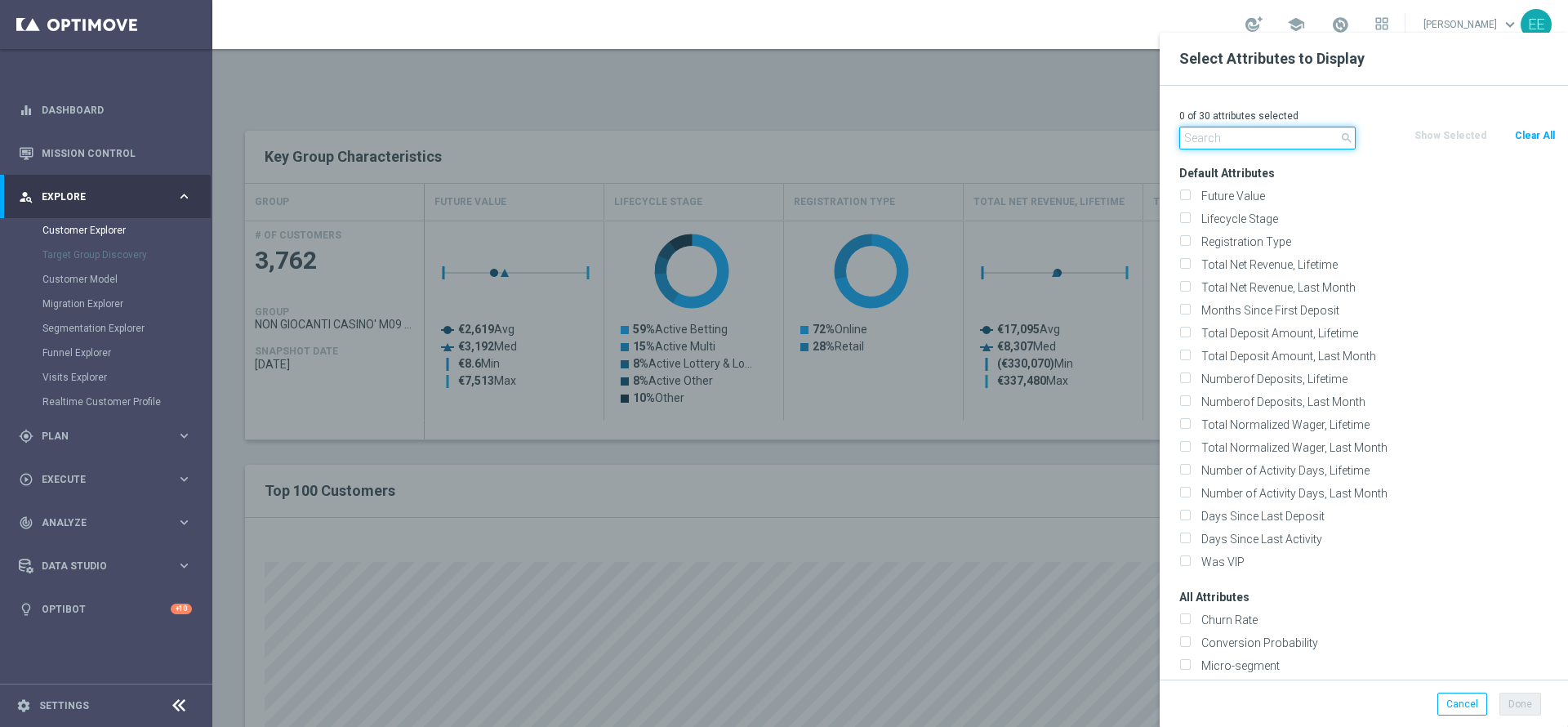
click at [1279, 132] on input "text" at bounding box center [1267, 137] width 176 height 23
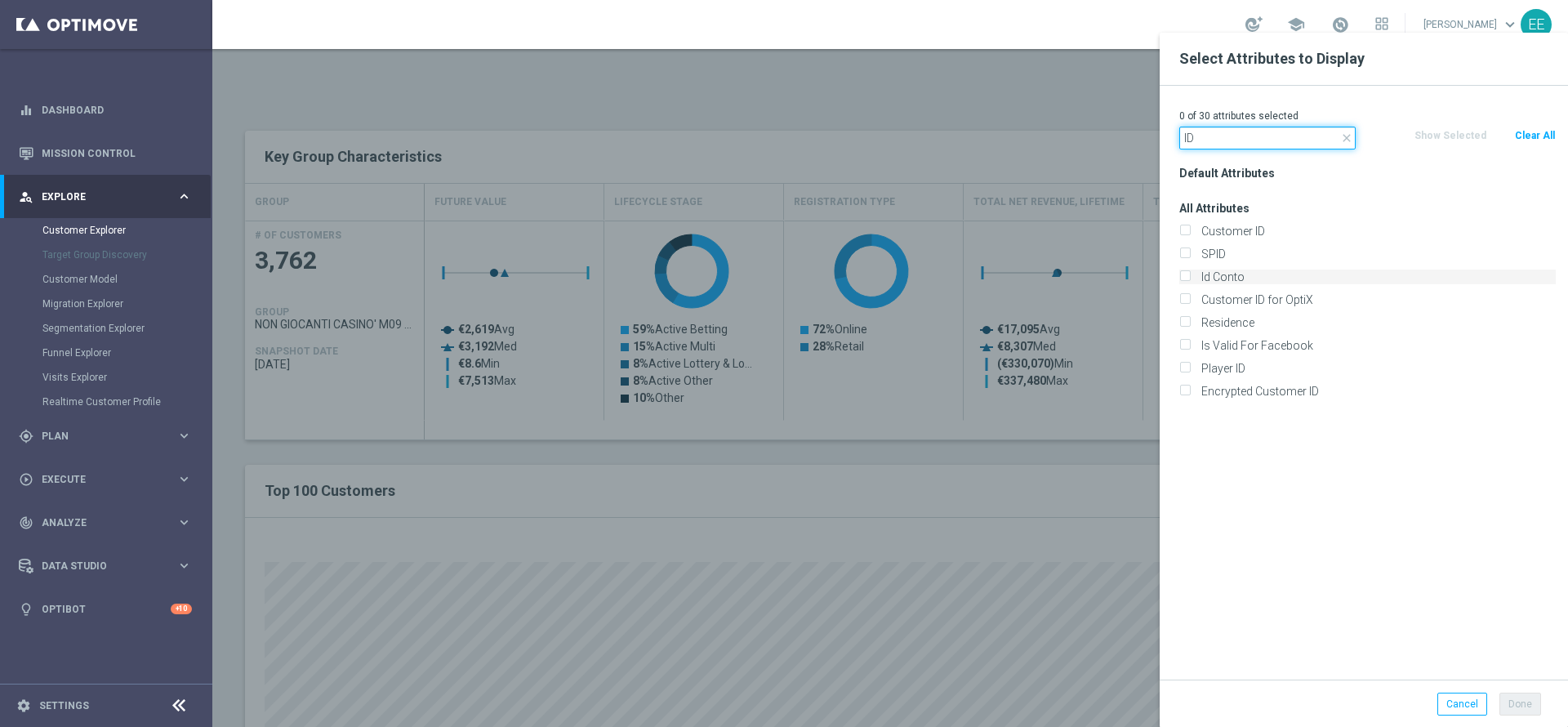
type input "ID"
click at [1224, 273] on label "Id Conto" at bounding box center [1376, 276] width 360 height 15
click at [1190, 273] on input "Id Conto" at bounding box center [1184, 278] width 11 height 11
checkbox input "true"
click at [1533, 705] on button "Done" at bounding box center [1520, 703] width 42 height 23
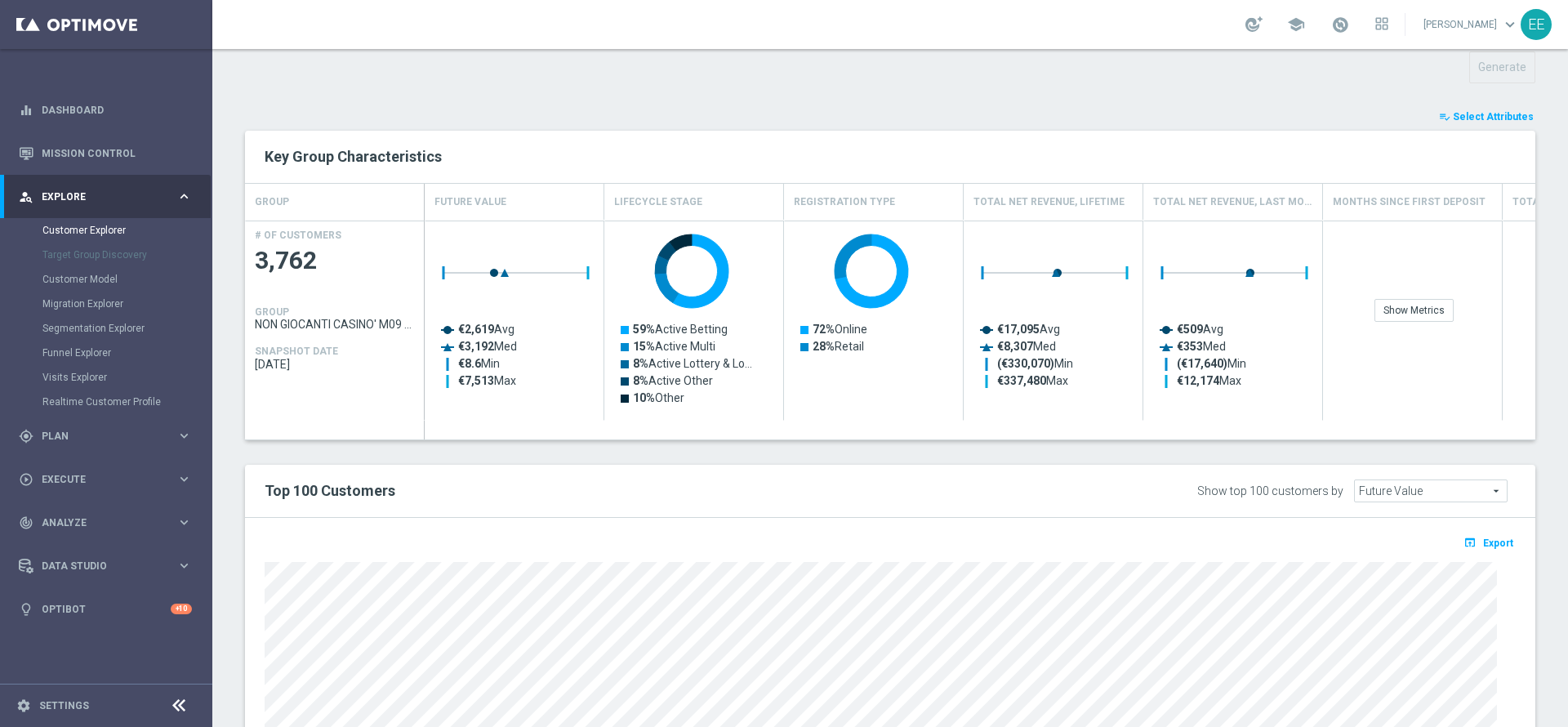
type input "Search"
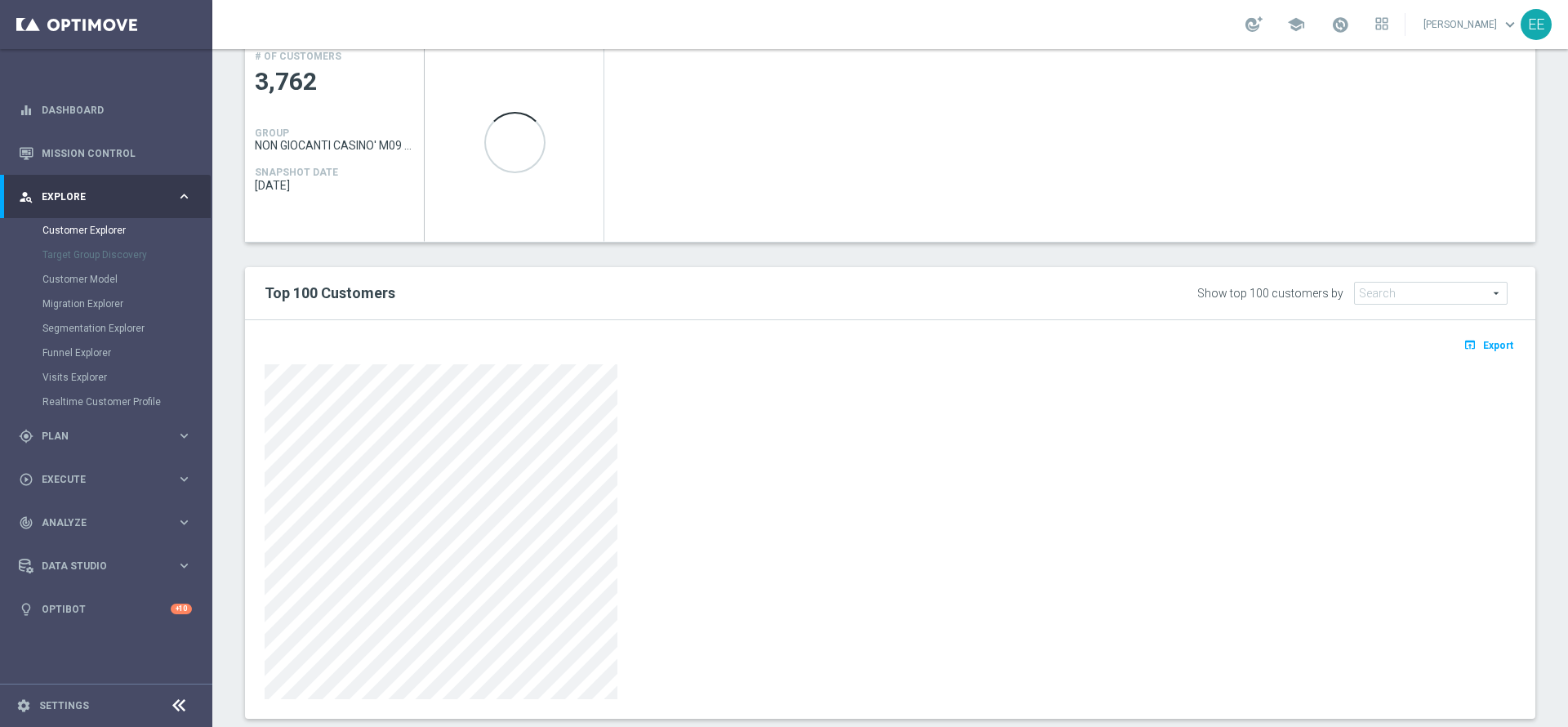
scroll to position [773, 0]
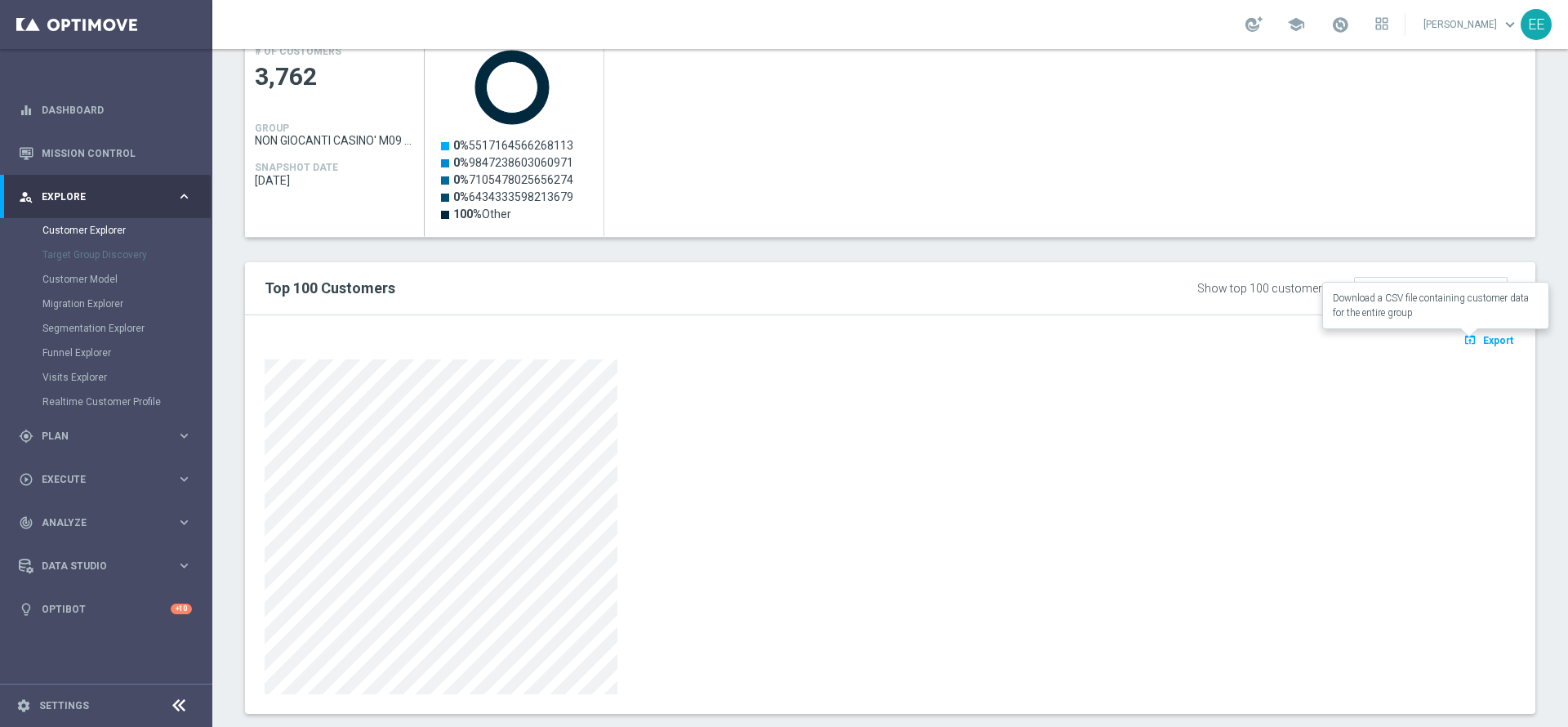
click at [1484, 347] on button "open_in_browser Export" at bounding box center [1489, 340] width 55 height 22
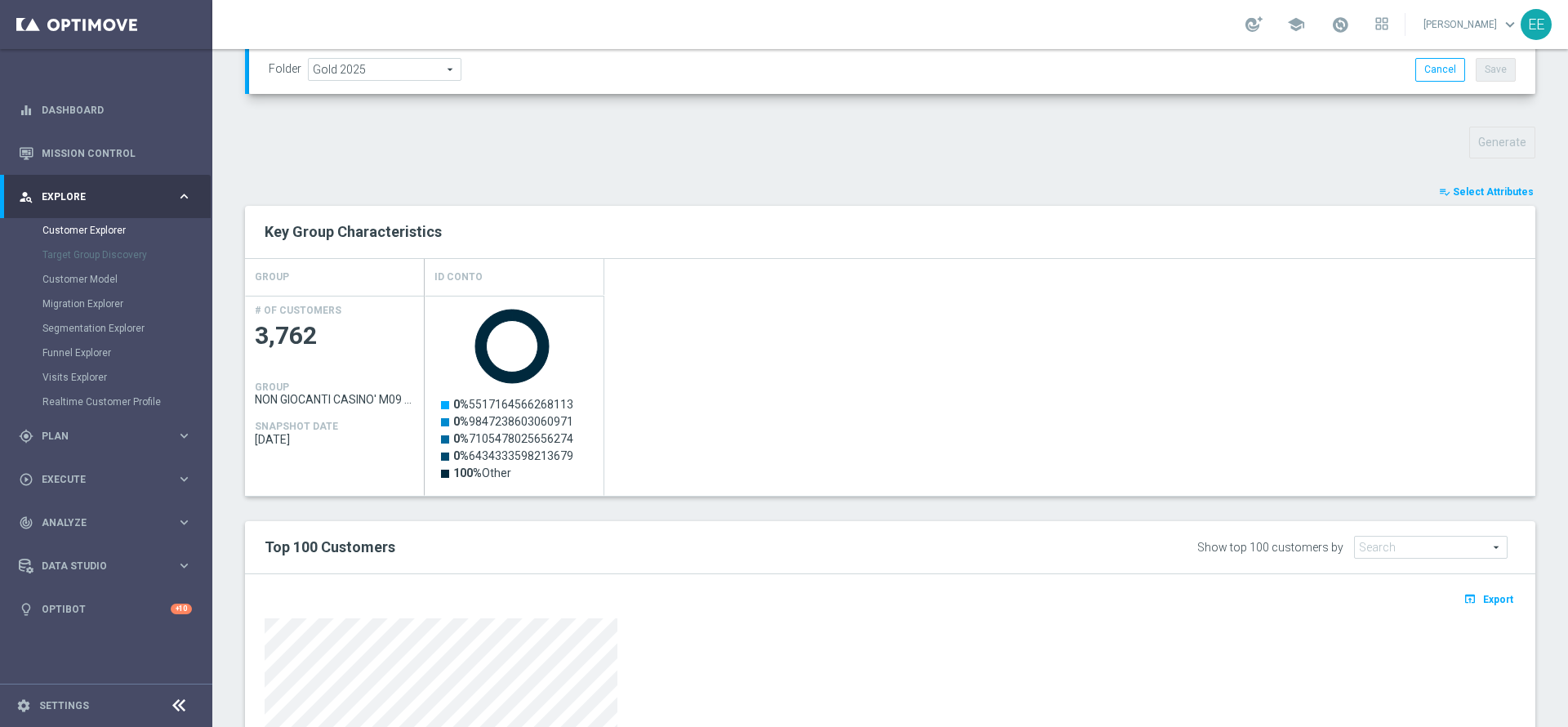
scroll to position [0, 0]
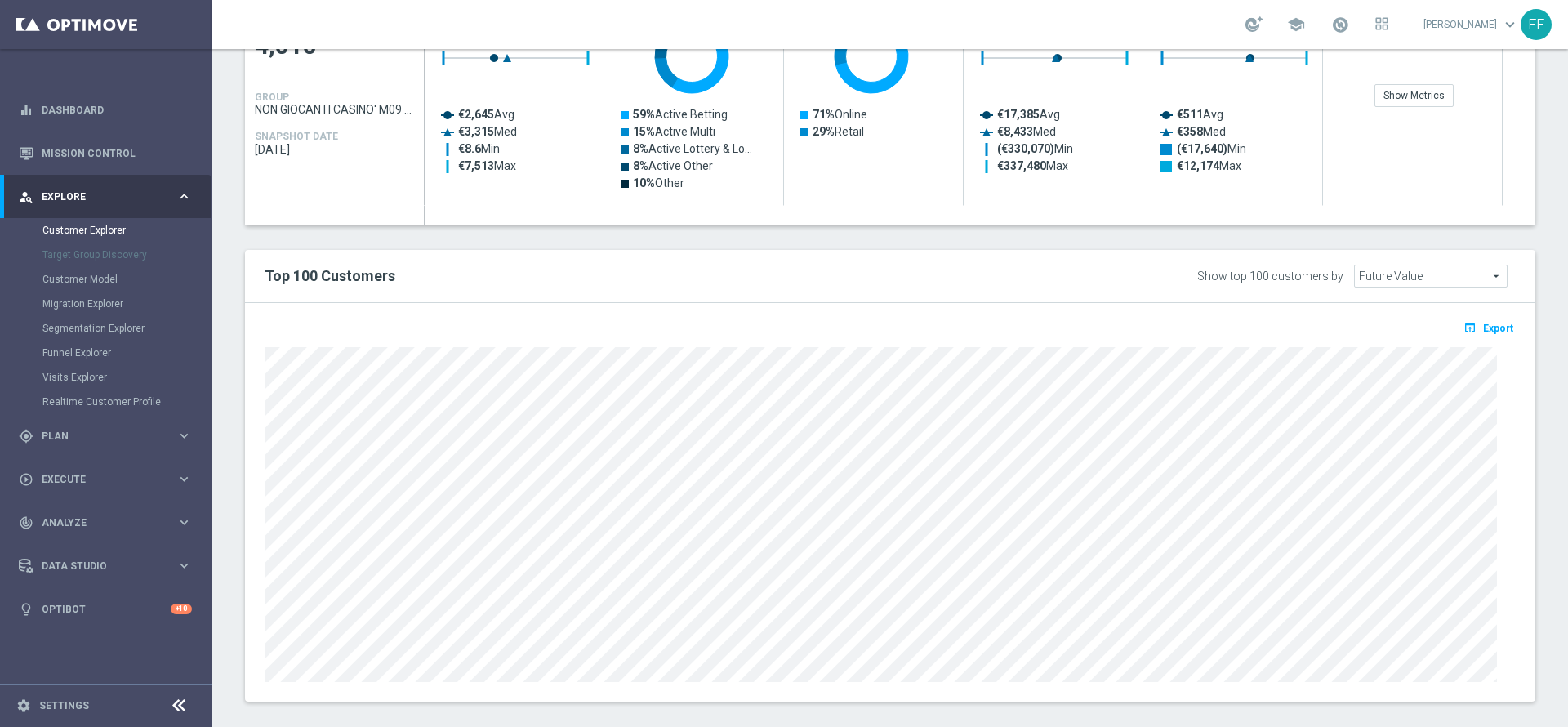
scroll to position [819, 0]
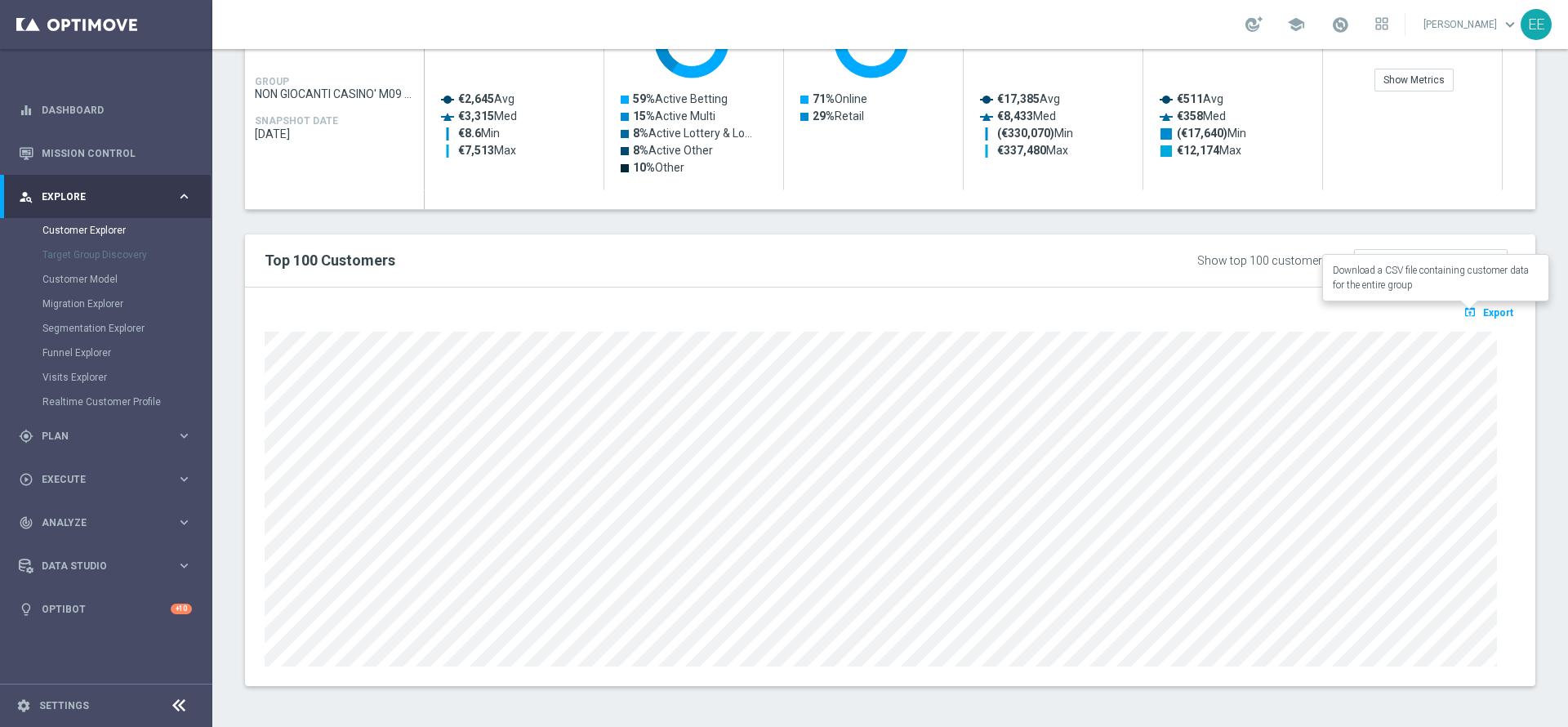
click at [1463, 315] on icon "open_in_browser" at bounding box center [1472, 312] width 18 height 13
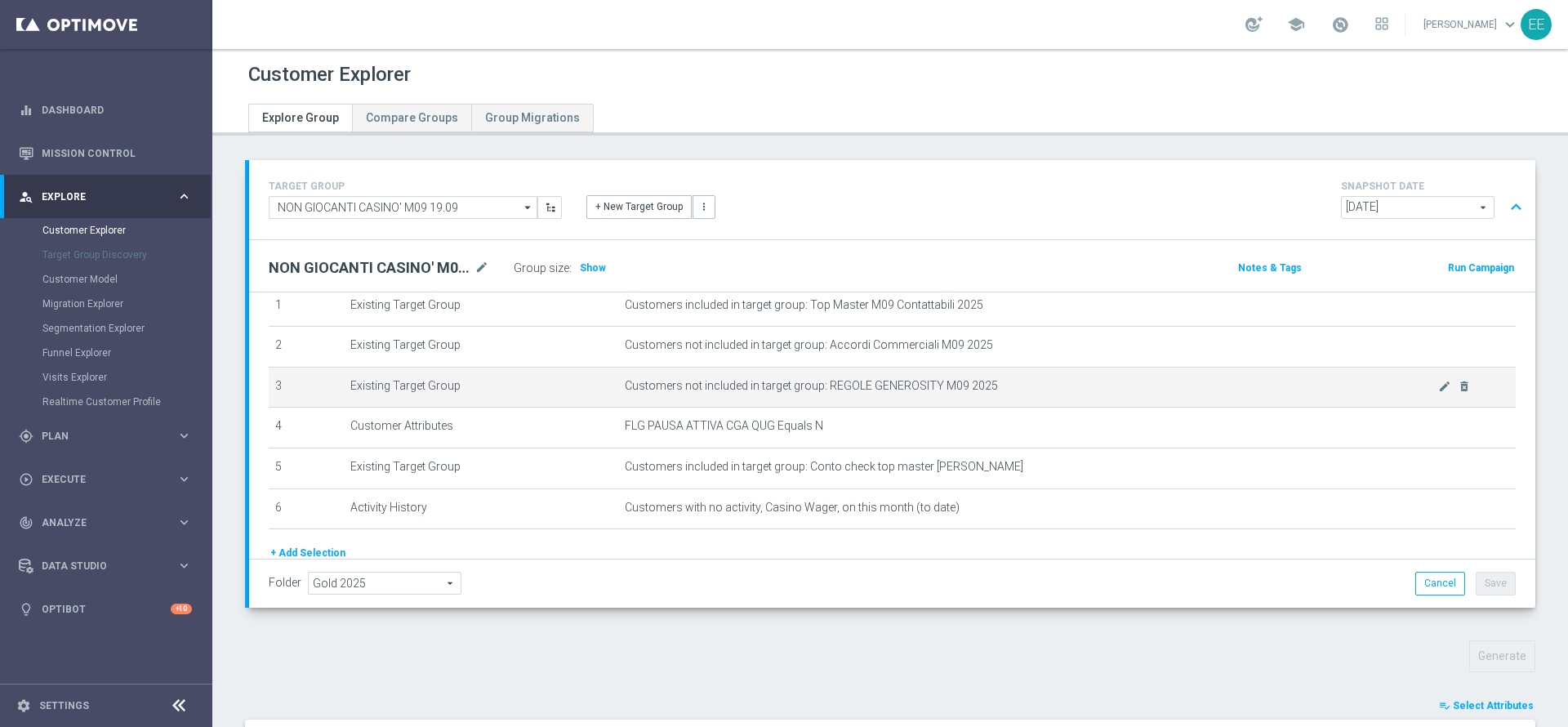
scroll to position [0, 0]
